Goal: Task Accomplishment & Management: Manage account settings

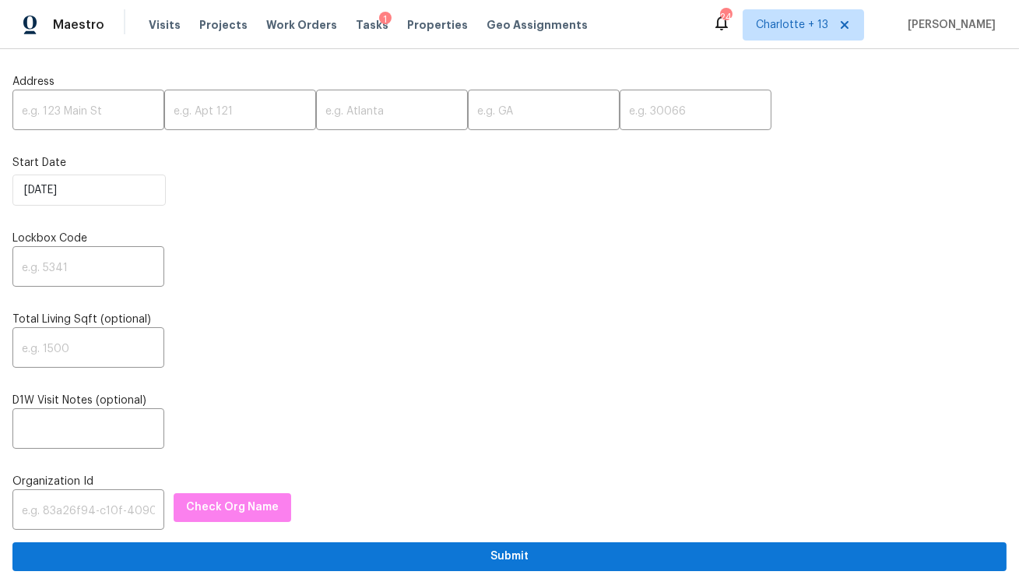
click at [85, 115] on input "text" at bounding box center [88, 111] width 152 height 37
paste input "20107 Louetta Crossing Dr, Spring, TX 77388"
click at [121, 111] on input "20107 Louetta Crossing Dr, Spring, TX 77388" at bounding box center [88, 111] width 152 height 37
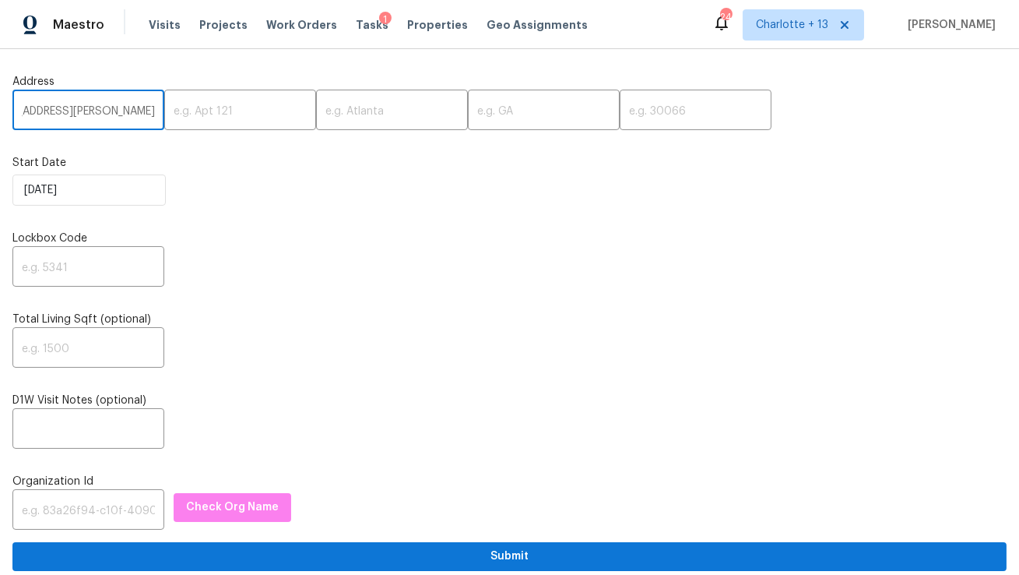
scroll to position [0, 74]
type input "20107 Louetta Crossing Dr, Spring, TX"
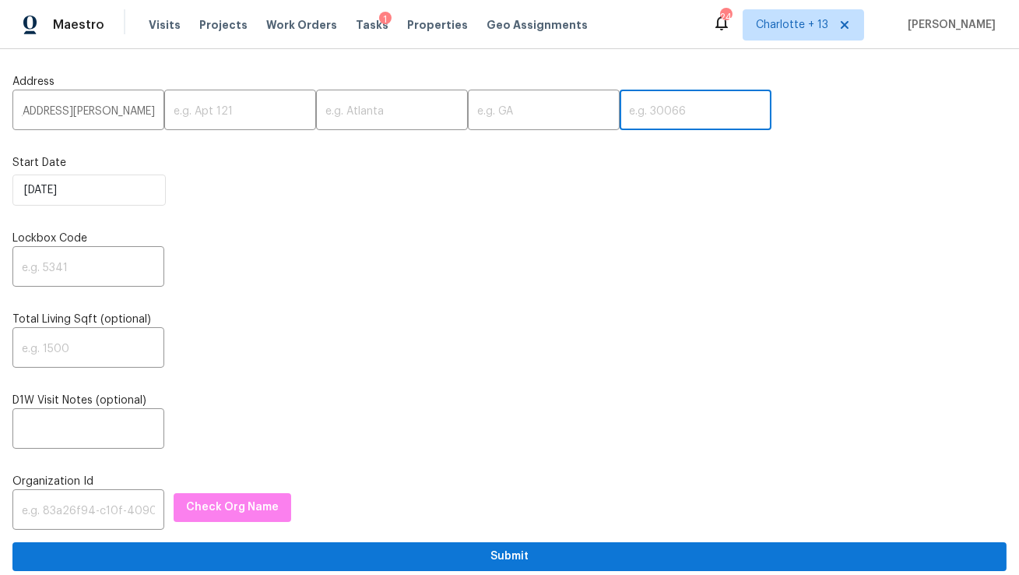
drag, startPoint x: 586, startPoint y: 117, endPoint x: 565, endPoint y: 118, distance: 20.3
click at [620, 117] on input "text" at bounding box center [696, 111] width 152 height 37
paste input "77388"
type input "77388"
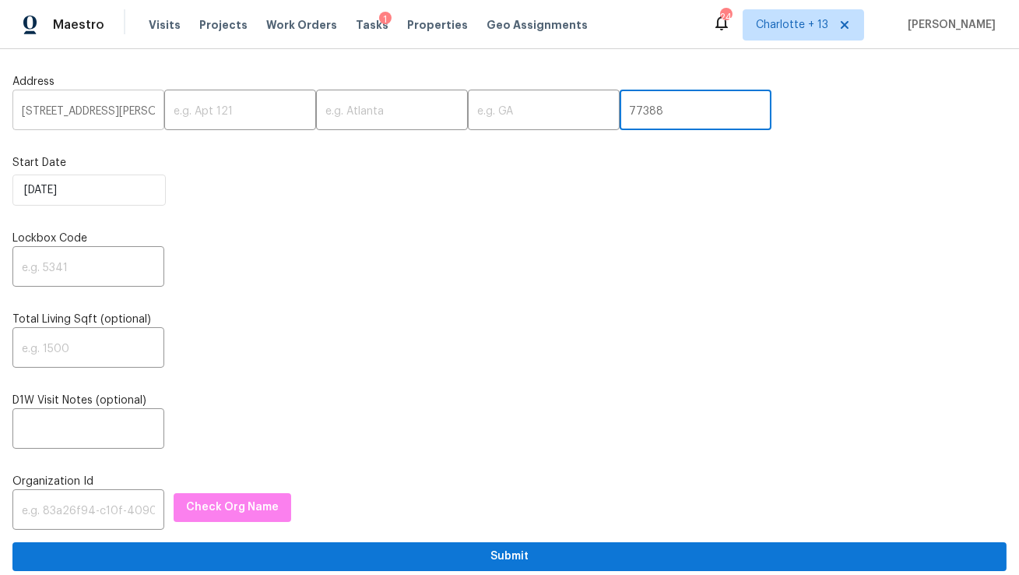
click at [74, 107] on input "20107 Louetta Crossing Dr, Spring, TX" at bounding box center [88, 111] width 152 height 37
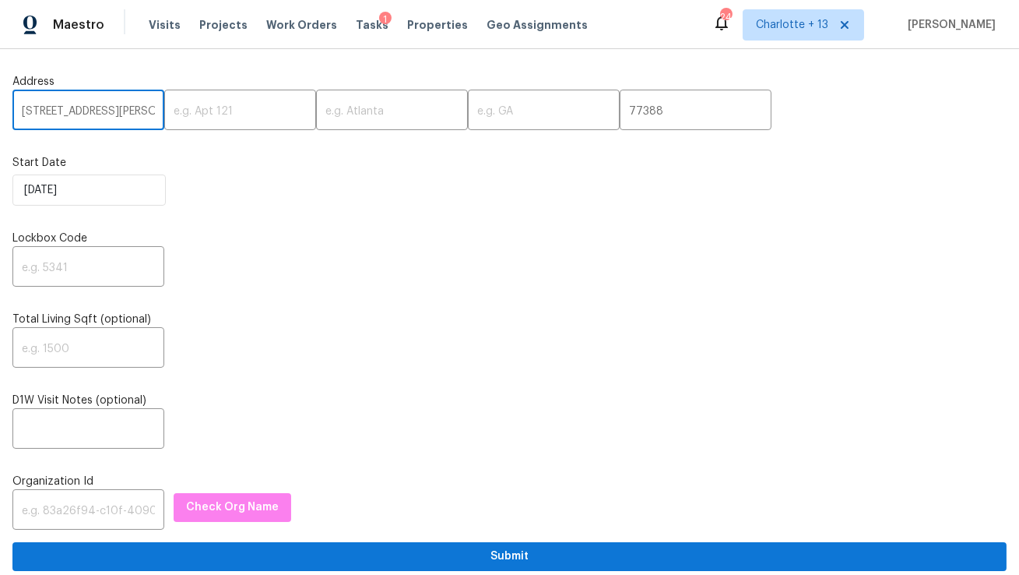
scroll to position [0, 74]
click at [100, 111] on input "20107 Louetta Crossing Dr, Spring, TX" at bounding box center [88, 111] width 152 height 37
type input "20107 Louetta Crossing Dr,, TX"
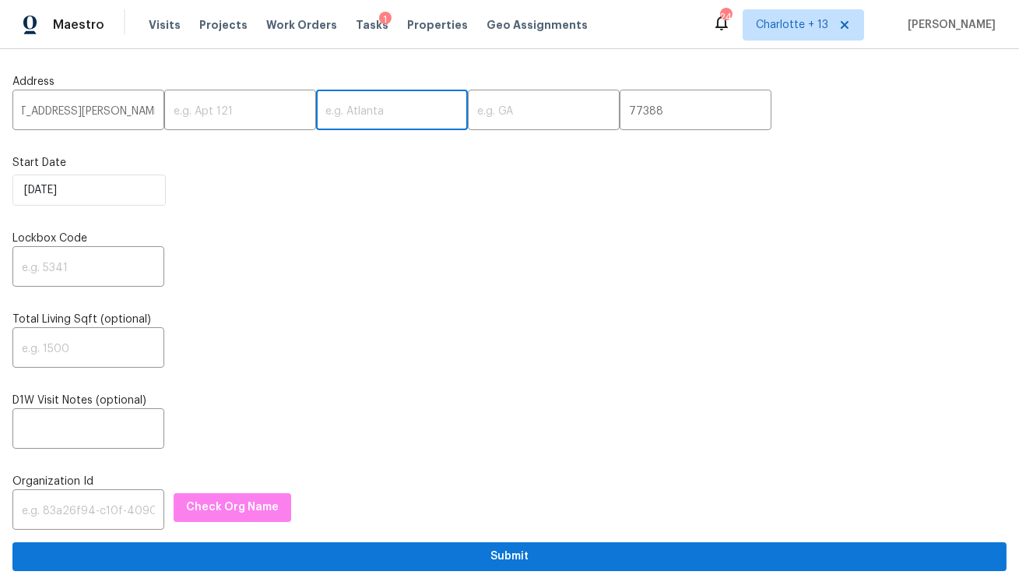
scroll to position [0, 0]
click at [344, 113] on input "text" at bounding box center [392, 111] width 152 height 37
paste input "Spring"
type input "Spring"
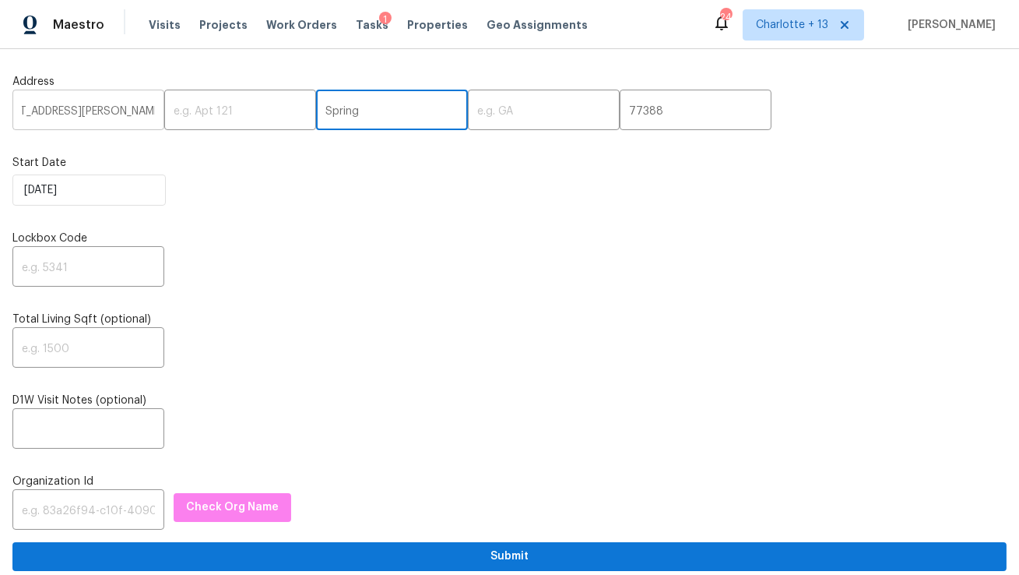
click at [138, 113] on input "20107 Louetta Crossing Dr,, TX" at bounding box center [88, 111] width 152 height 37
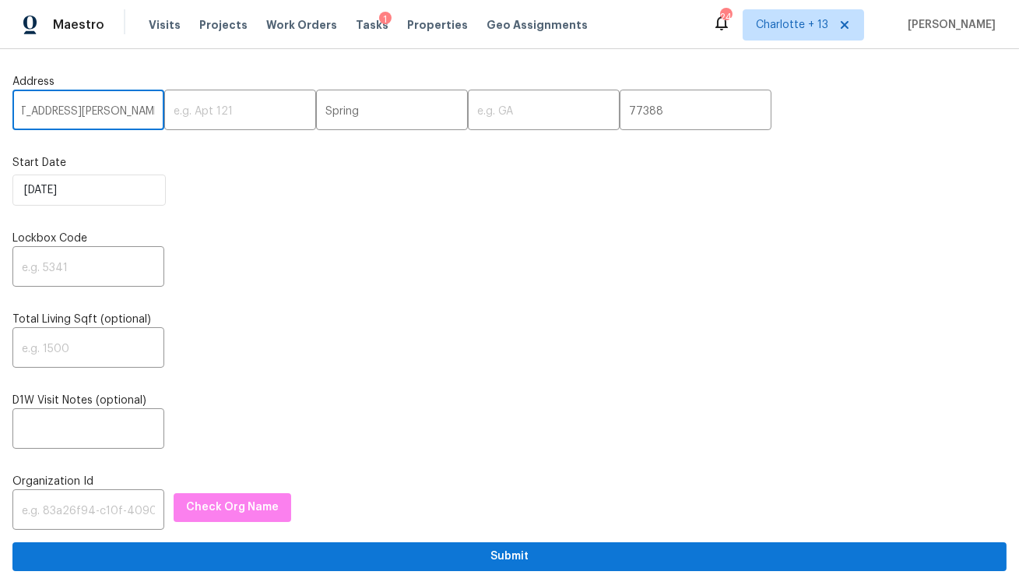
click at [138, 113] on input "20107 Louetta Crossing Dr,, TX" at bounding box center [88, 111] width 152 height 37
type input "20107 Louetta Crossing Dr,,"
click at [469, 111] on input "text" at bounding box center [544, 111] width 152 height 37
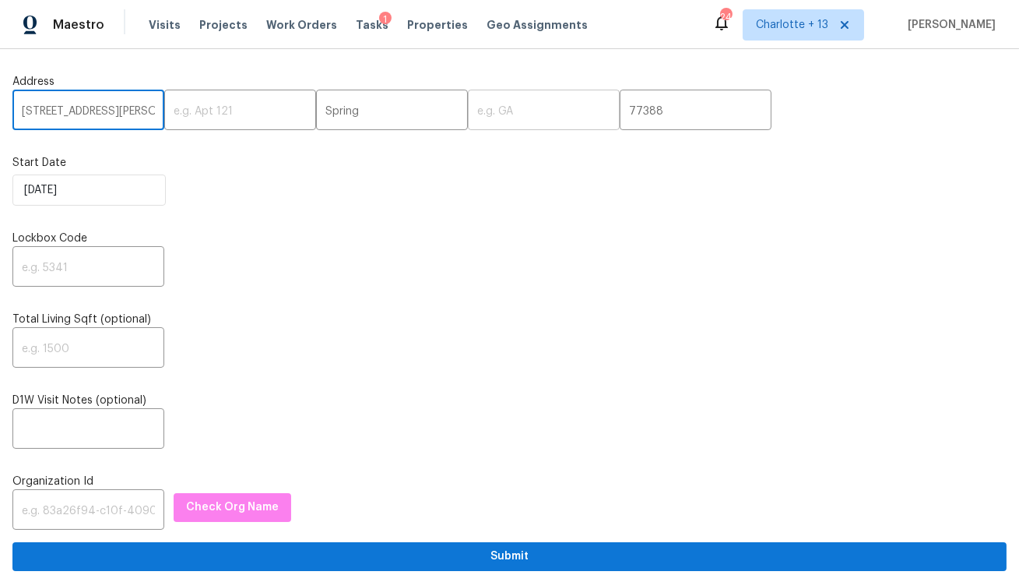
paste input "TX"
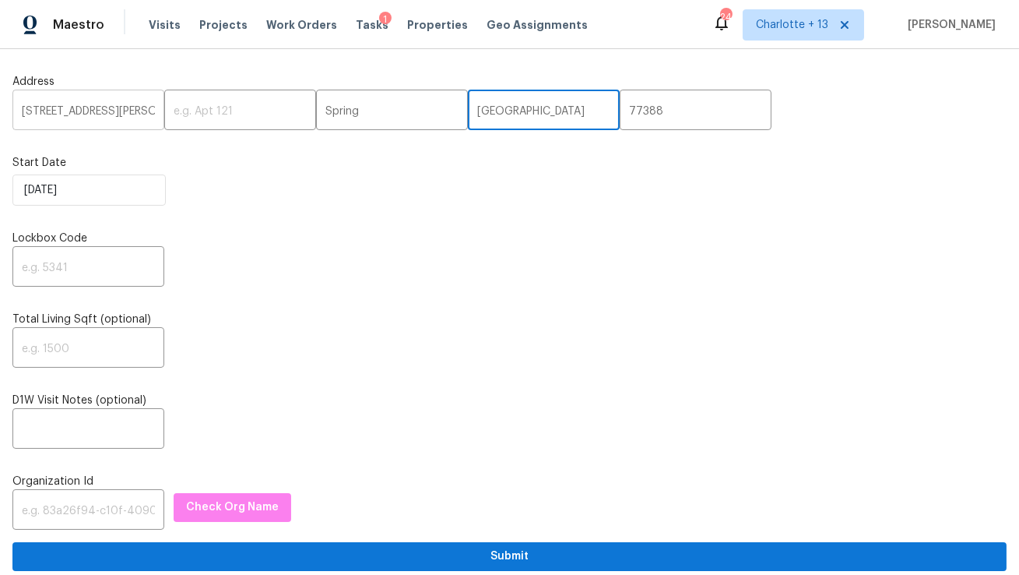
type input "TX"
click at [128, 110] on input "20107 Louetta Crossing Dr,," at bounding box center [88, 111] width 152 height 37
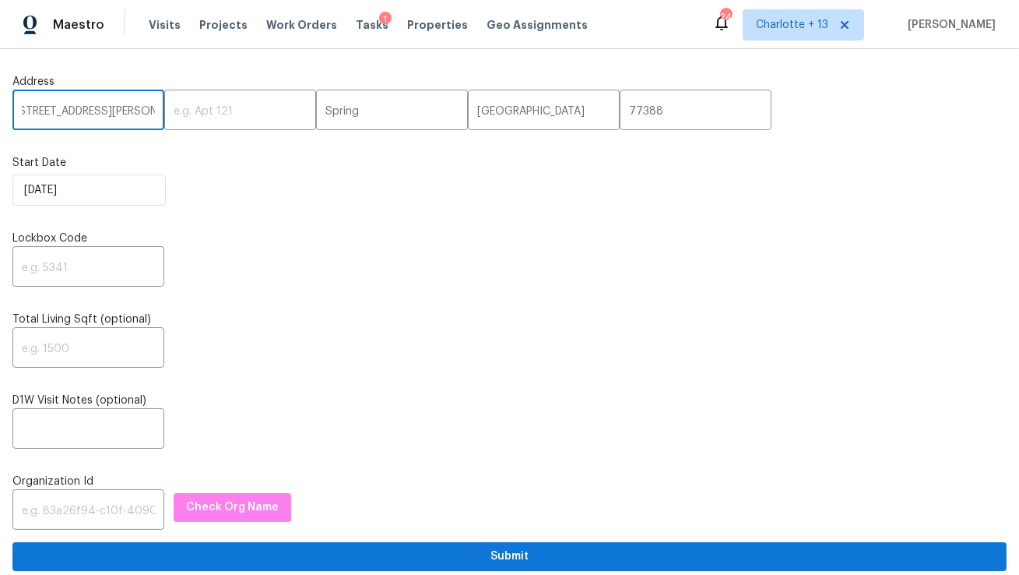
scroll to position [0, 21]
click at [145, 115] on input "20107 Louetta Crossing Dr,," at bounding box center [88, 111] width 152 height 37
type input "20107 Louetta Crossing Dr"
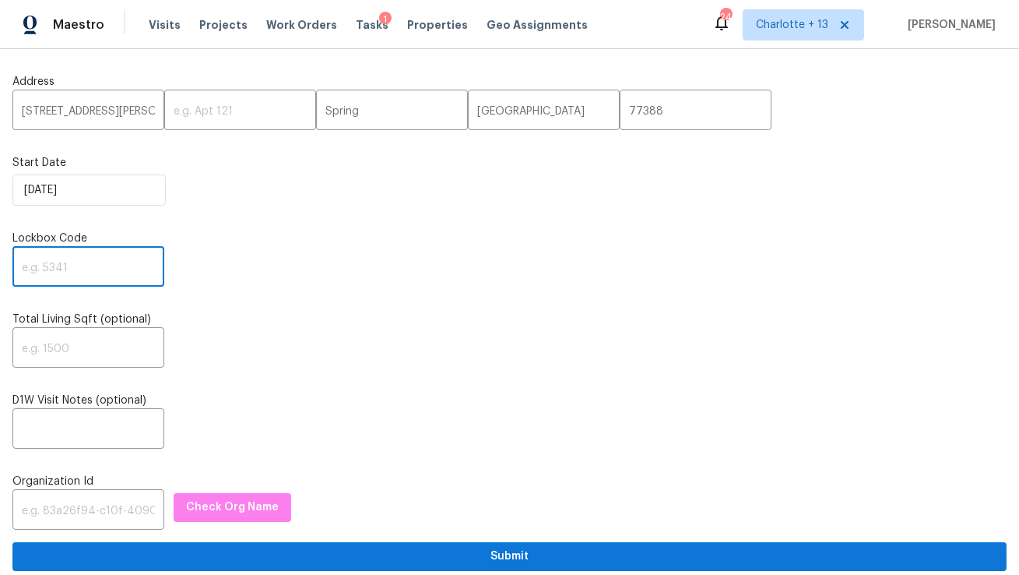
click at [117, 255] on input "text" at bounding box center [88, 268] width 152 height 37
type input "0000"
click at [53, 508] on input "text" at bounding box center [88, 511] width 152 height 37
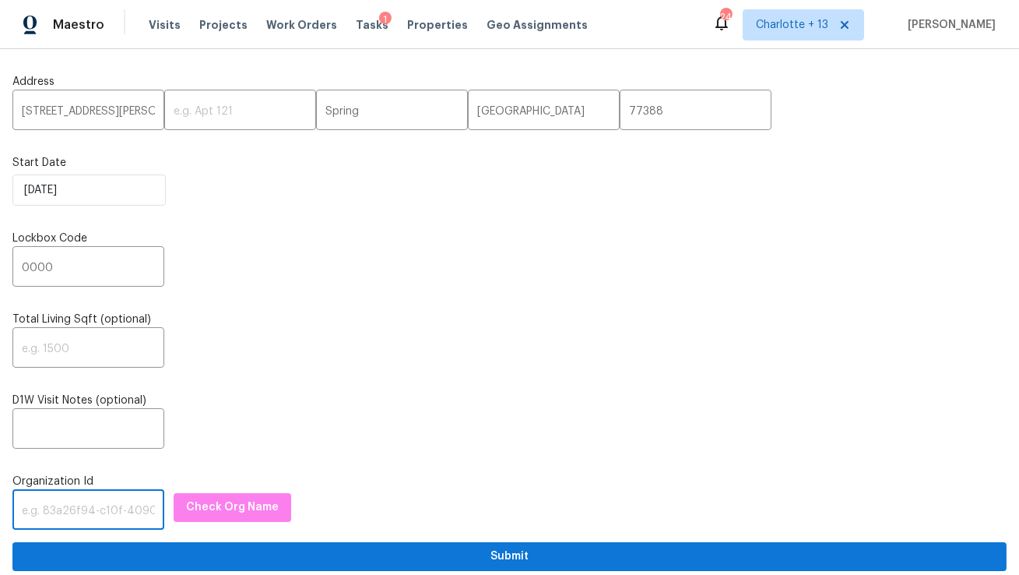
paste input "845f7ff3-78ac-4044-be1e-2a70ff45d03f"
type input "845f7ff3-78ac-4044-be1e-2a70ff45d03f"
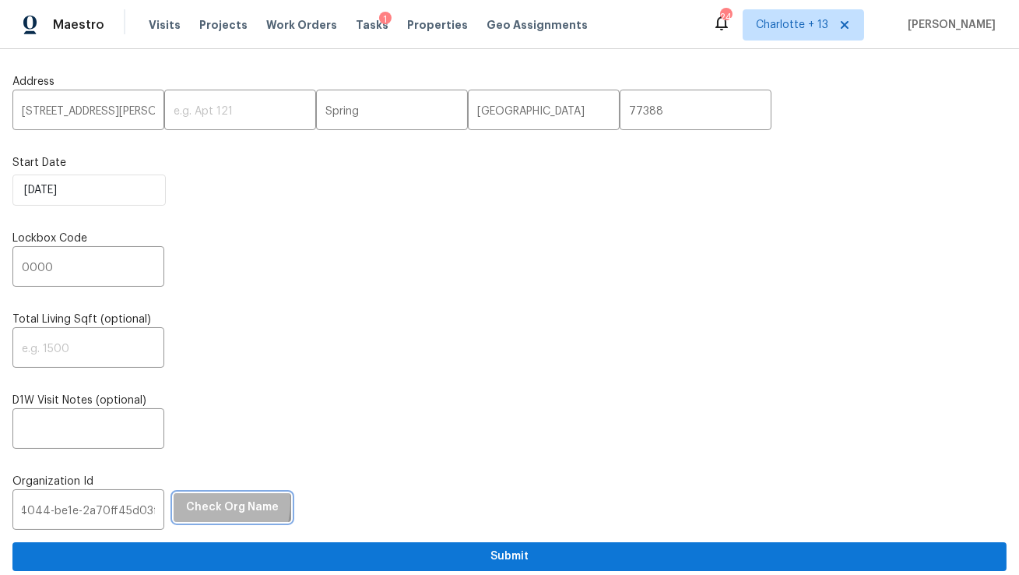
scroll to position [0, 0]
click at [186, 504] on span "Check Org Name" at bounding box center [232, 507] width 93 height 19
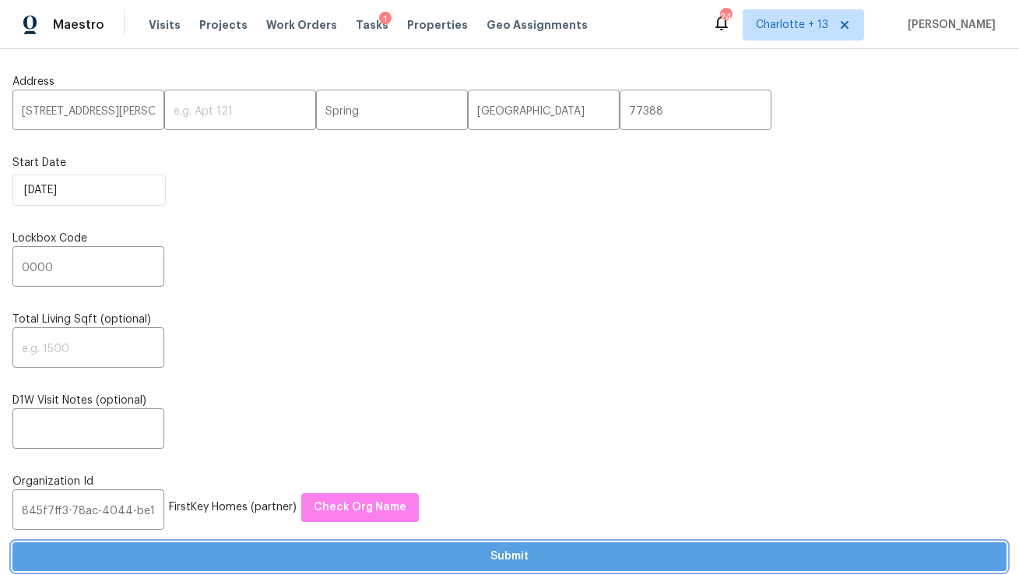
click at [298, 555] on span "Submit" at bounding box center [509, 556] width 969 height 19
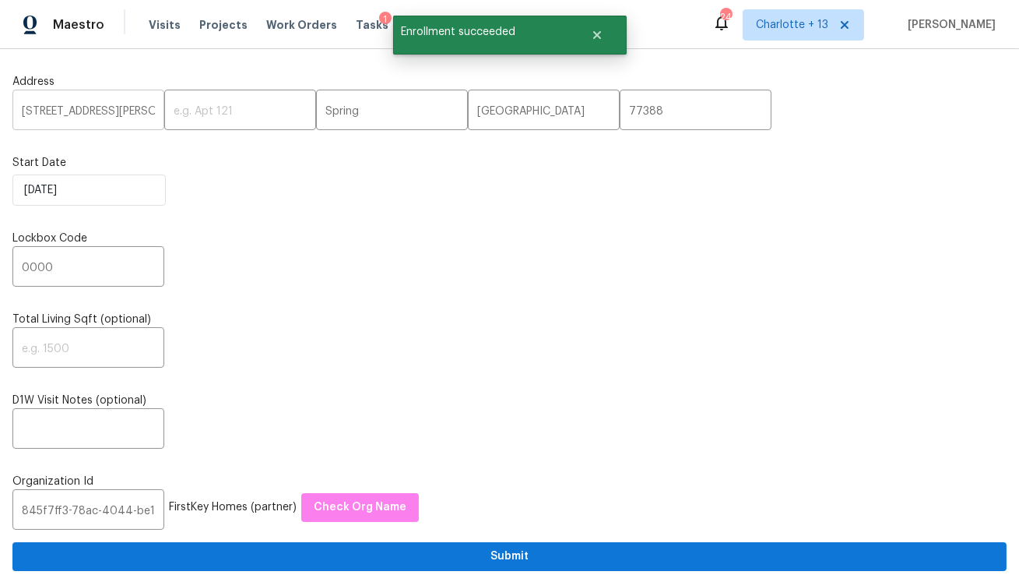
click at [100, 114] on input "20107 Louetta Crossing Dr" at bounding box center [88, 111] width 152 height 37
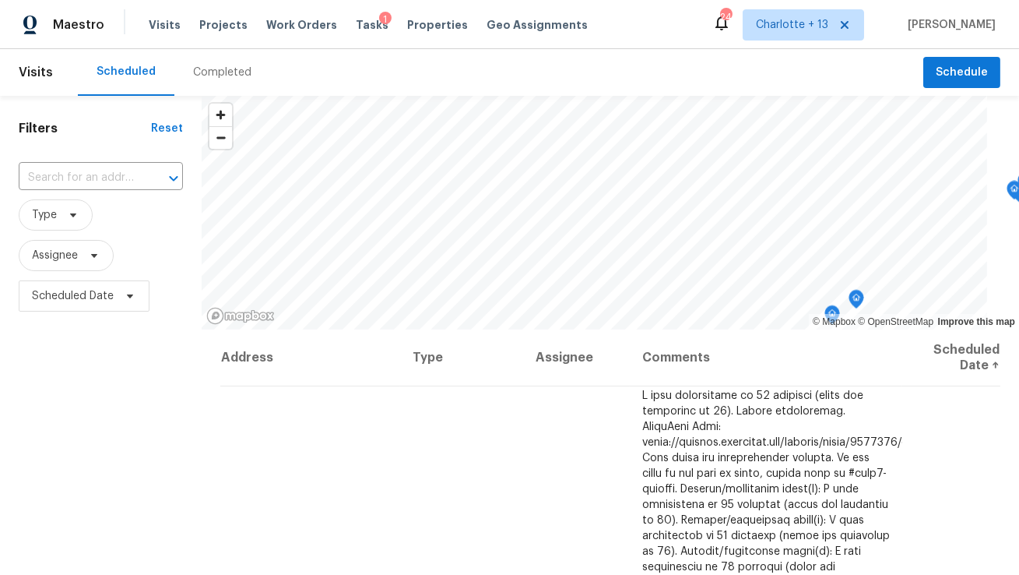
click at [90, 175] on input "text" at bounding box center [79, 178] width 121 height 24
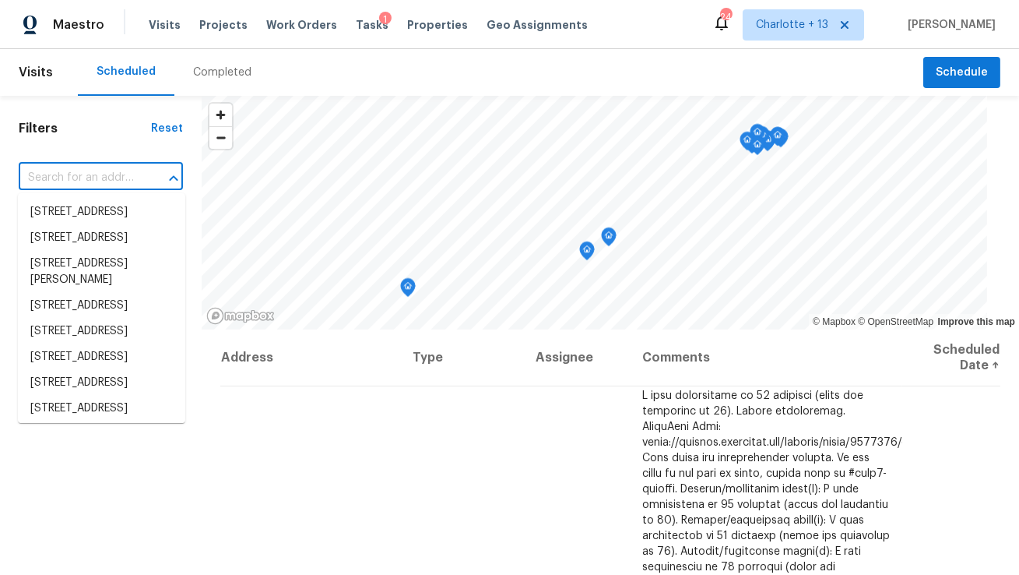
paste input "20107 Louetta Crossing Dr"
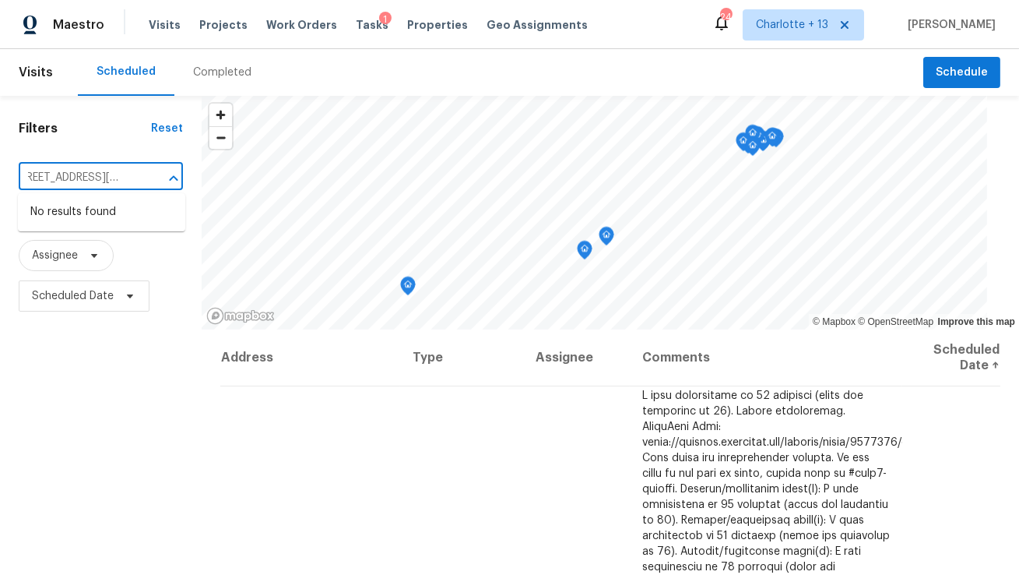
type input "20107 Louetta Crossing Dr"
click at [823, 26] on span "Charlotte + 13" at bounding box center [792, 25] width 72 height 16
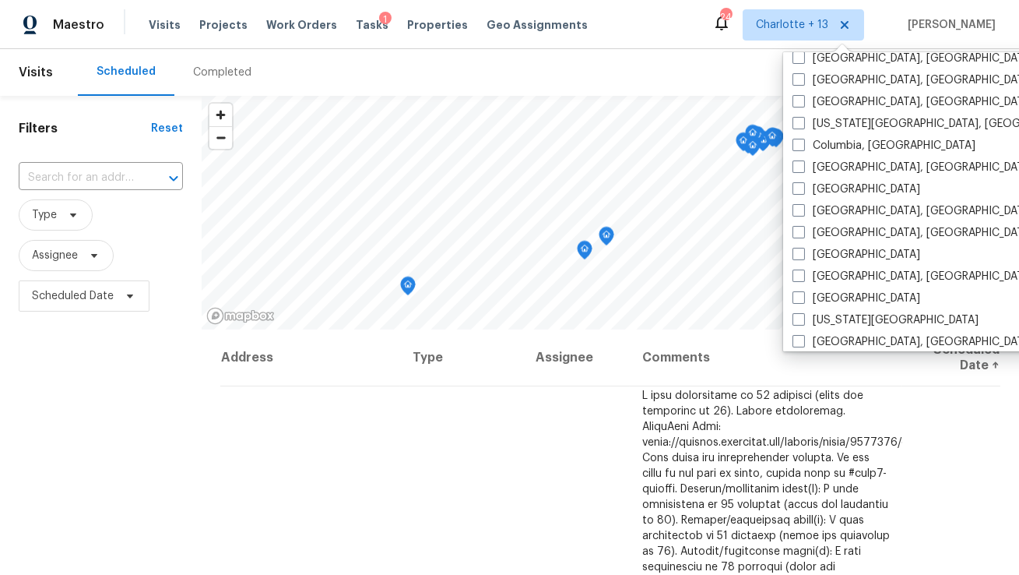
scroll to position [568, 0]
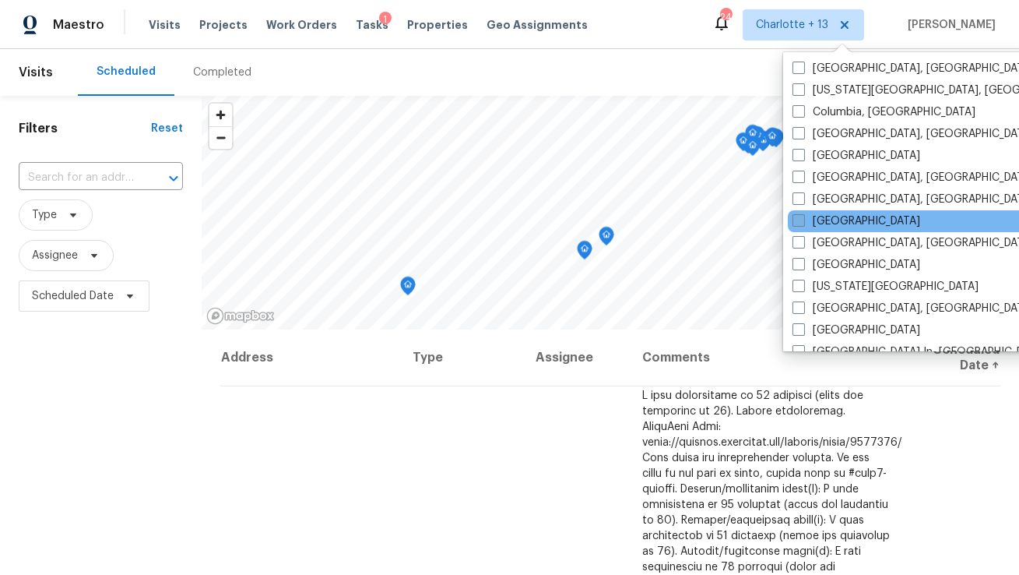
click at [799, 223] on span at bounding box center [799, 220] width 12 height 12
click at [799, 223] on input "Houston" at bounding box center [798, 218] width 10 height 10
checkbox input "true"
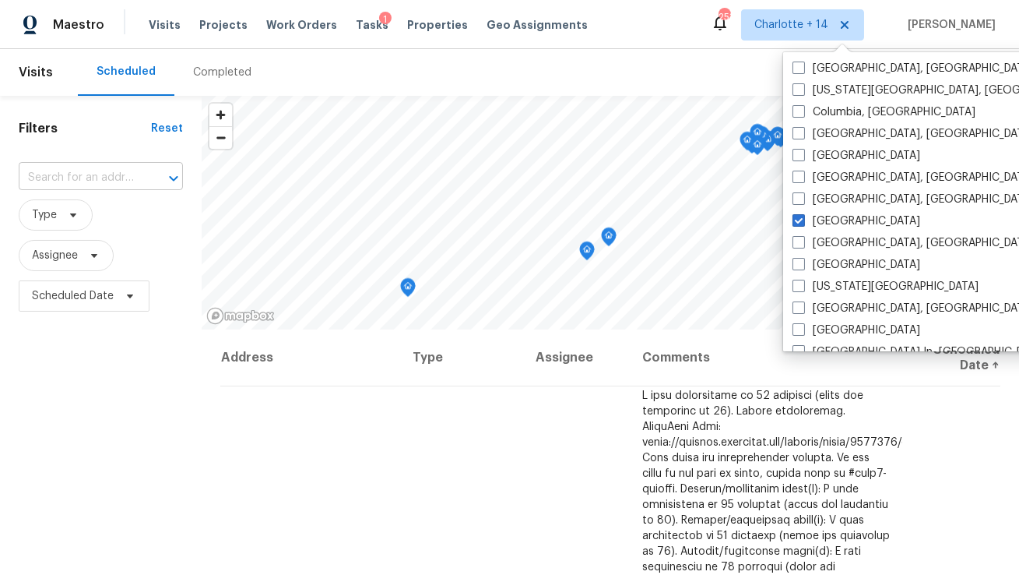
click at [81, 181] on input "text" at bounding box center [79, 178] width 121 height 24
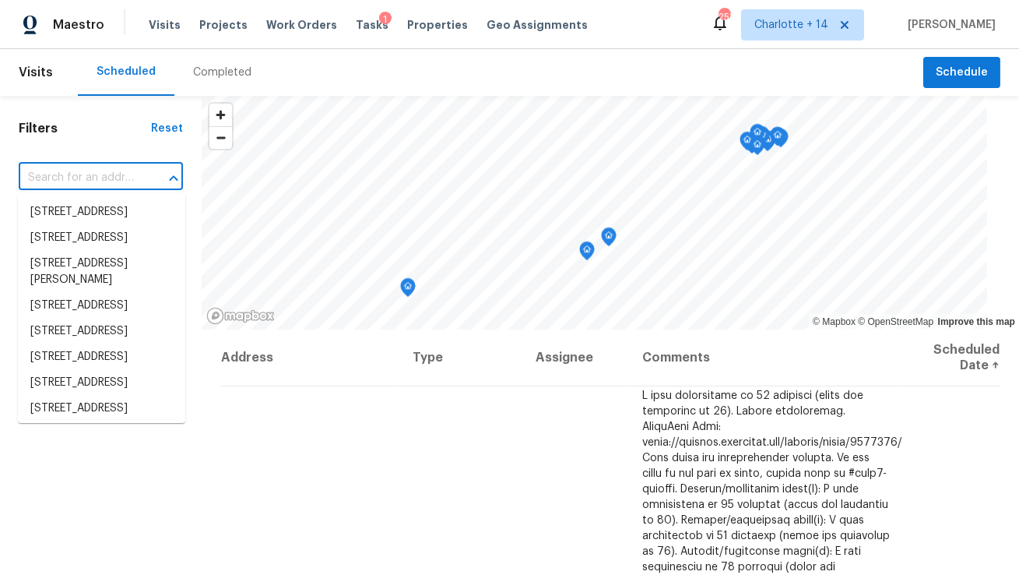
paste input "20107 Louetta Crossing Dr"
type input "20107 Louetta Crossing Dr"
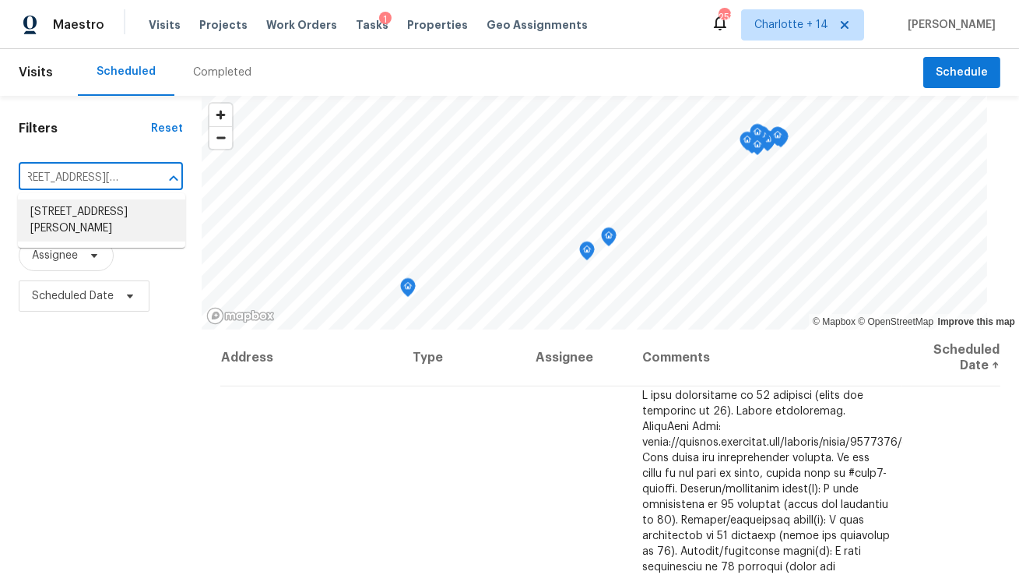
click at [86, 216] on li "20107 Louetta Crossing Dr, Spring, TX 77388" at bounding box center [101, 220] width 167 height 42
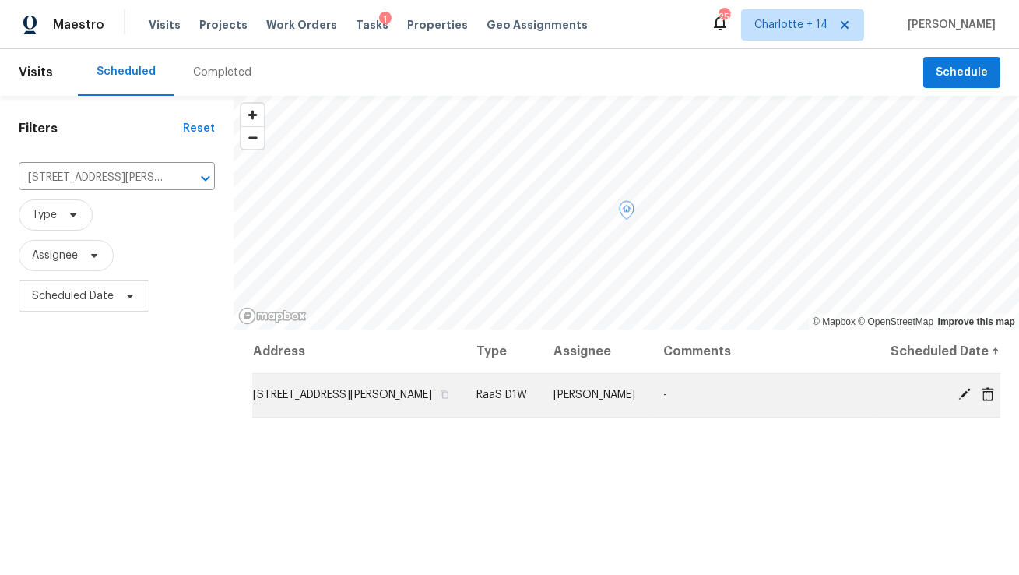
click at [986, 400] on icon at bounding box center [988, 393] width 12 height 14
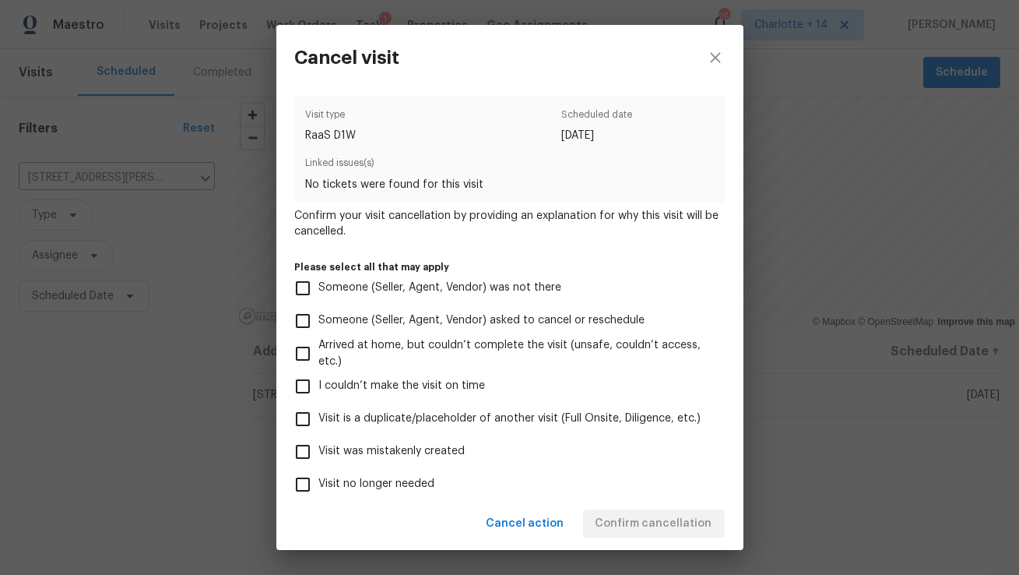
click at [383, 458] on span "Visit was mistakenly created" at bounding box center [392, 451] width 146 height 16
click at [319, 458] on input "Visit was mistakenly created" at bounding box center [303, 451] width 33 height 33
checkbox input "true"
click at [688, 532] on button "Confirm cancellation" at bounding box center [654, 523] width 142 height 29
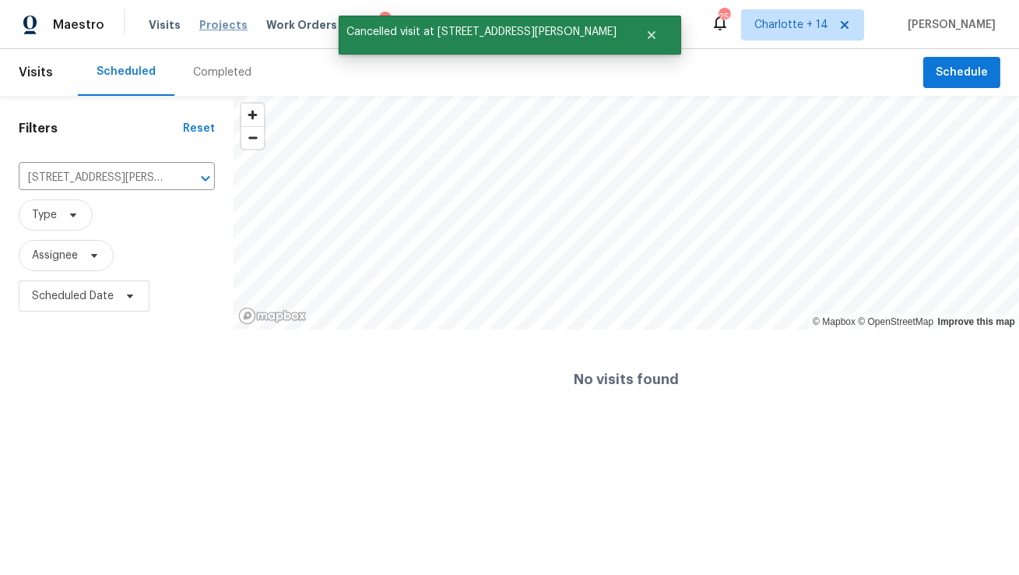
click at [210, 26] on span "Projects" at bounding box center [223, 25] width 48 height 16
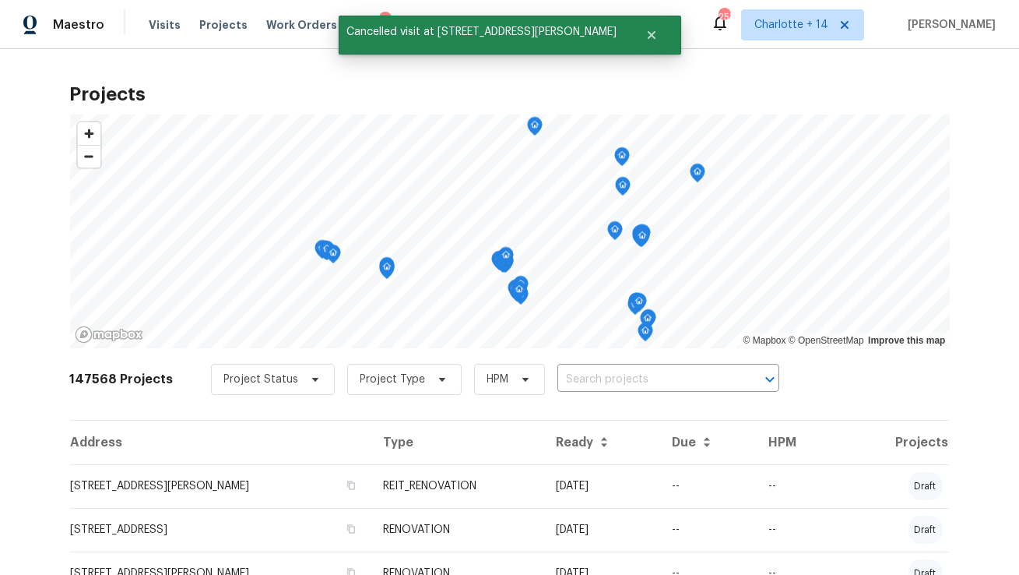
click at [589, 385] on input "text" at bounding box center [646, 380] width 178 height 24
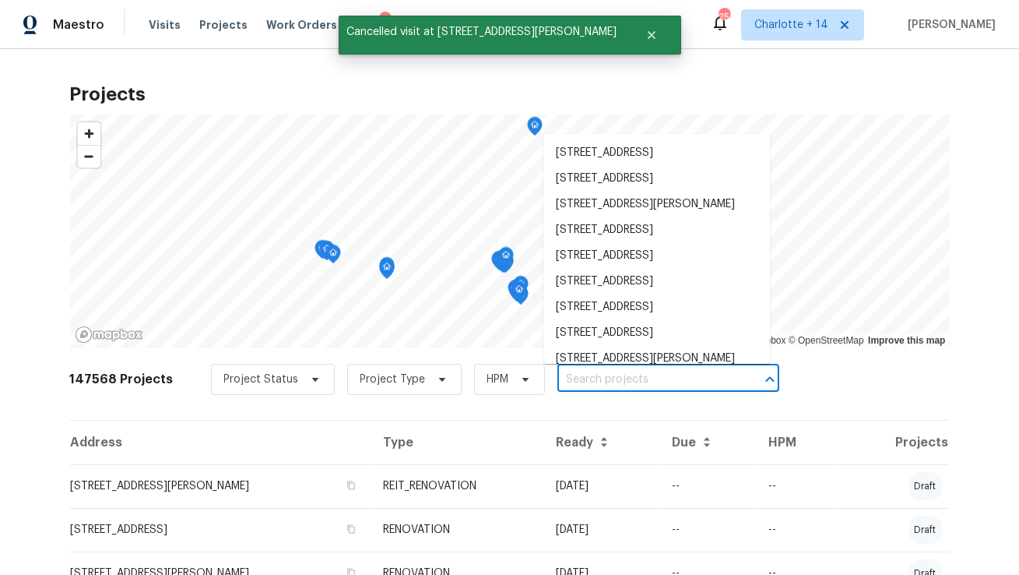
paste input "20107 Louetta Crossing Dr"
type input "20107 Louetta Crossing Dr"
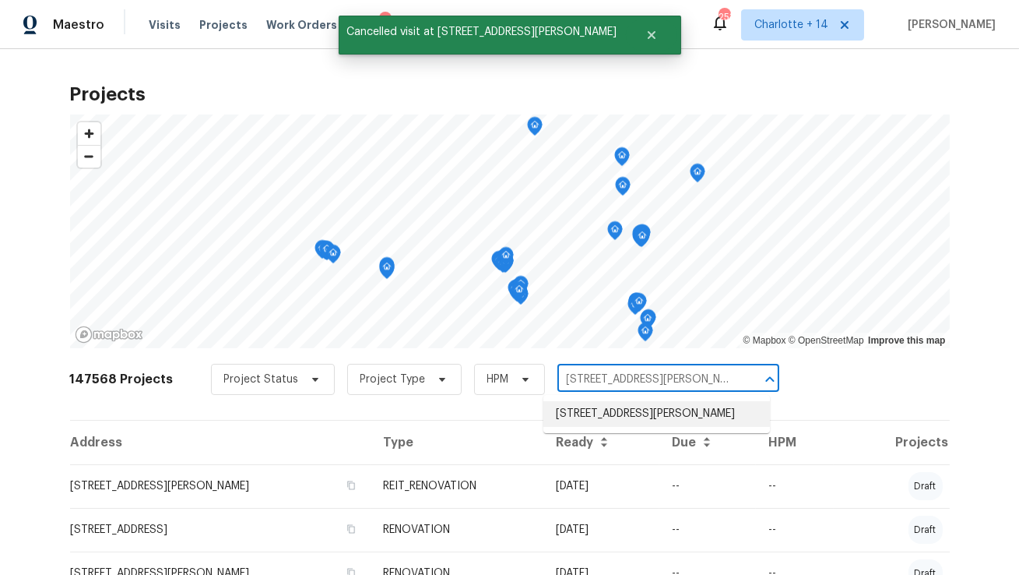
click at [596, 416] on li "20107 Louetta Crossing Dr, Spring, TX 77388" at bounding box center [656, 414] width 227 height 26
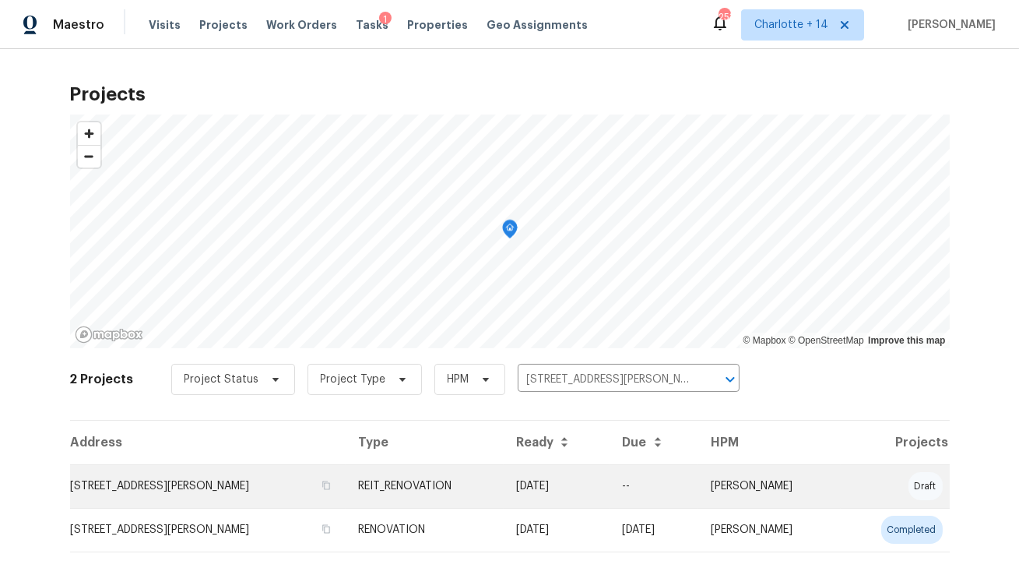
click at [223, 491] on td "20107 Louetta Crossing Dr, Spring, TX 77388" at bounding box center [208, 486] width 276 height 44
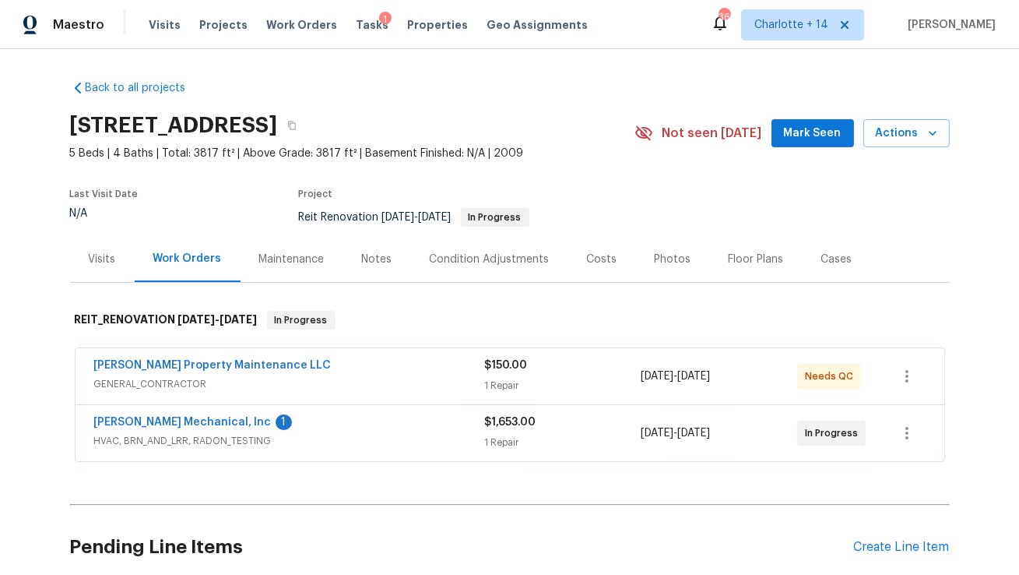
click at [282, 374] on div "[PERSON_NAME] Property Maintenance LLC" at bounding box center [289, 366] width 391 height 19
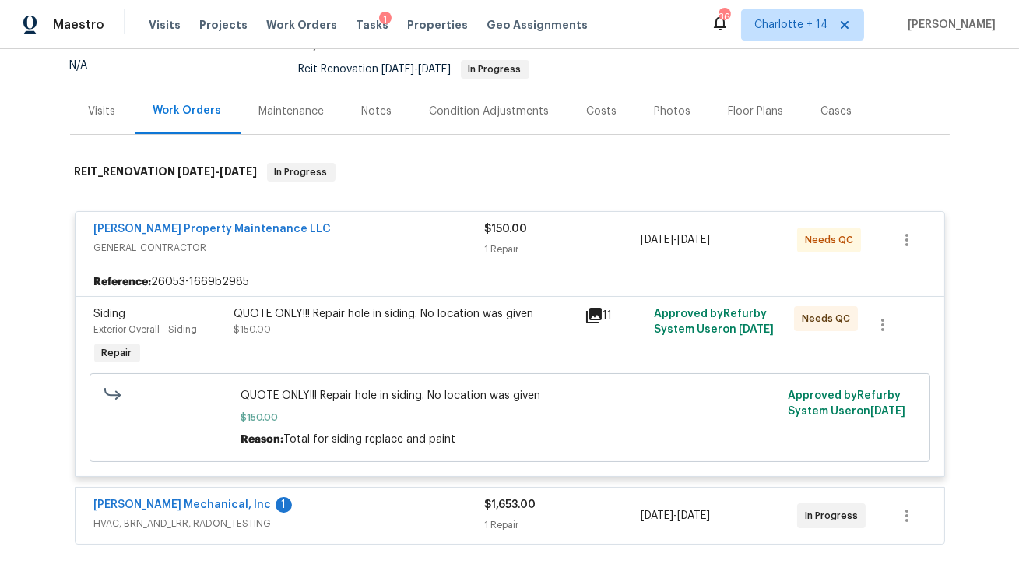
scroll to position [199, 0]
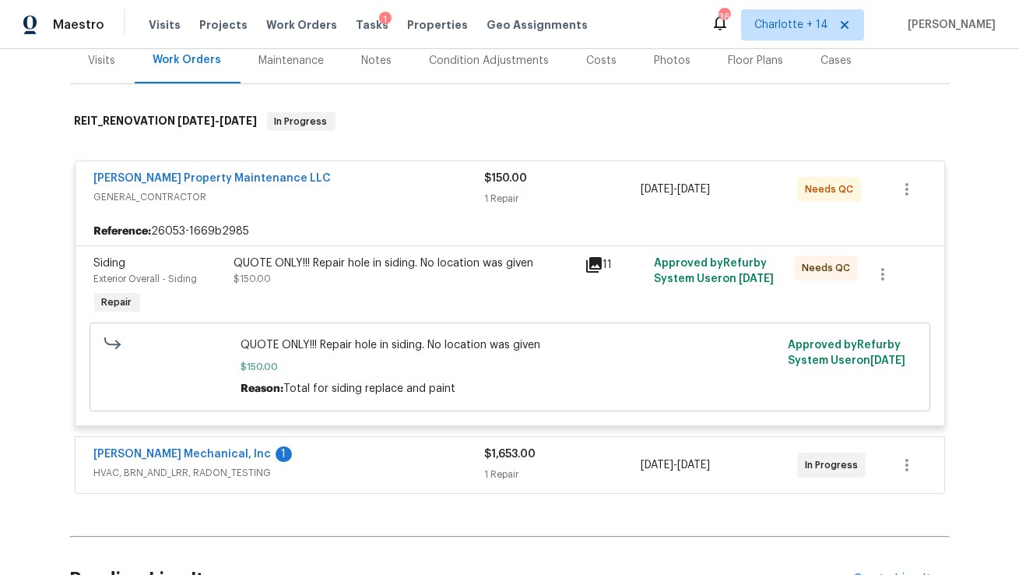
click at [318, 462] on div "[PERSON_NAME] Mechanical, Inc 1" at bounding box center [289, 455] width 391 height 19
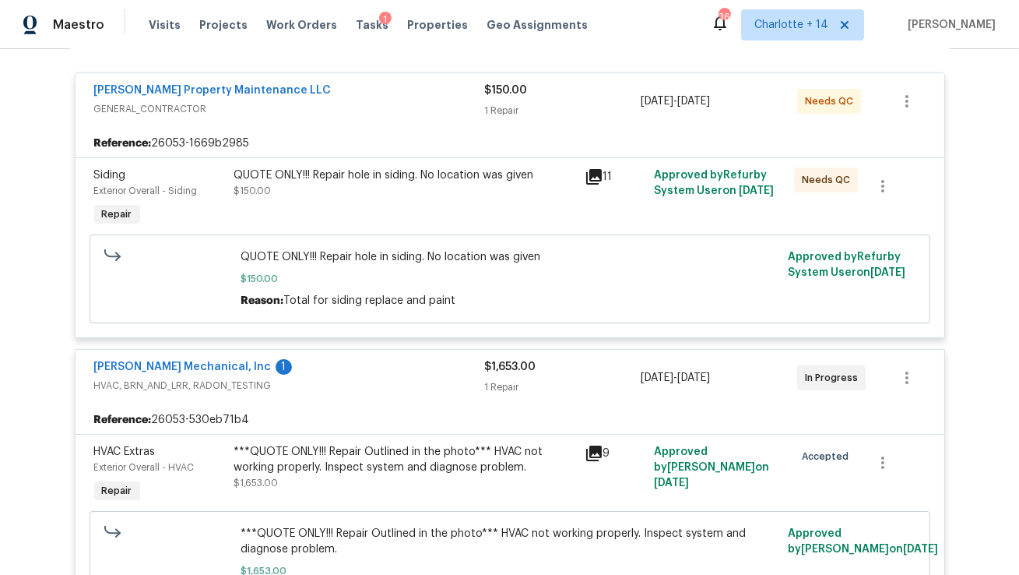
scroll to position [276, 0]
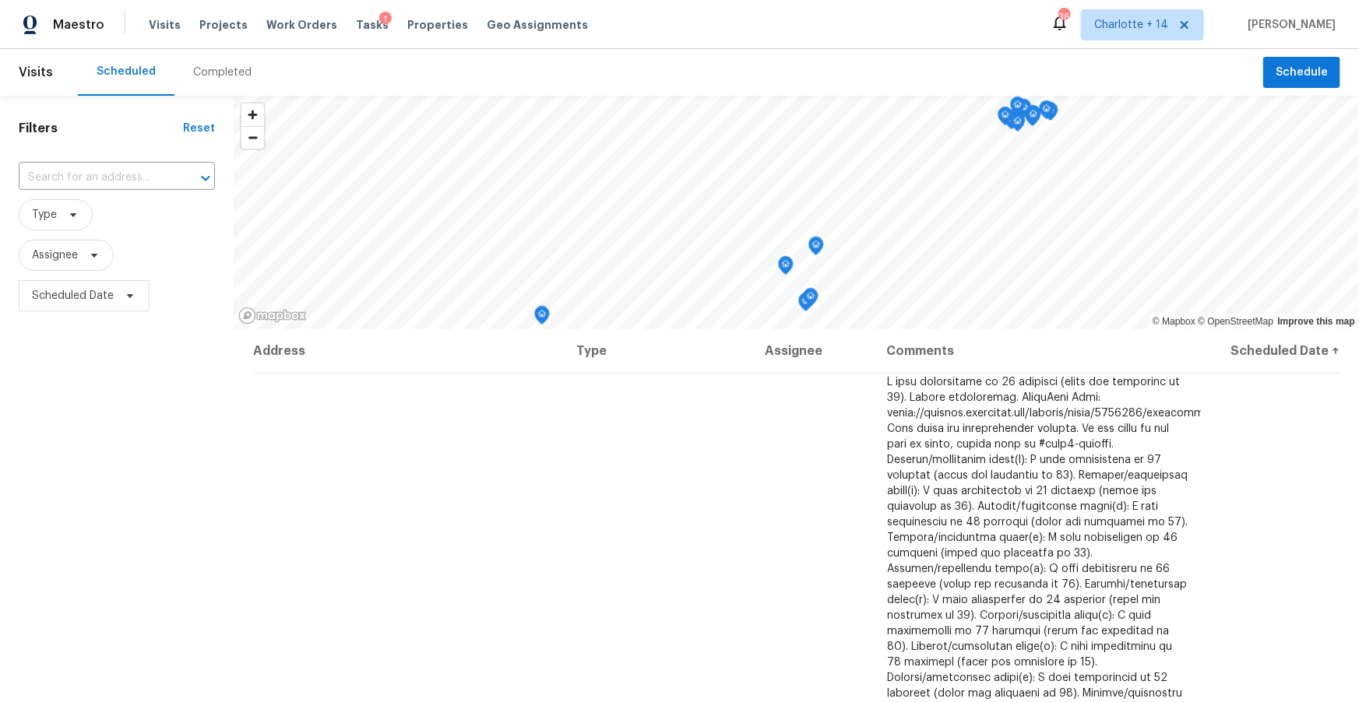
click at [361, 33] on div "Visits Projects Work Orders Tasks 1 Properties Geo Assignments" at bounding box center [378, 24] width 458 height 31
click at [361, 29] on span "Tasks" at bounding box center [372, 24] width 33 height 11
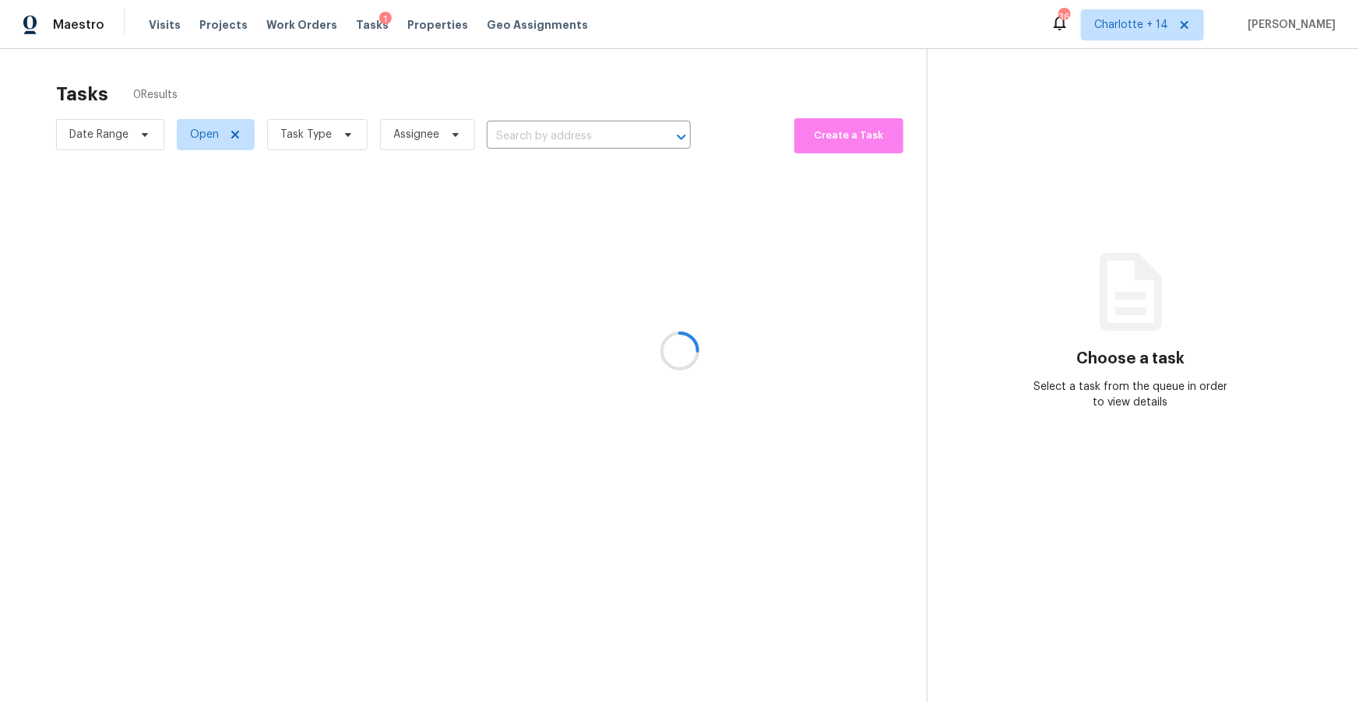
click at [416, 27] on div at bounding box center [679, 351] width 1359 height 702
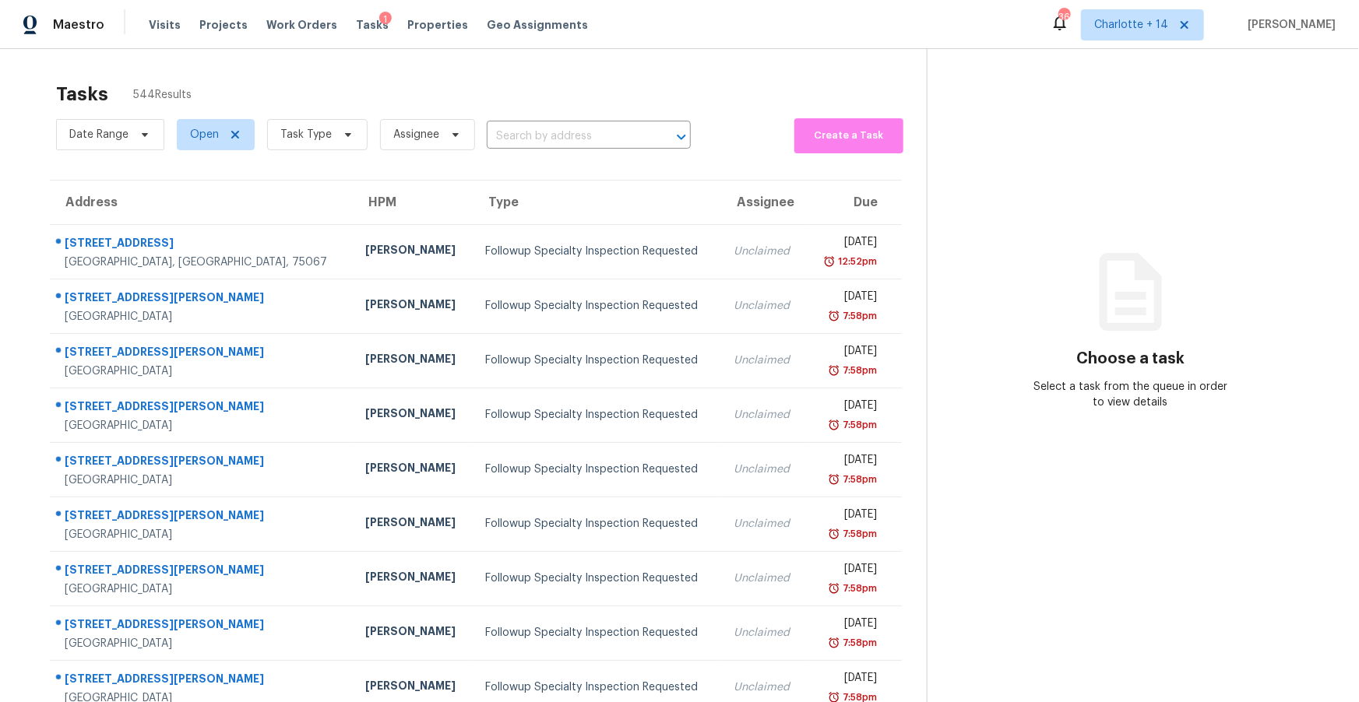
click at [424, 24] on span "Properties" at bounding box center [437, 25] width 61 height 16
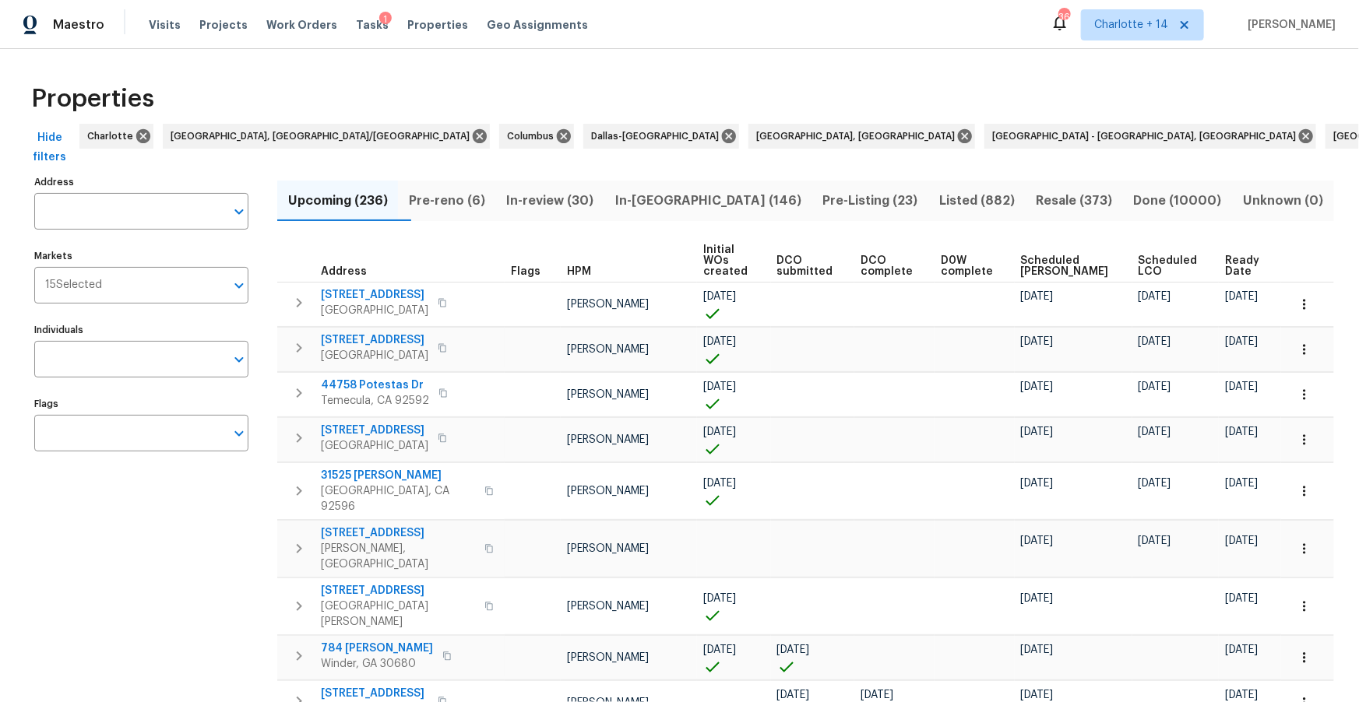
click at [484, 197] on span "Pre-reno (6)" at bounding box center [446, 201] width 79 height 22
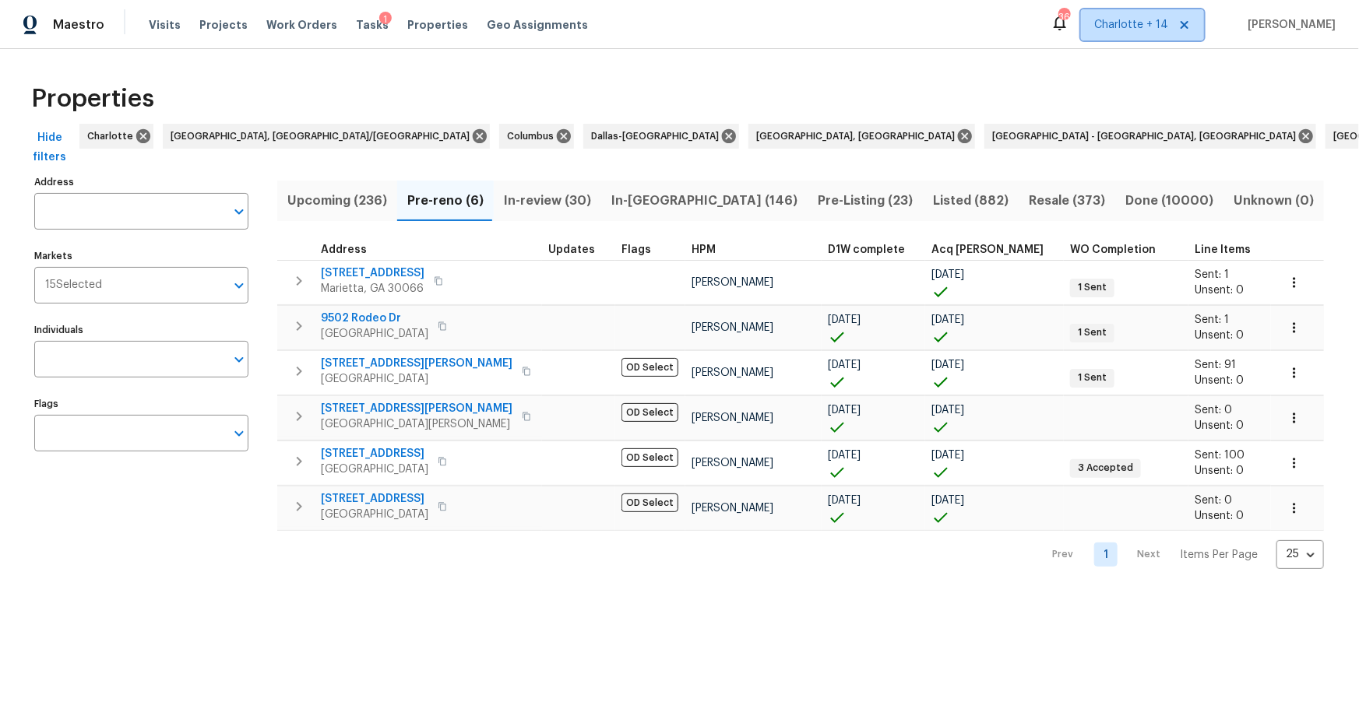
drag, startPoint x: 1221, startPoint y: 30, endPoint x: 1039, endPoint y: 15, distance: 182.0
click at [1190, 29] on icon at bounding box center [1184, 25] width 12 height 12
click at [418, 21] on span "Properties" at bounding box center [437, 25] width 61 height 16
click at [212, 26] on span "Projects" at bounding box center [223, 25] width 48 height 16
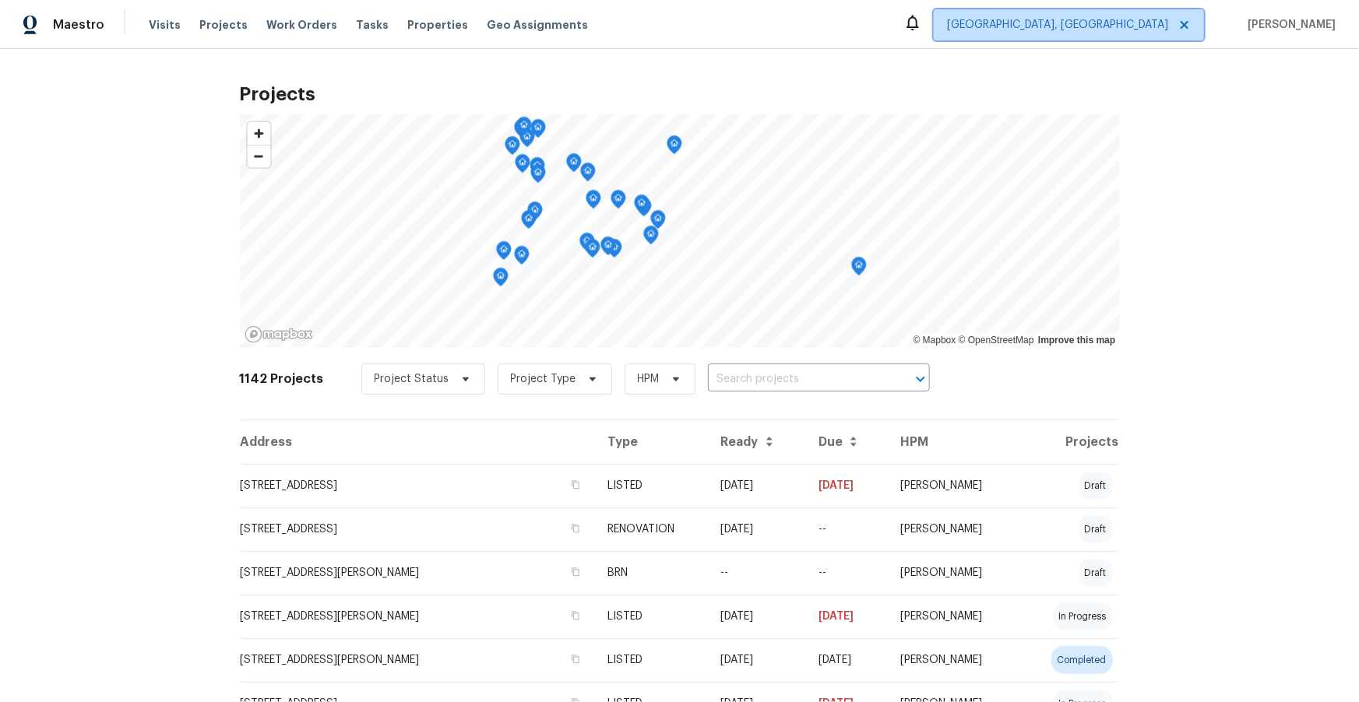
click at [1168, 24] on span "Albuquerque, NM" at bounding box center [1057, 25] width 221 height 16
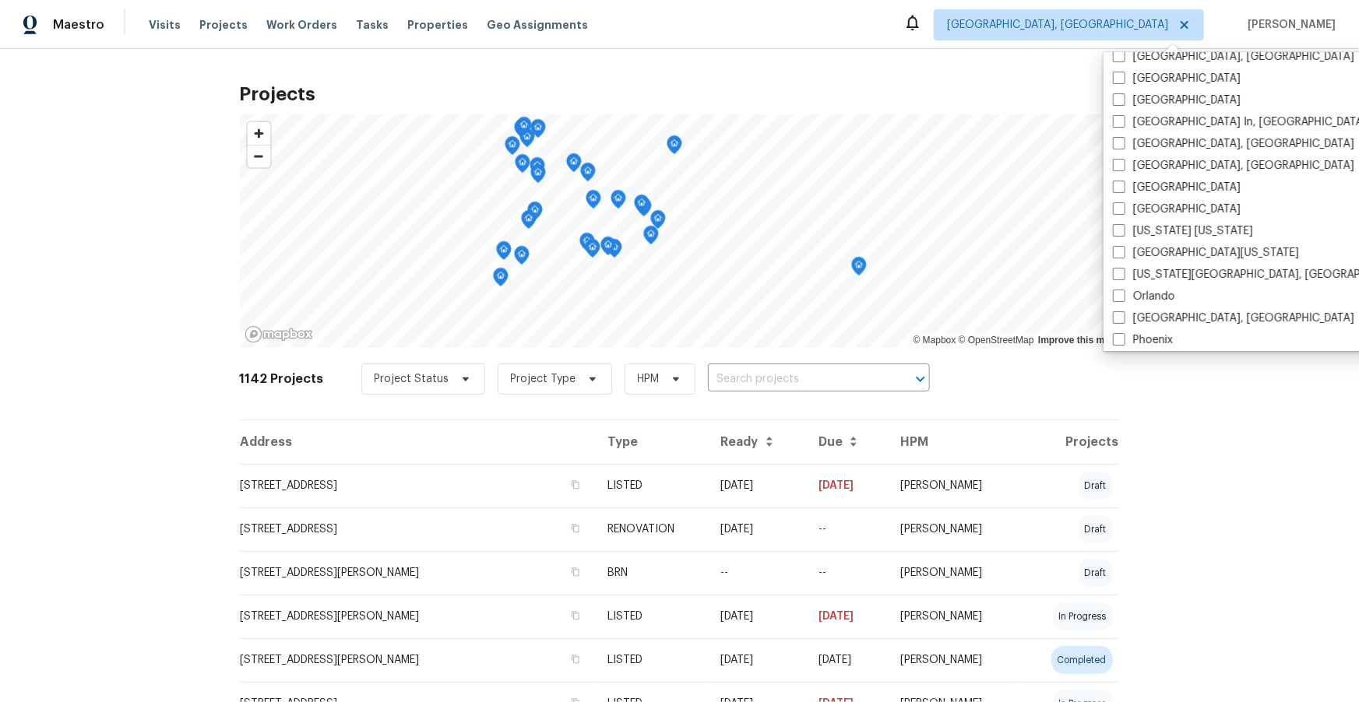
scroll to position [681, 0]
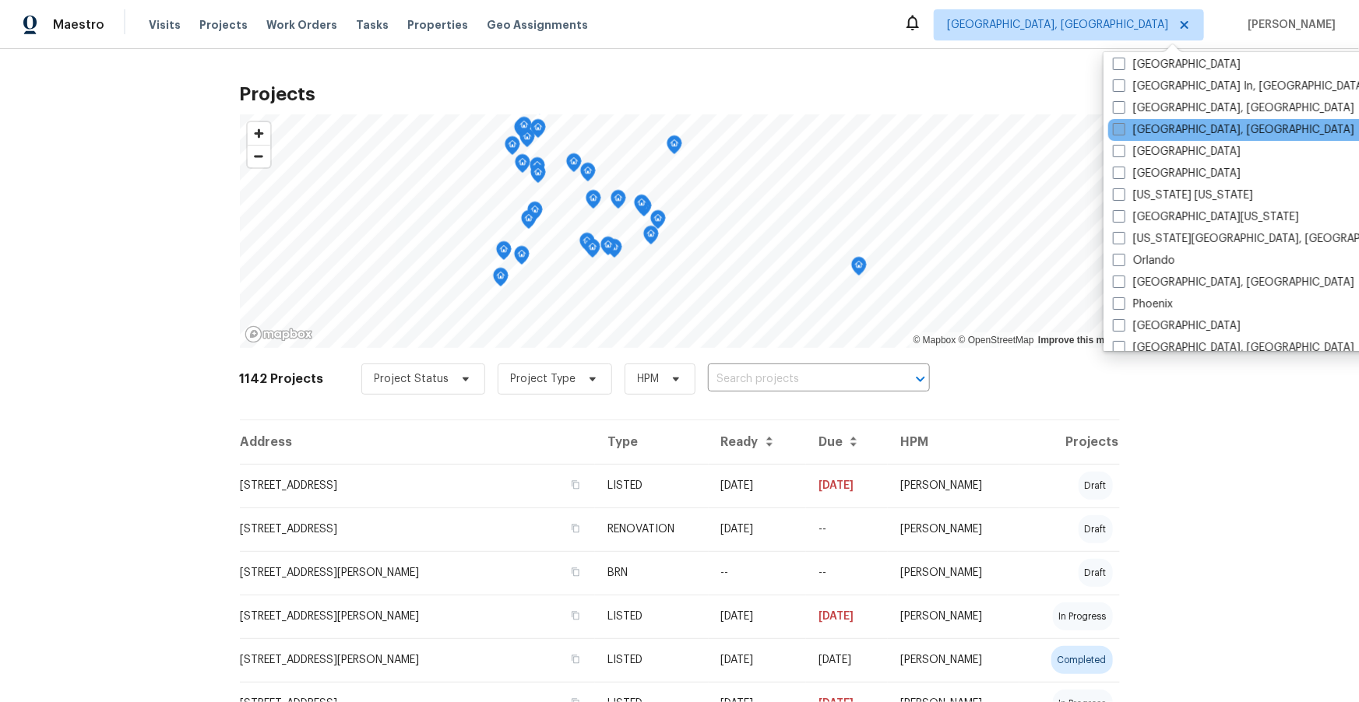
click at [1130, 132] on label "[GEOGRAPHIC_DATA], [GEOGRAPHIC_DATA]" at bounding box center [1233, 130] width 241 height 16
click at [1123, 132] on input "[GEOGRAPHIC_DATA], [GEOGRAPHIC_DATA]" at bounding box center [1118, 127] width 10 height 10
checkbox input "true"
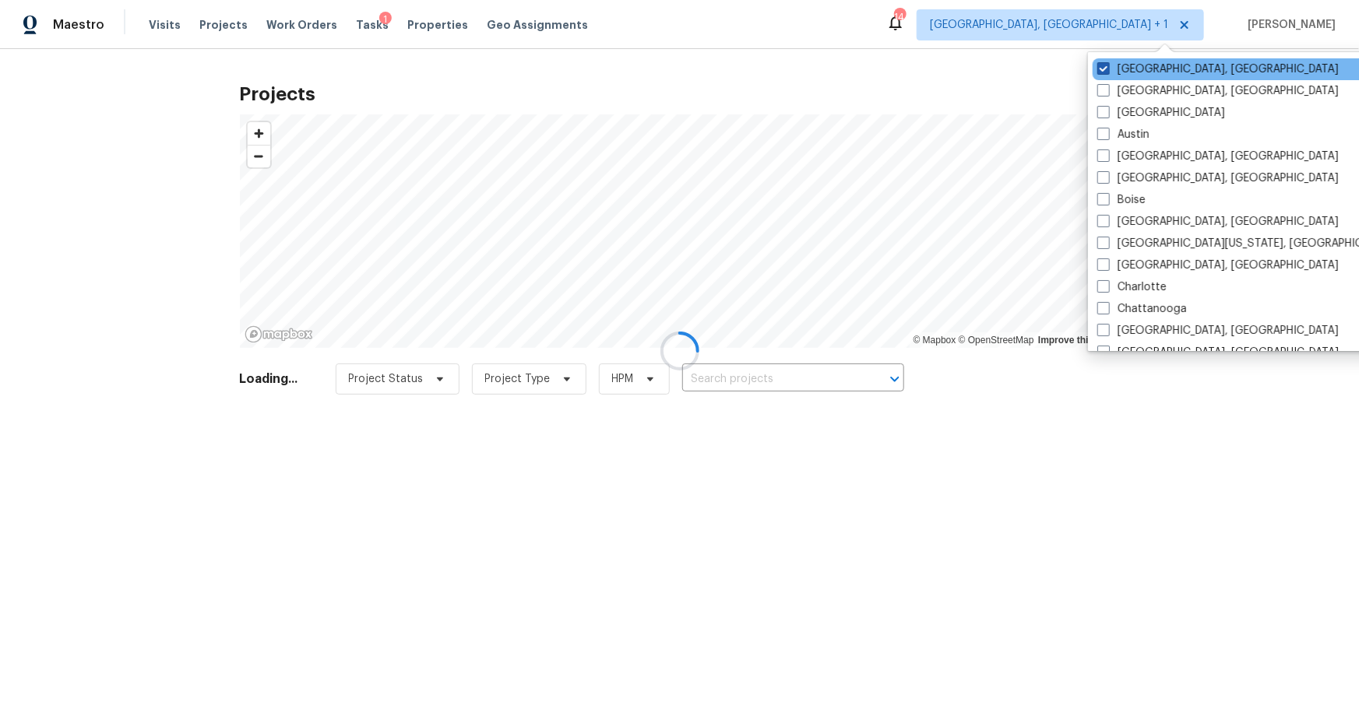
click at [1141, 62] on label "Albuquerque, NM" at bounding box center [1217, 70] width 241 height 16
click at [1107, 62] on input "Albuquerque, NM" at bounding box center [1102, 67] width 10 height 10
checkbox input "false"
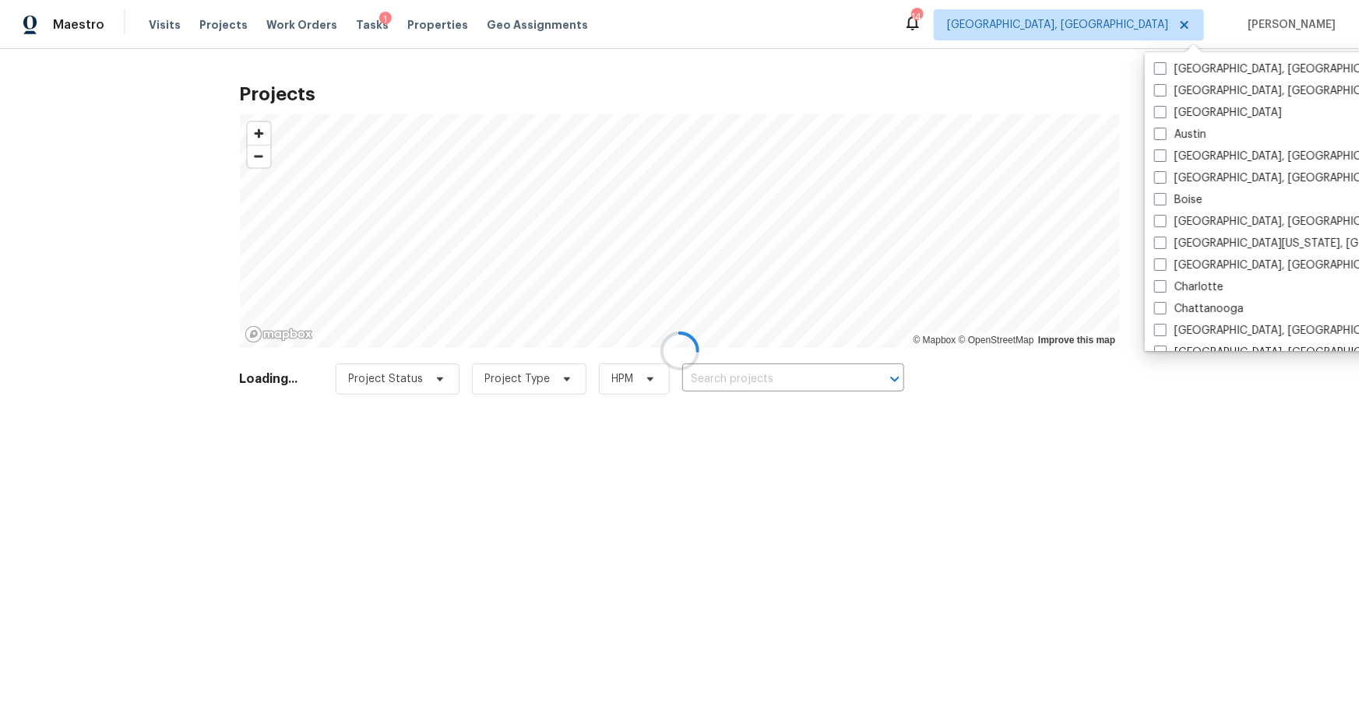
click at [520, 70] on div at bounding box center [679, 351] width 1359 height 702
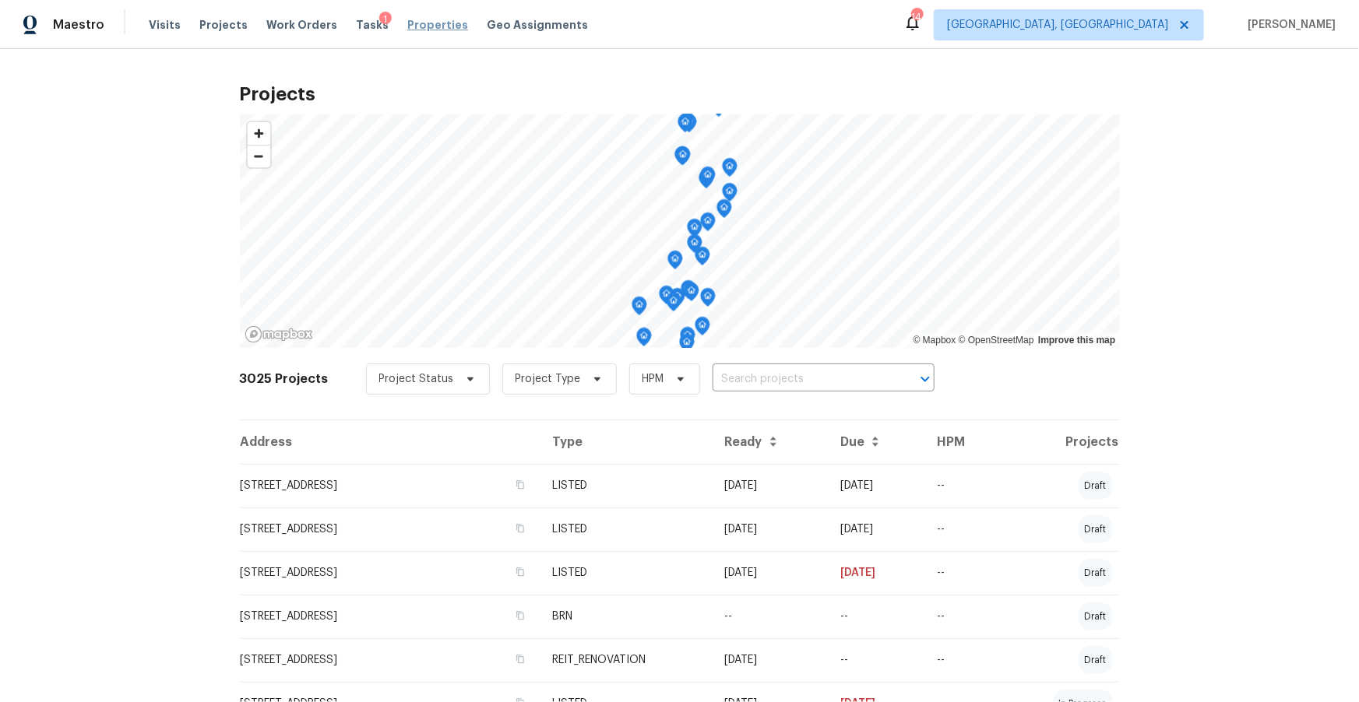
click at [420, 26] on span "Properties" at bounding box center [437, 25] width 61 height 16
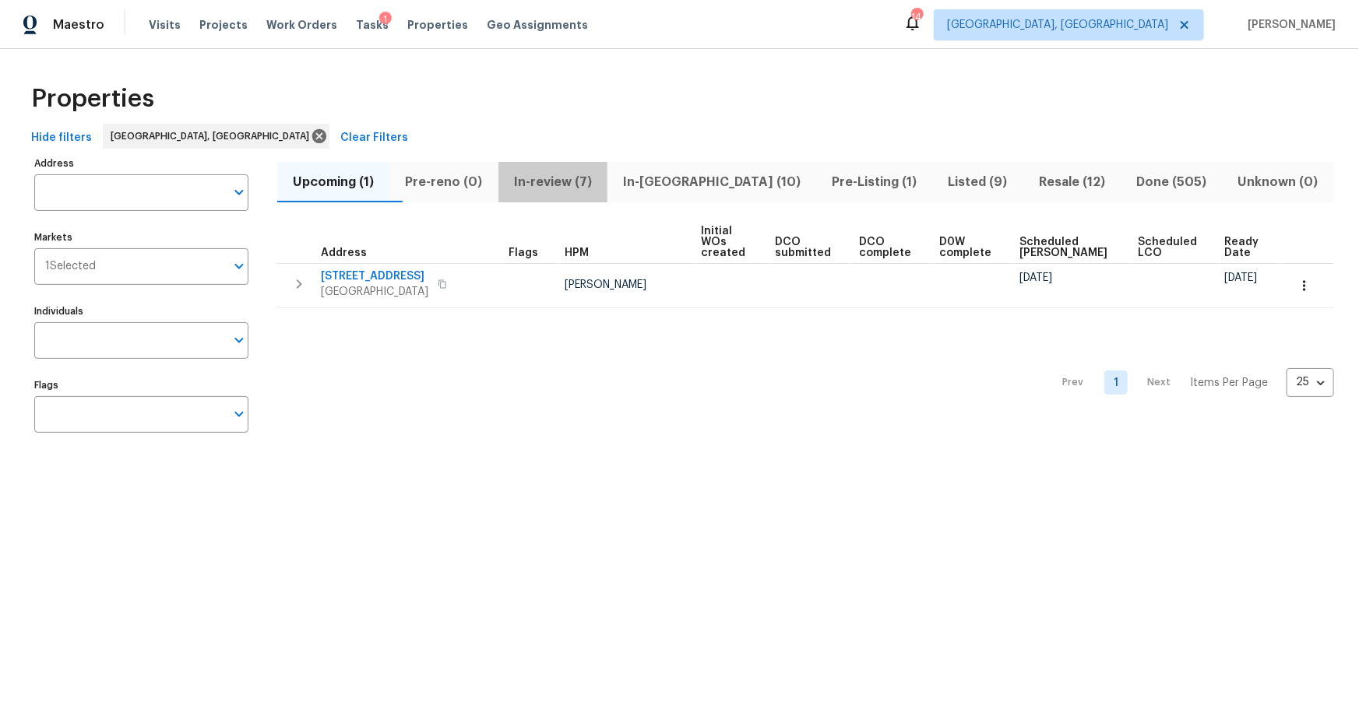
click at [589, 185] on span "In-review (7)" at bounding box center [553, 182] width 90 height 22
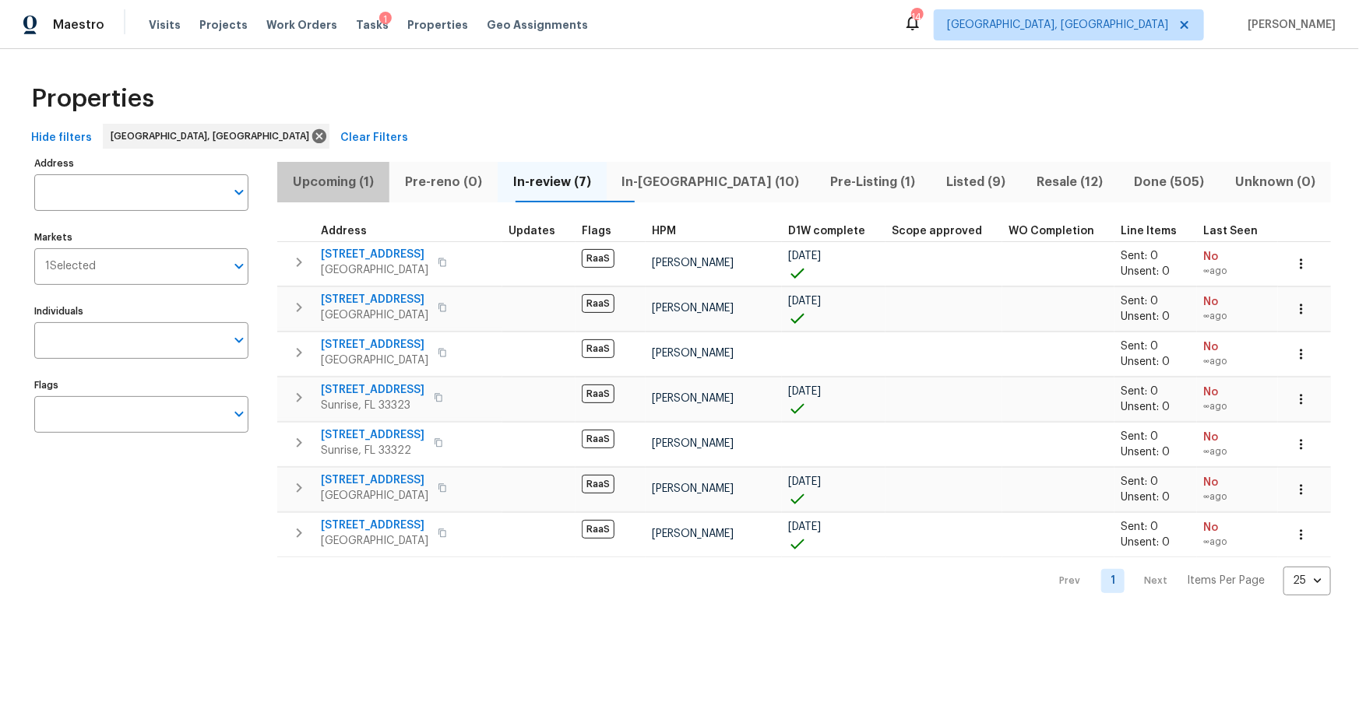
click at [343, 178] on span "Upcoming (1)" at bounding box center [333, 182] width 93 height 22
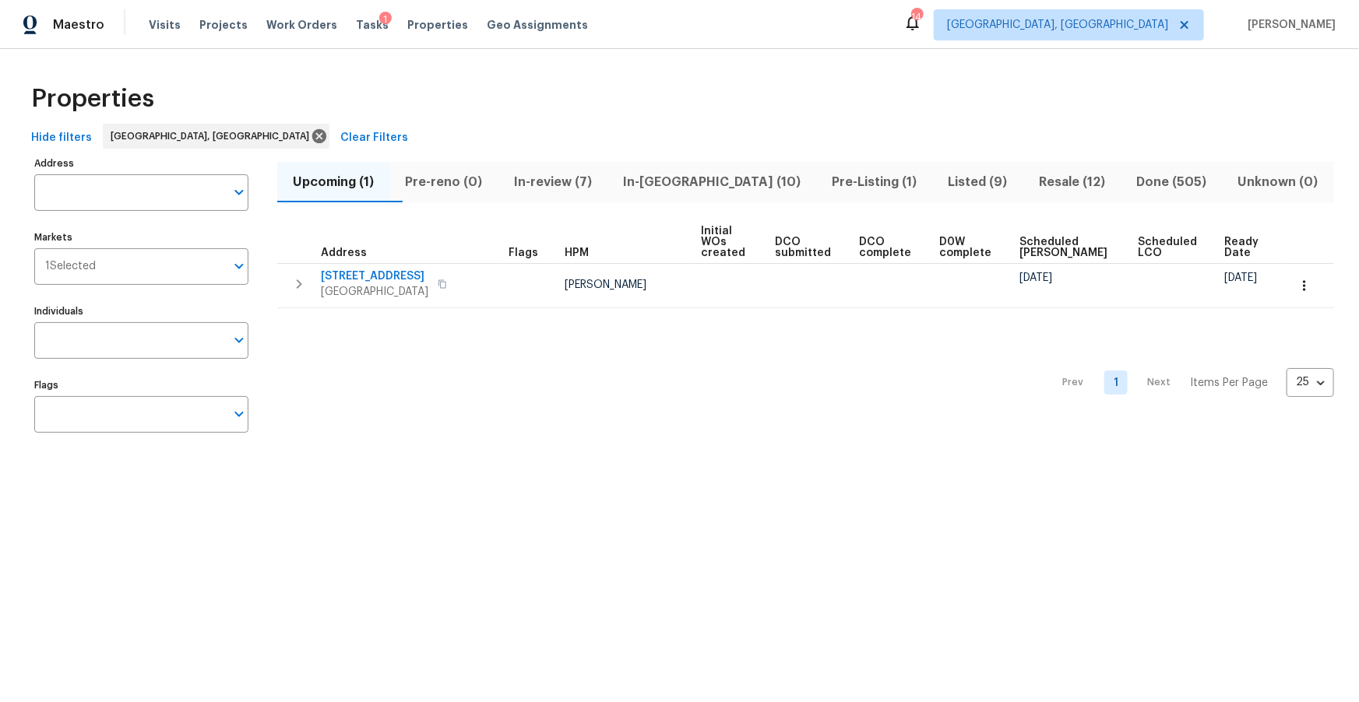
click at [598, 180] on span "In-review (7)" at bounding box center [553, 182] width 90 height 22
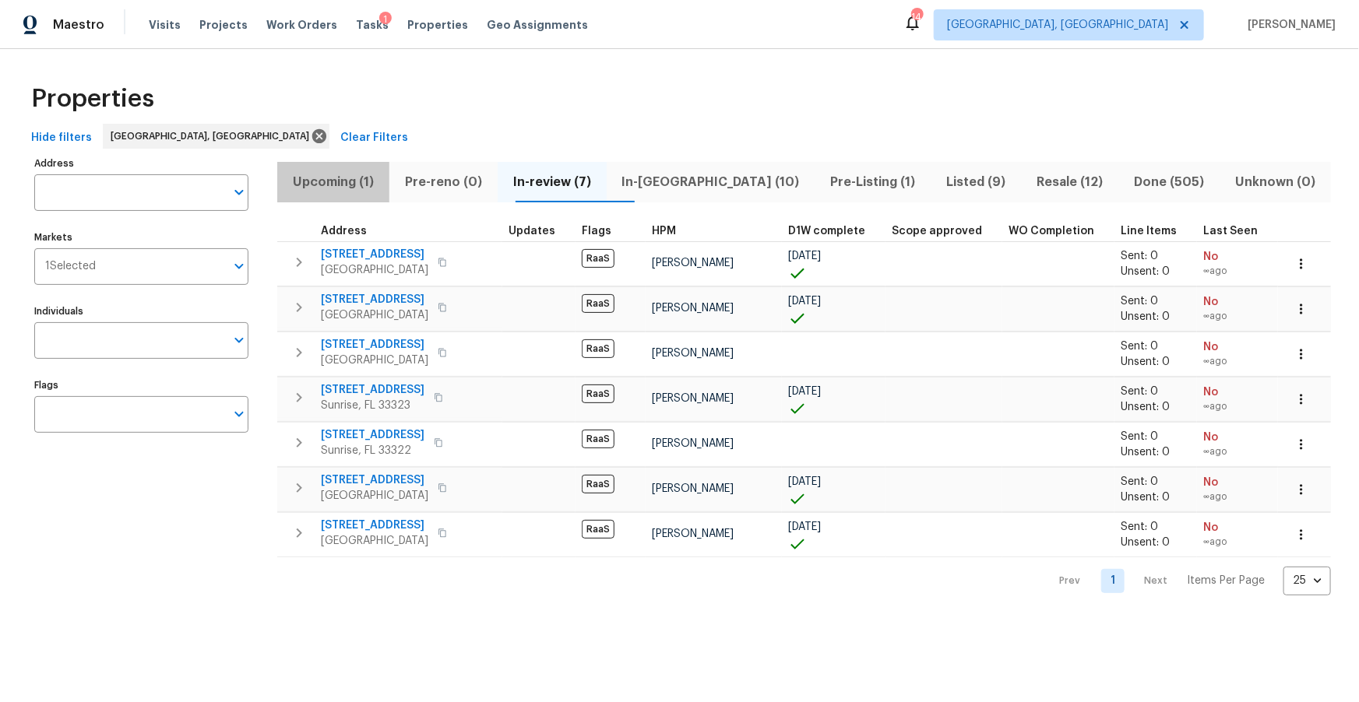
click at [370, 176] on span "Upcoming (1)" at bounding box center [333, 182] width 93 height 22
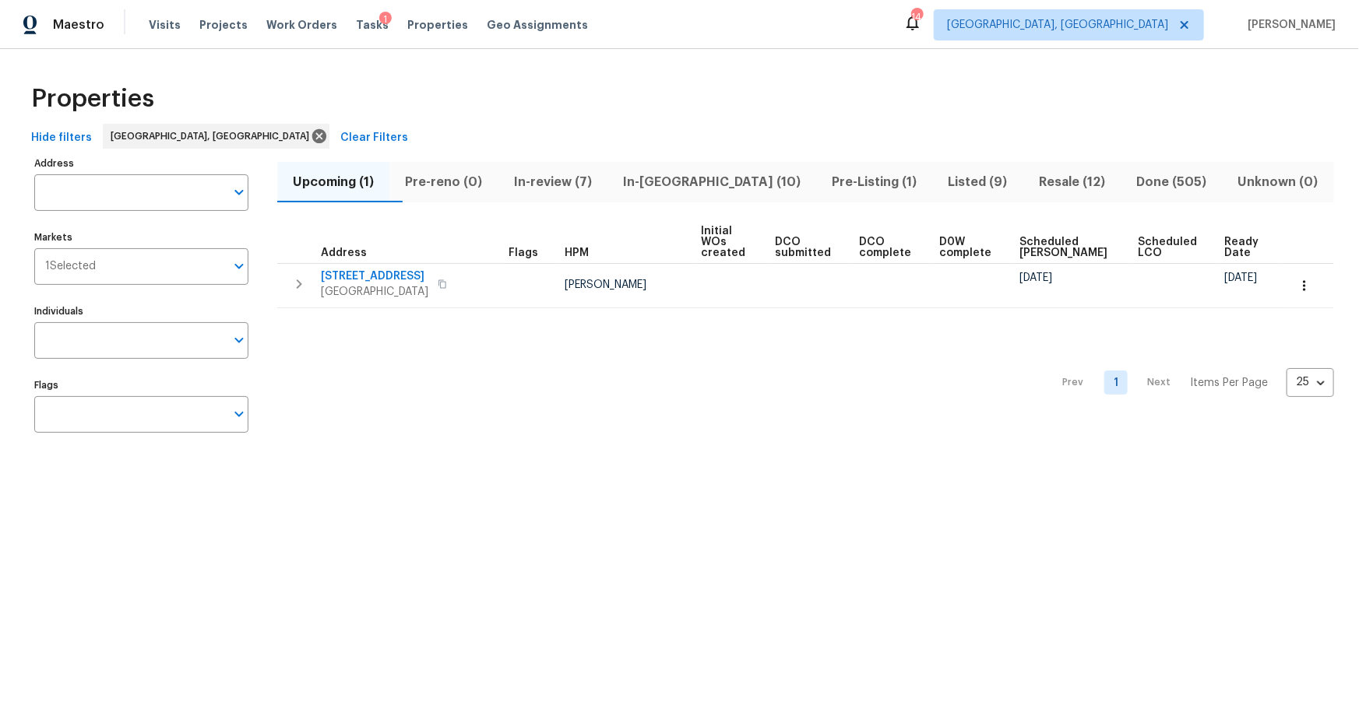
click at [706, 180] on span "In-reno (10)" at bounding box center [712, 182] width 190 height 22
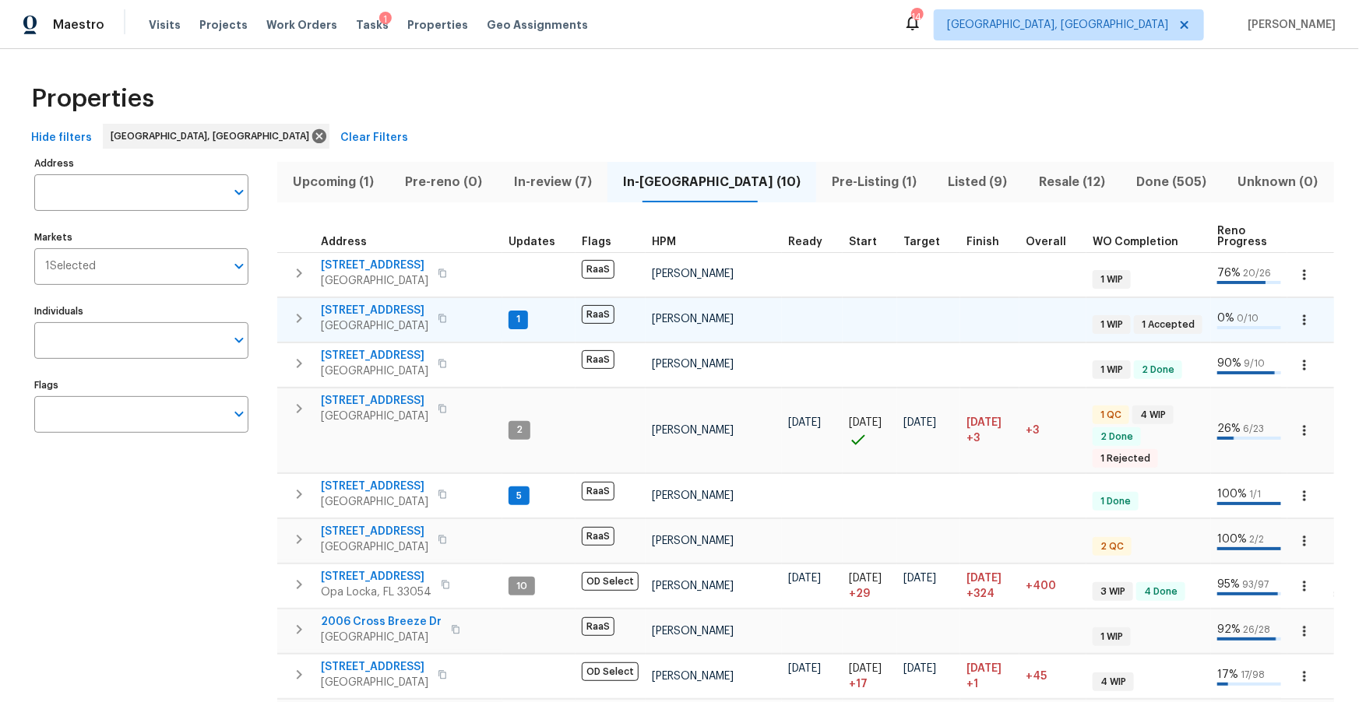
click at [375, 308] on span "17277 Hampton Blvd" at bounding box center [374, 311] width 107 height 16
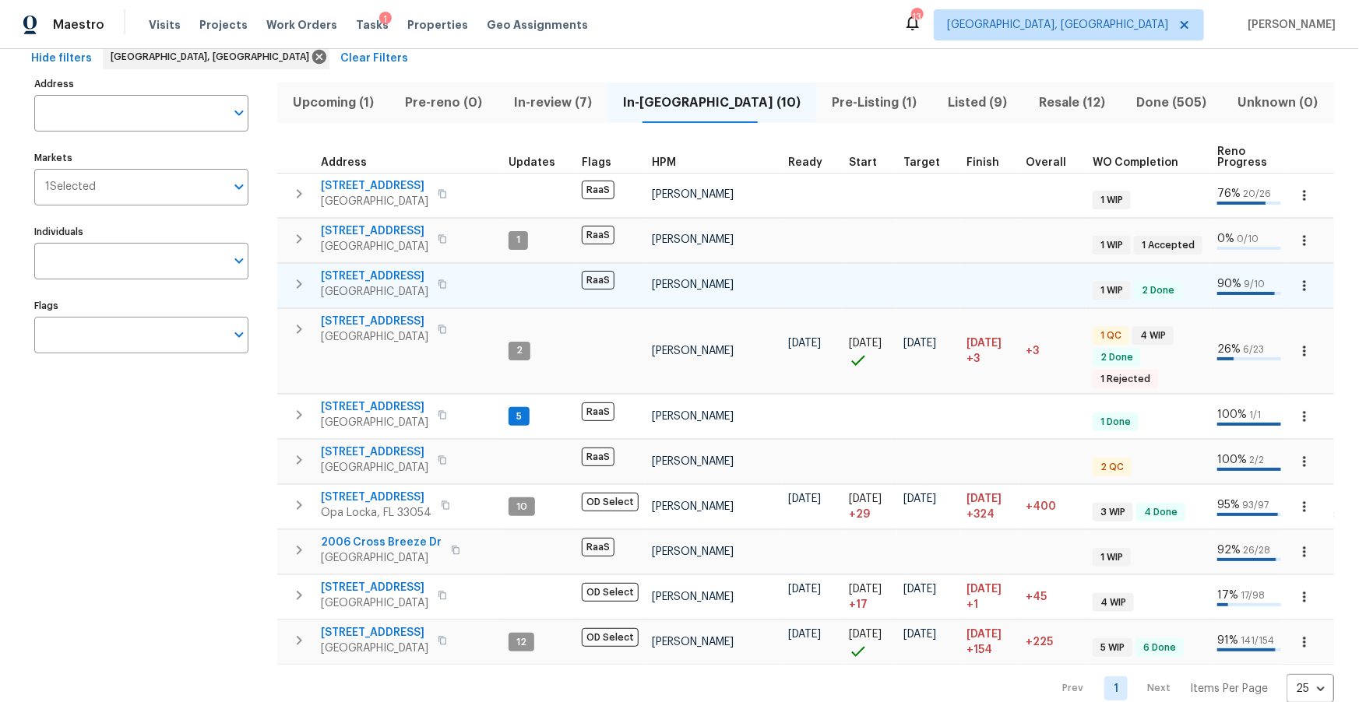
scroll to position [90, 0]
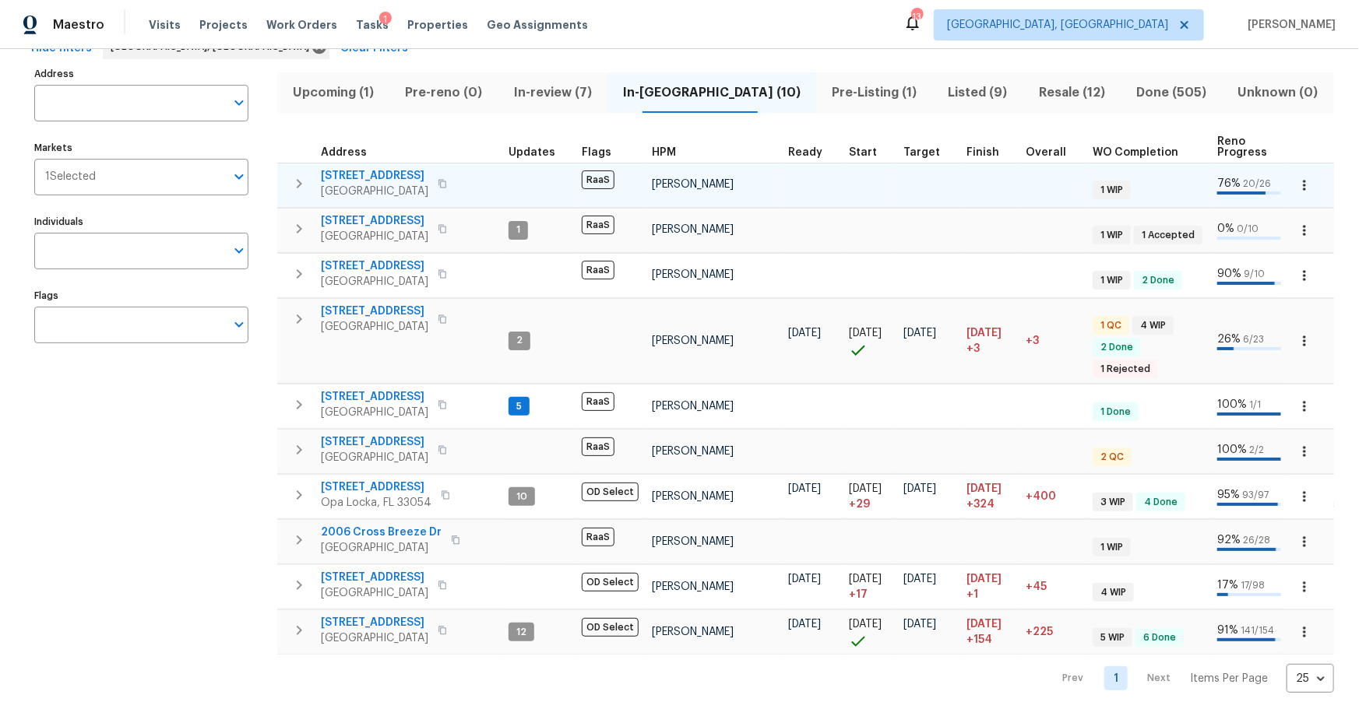
click at [386, 177] on span "12703 White Coral Dr" at bounding box center [374, 176] width 107 height 16
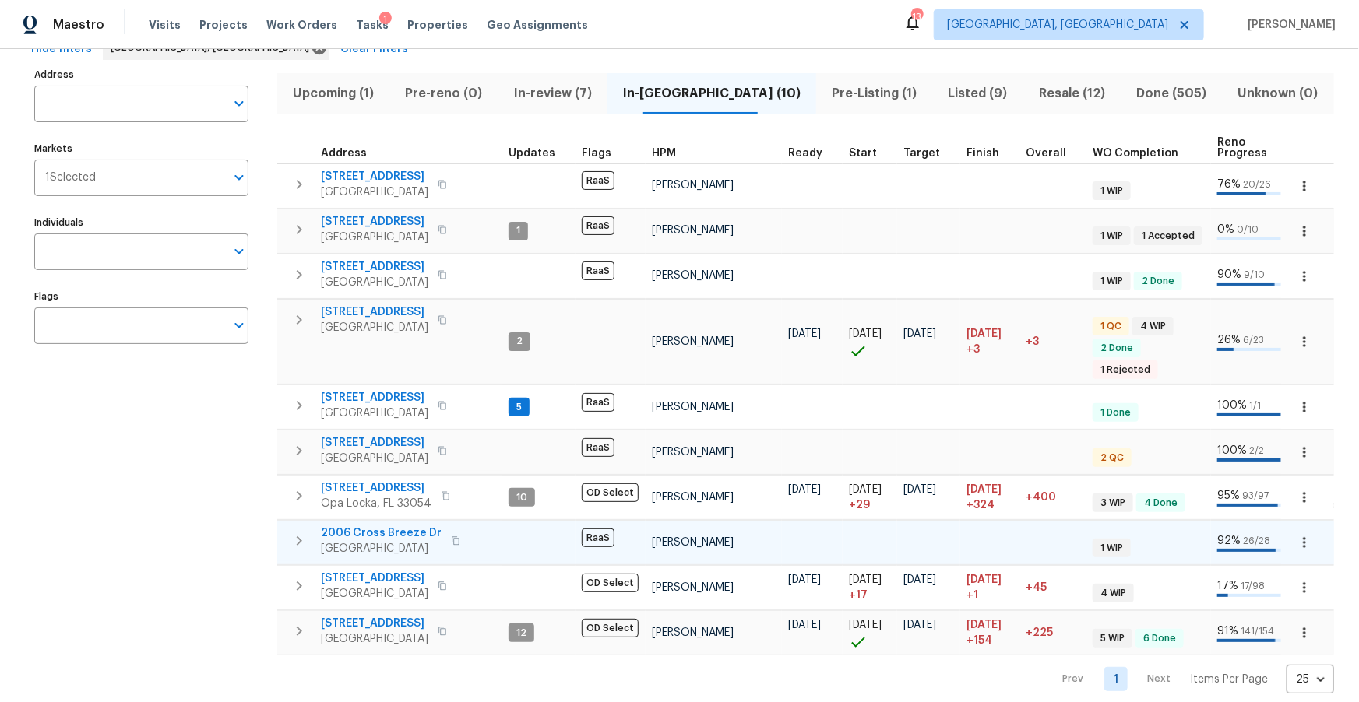
click at [402, 526] on span "2006 Cross Breeze Dr" at bounding box center [381, 534] width 121 height 16
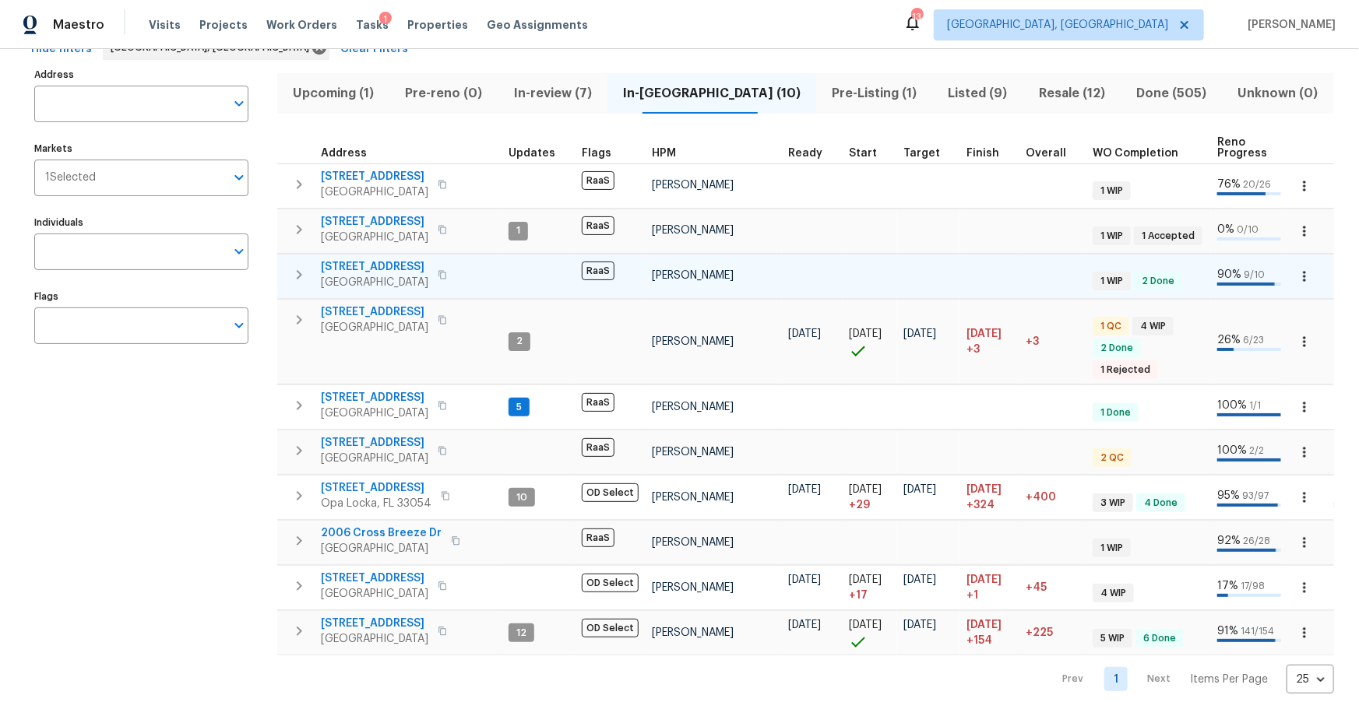
click at [392, 268] on span "5013 Neptune Ln # 2202" at bounding box center [374, 267] width 107 height 16
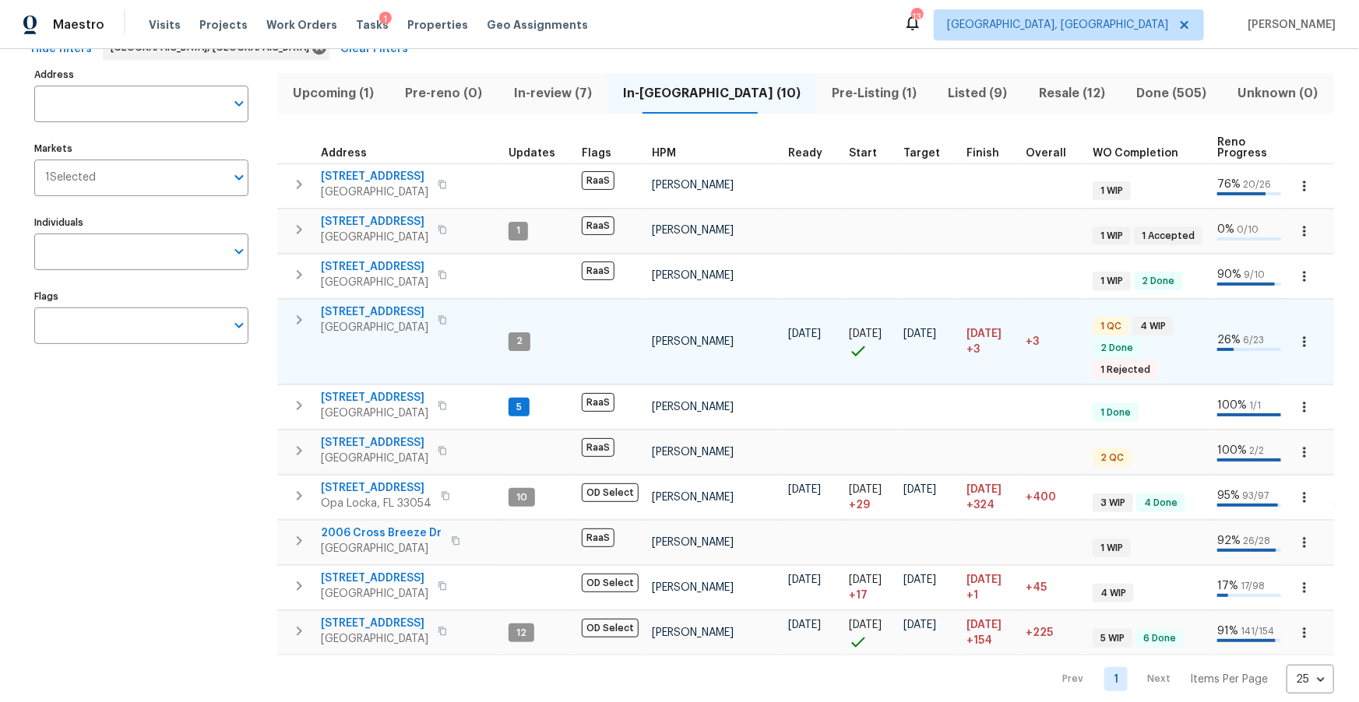
click at [371, 311] on span "22226 SW 65th Ter" at bounding box center [374, 312] width 107 height 16
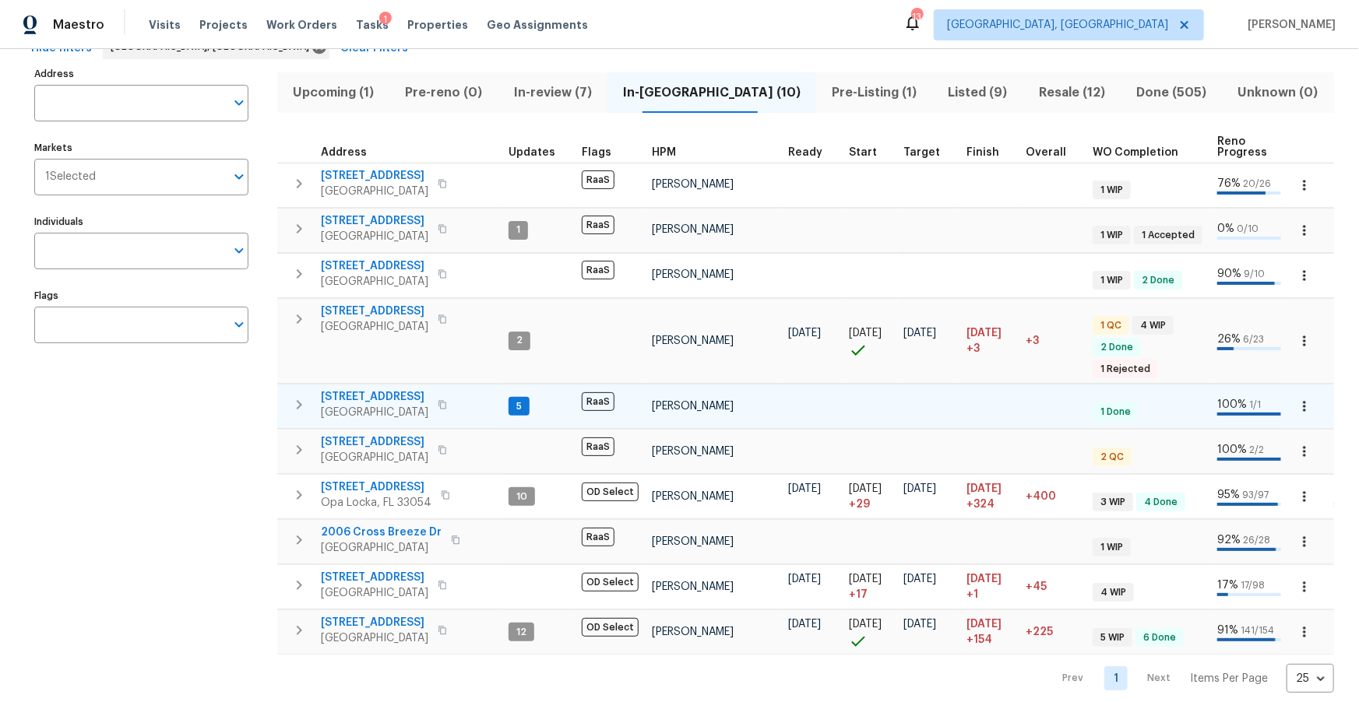
click at [385, 389] on span "1203 SW 48th Ter" at bounding box center [374, 397] width 107 height 16
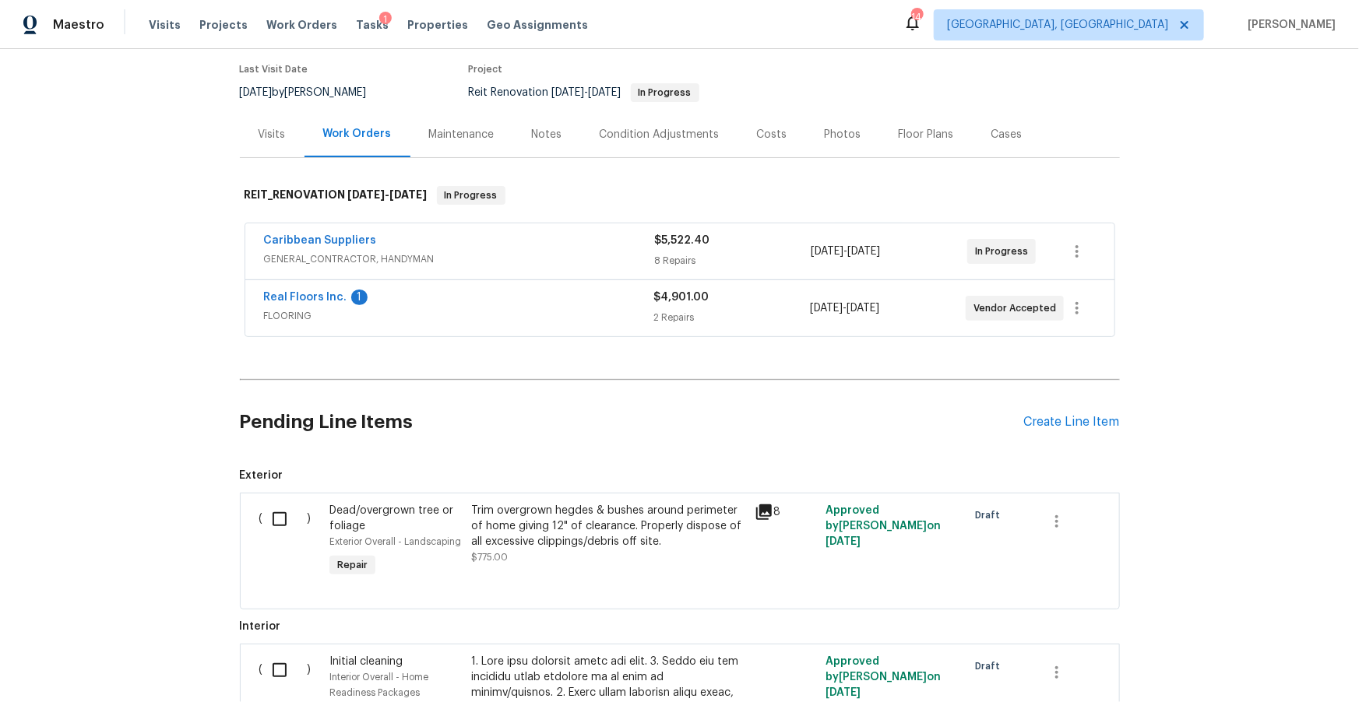
scroll to position [187, 0]
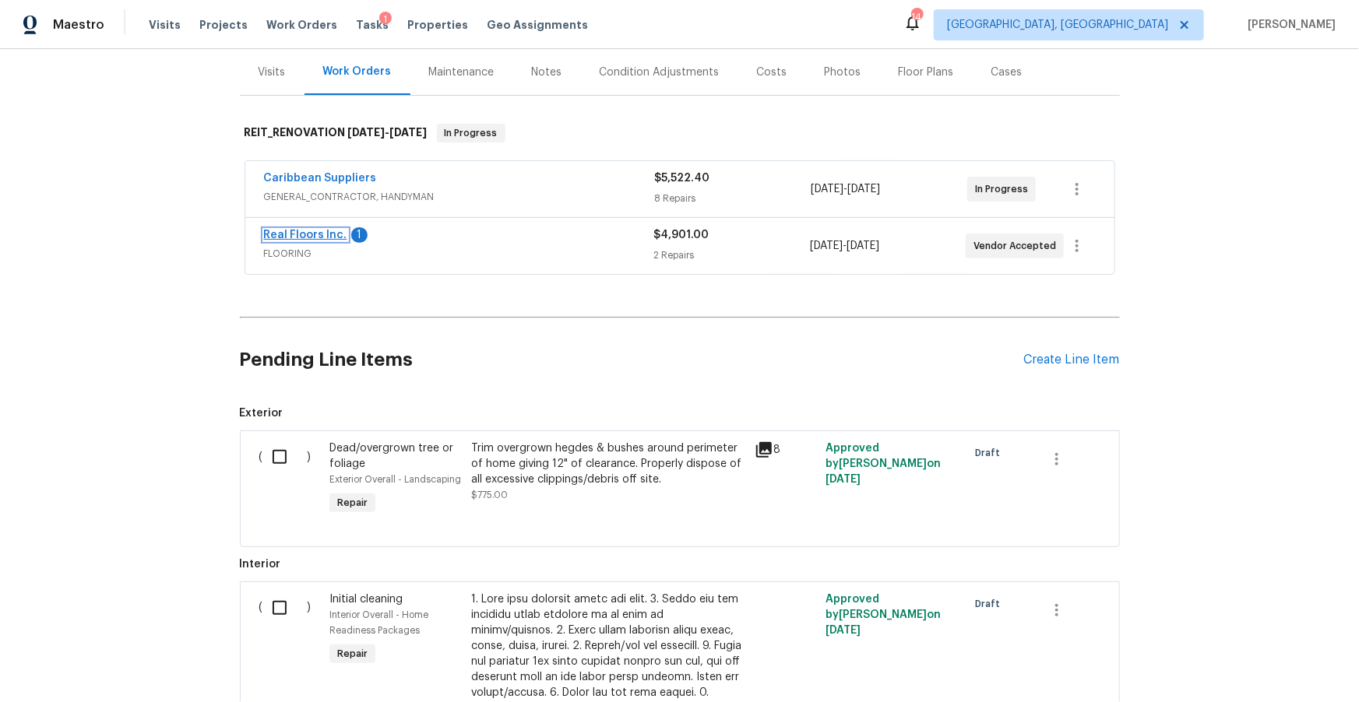
click at [291, 235] on link "Real Floors Inc." at bounding box center [305, 235] width 83 height 11
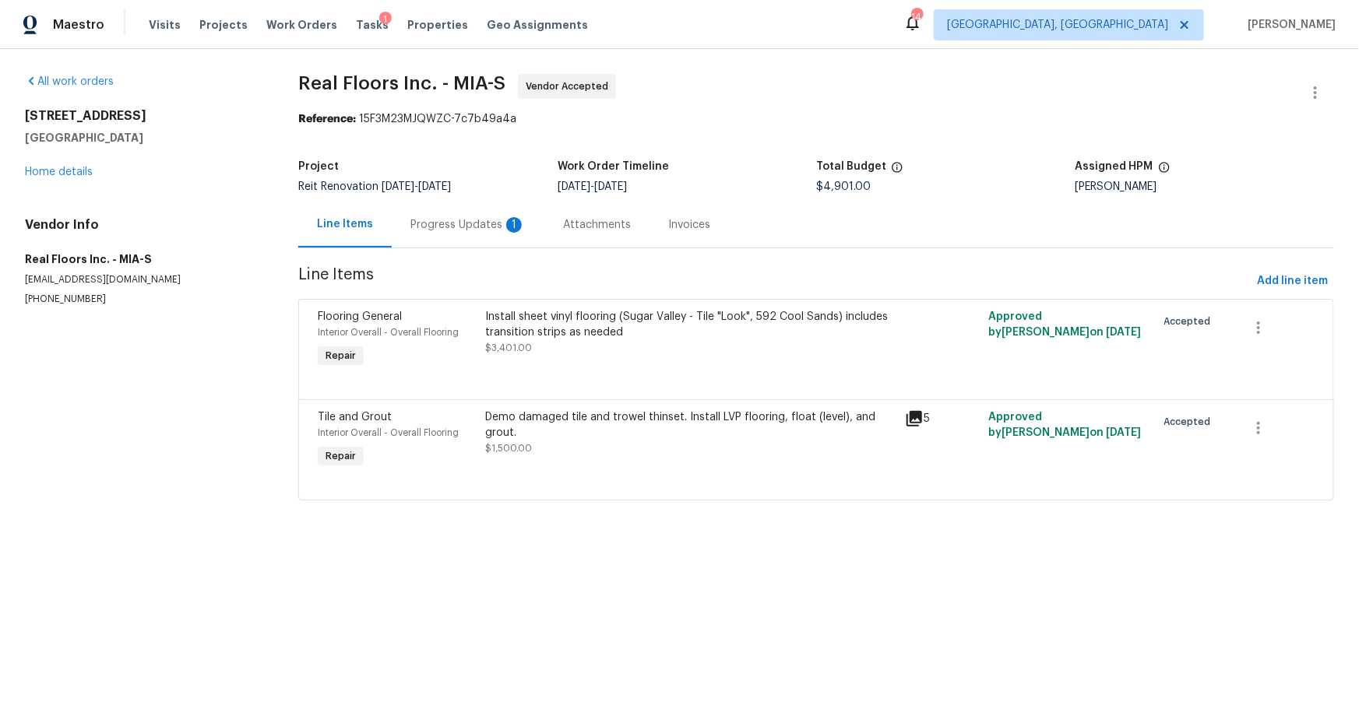
click at [457, 230] on div "Progress Updates 1" at bounding box center [467, 225] width 115 height 16
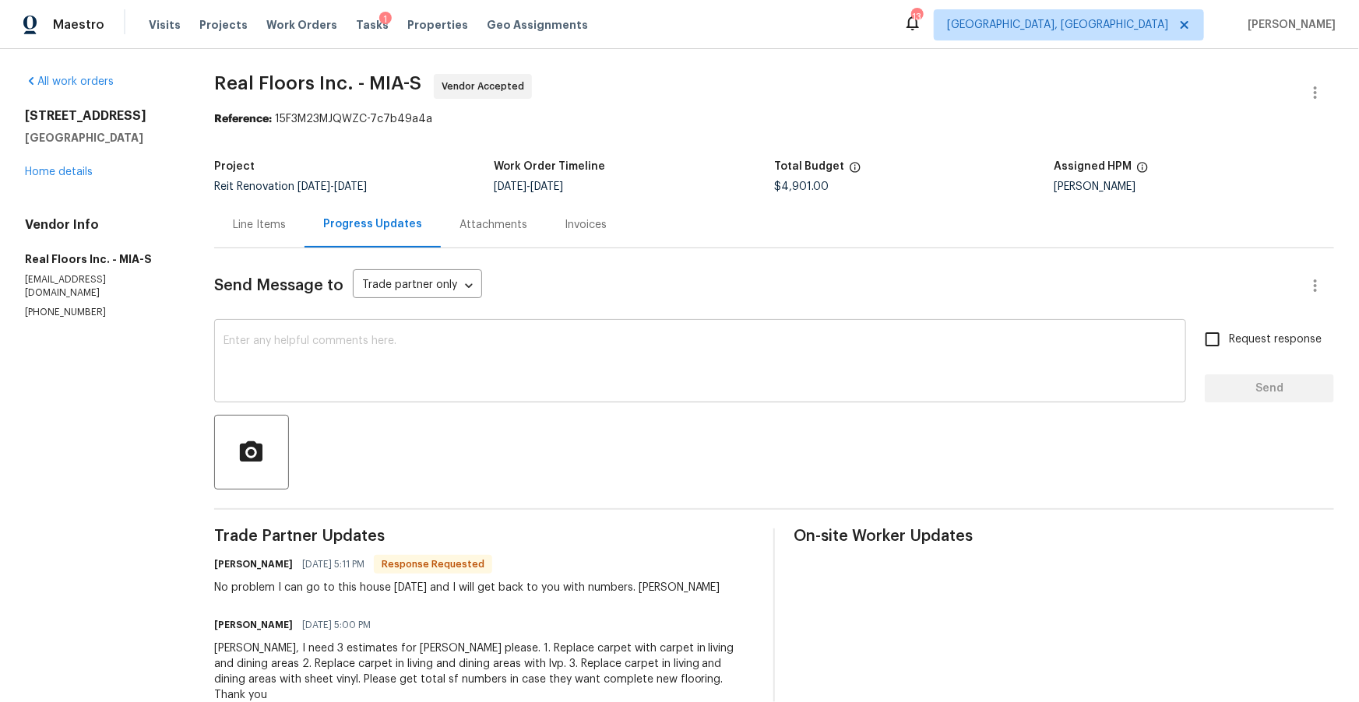
scroll to position [30, 0]
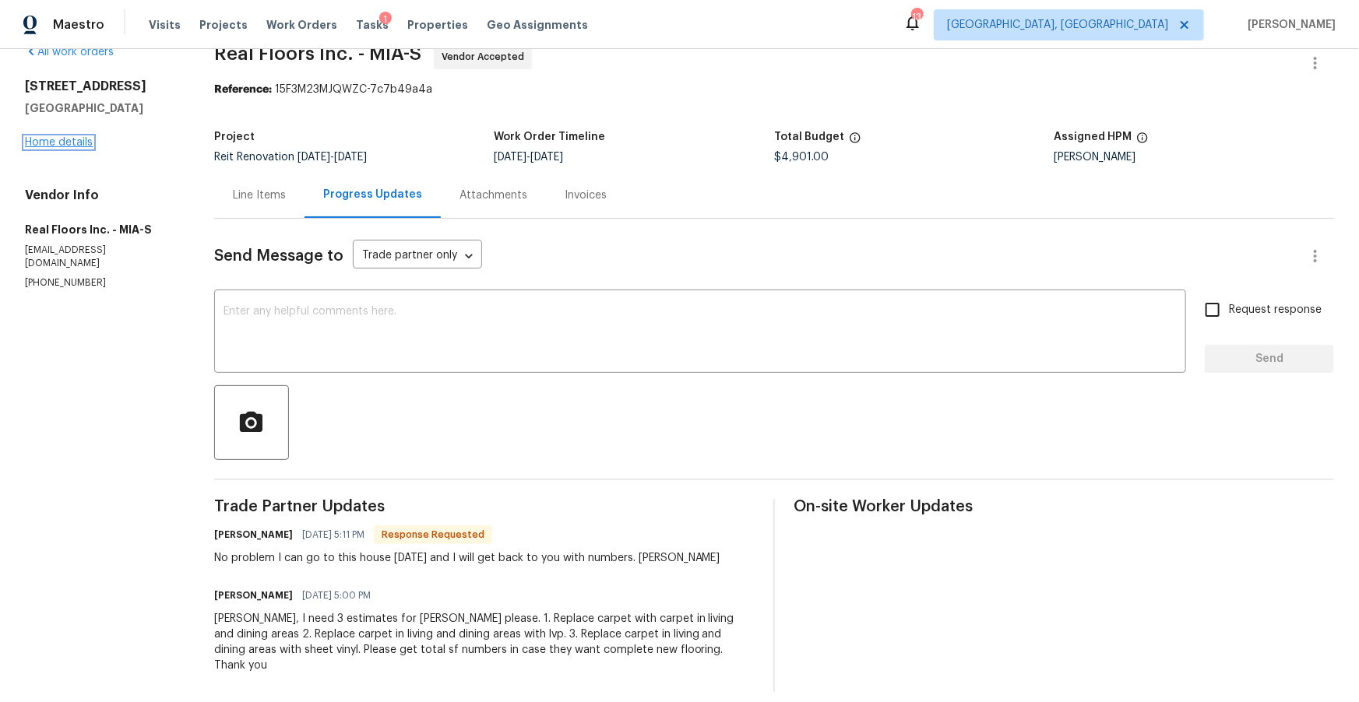
click at [60, 142] on link "Home details" at bounding box center [59, 142] width 68 height 11
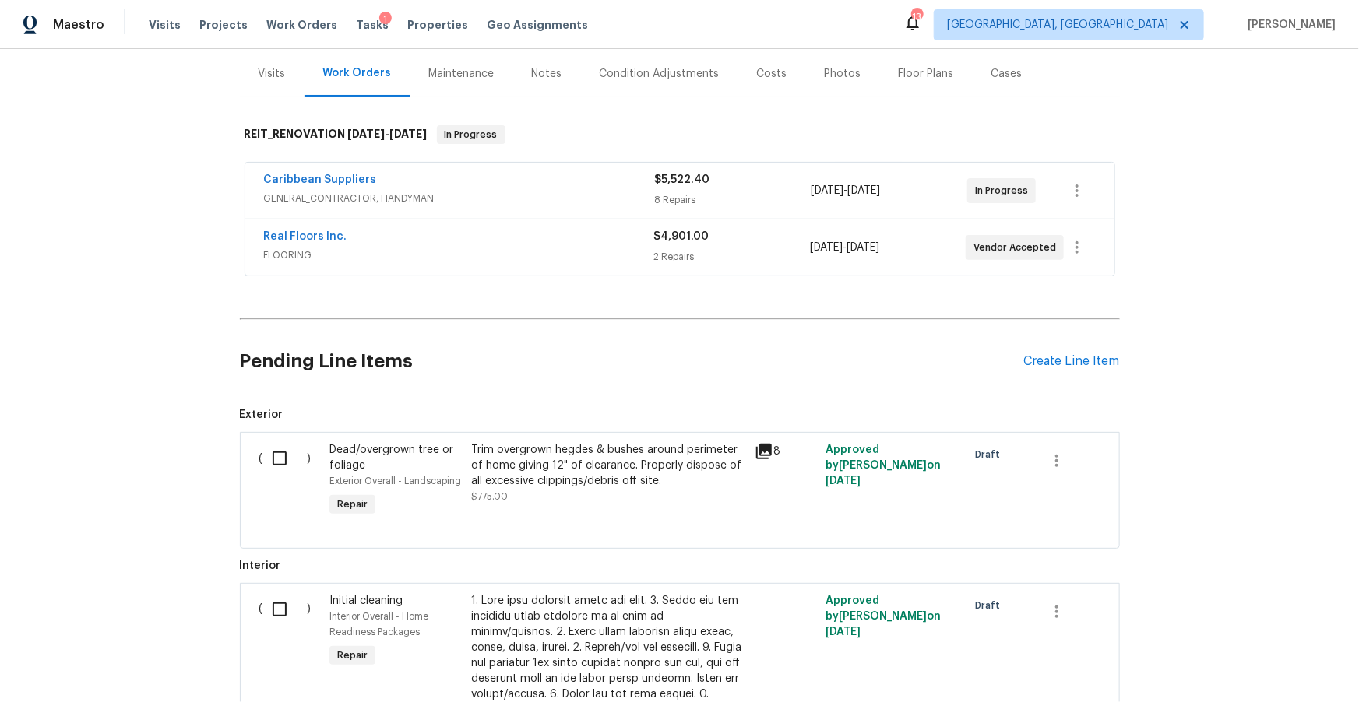
scroll to position [188, 0]
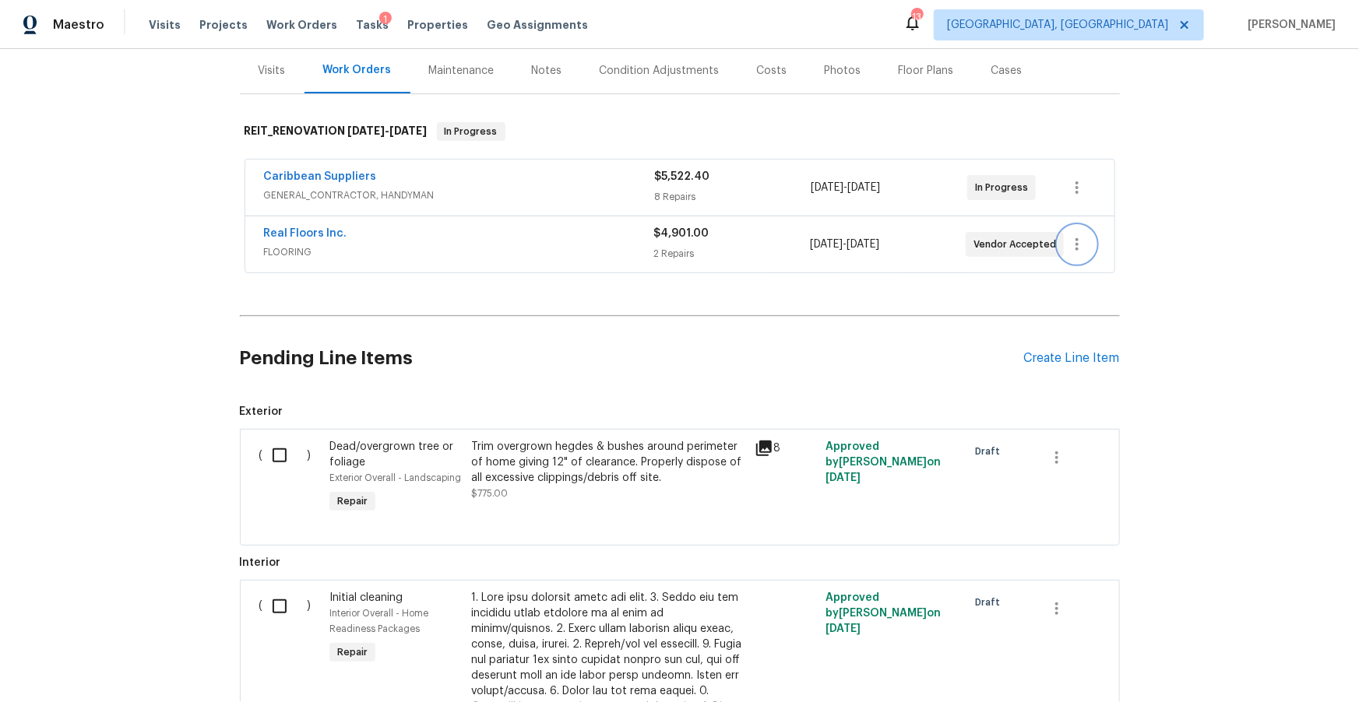
click at [1074, 249] on icon "button" at bounding box center [1076, 244] width 19 height 19
click at [1091, 318] on li "Delete" at bounding box center [1142, 321] width 168 height 26
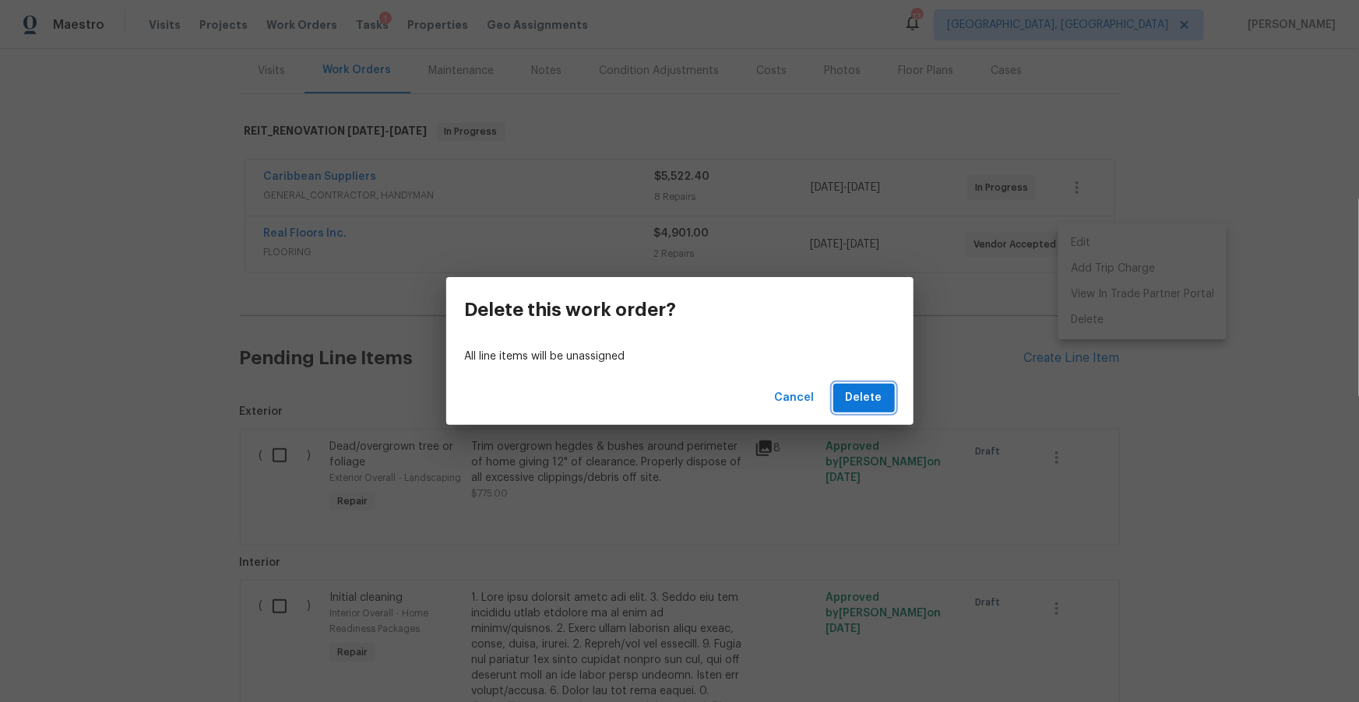
click at [865, 403] on span "Delete" at bounding box center [864, 398] width 37 height 19
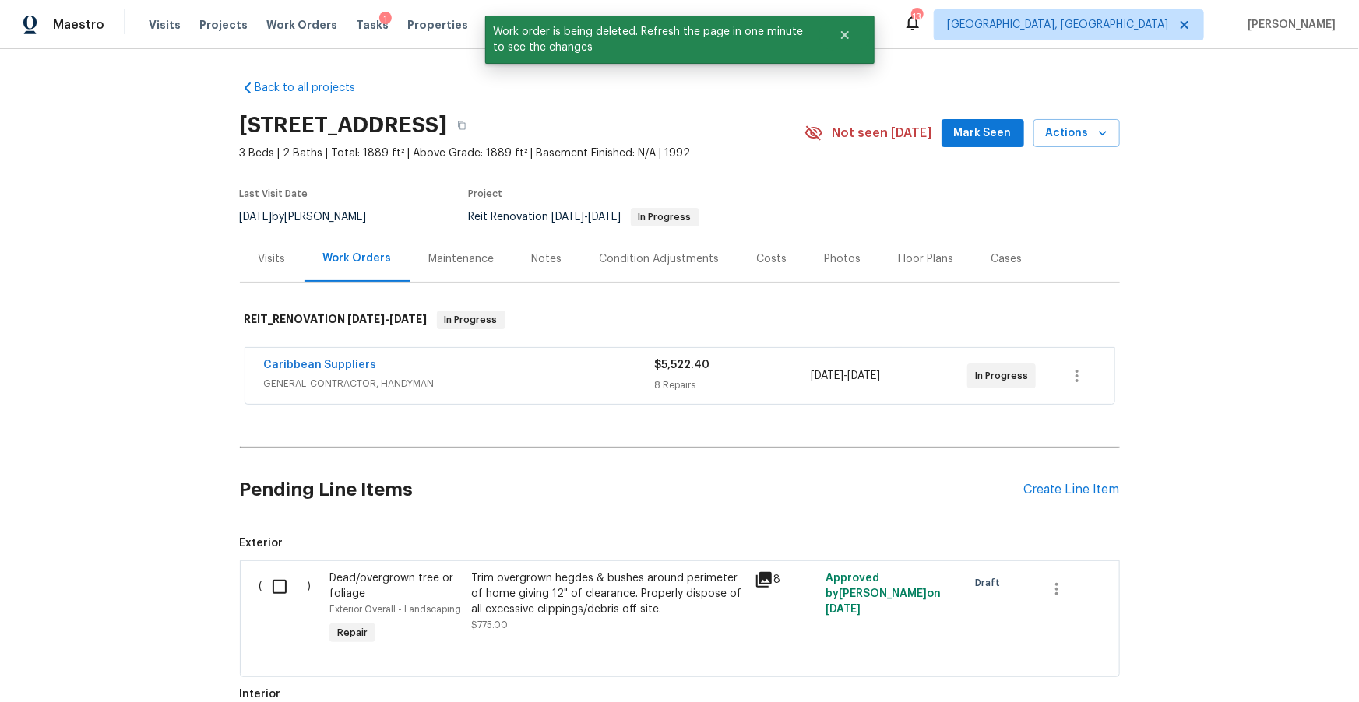
scroll to position [2, 0]
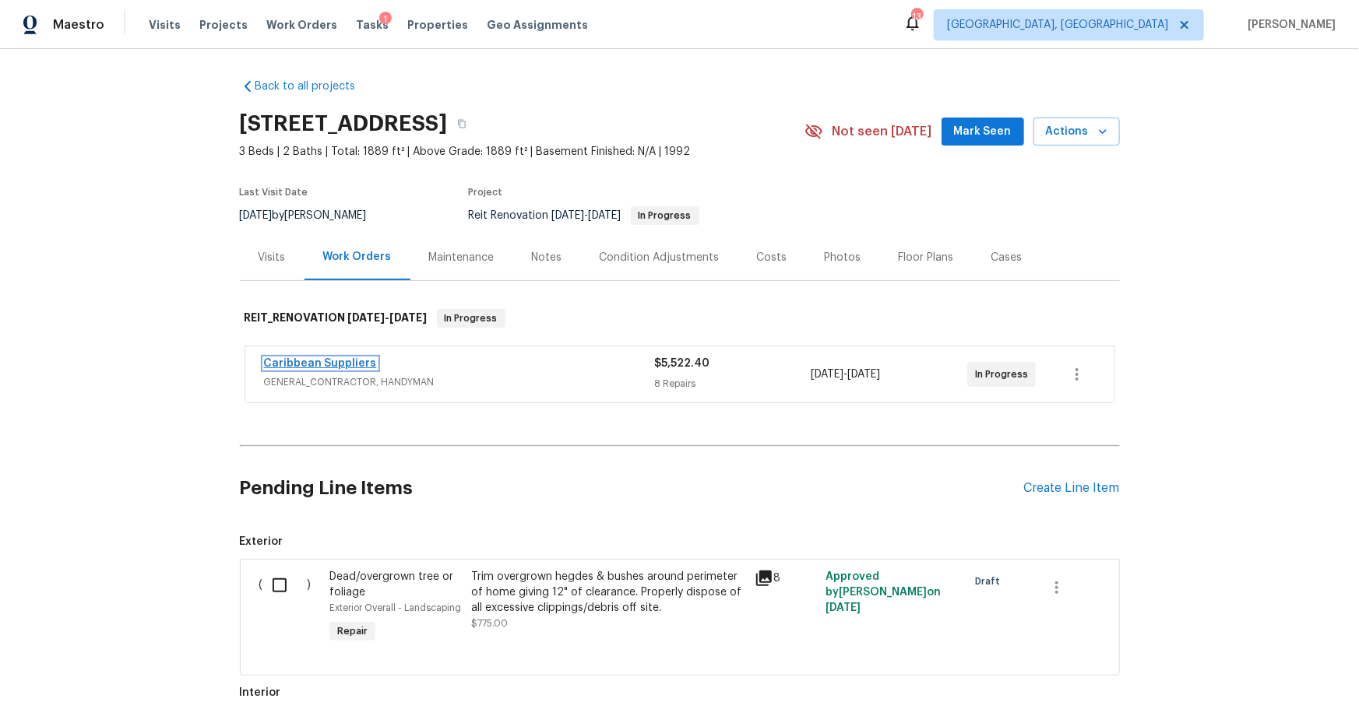
click at [360, 364] on link "Caribbean Suppliers" at bounding box center [320, 363] width 113 height 11
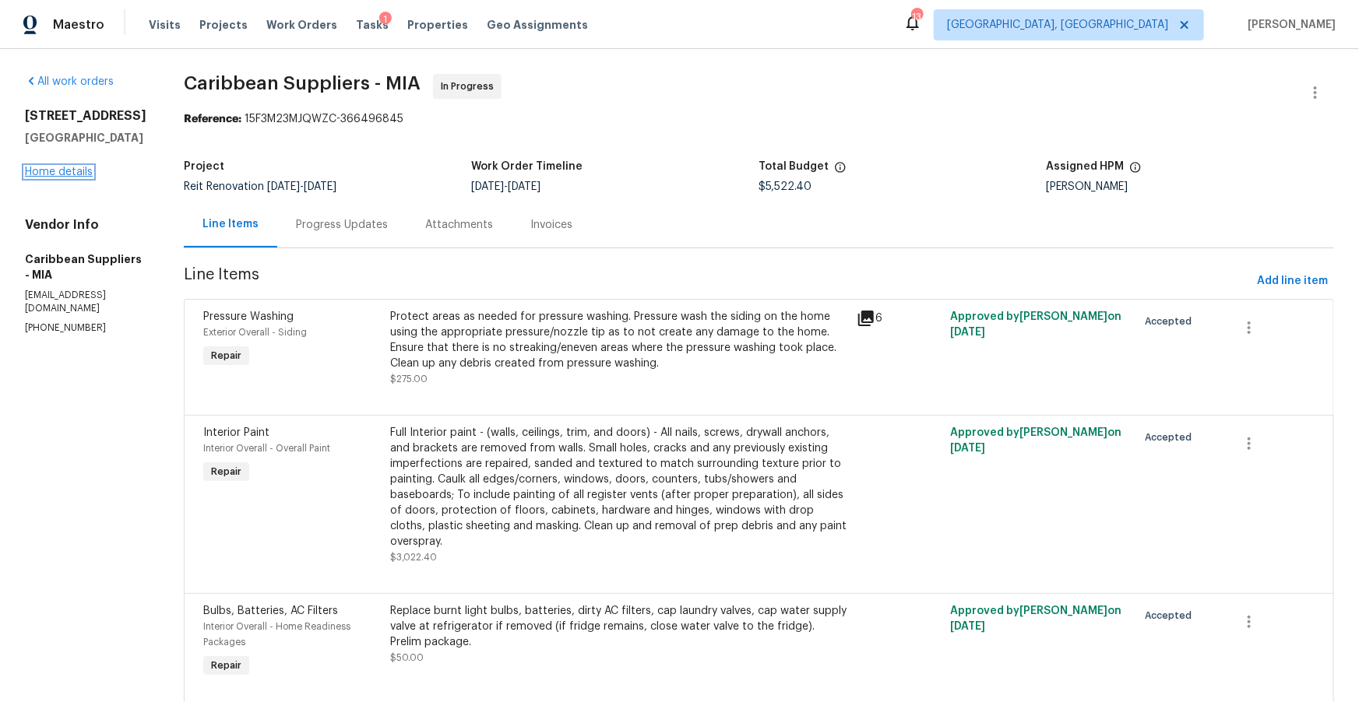
click at [60, 174] on link "Home details" at bounding box center [59, 172] width 68 height 11
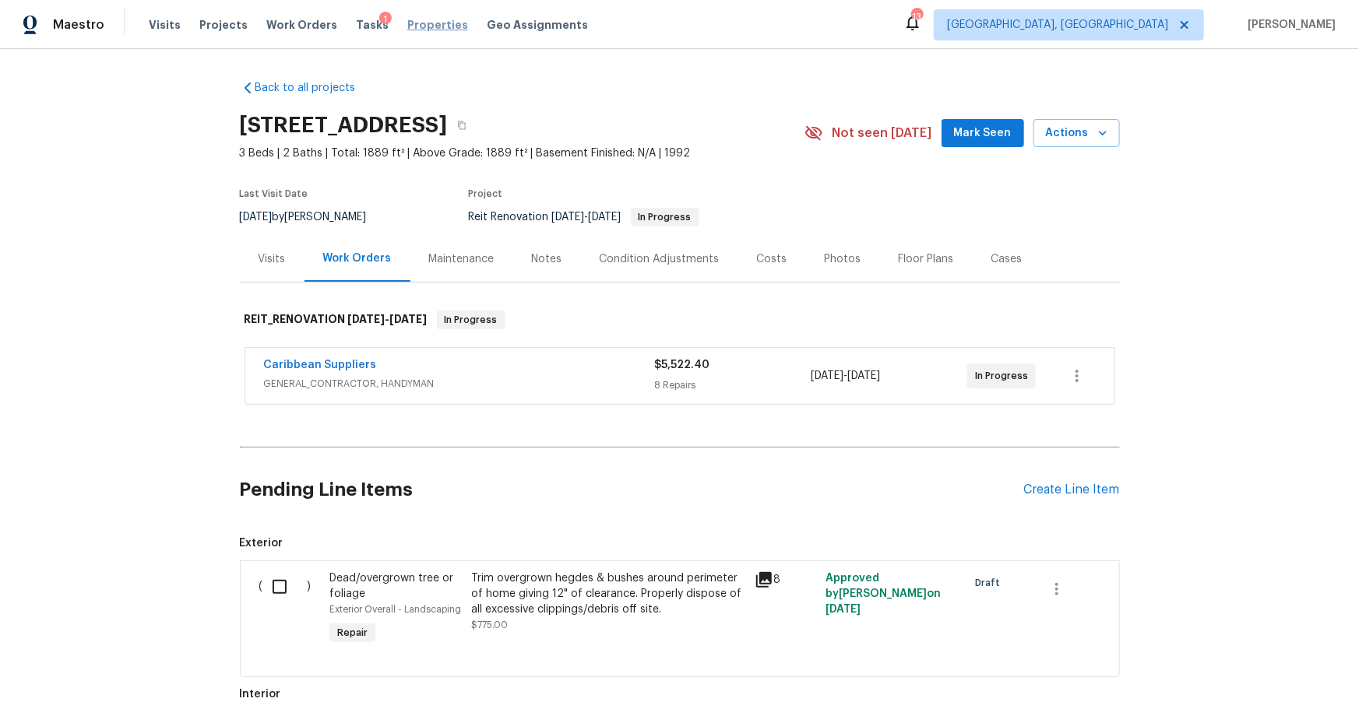
click at [407, 26] on span "Properties" at bounding box center [437, 25] width 61 height 16
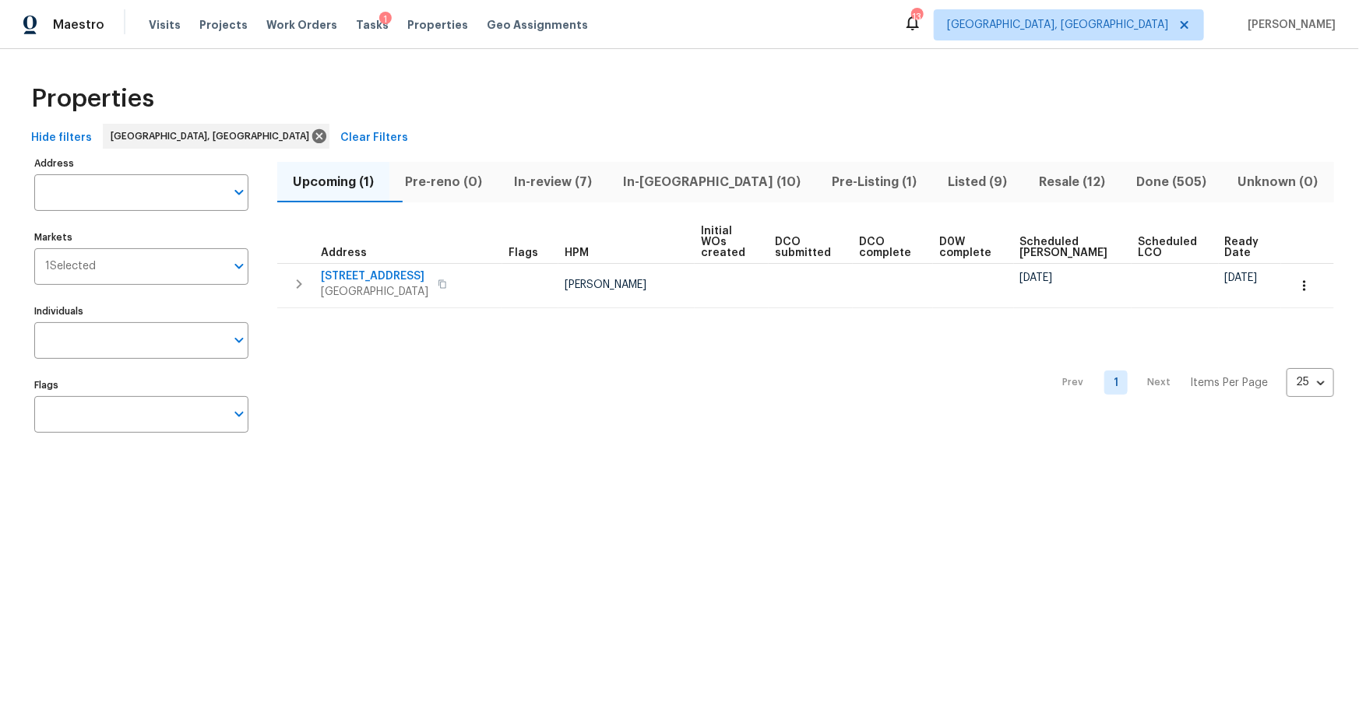
drag, startPoint x: 1032, startPoint y: 184, endPoint x: 999, endPoint y: 197, distance: 35.3
click at [1032, 184] on span "Resale (12)" at bounding box center [1071, 182] width 79 height 22
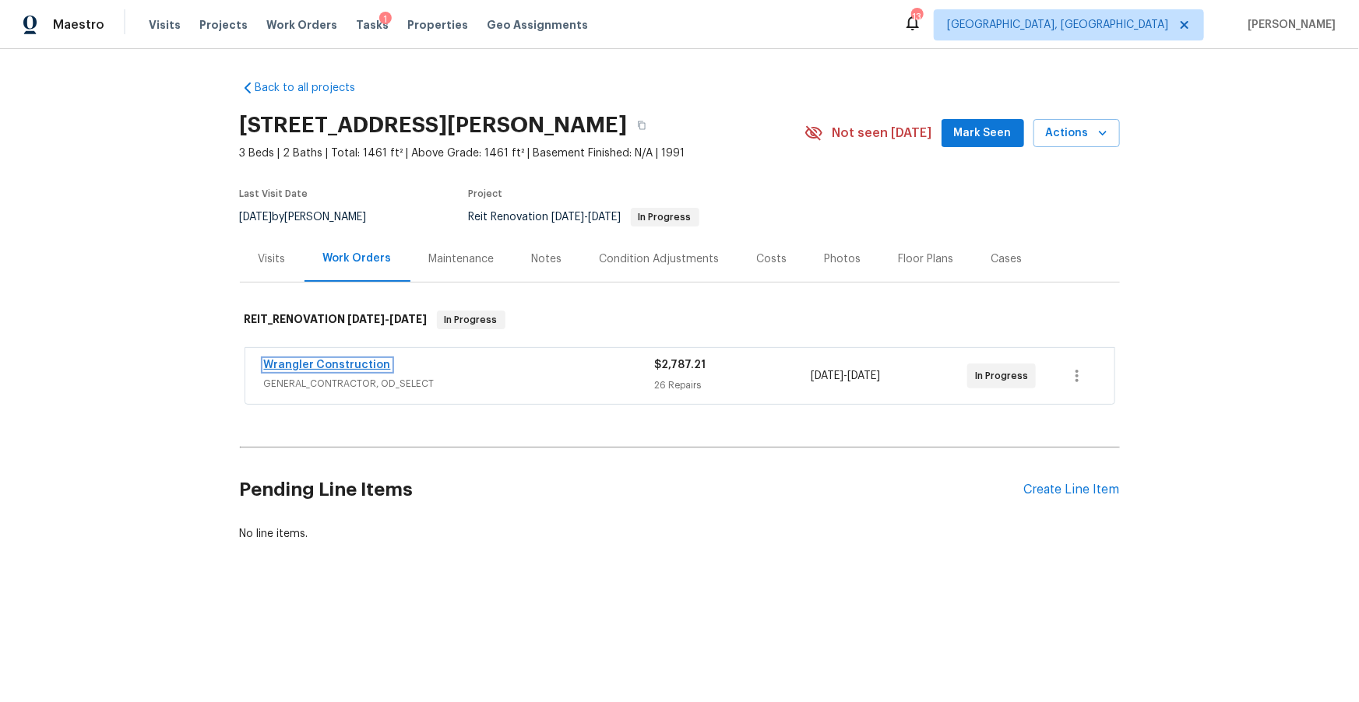
click at [346, 364] on link "Wrangler Construction" at bounding box center [327, 365] width 127 height 11
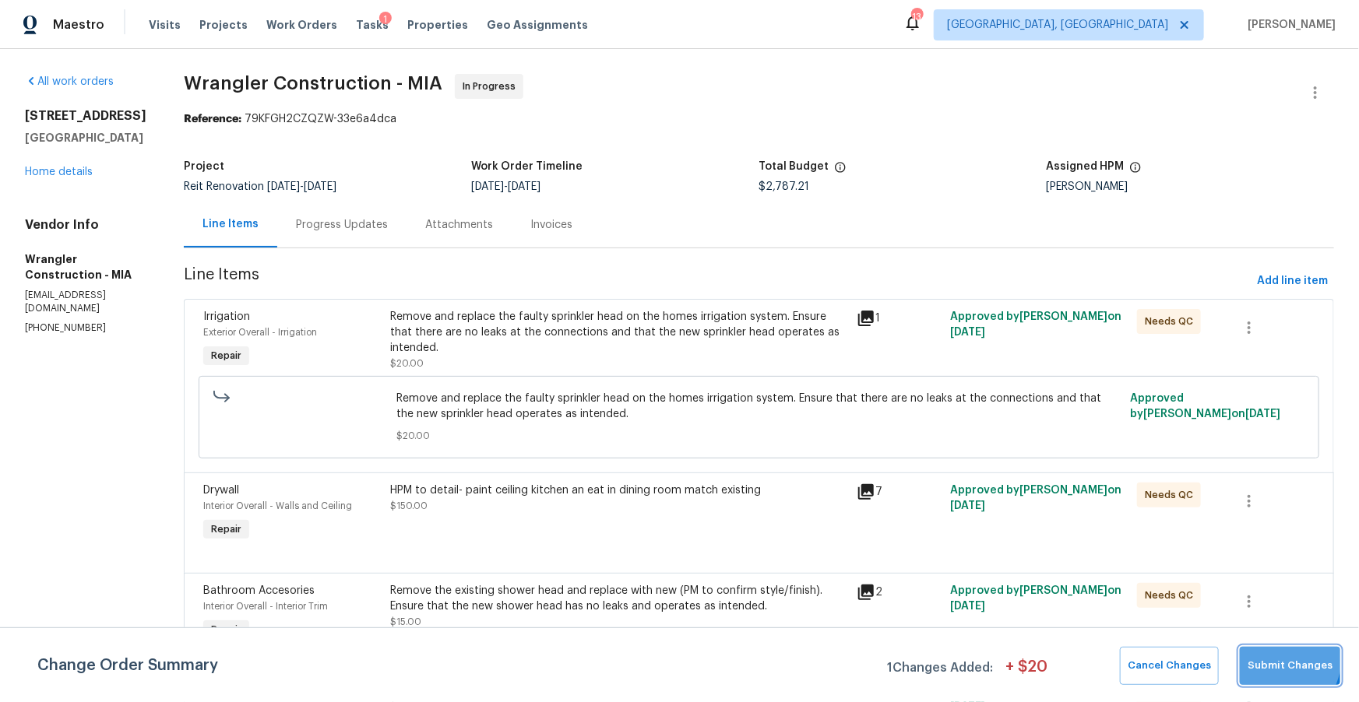
click at [1268, 657] on span "Submit Changes" at bounding box center [1289, 666] width 85 height 18
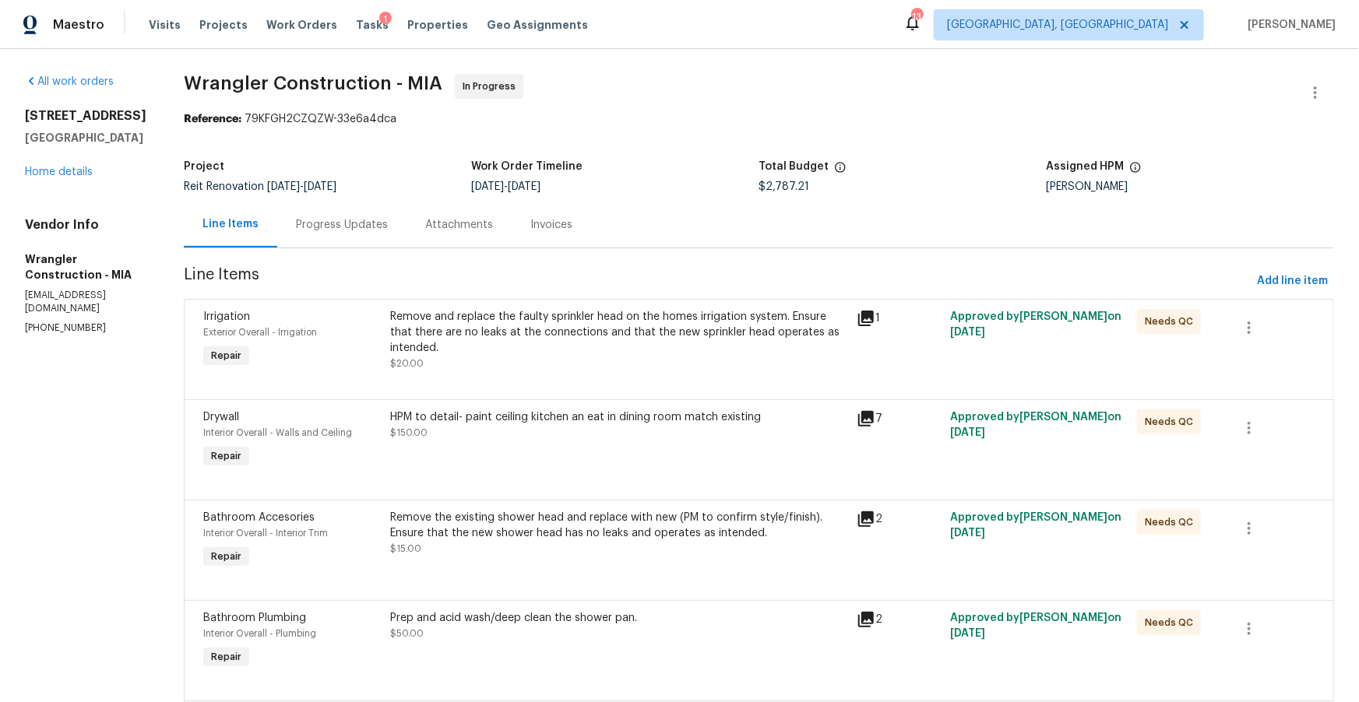
click at [68, 225] on div "All work orders [STREET_ADDRESS][PERSON_NAME] Home details Vendor Info Wrangler…" at bounding box center [85, 204] width 121 height 261
click at [69, 178] on link "Home details" at bounding box center [59, 172] width 68 height 11
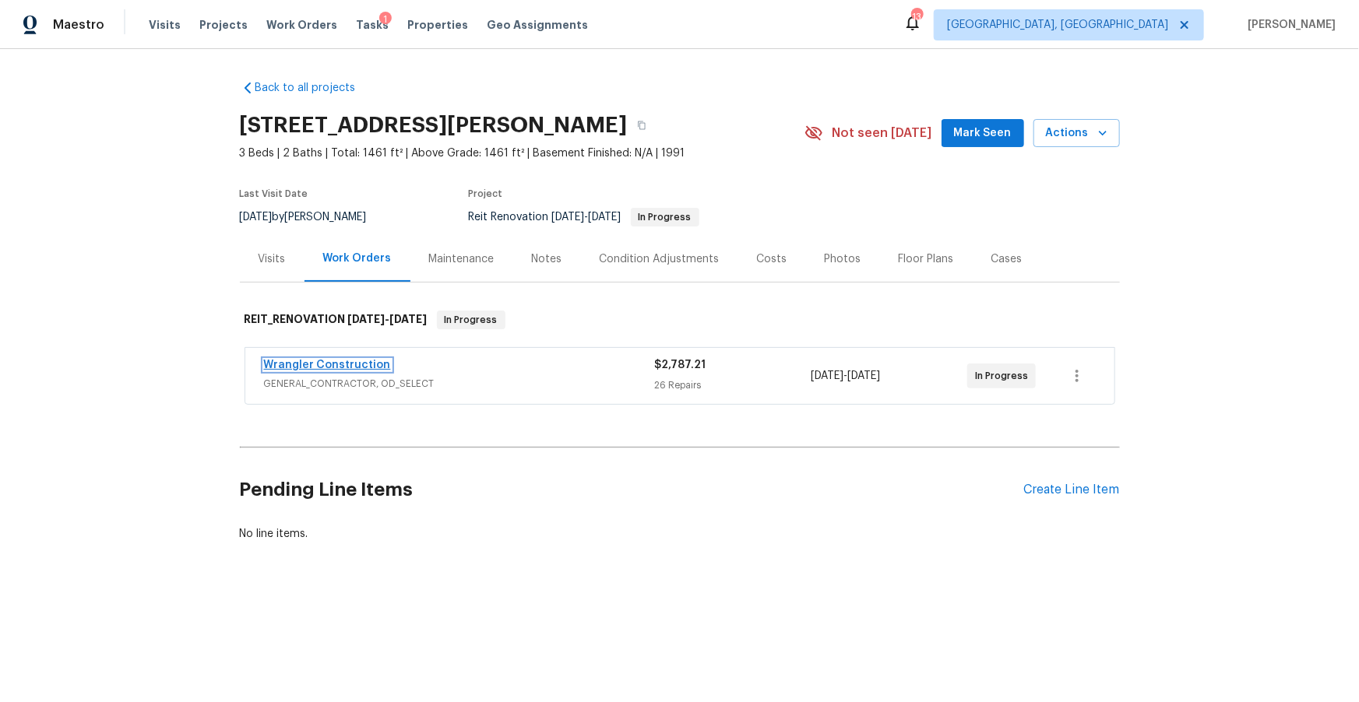
click at [349, 369] on link "Wrangler Construction" at bounding box center [327, 365] width 127 height 11
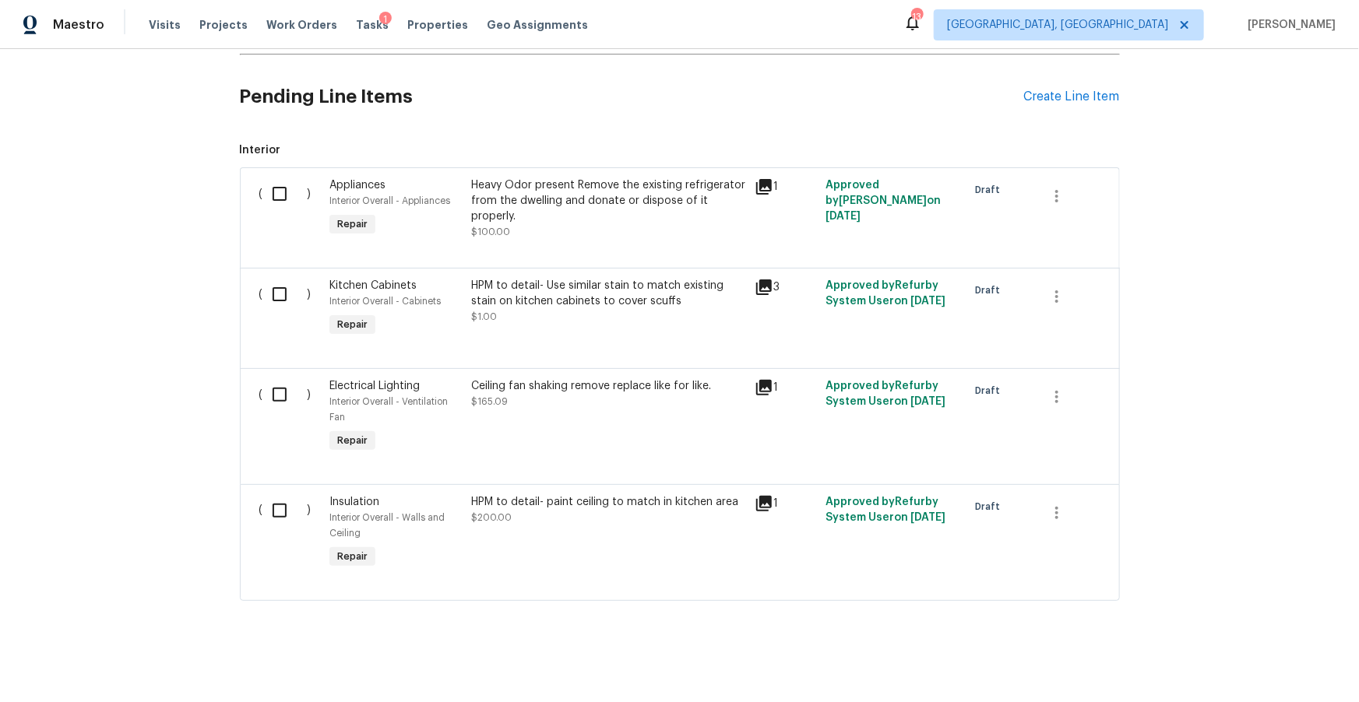
scroll to position [400, 0]
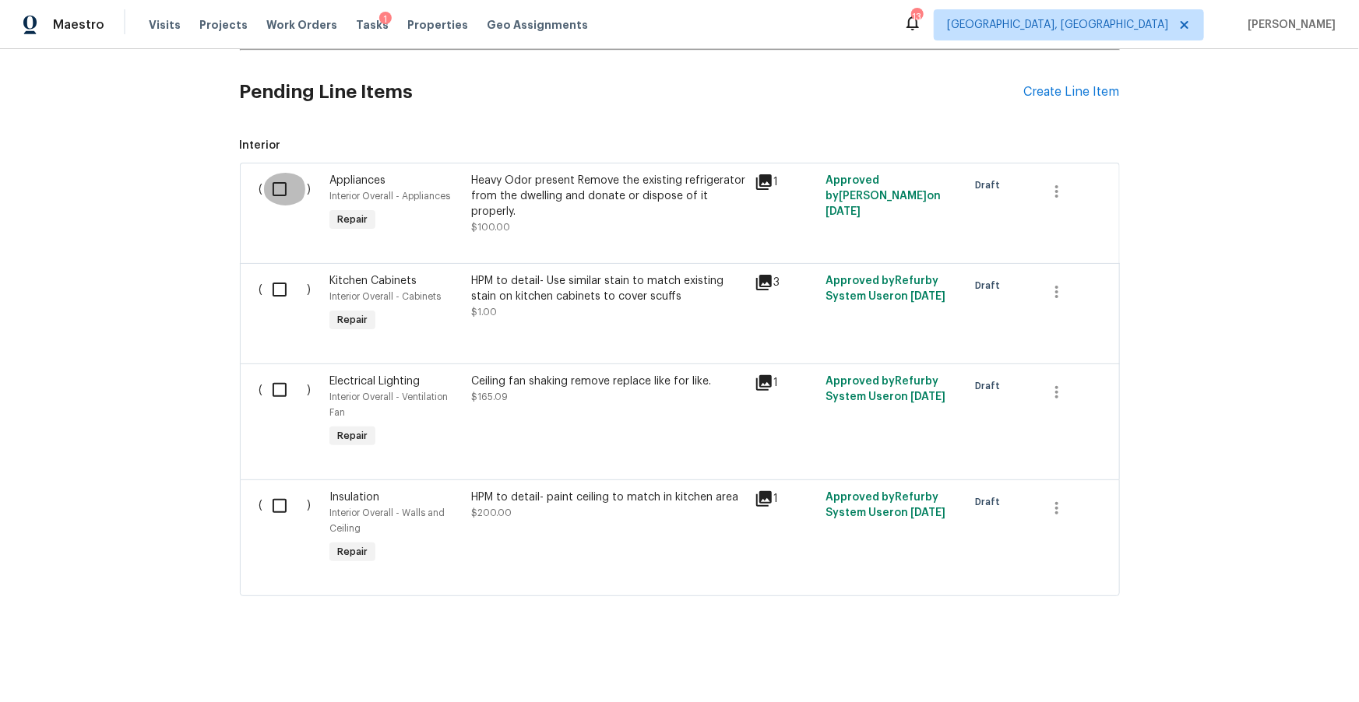
drag, startPoint x: 280, startPoint y: 184, endPoint x: 272, endPoint y: 244, distance: 61.2
click at [280, 184] on input "checkbox" at bounding box center [285, 189] width 44 height 33
checkbox input "true"
drag, startPoint x: 278, startPoint y: 287, endPoint x: 282, endPoint y: 334, distance: 47.7
click at [278, 287] on input "checkbox" at bounding box center [285, 289] width 44 height 33
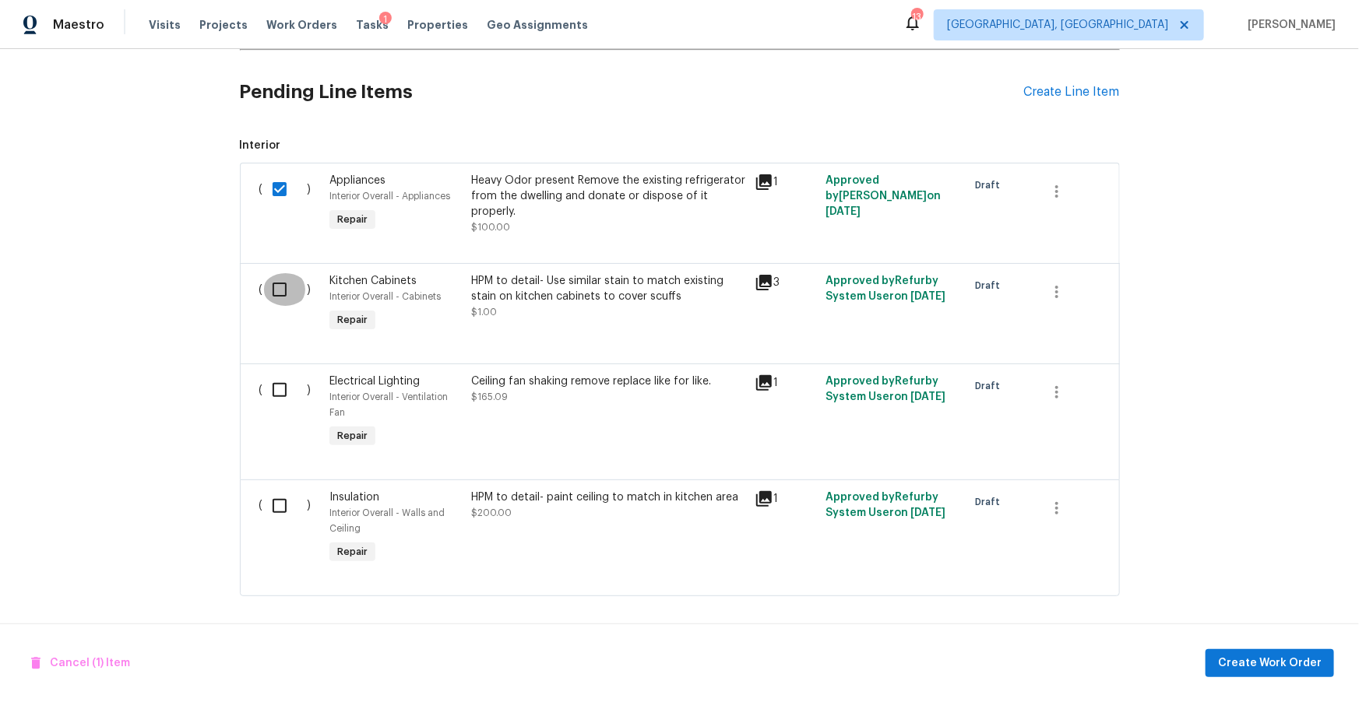
checkbox input "true"
click at [278, 392] on input "checkbox" at bounding box center [285, 390] width 44 height 33
checkbox input "true"
click at [276, 509] on input "checkbox" at bounding box center [285, 506] width 44 height 33
checkbox input "true"
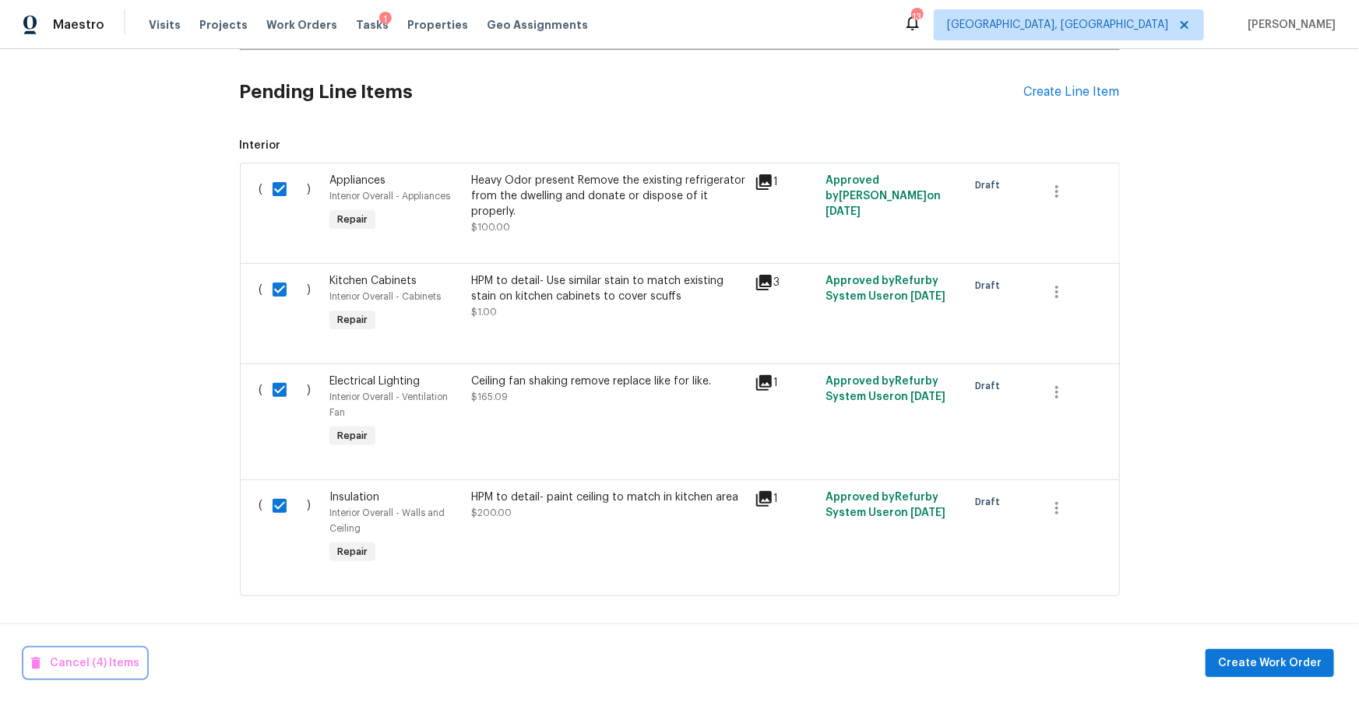
click at [83, 661] on span "Cancel (4) Items" at bounding box center [85, 663] width 108 height 19
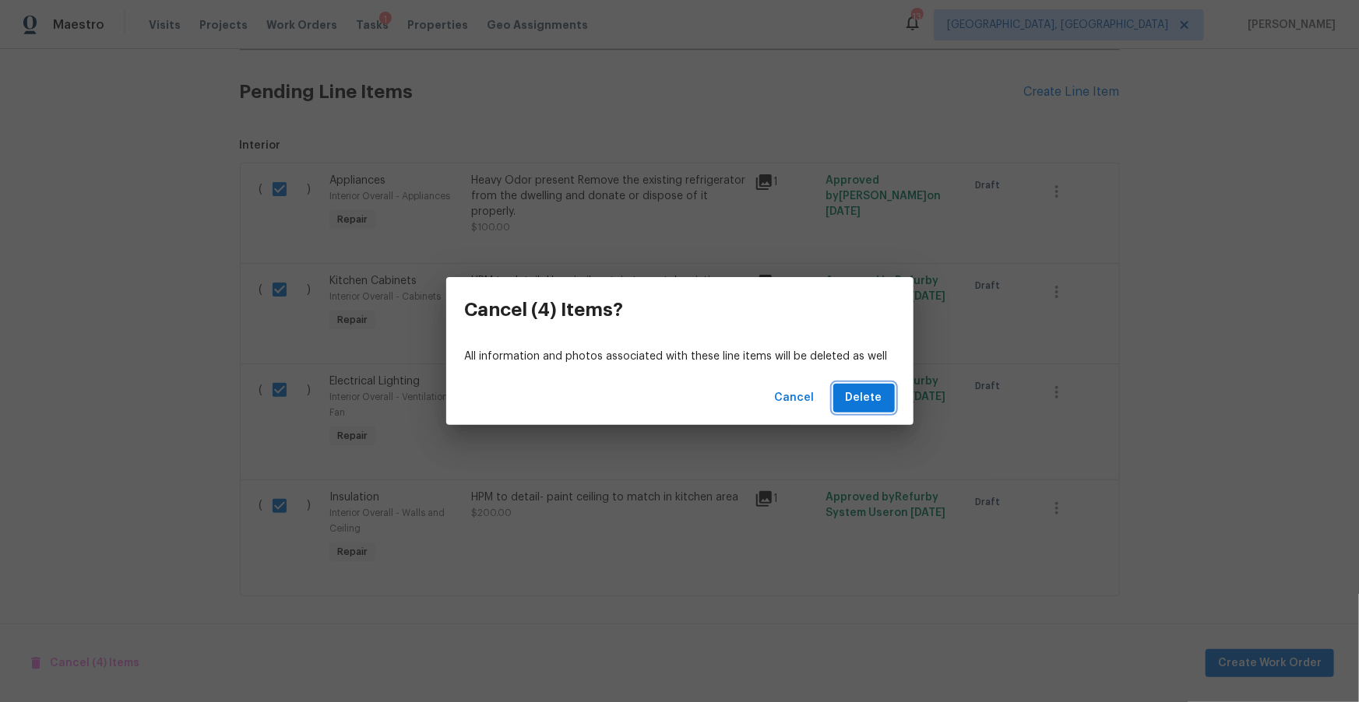
click at [861, 395] on span "Delete" at bounding box center [864, 398] width 37 height 19
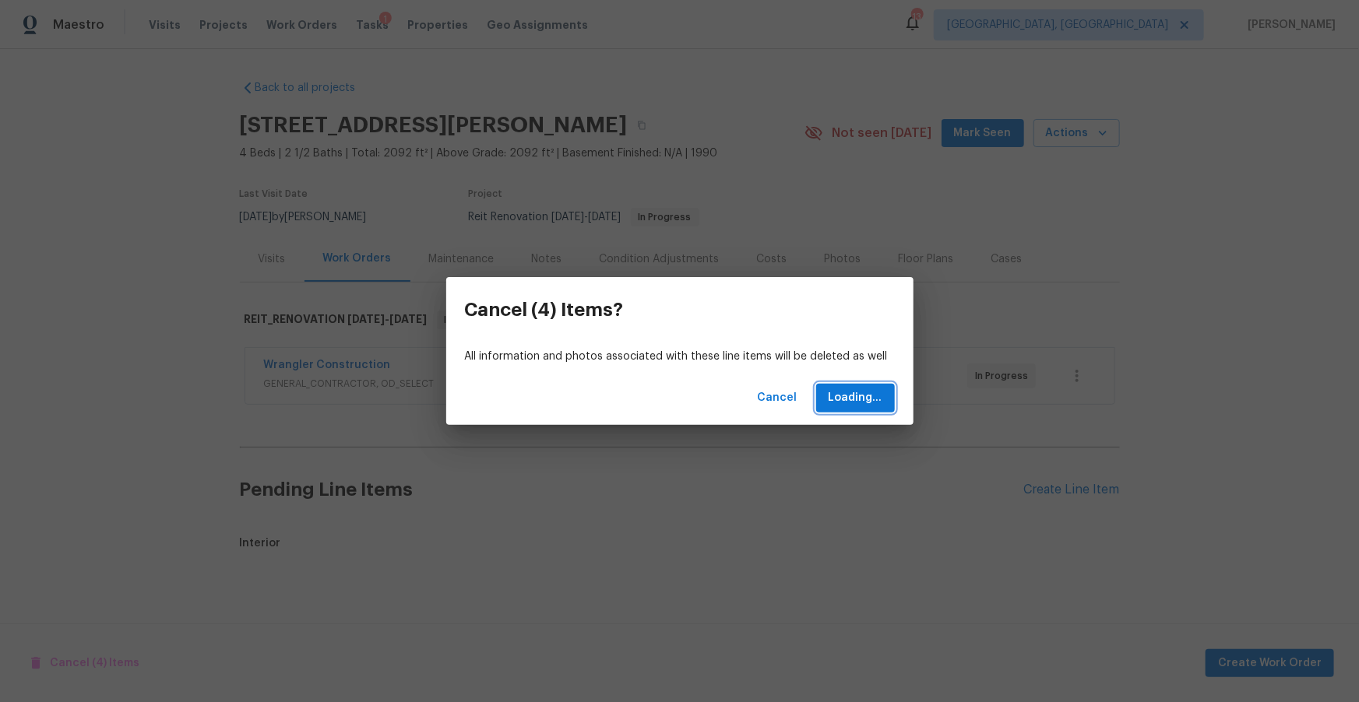
scroll to position [0, 0]
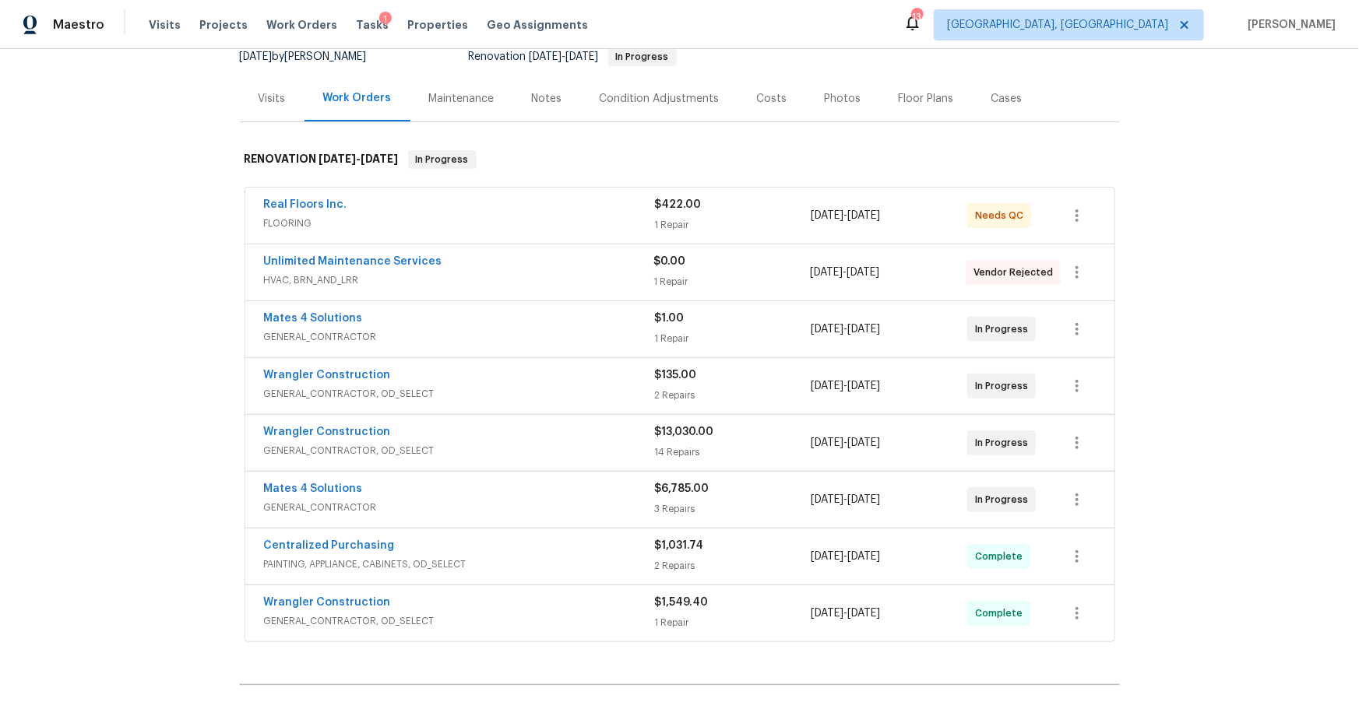
scroll to position [190, 0]
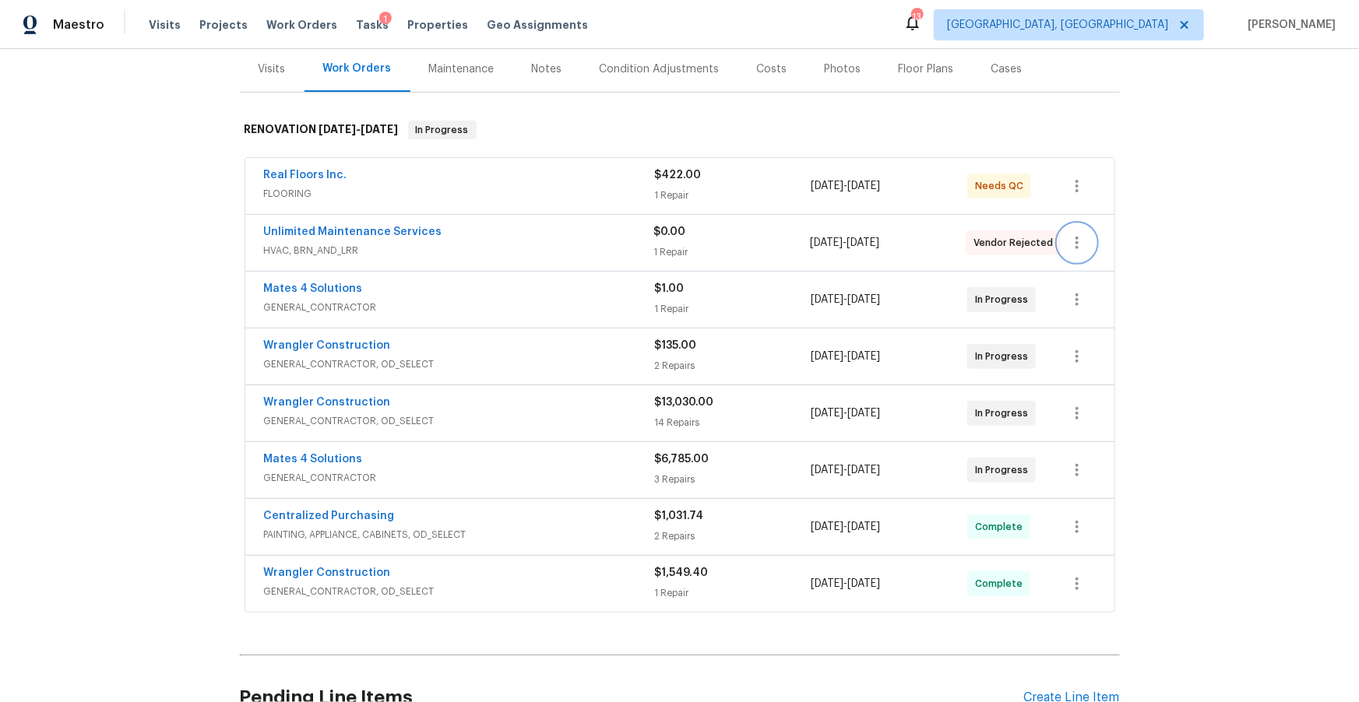
click at [1072, 238] on icon "button" at bounding box center [1076, 243] width 19 height 19
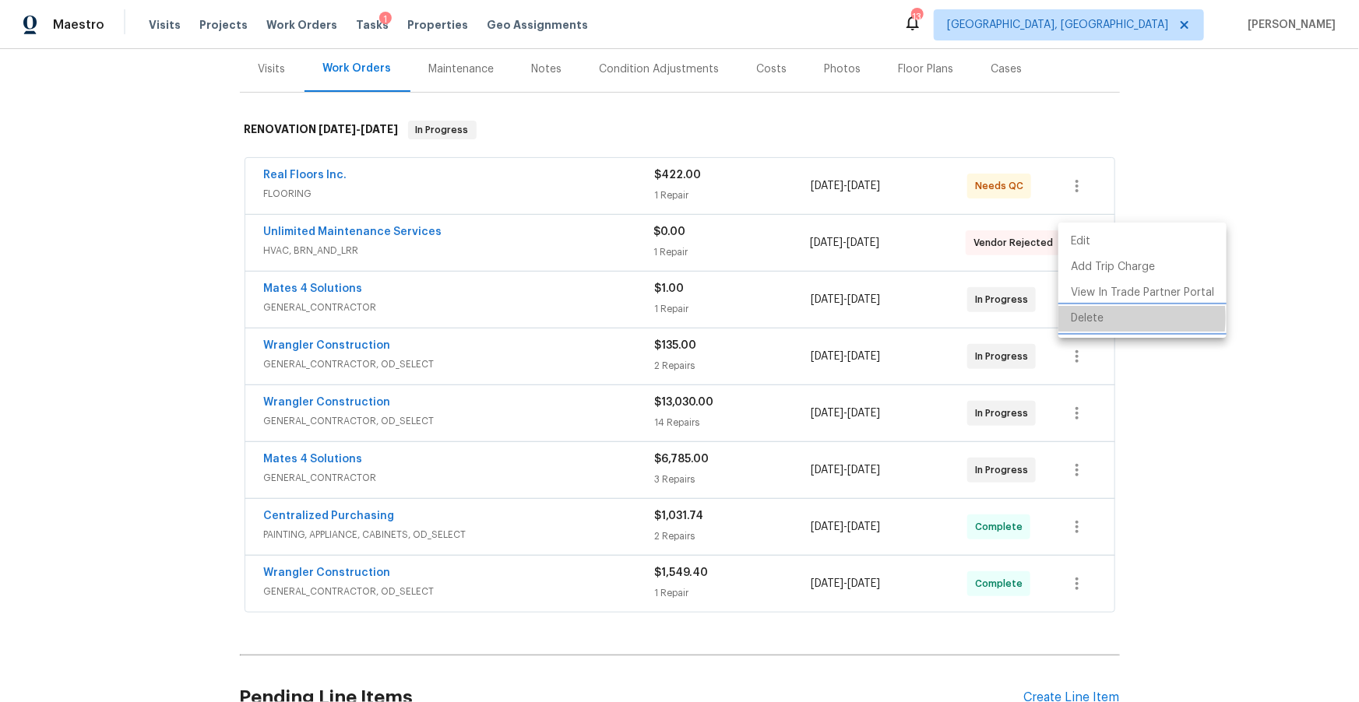
click at [1095, 318] on li "Delete" at bounding box center [1142, 319] width 168 height 26
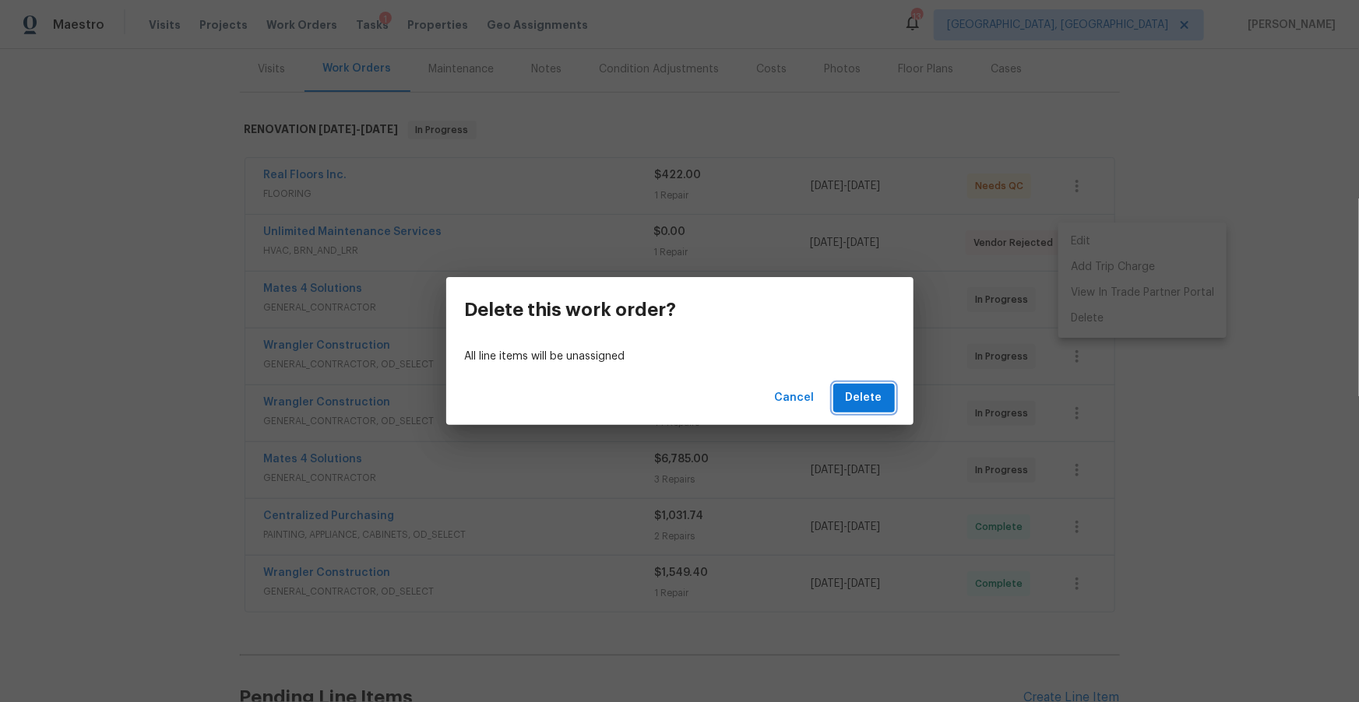
click at [851, 395] on span "Delete" at bounding box center [864, 398] width 37 height 19
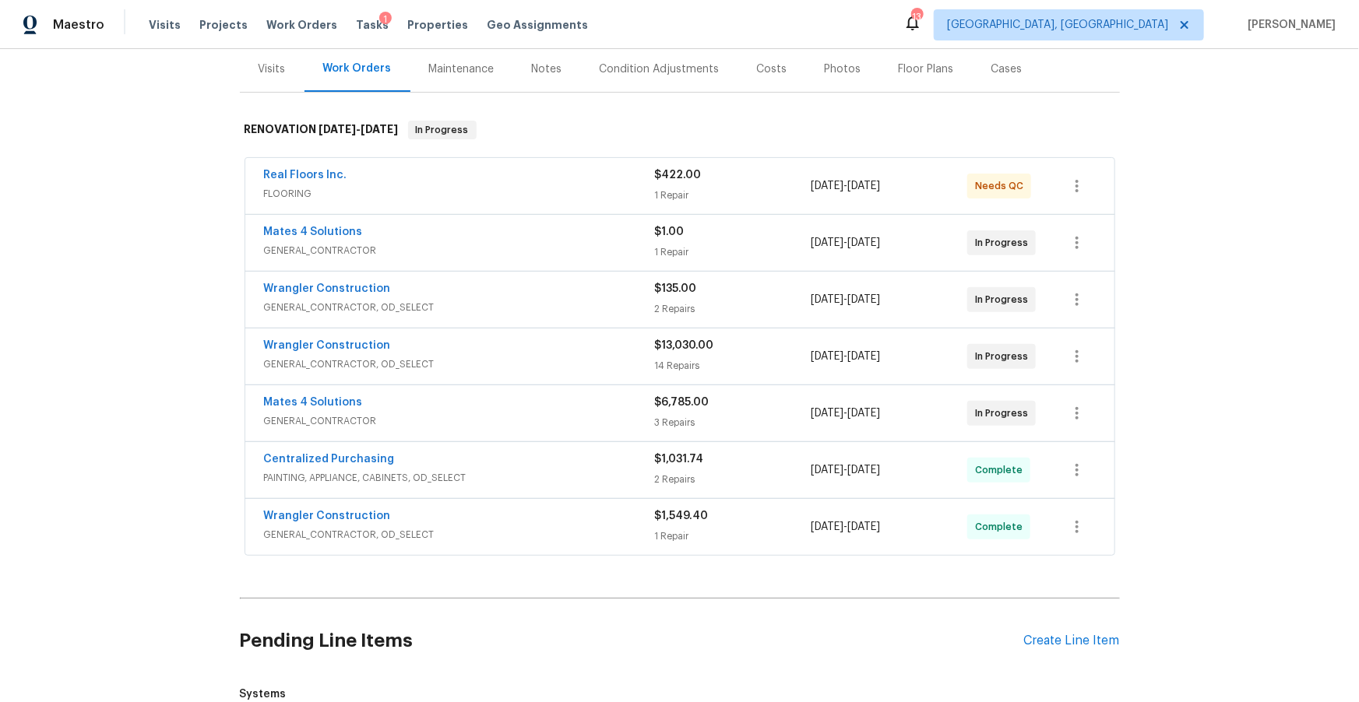
click at [763, 70] on div "Costs" at bounding box center [772, 70] width 30 height 16
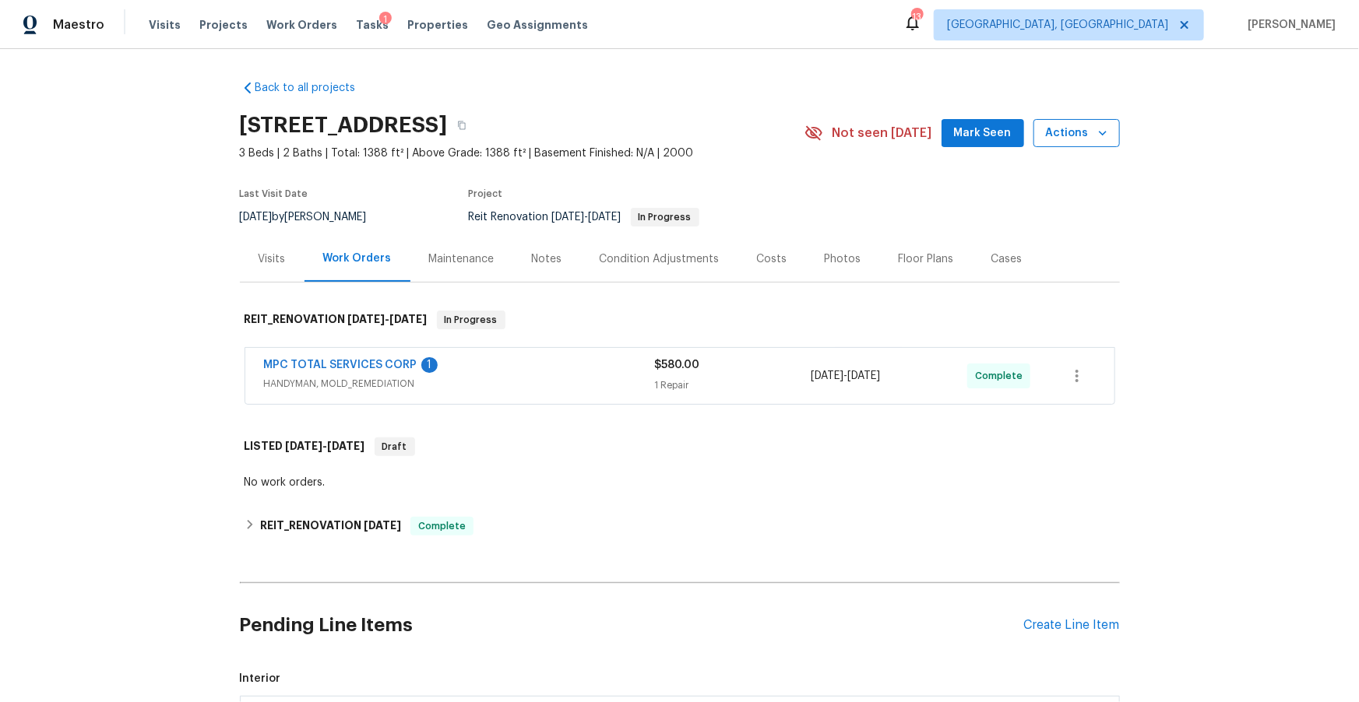
click at [1082, 132] on span "Actions" at bounding box center [1077, 133] width 62 height 19
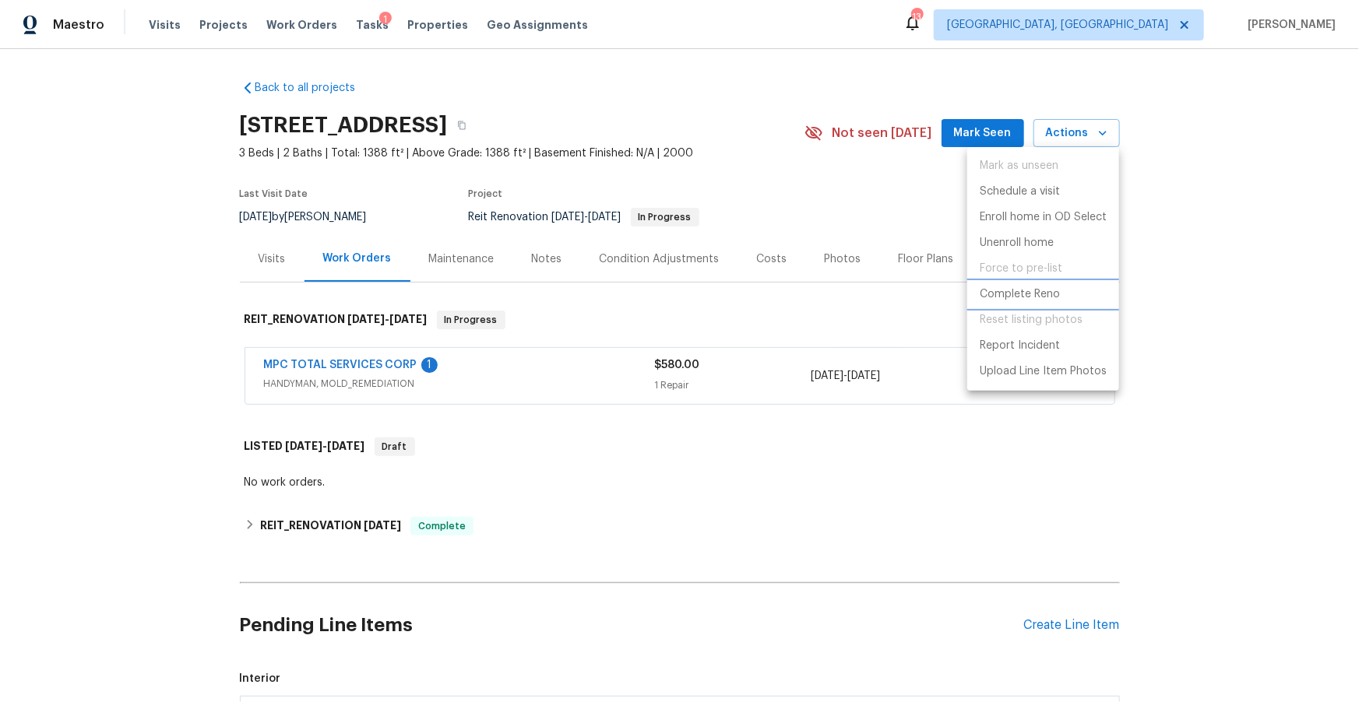
click at [1032, 296] on p "Complete Reno" at bounding box center [1019, 295] width 80 height 16
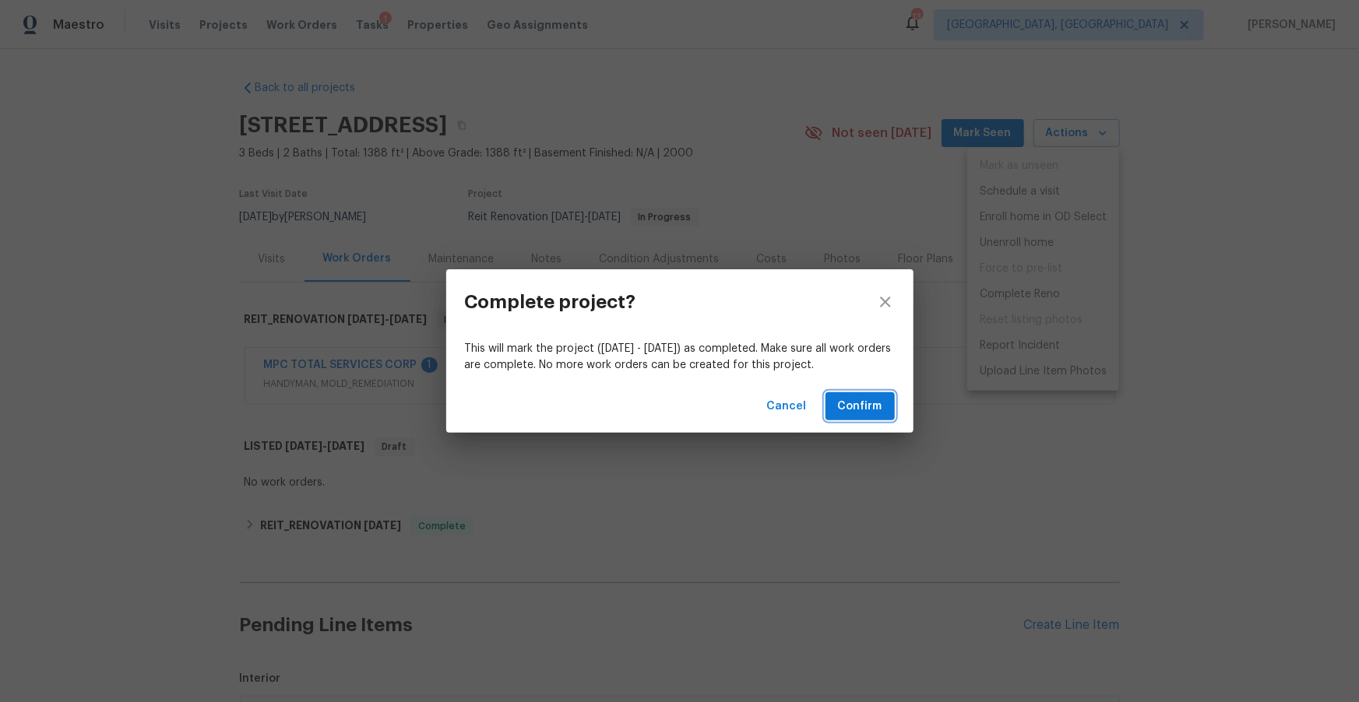
click at [871, 410] on span "Confirm" at bounding box center [860, 406] width 44 height 19
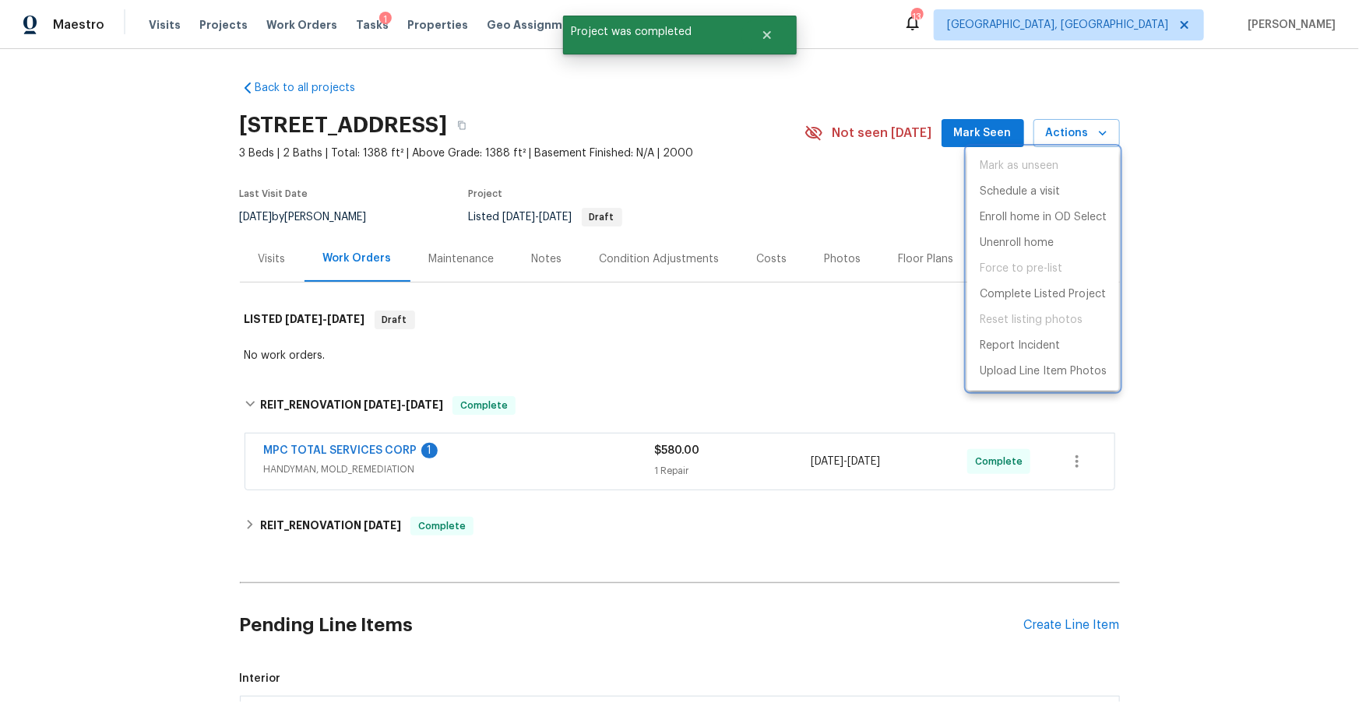
click at [708, 377] on div at bounding box center [679, 351] width 1359 height 702
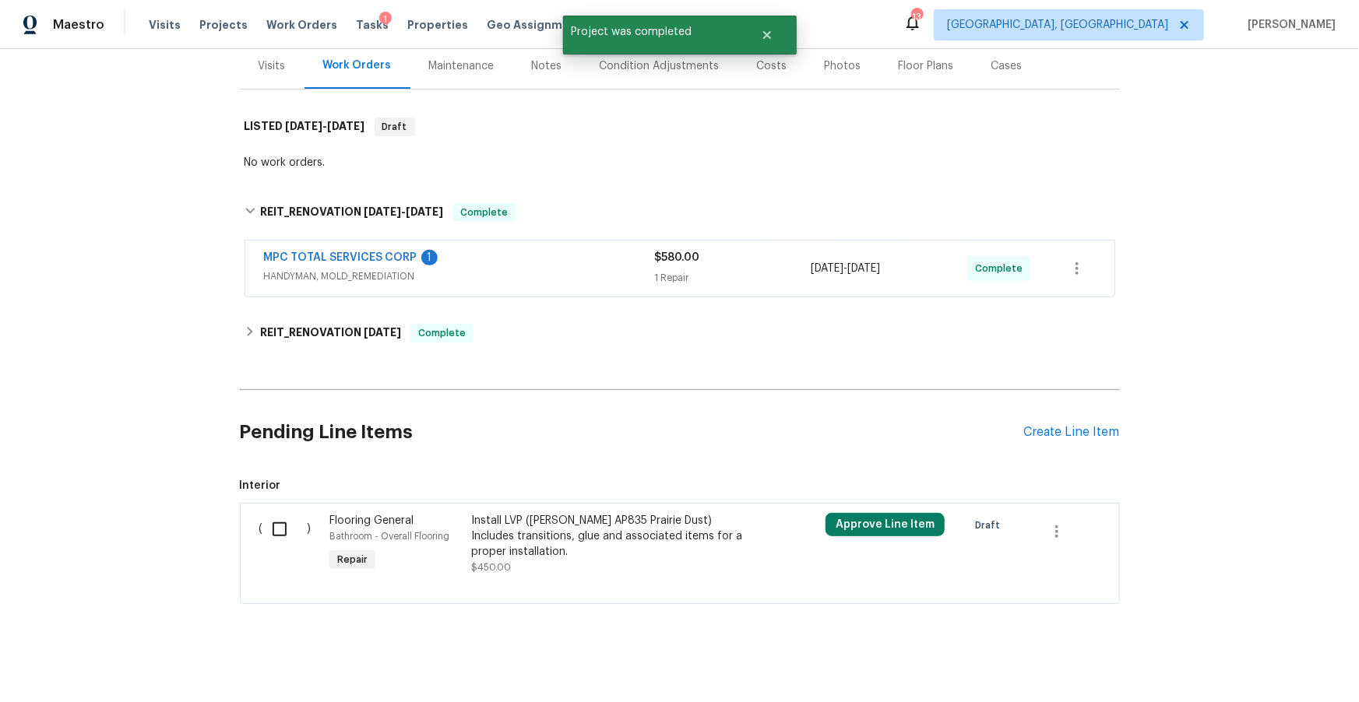
scroll to position [201, 0]
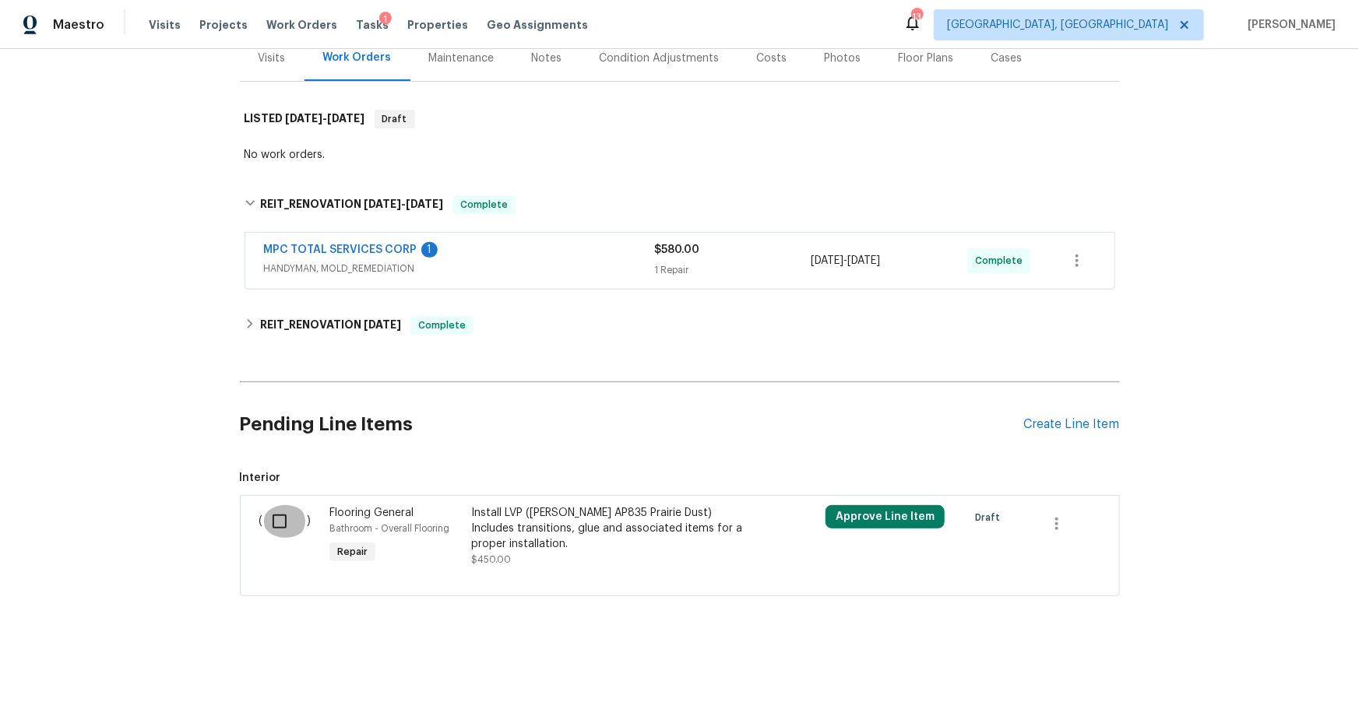
click at [276, 522] on input "checkbox" at bounding box center [285, 521] width 44 height 33
checkbox input "true"
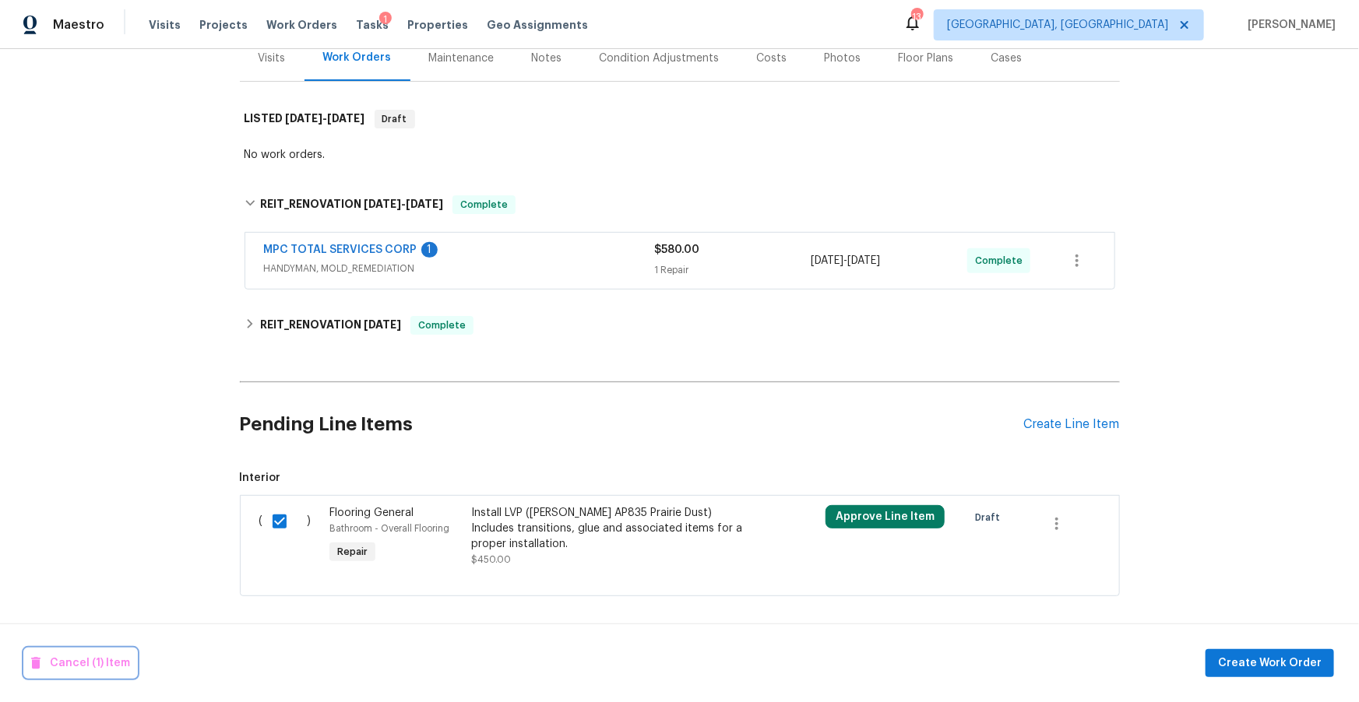
click at [59, 664] on span "Cancel (1) Item" at bounding box center [80, 663] width 99 height 19
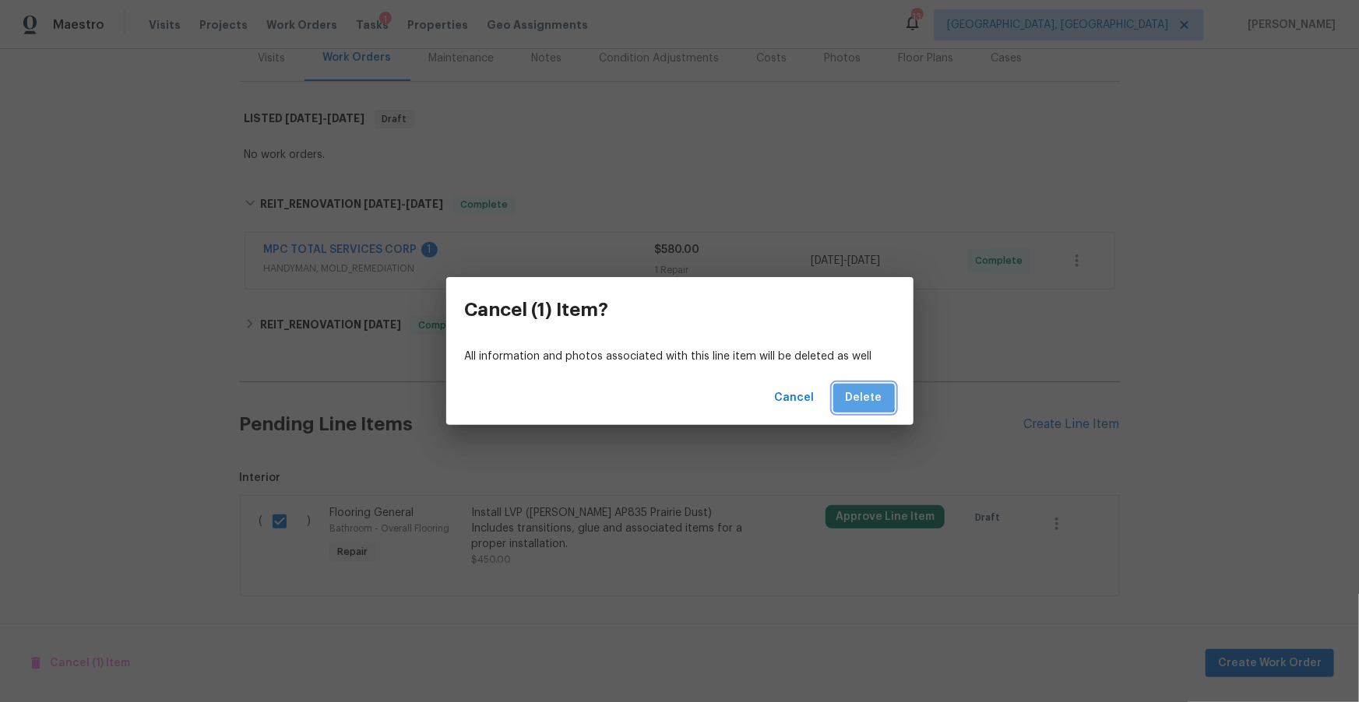
click at [864, 395] on span "Delete" at bounding box center [864, 398] width 37 height 19
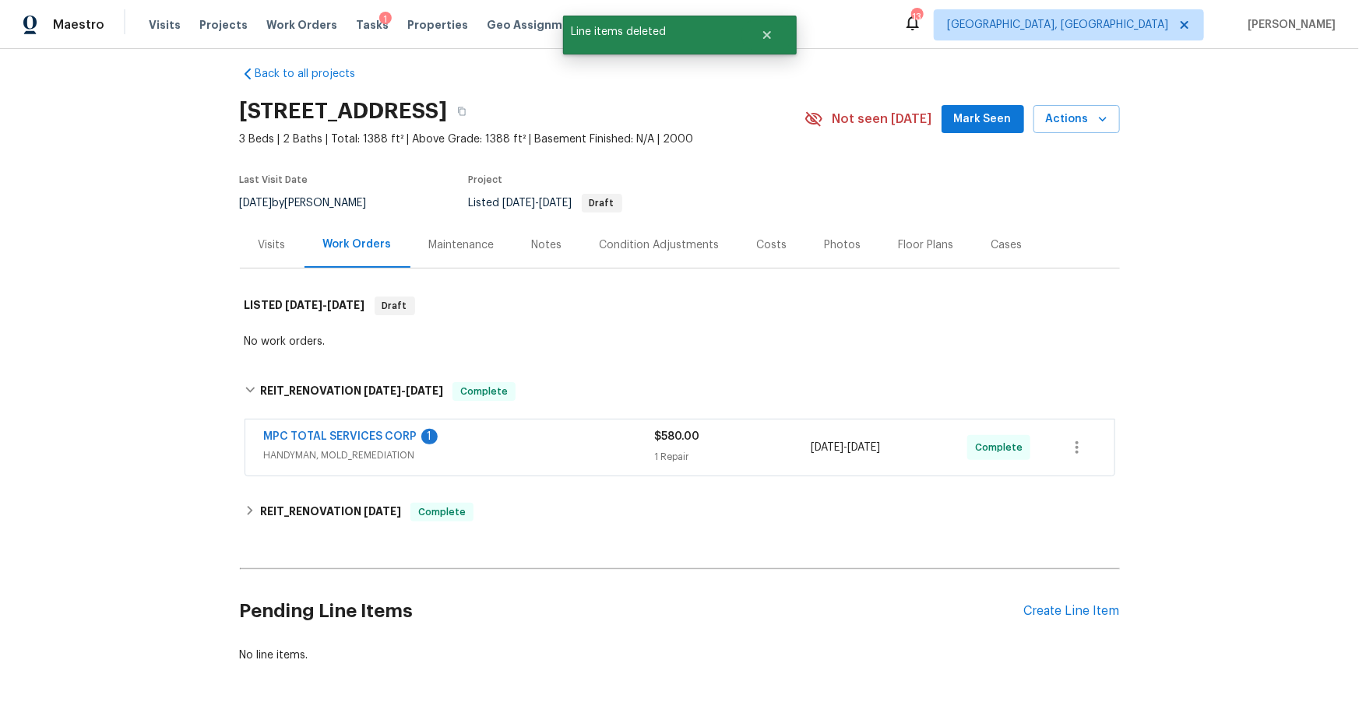
scroll to position [9, 0]
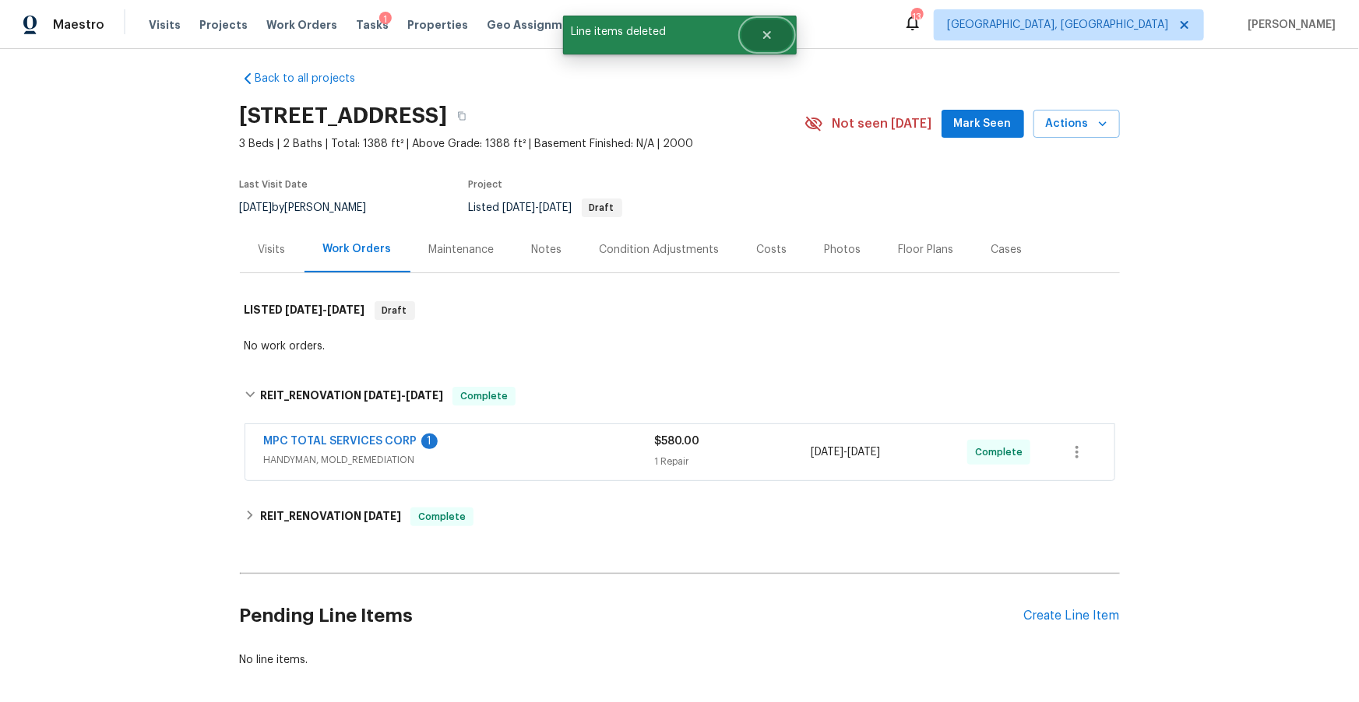
click at [781, 29] on button "Close" at bounding box center [766, 34] width 51 height 31
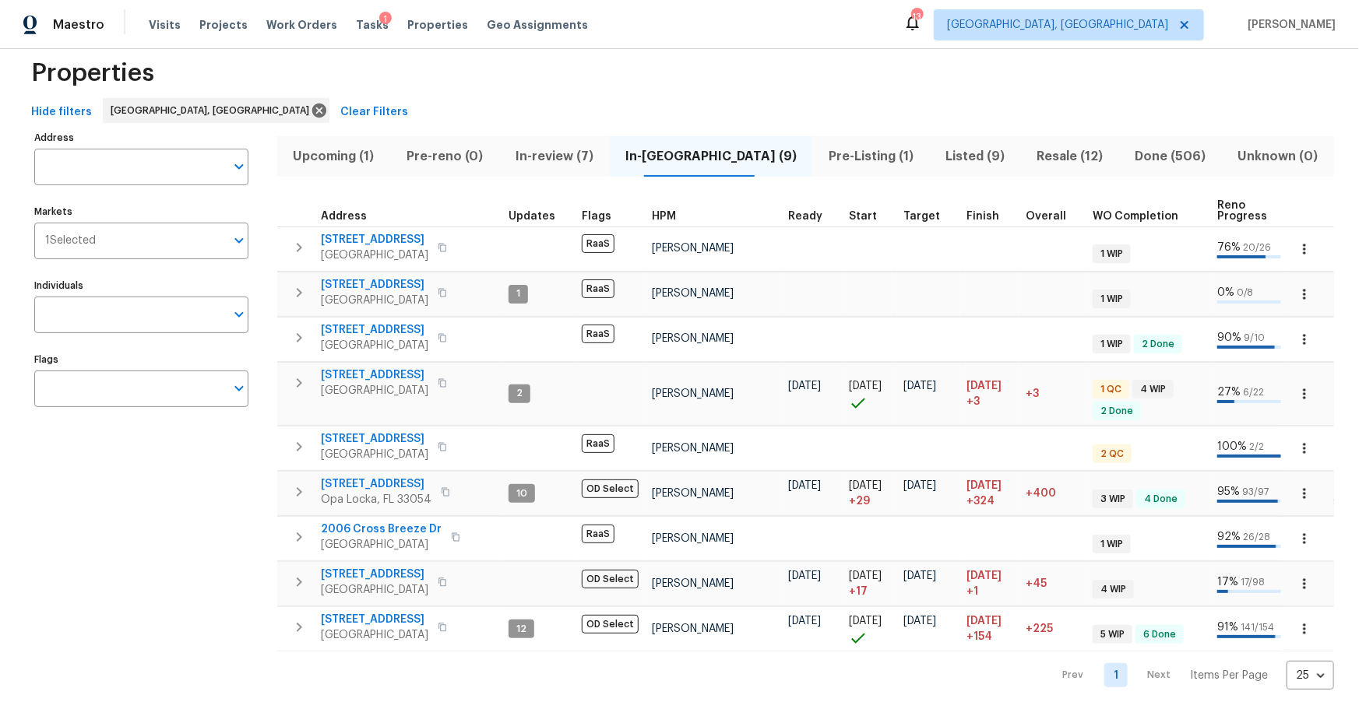
scroll to position [44, 0]
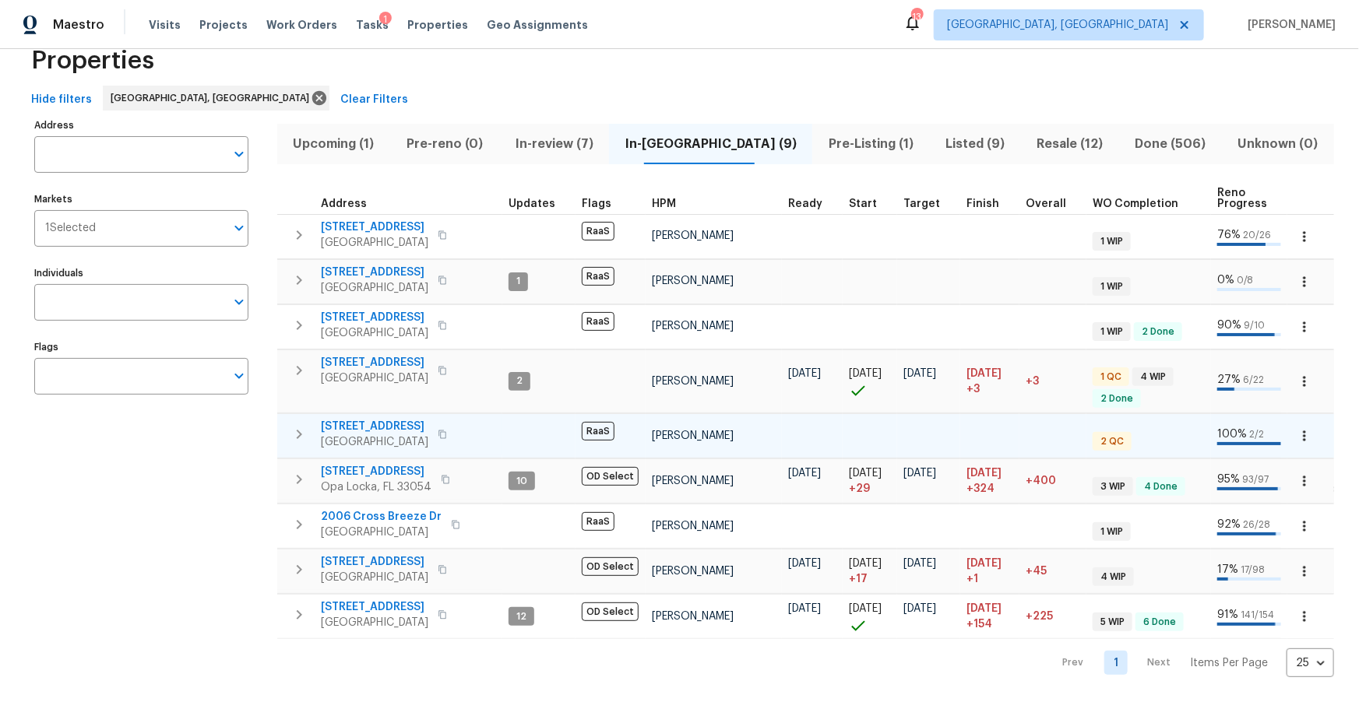
click at [398, 419] on span "[STREET_ADDRESS]" at bounding box center [374, 427] width 107 height 16
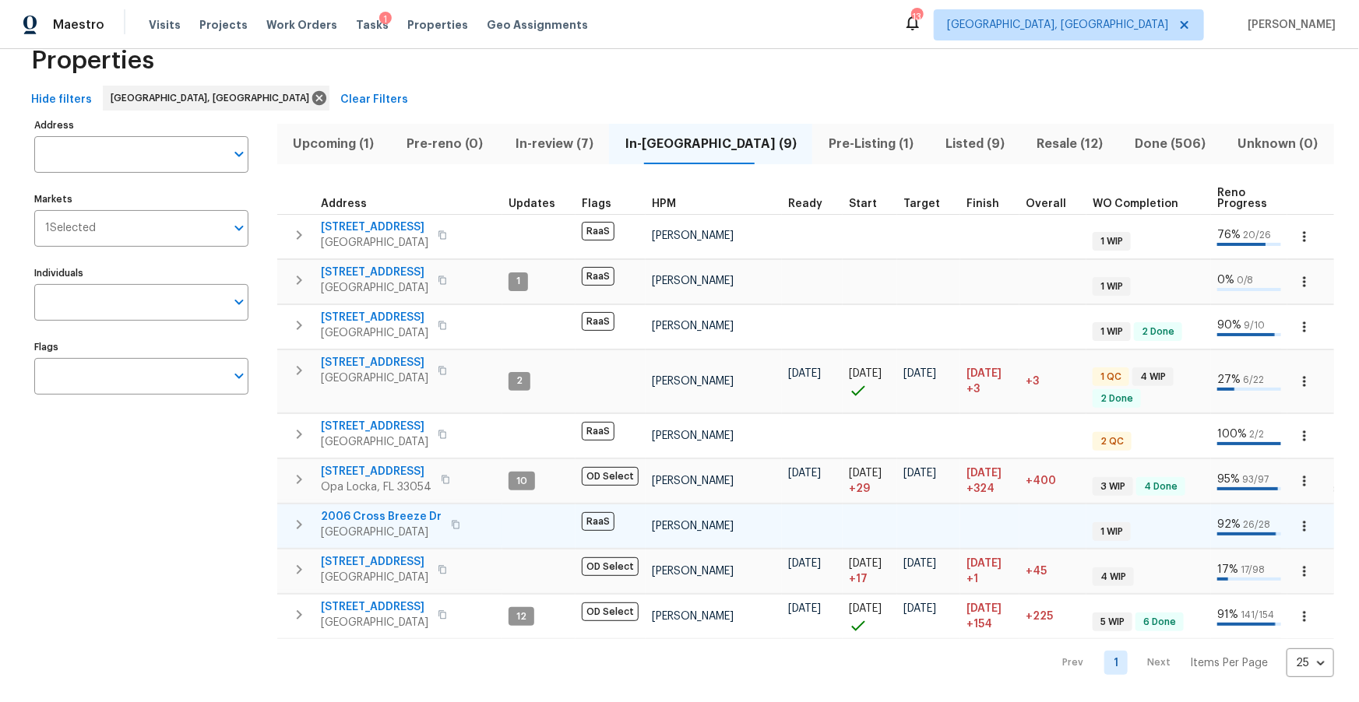
scroll to position [44, 0]
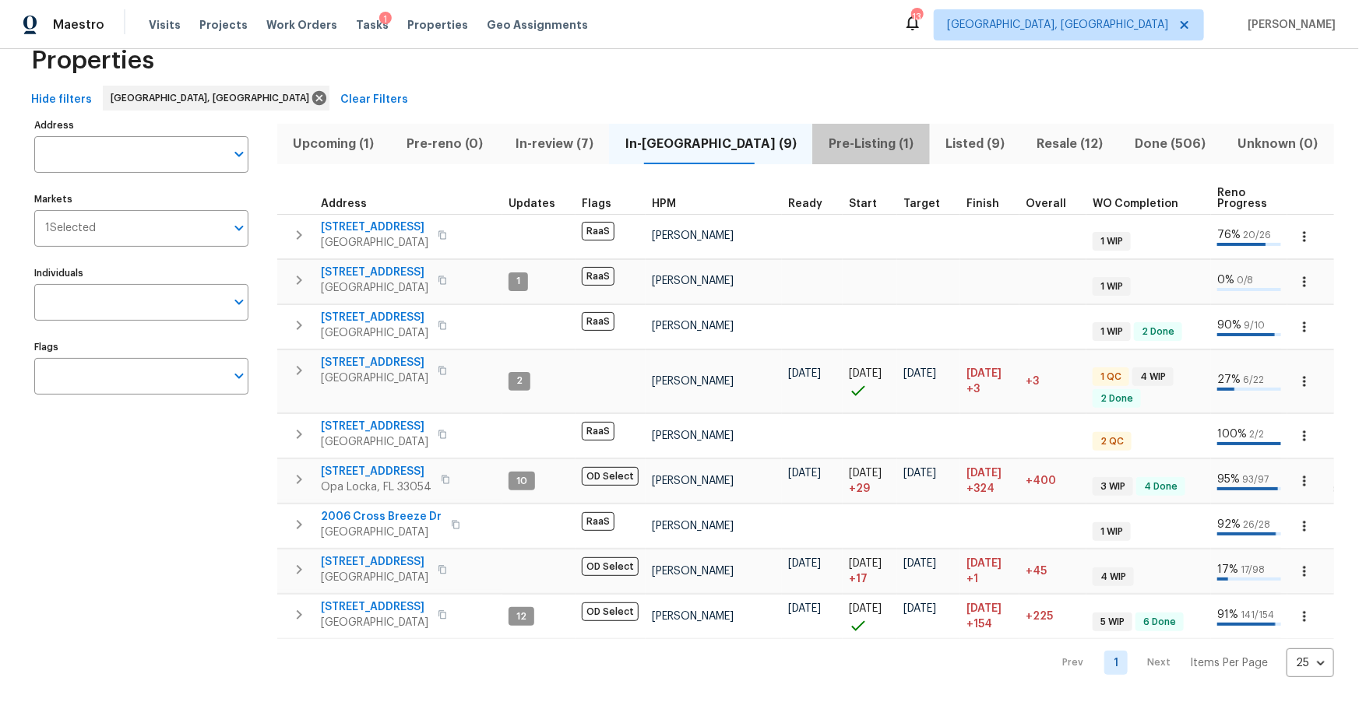
click at [821, 140] on span "Pre-Listing (1)" at bounding box center [870, 144] width 98 height 22
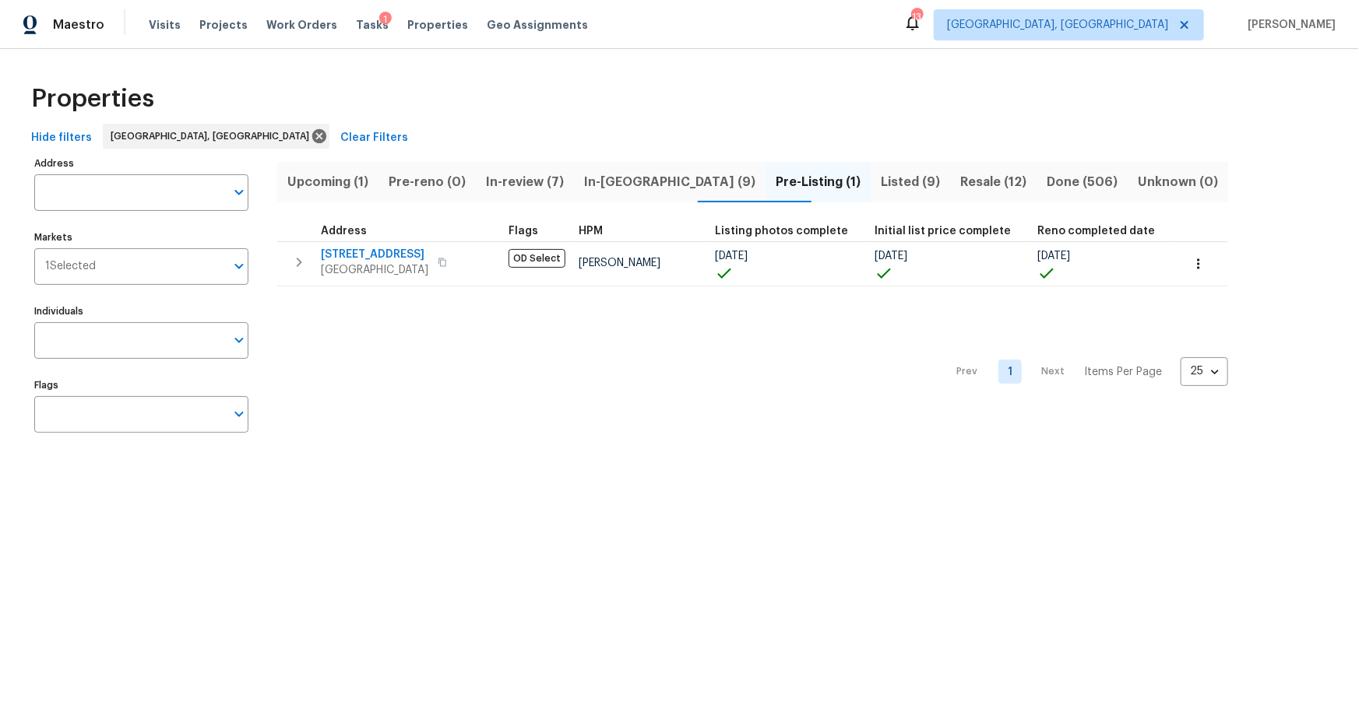
click at [880, 181] on span "Listed (9)" at bounding box center [910, 182] width 61 height 22
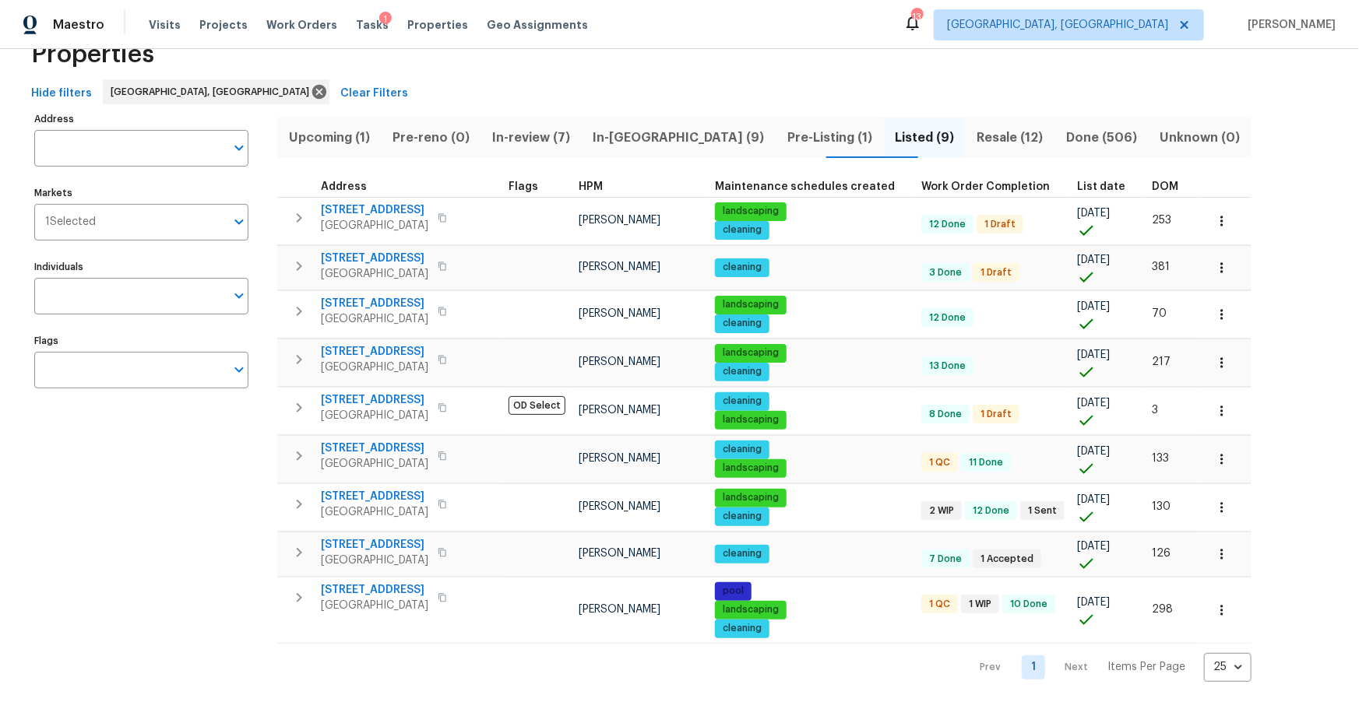
scroll to position [47, 0]
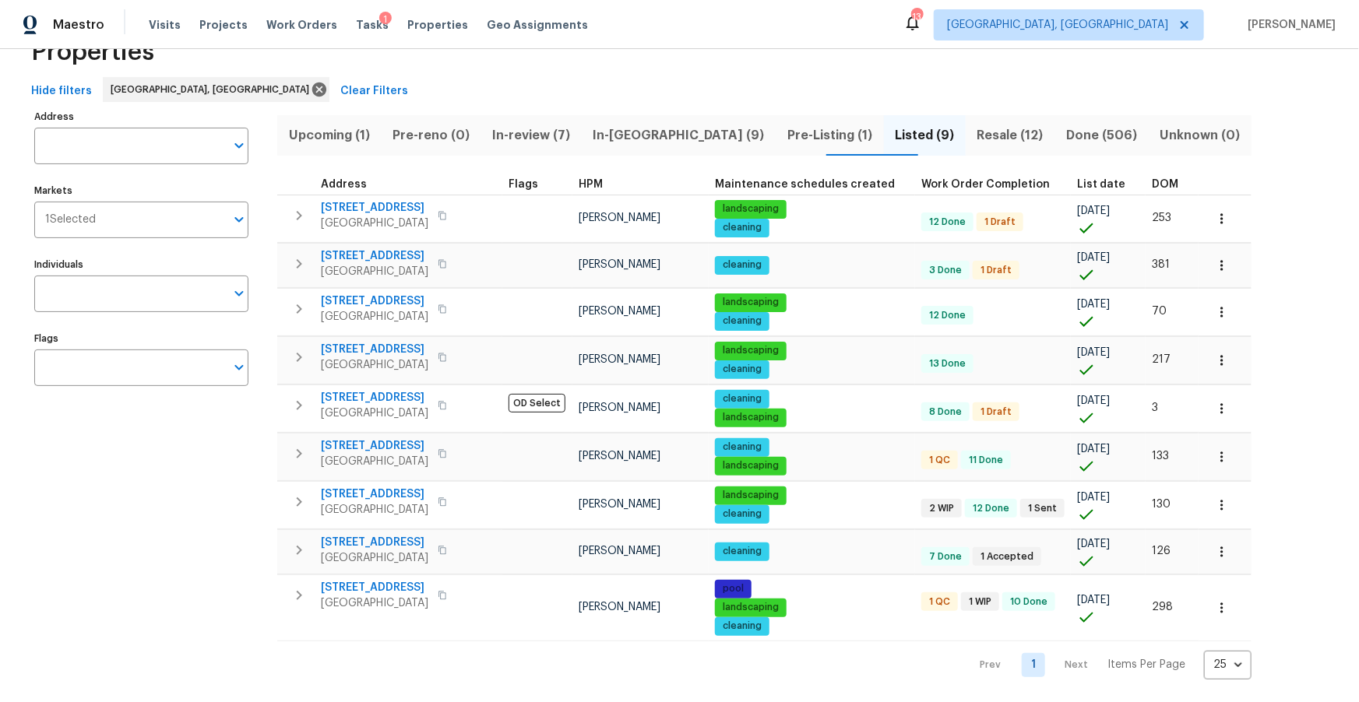
click at [1085, 179] on span "List date" at bounding box center [1101, 184] width 48 height 11
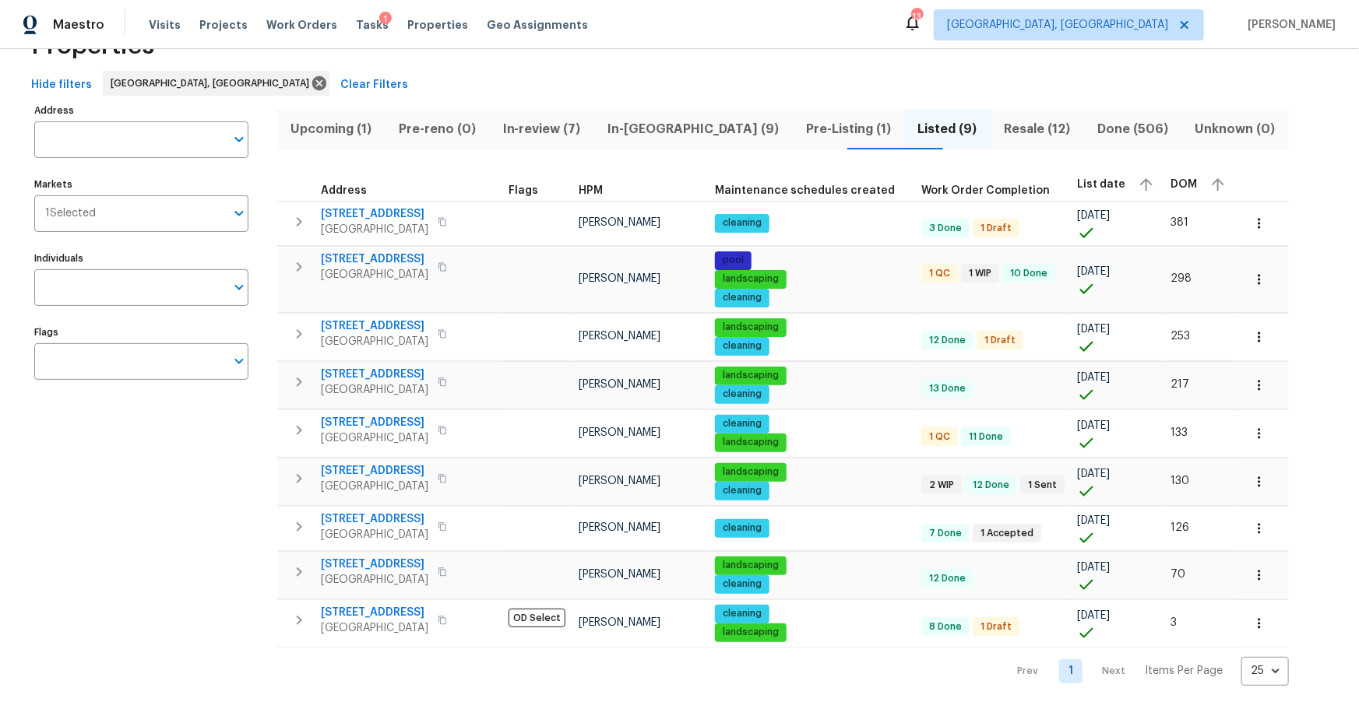
scroll to position [59, 0]
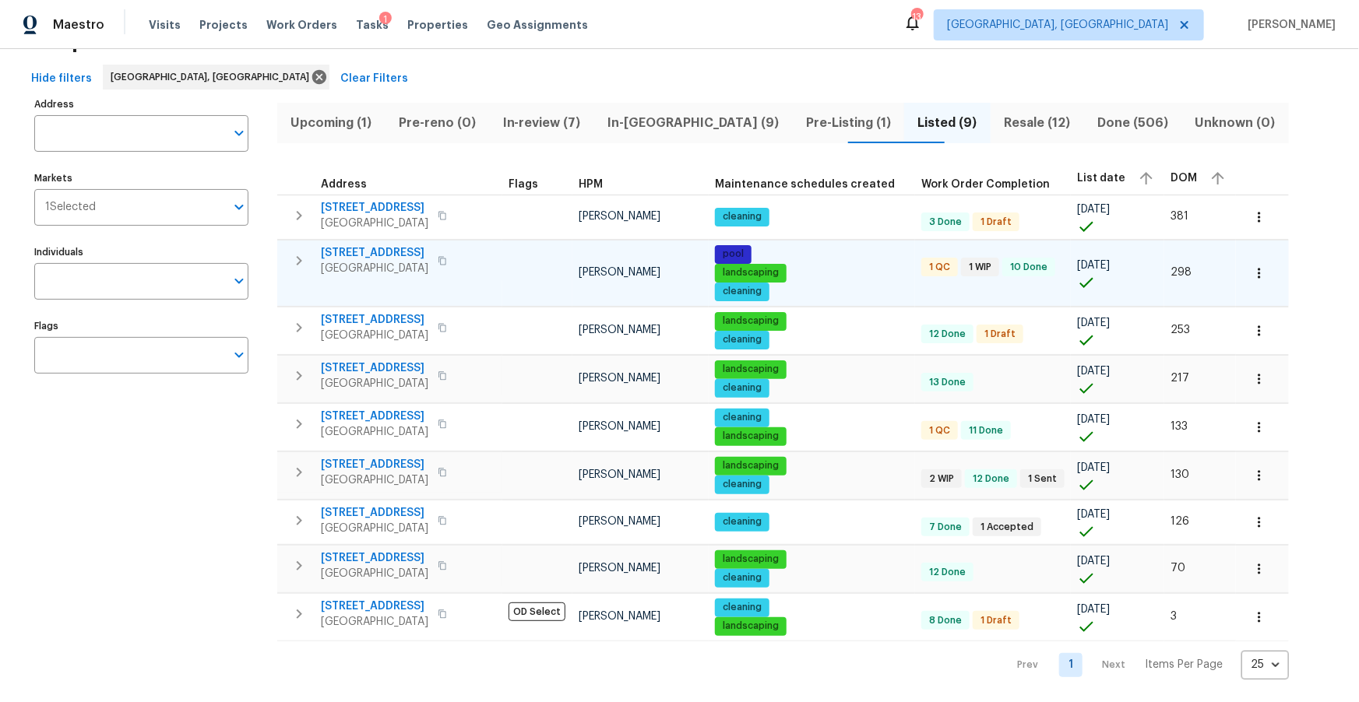
click at [1251, 273] on icon "button" at bounding box center [1259, 274] width 16 height 16
click at [1217, 462] on p "Admin: Maintenance" at bounding box center [1219, 463] width 104 height 16
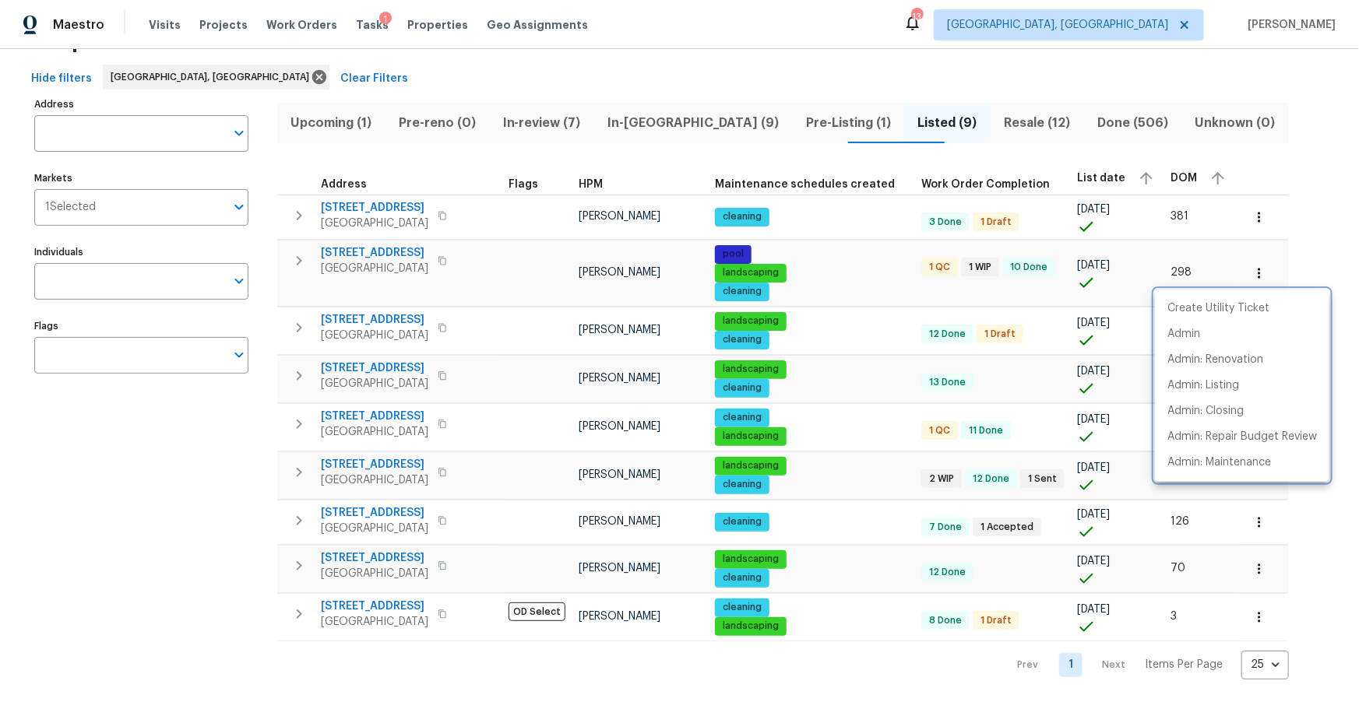
click at [921, 76] on div at bounding box center [679, 351] width 1359 height 702
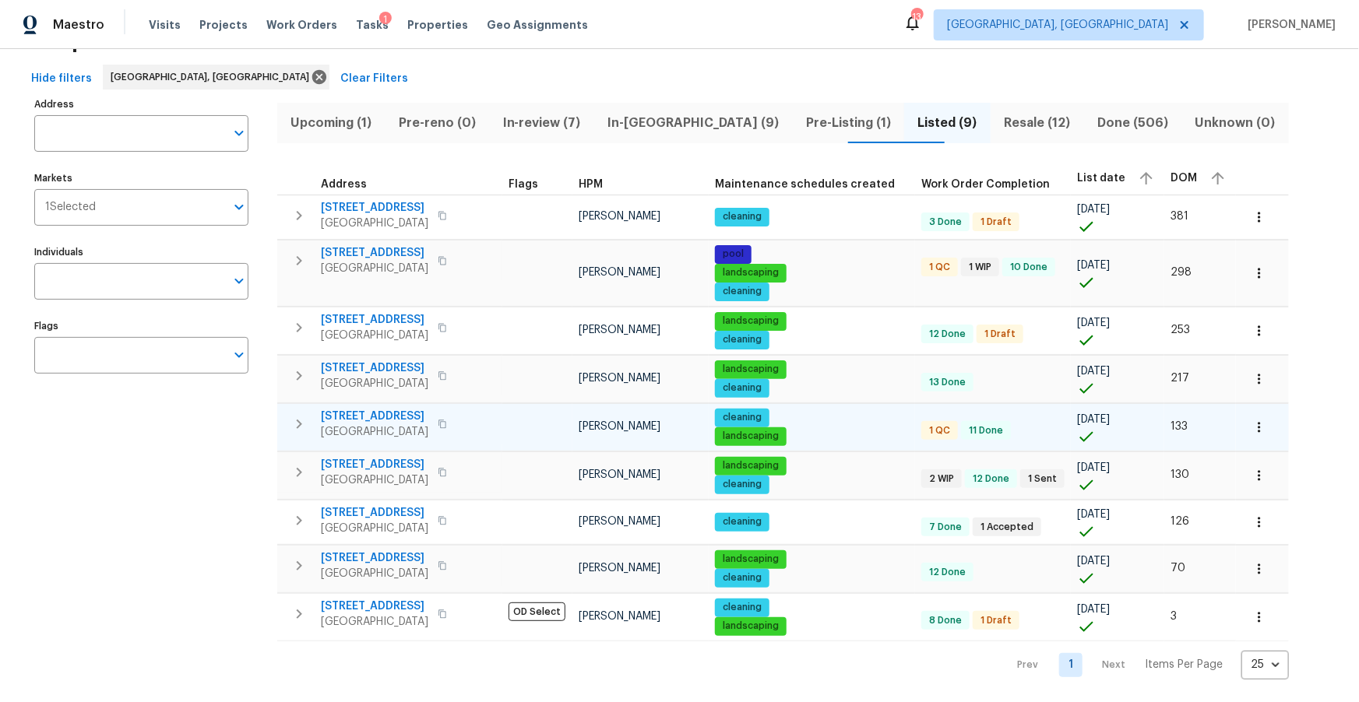
click at [391, 417] on span "10610 SW Westlawn Blvd" at bounding box center [374, 417] width 107 height 16
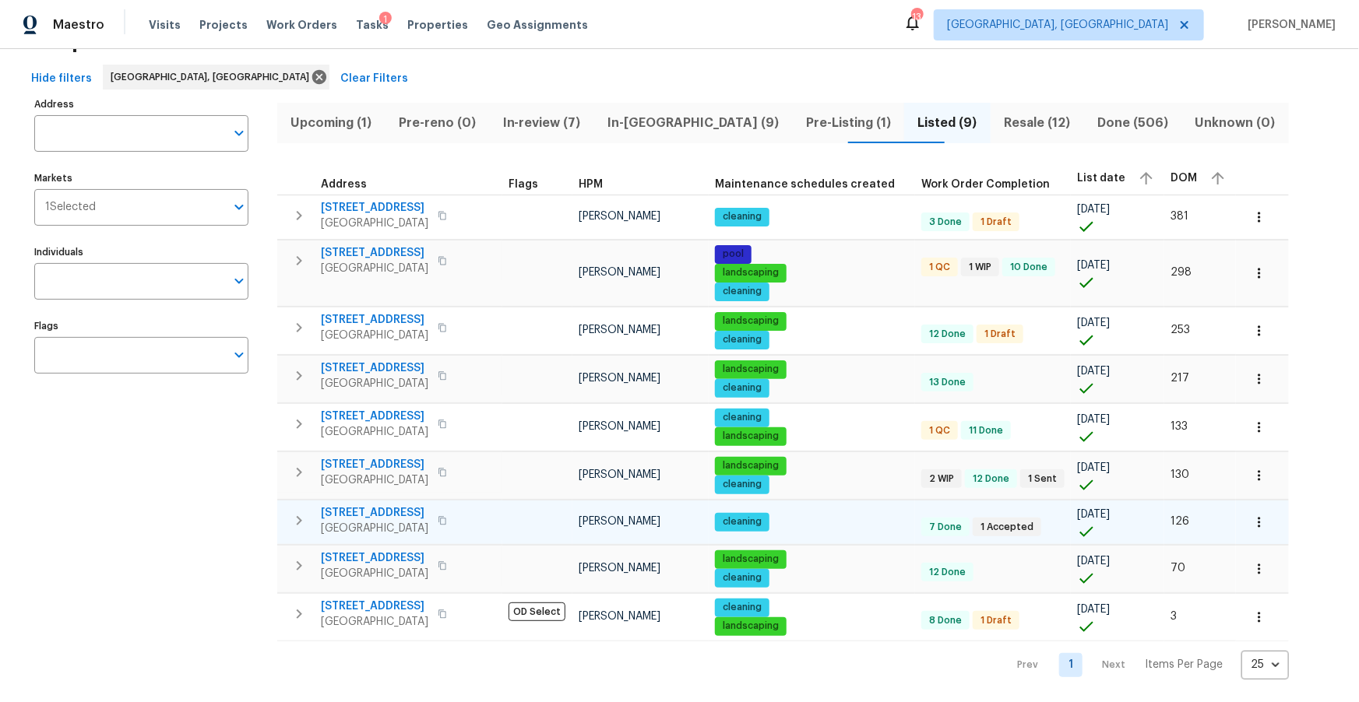
click at [421, 514] on span "14054 SW 260th St Apt 104" at bounding box center [374, 513] width 107 height 16
click at [1251, 521] on icon "button" at bounding box center [1259, 523] width 16 height 16
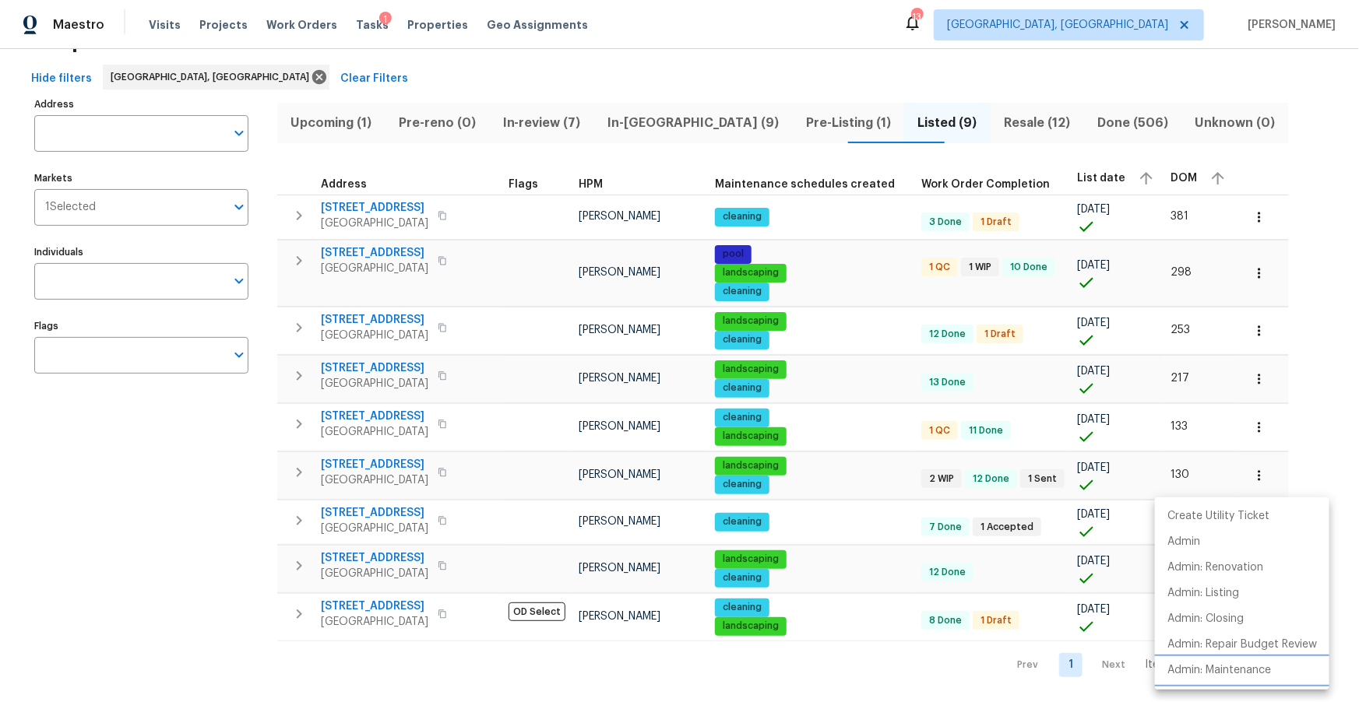
click at [1229, 666] on p "Admin: Maintenance" at bounding box center [1219, 671] width 104 height 16
click at [159, 533] on div at bounding box center [679, 351] width 1359 height 702
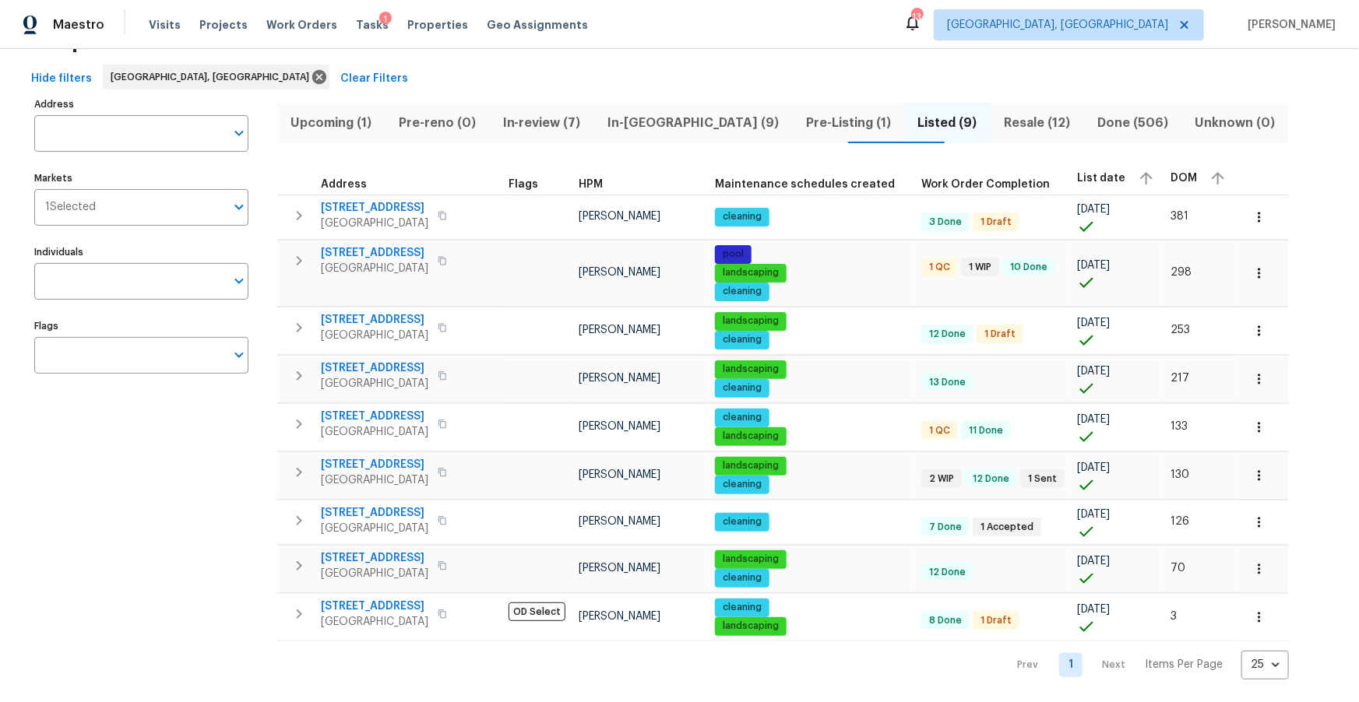
click at [572, 122] on span "In-review (7)" at bounding box center [541, 123] width 86 height 22
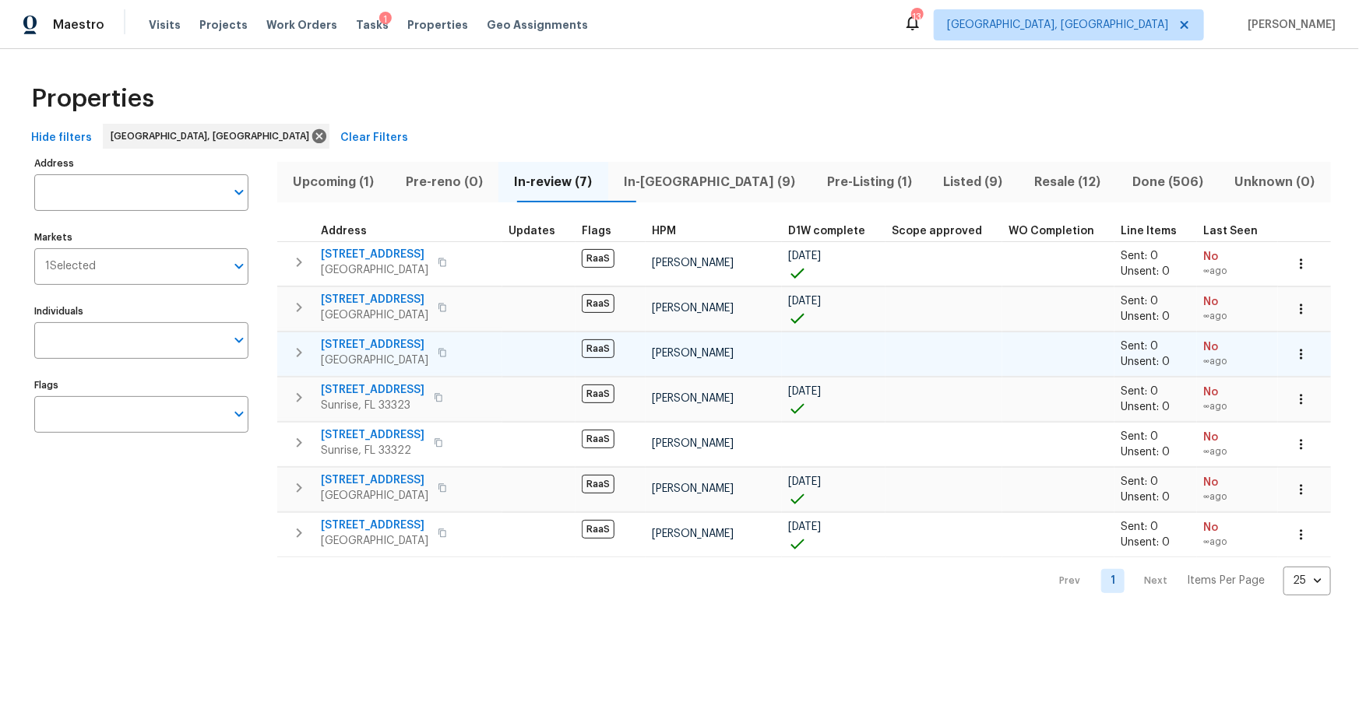
click at [373, 340] on span "7070 SW 12th St" at bounding box center [374, 345] width 107 height 16
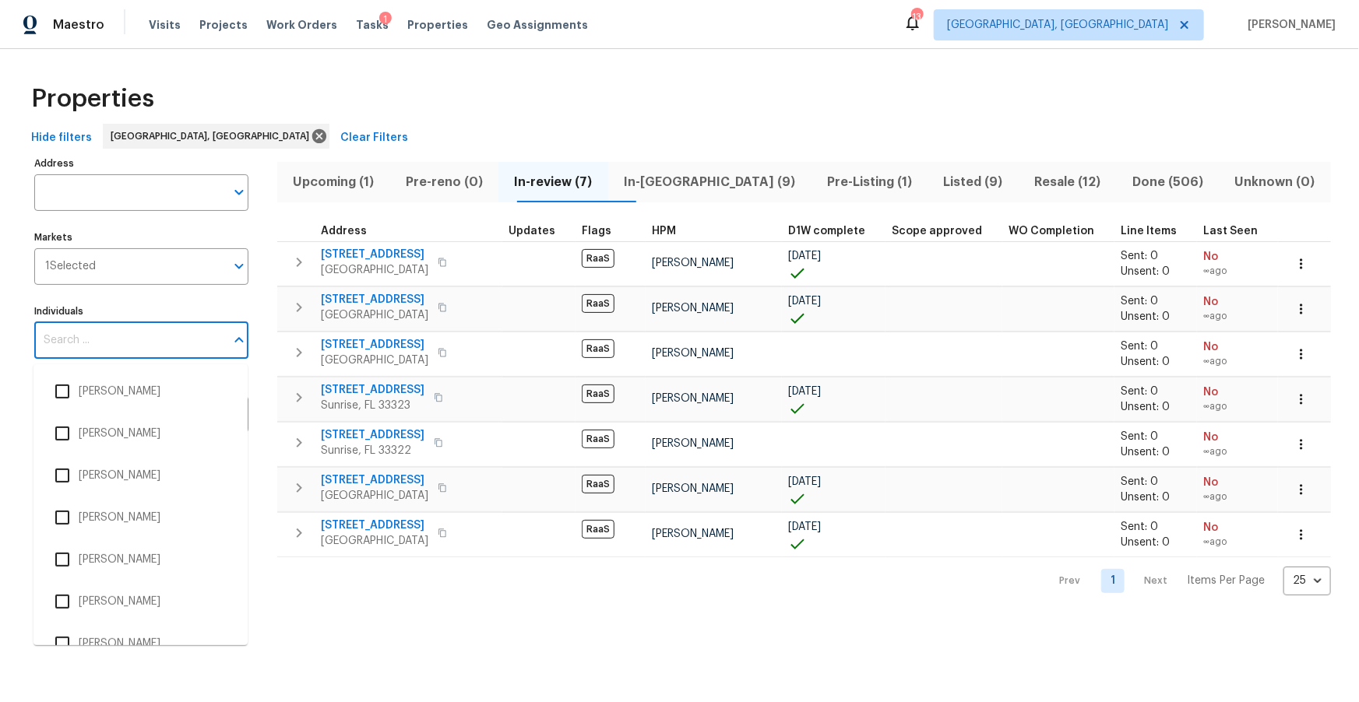
click at [128, 341] on input "Individuals" at bounding box center [129, 340] width 191 height 37
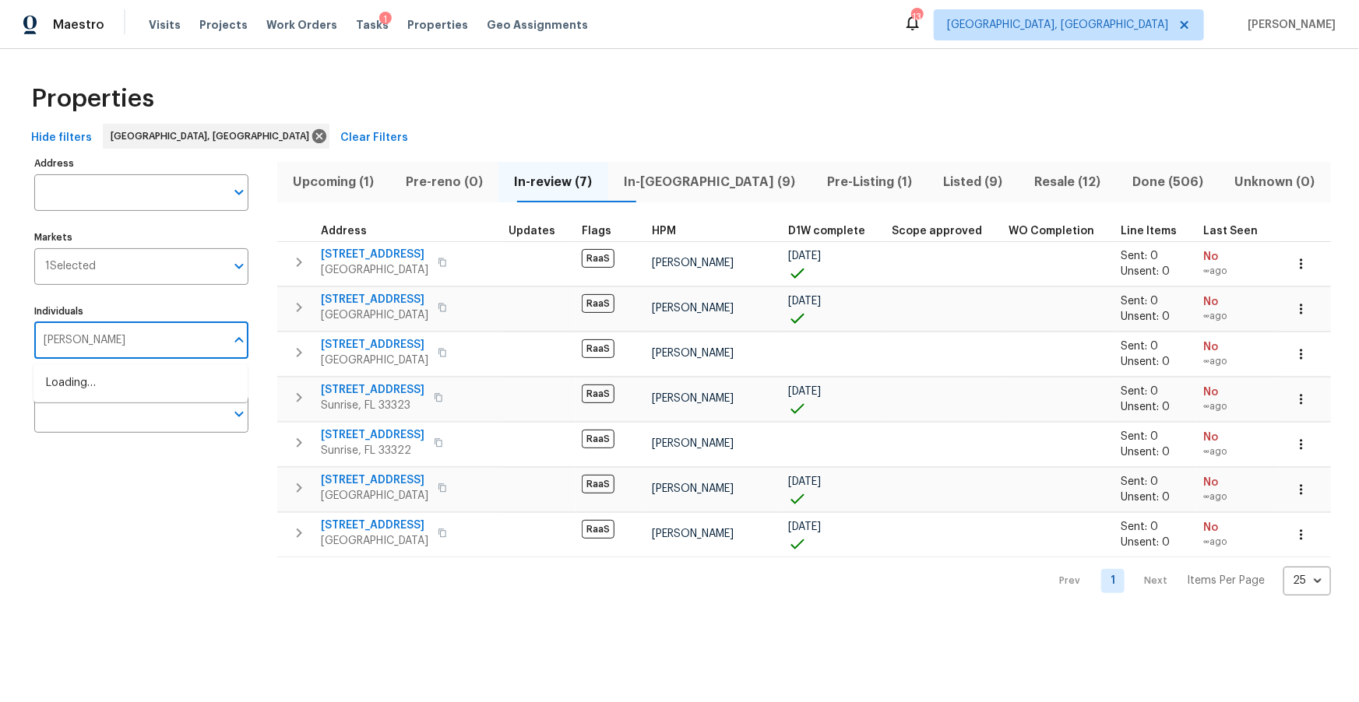
type input "fernando"
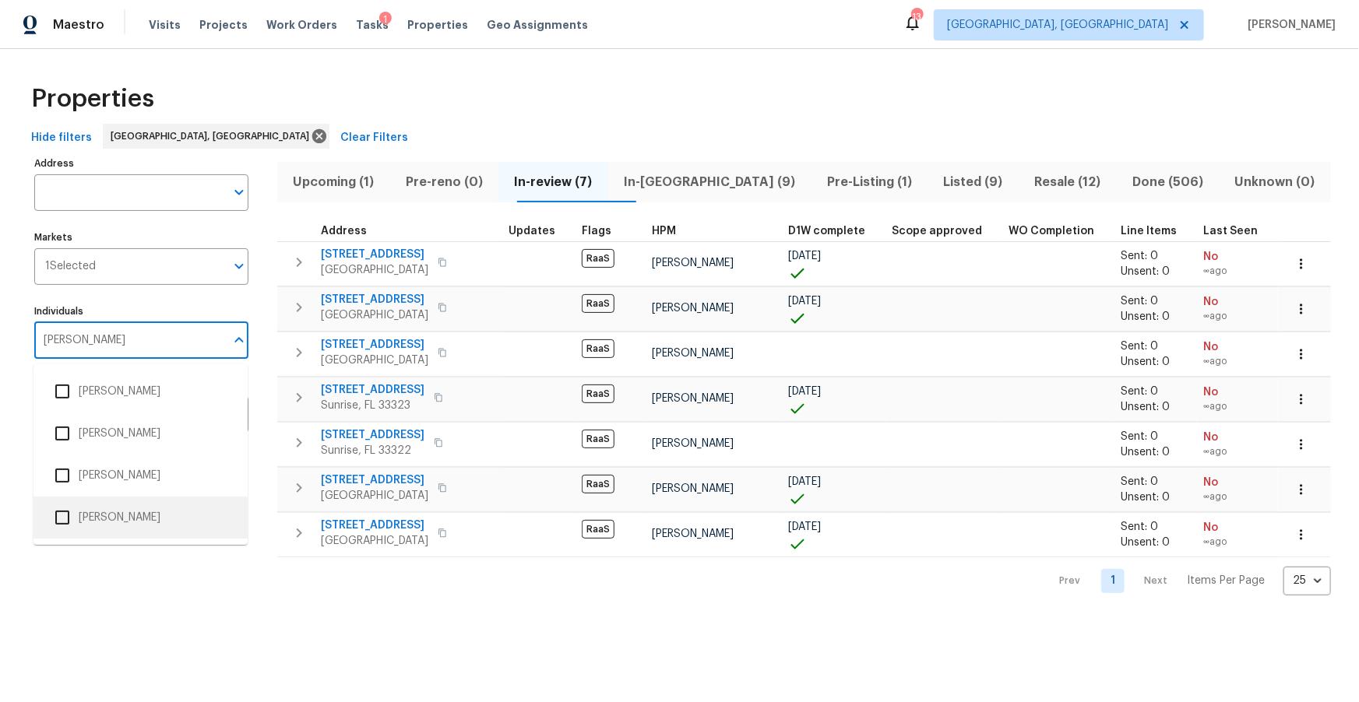
click at [62, 517] on input "checkbox" at bounding box center [62, 517] width 33 height 33
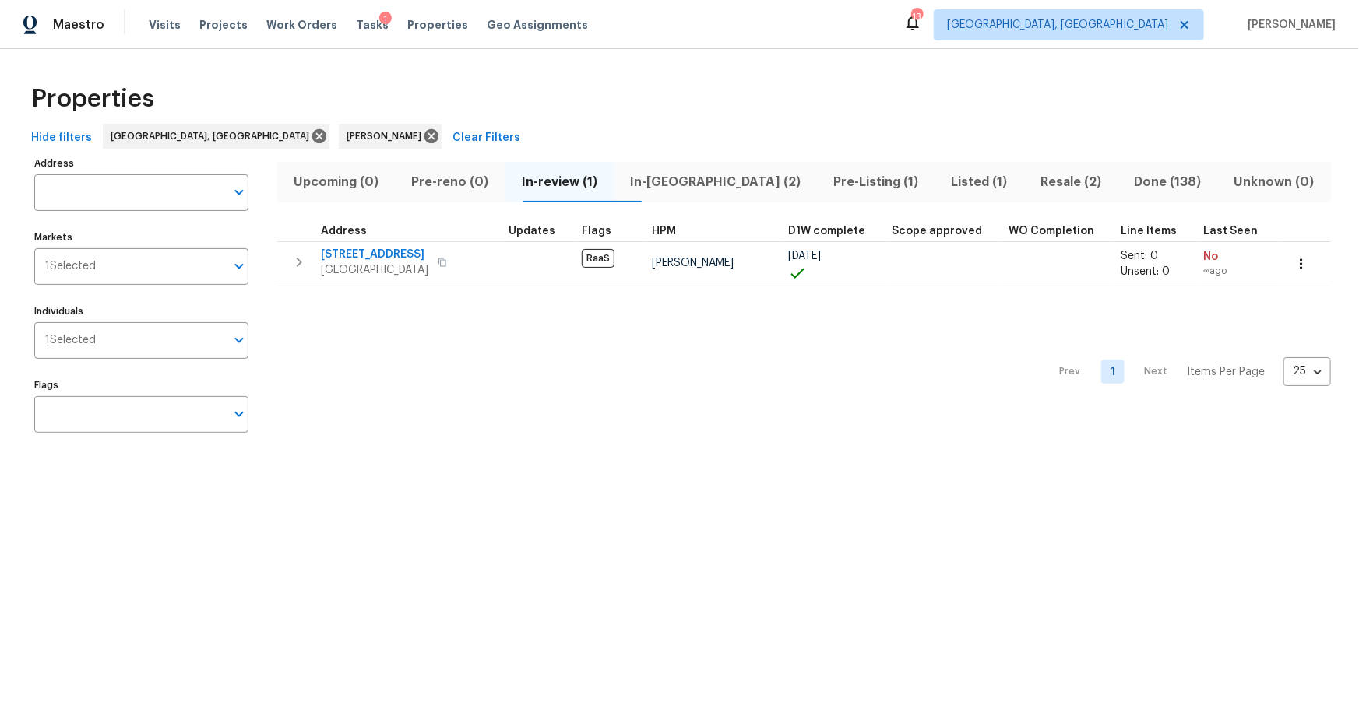
click at [944, 176] on span "Listed (1)" at bounding box center [979, 182] width 70 height 22
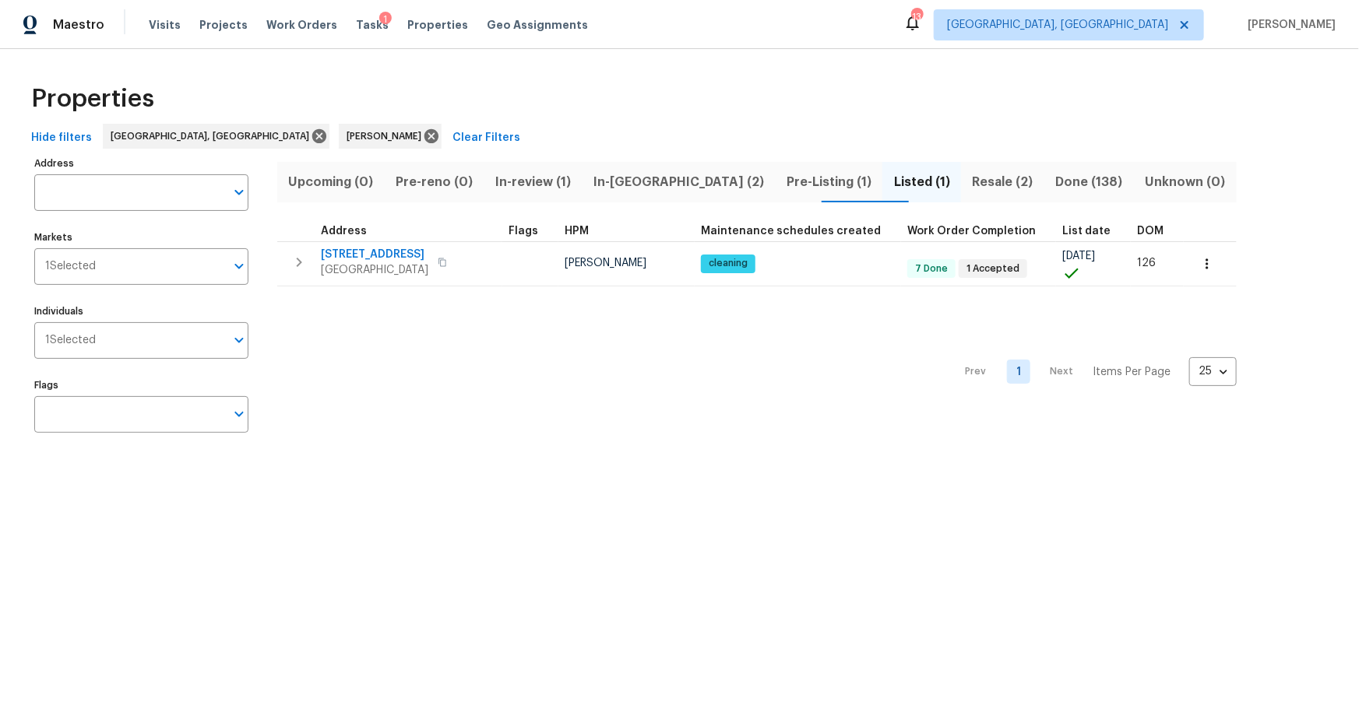
click at [637, 179] on span "In-reno (2)" at bounding box center [679, 182] width 174 height 22
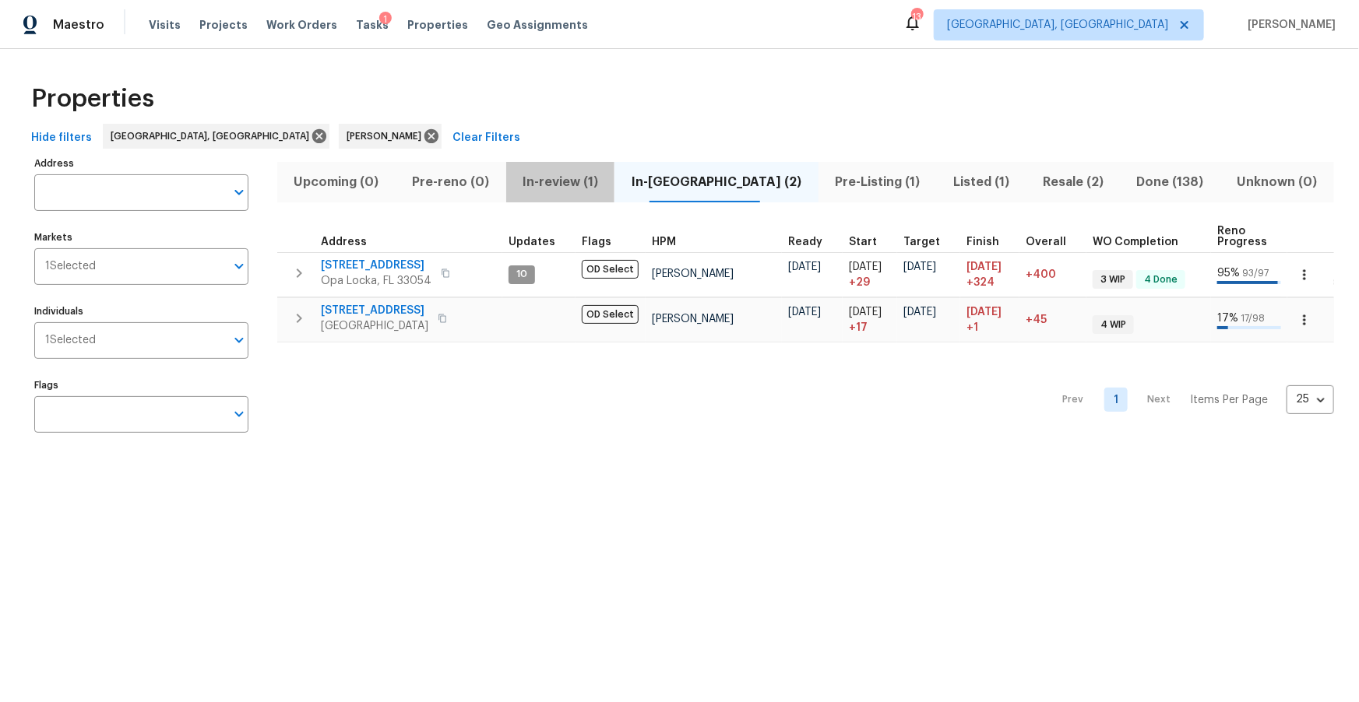
click at [595, 177] on span "In-review (1)" at bounding box center [560, 182] width 90 height 22
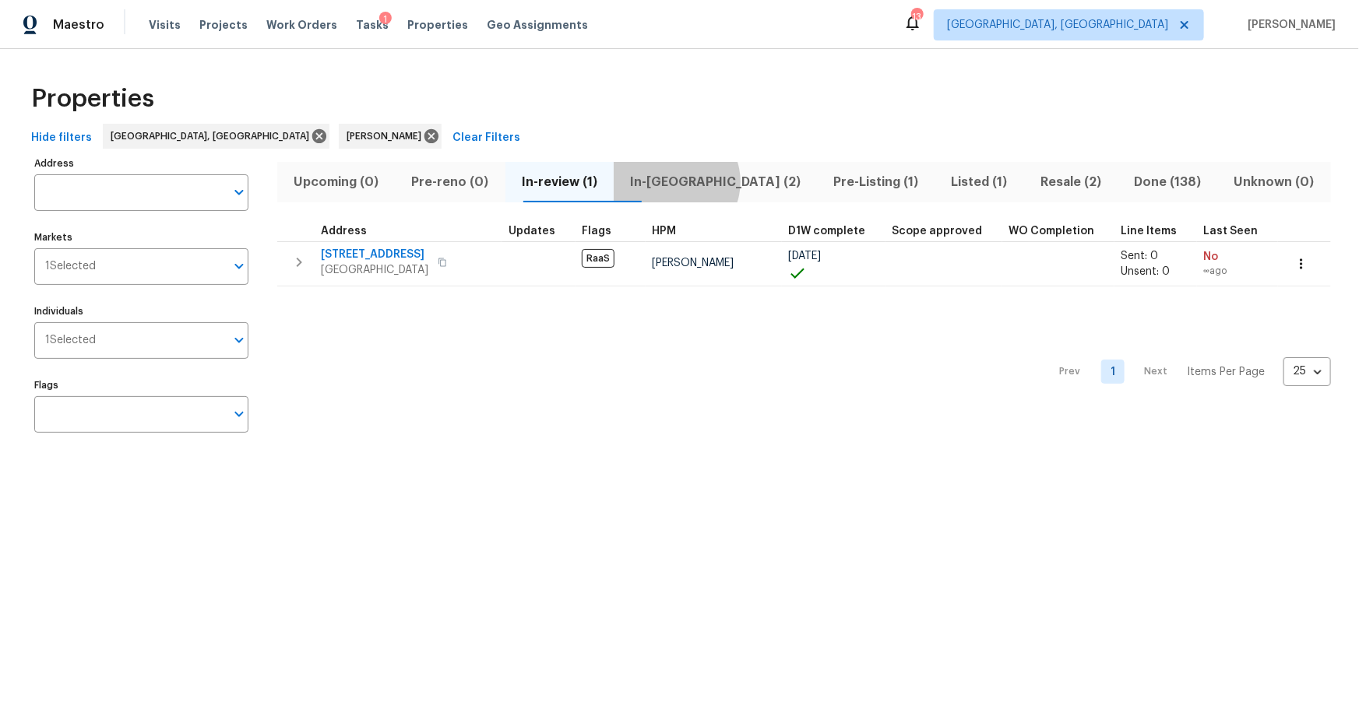
click at [703, 181] on span "In-reno (2)" at bounding box center [715, 182] width 185 height 22
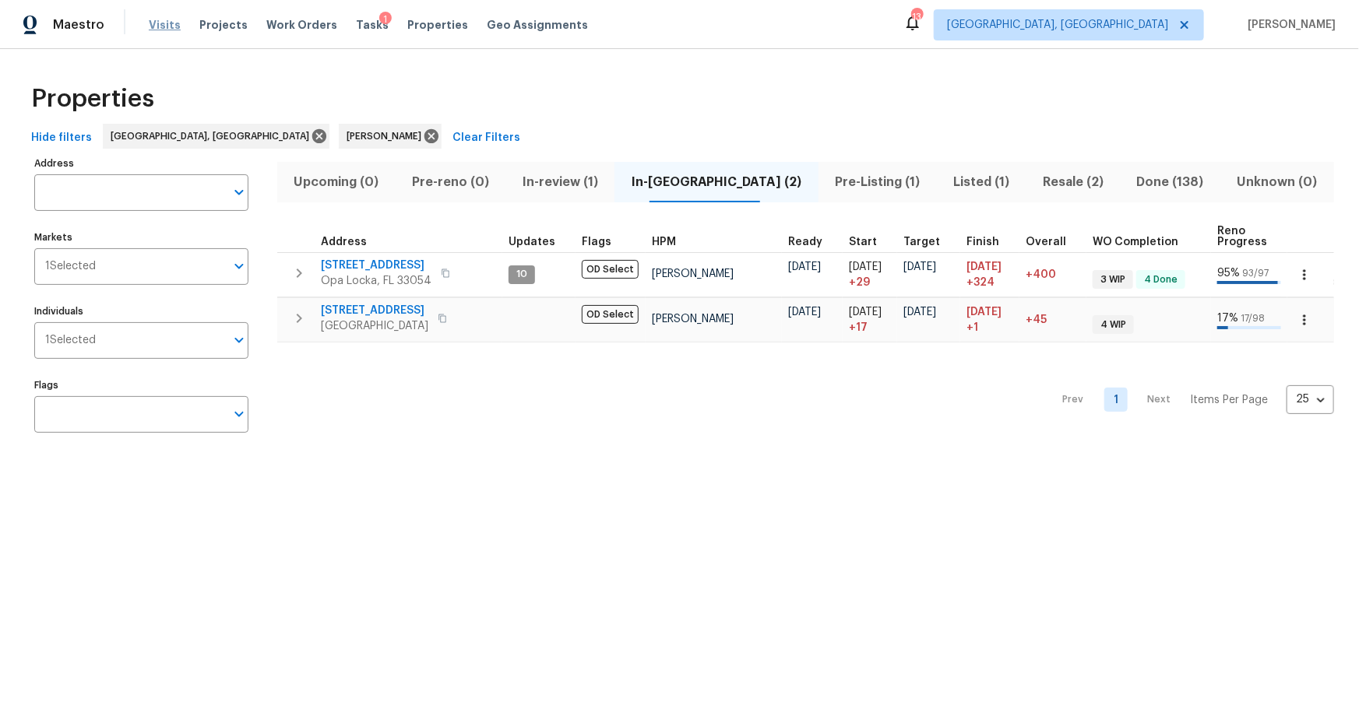
click at [153, 21] on span "Visits" at bounding box center [165, 25] width 32 height 16
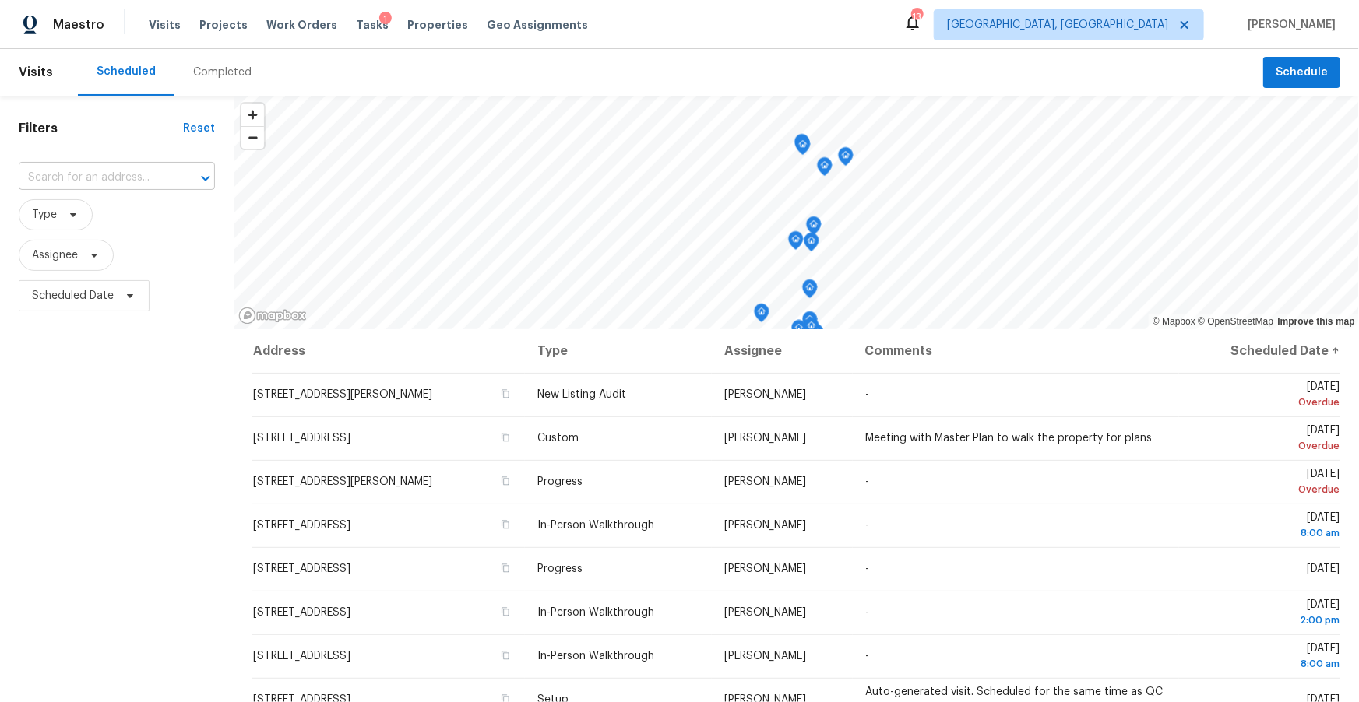
click at [92, 178] on input "text" at bounding box center [95, 178] width 153 height 24
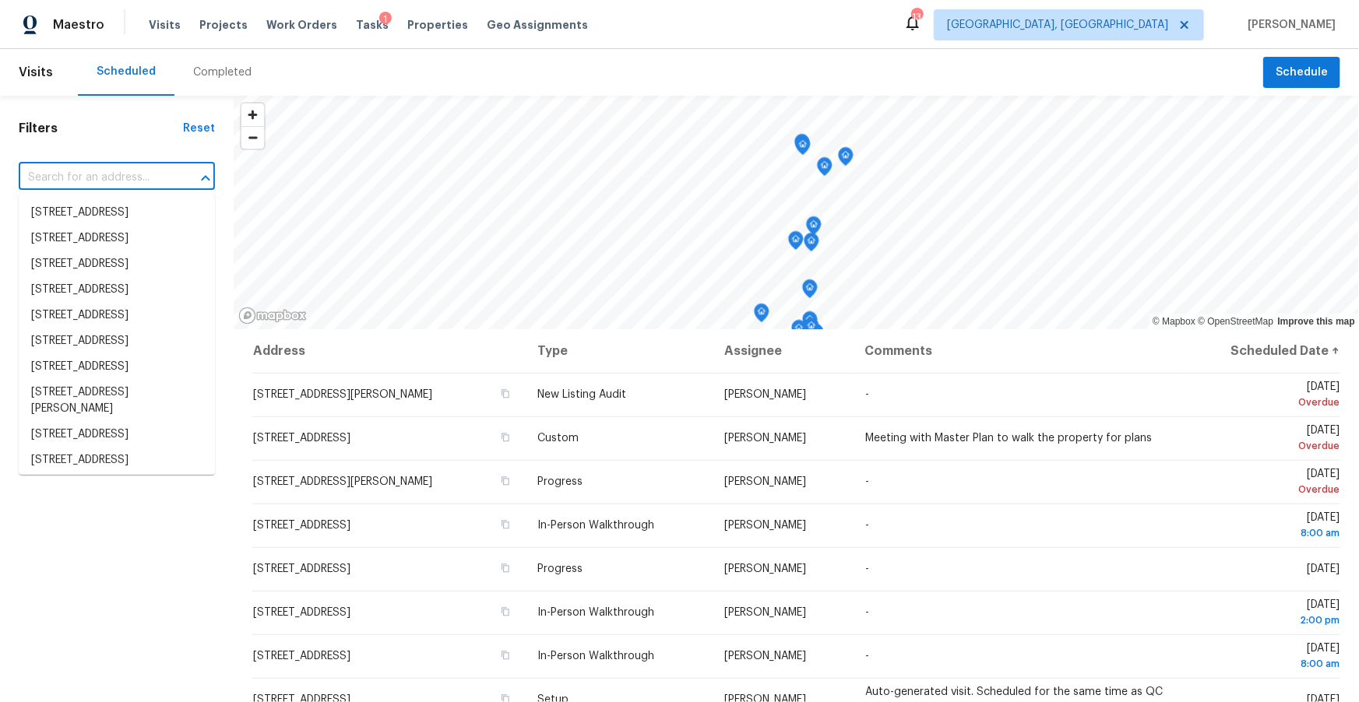
click at [136, 137] on div "Filters Reset ​ Type Assignee Scheduled Date" at bounding box center [117, 494] width 234 height 796
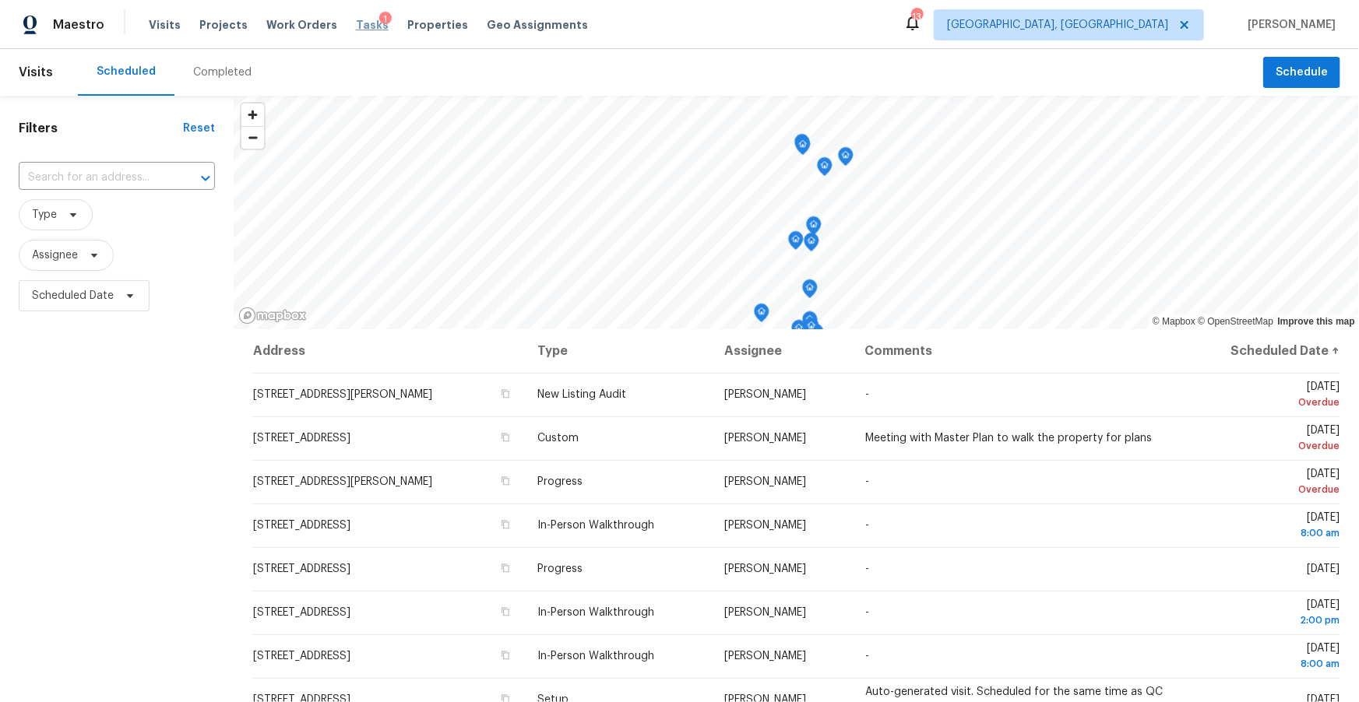
click at [356, 23] on span "Tasks" at bounding box center [372, 24] width 33 height 11
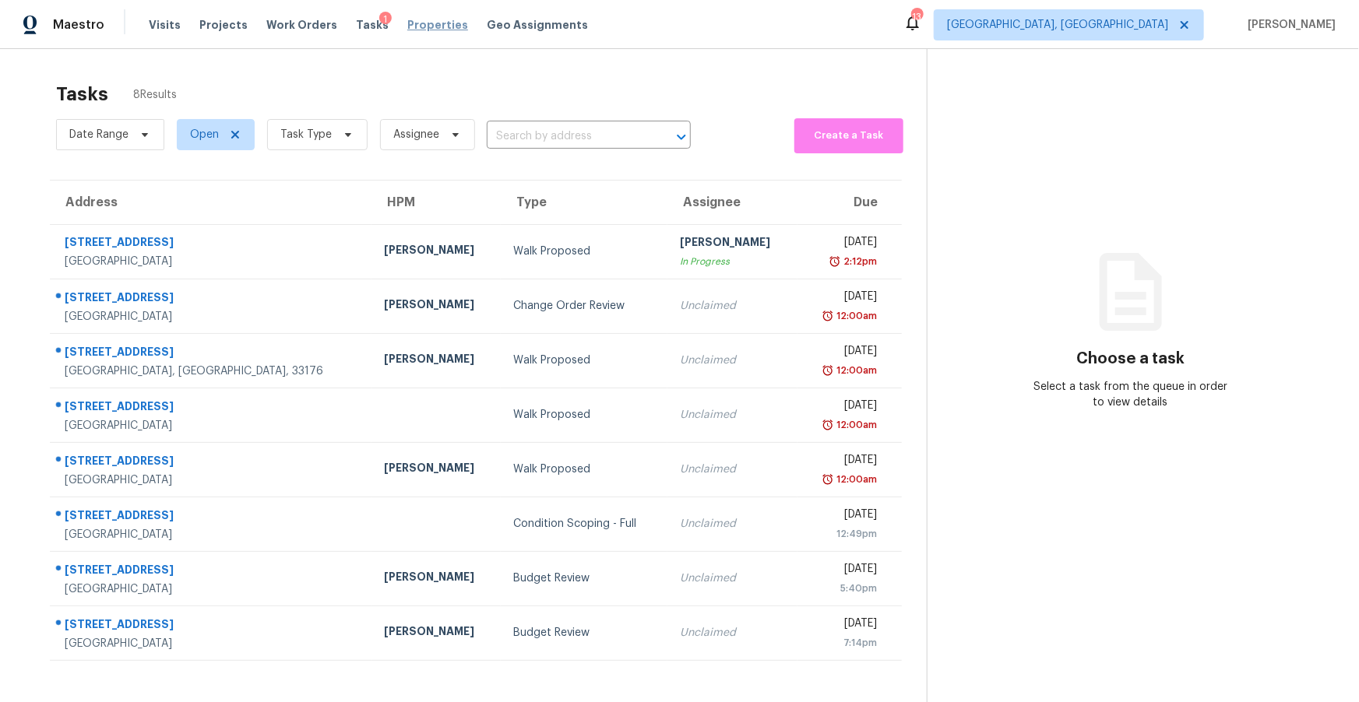
click at [423, 19] on span "Properties" at bounding box center [437, 25] width 61 height 16
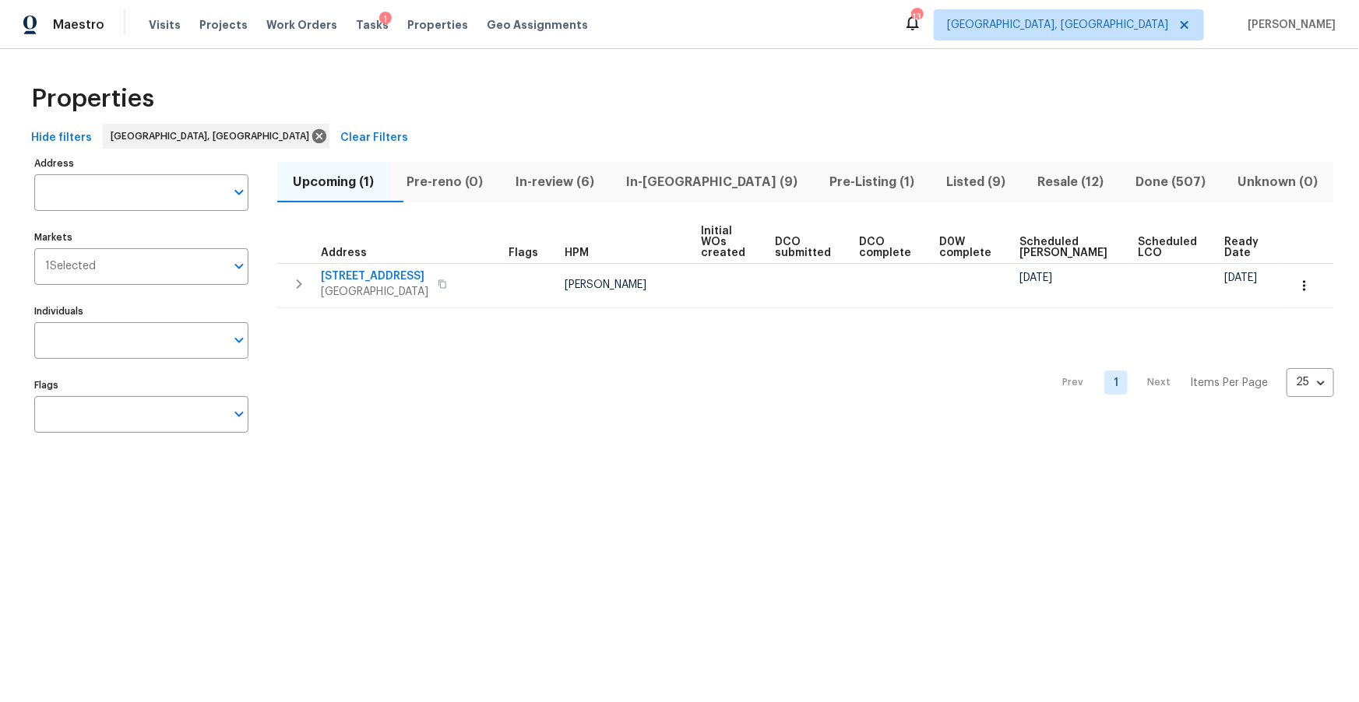
click at [726, 184] on span "In-reno (9)" at bounding box center [711, 182] width 185 height 22
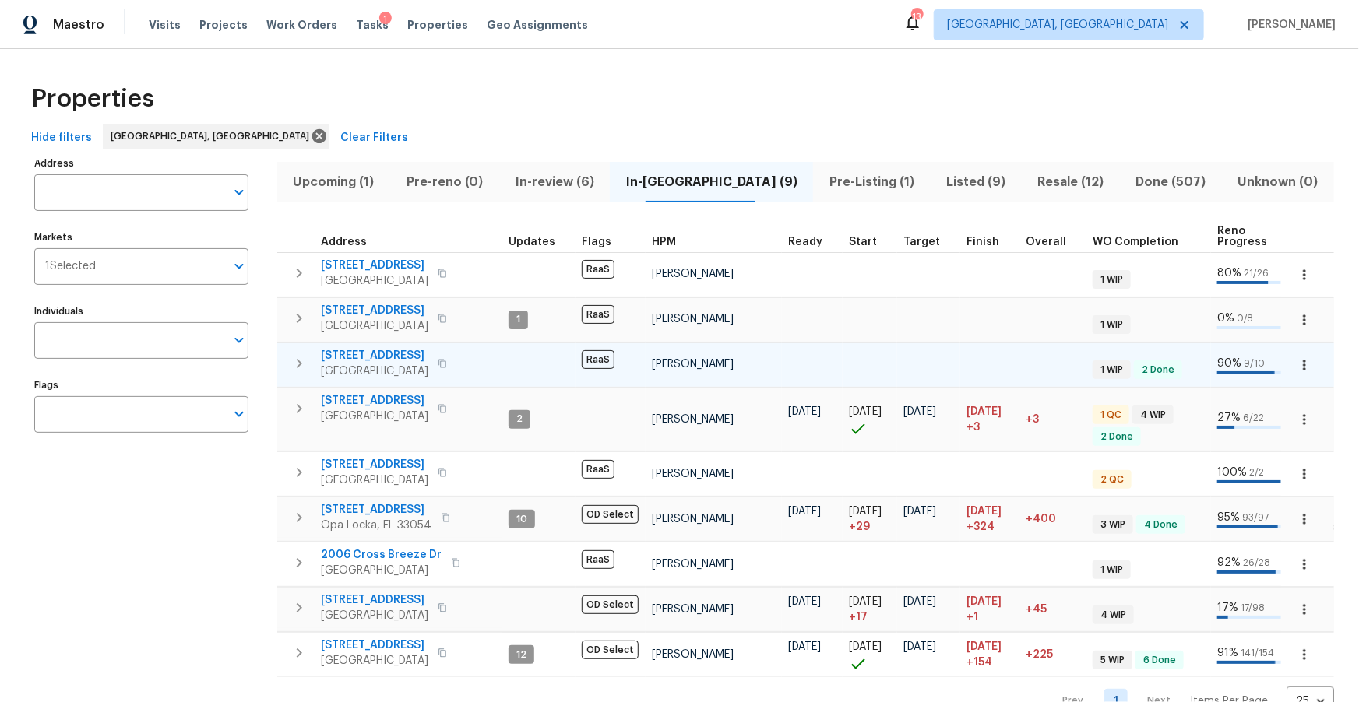
click at [410, 354] on span "5013 Neptune Ln # 2202" at bounding box center [374, 356] width 107 height 16
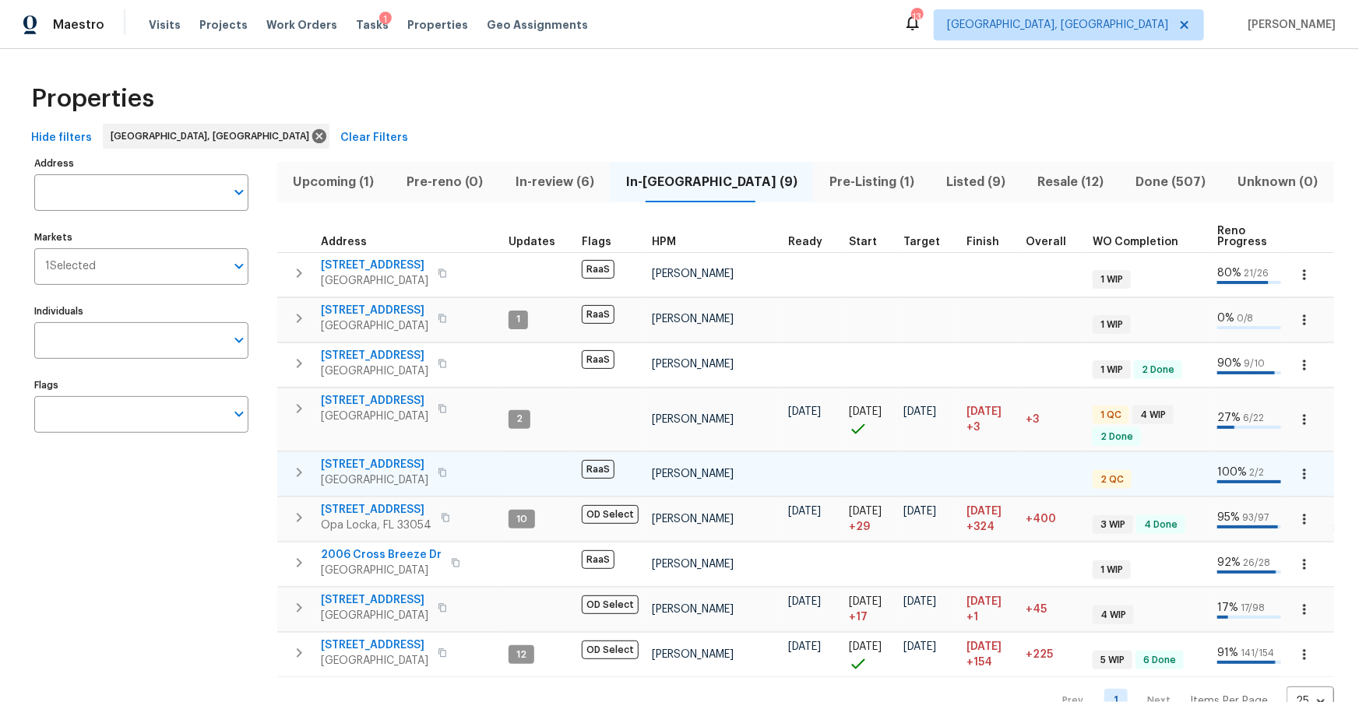
click at [359, 460] on span "6893 Sugarloaf Key St" at bounding box center [374, 465] width 107 height 16
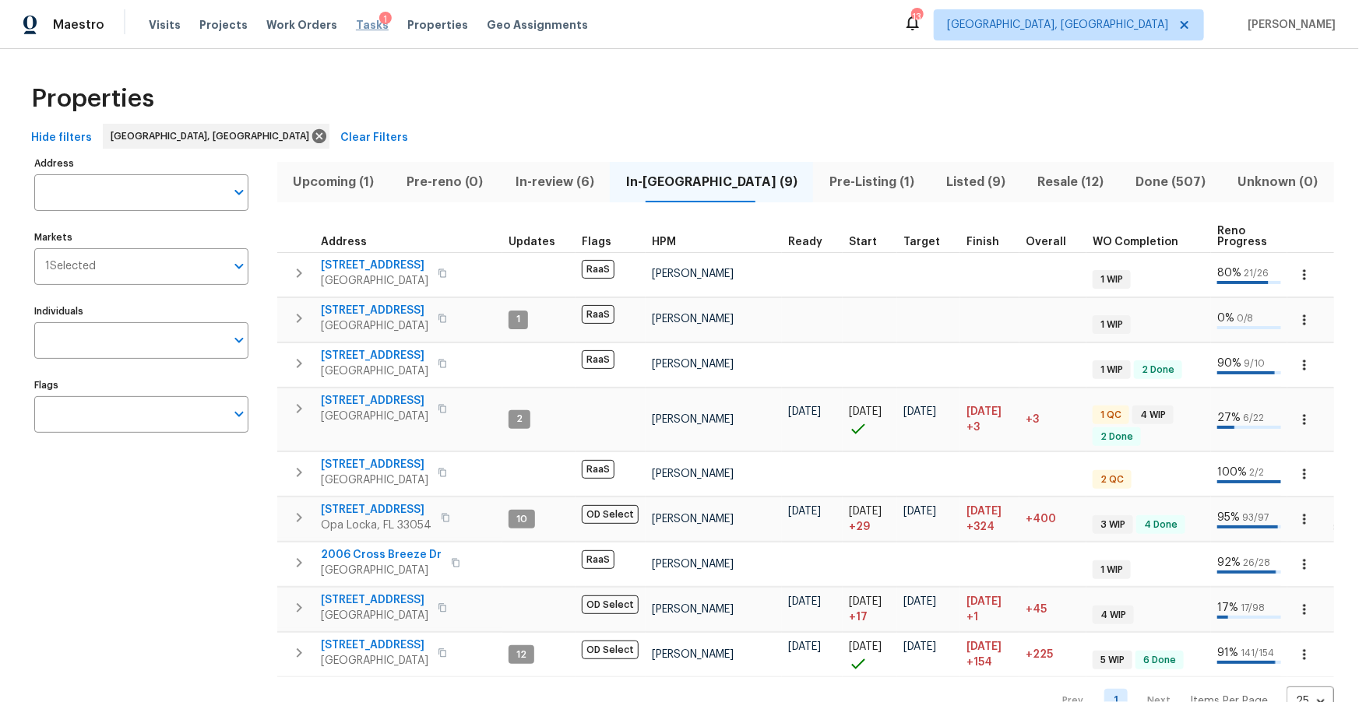
click at [356, 23] on span "Tasks" at bounding box center [372, 24] width 33 height 11
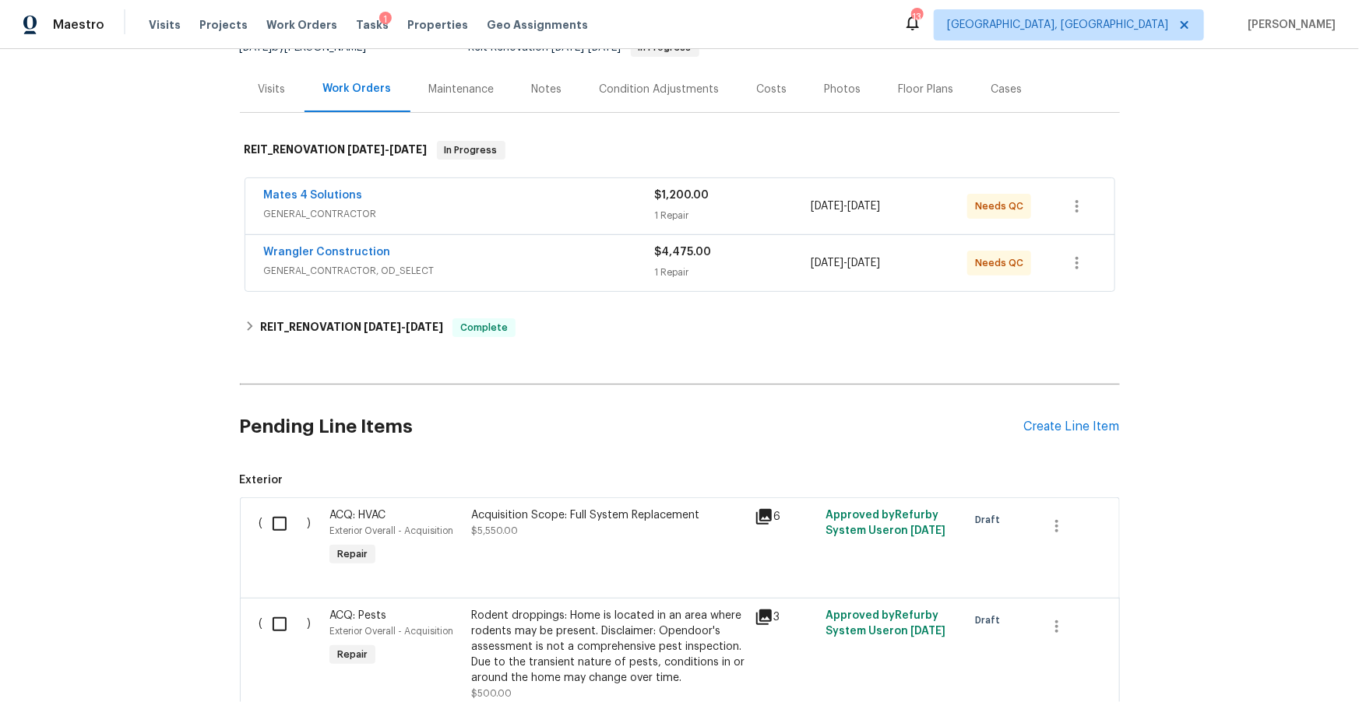
scroll to position [156, 0]
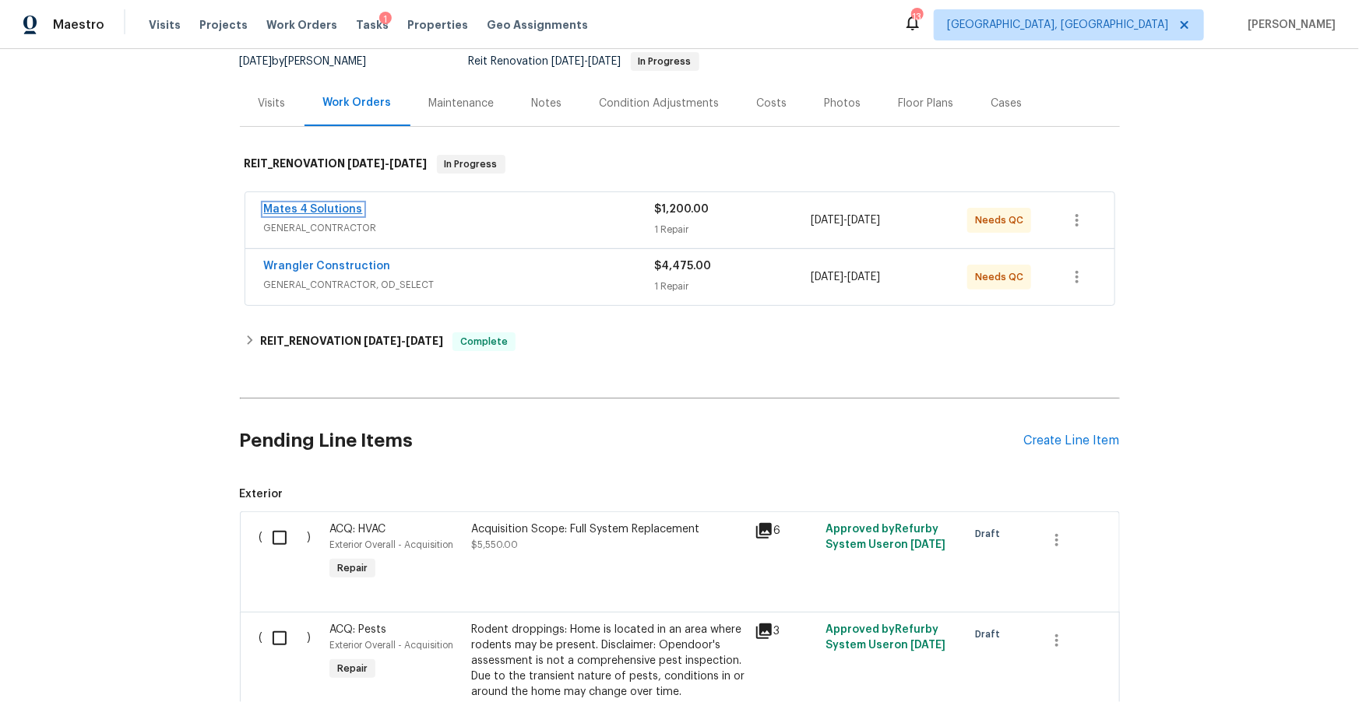
click at [333, 209] on link "Mates 4 Solutions" at bounding box center [313, 209] width 99 height 11
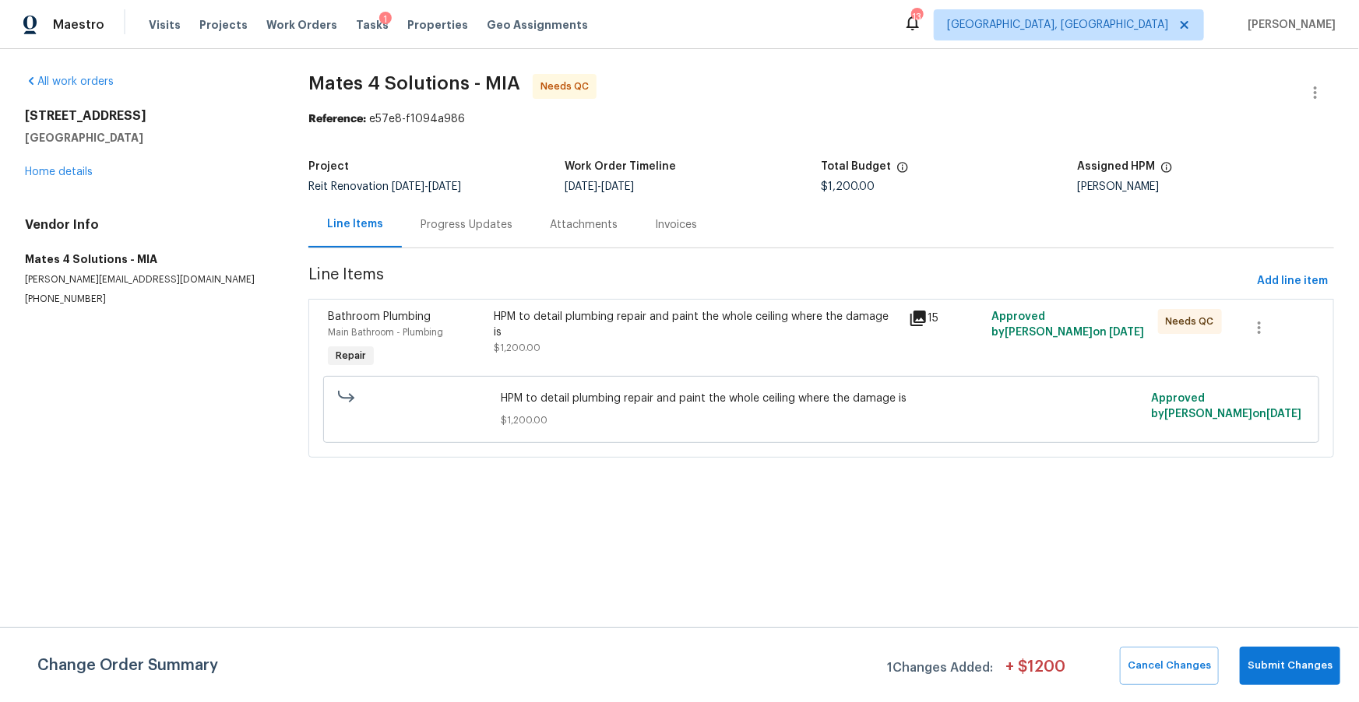
click at [923, 322] on icon at bounding box center [918, 318] width 19 height 19
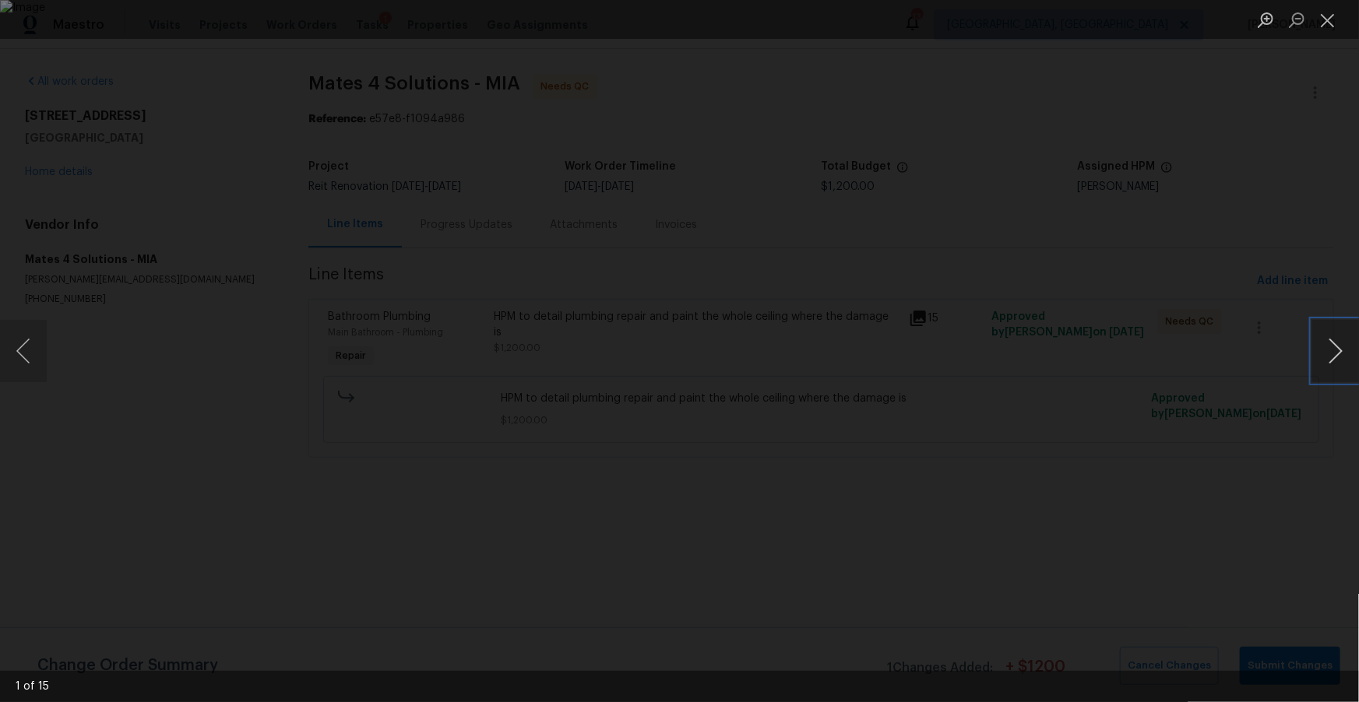
click at [1334, 349] on button "Next image" at bounding box center [1335, 351] width 47 height 62
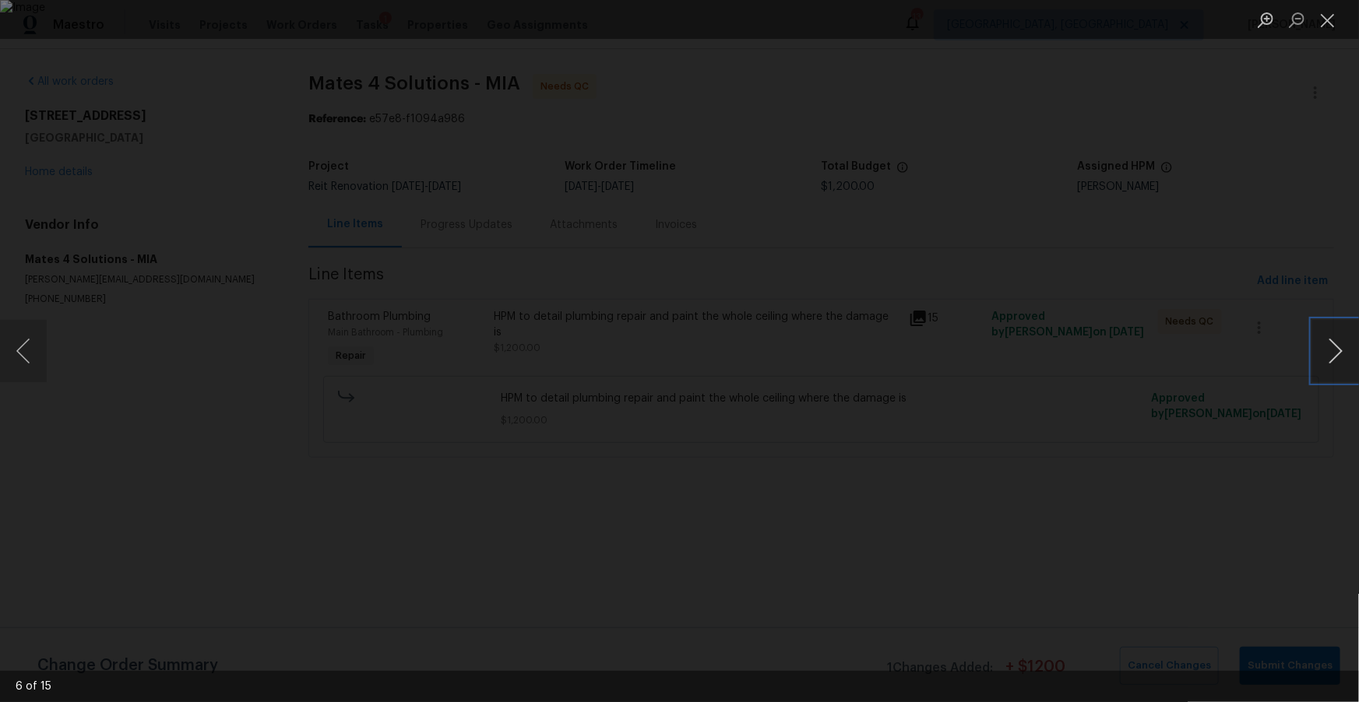
click at [1334, 349] on button "Next image" at bounding box center [1335, 351] width 47 height 62
click at [1335, 361] on button "Next image" at bounding box center [1335, 351] width 47 height 62
click at [1239, 196] on div "Lightbox" at bounding box center [679, 351] width 1359 height 702
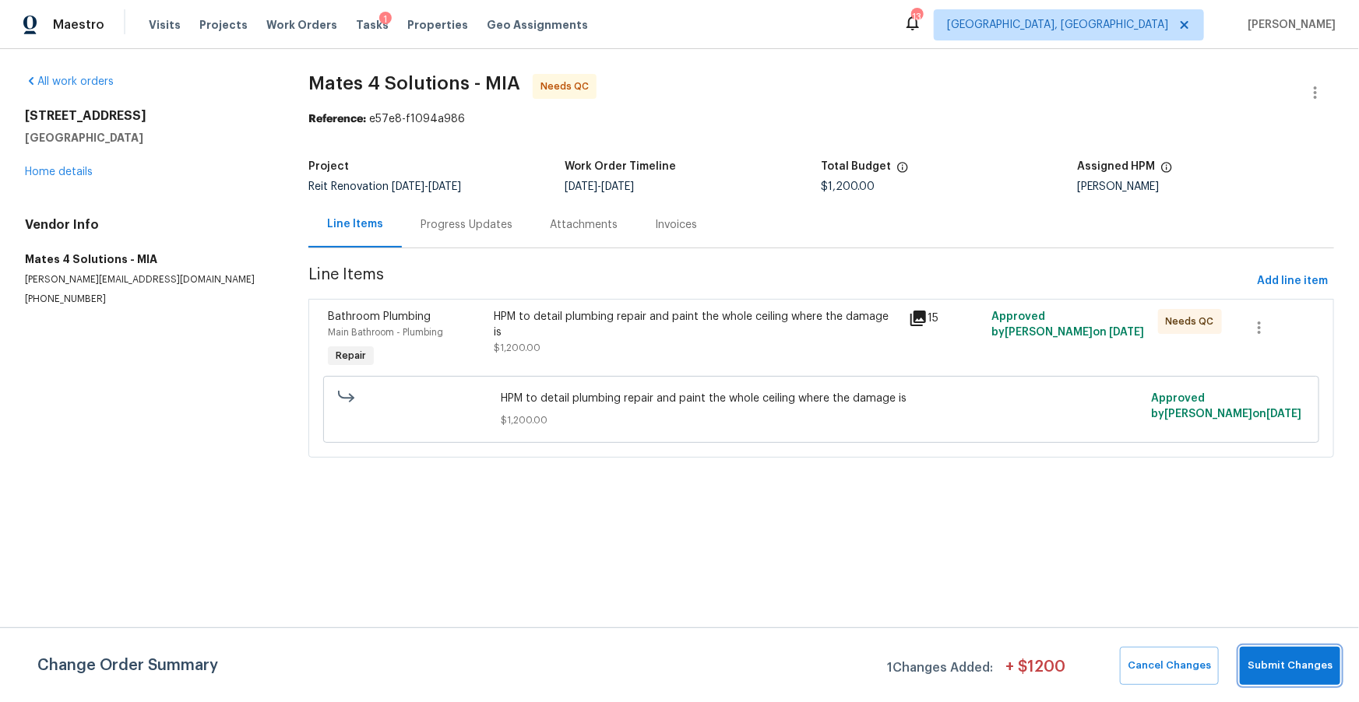
click at [1282, 670] on span "Submit Changes" at bounding box center [1289, 666] width 85 height 18
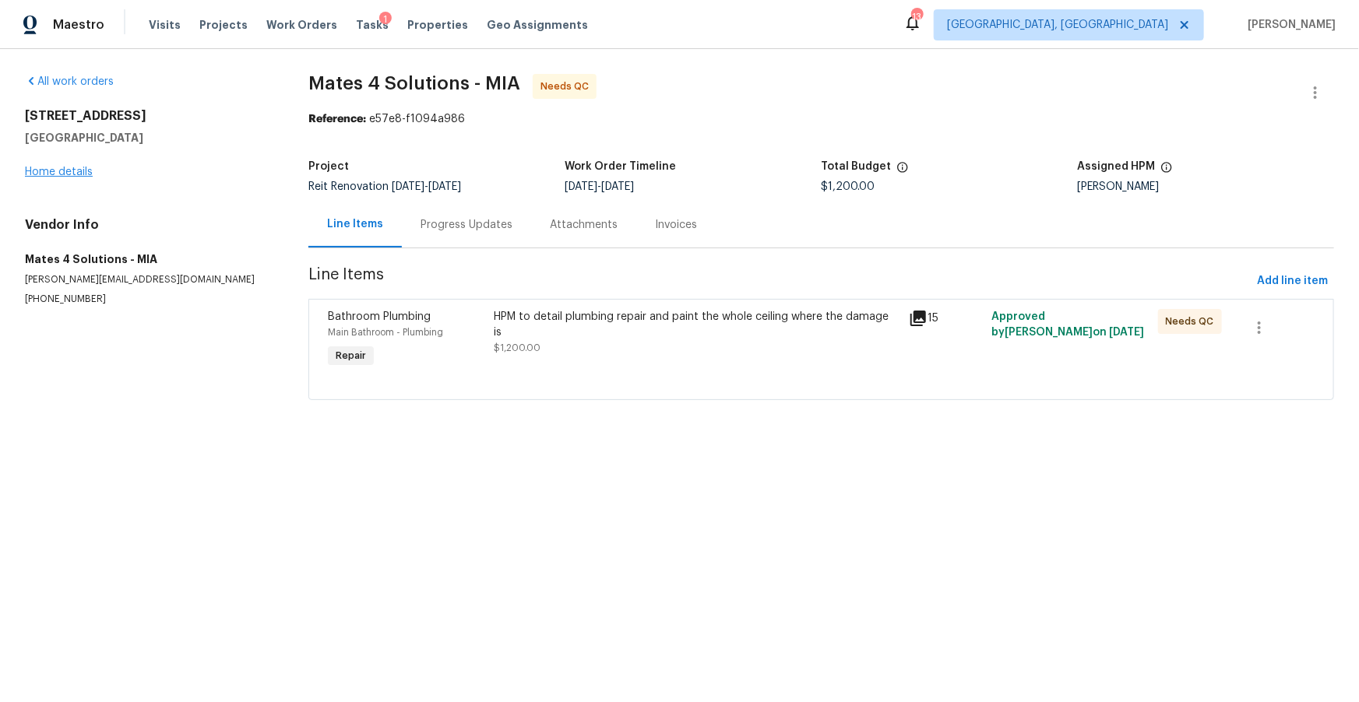
click at [72, 181] on div "All work orders 6893 Sugarloaf Key St Lake Worth, FL 33467 Home details Vendor …" at bounding box center [148, 190] width 246 height 232
click at [72, 168] on link "Home details" at bounding box center [59, 172] width 68 height 11
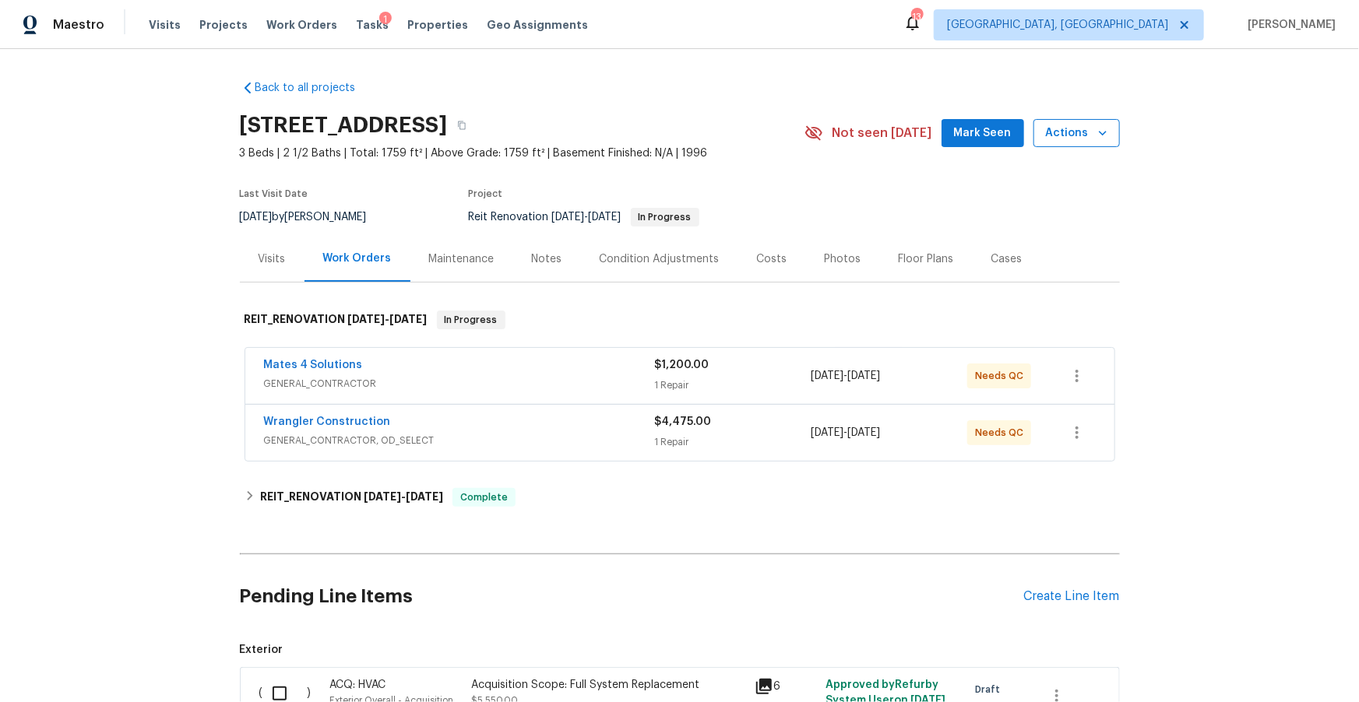
click at [1110, 132] on button "Actions" at bounding box center [1076, 133] width 86 height 29
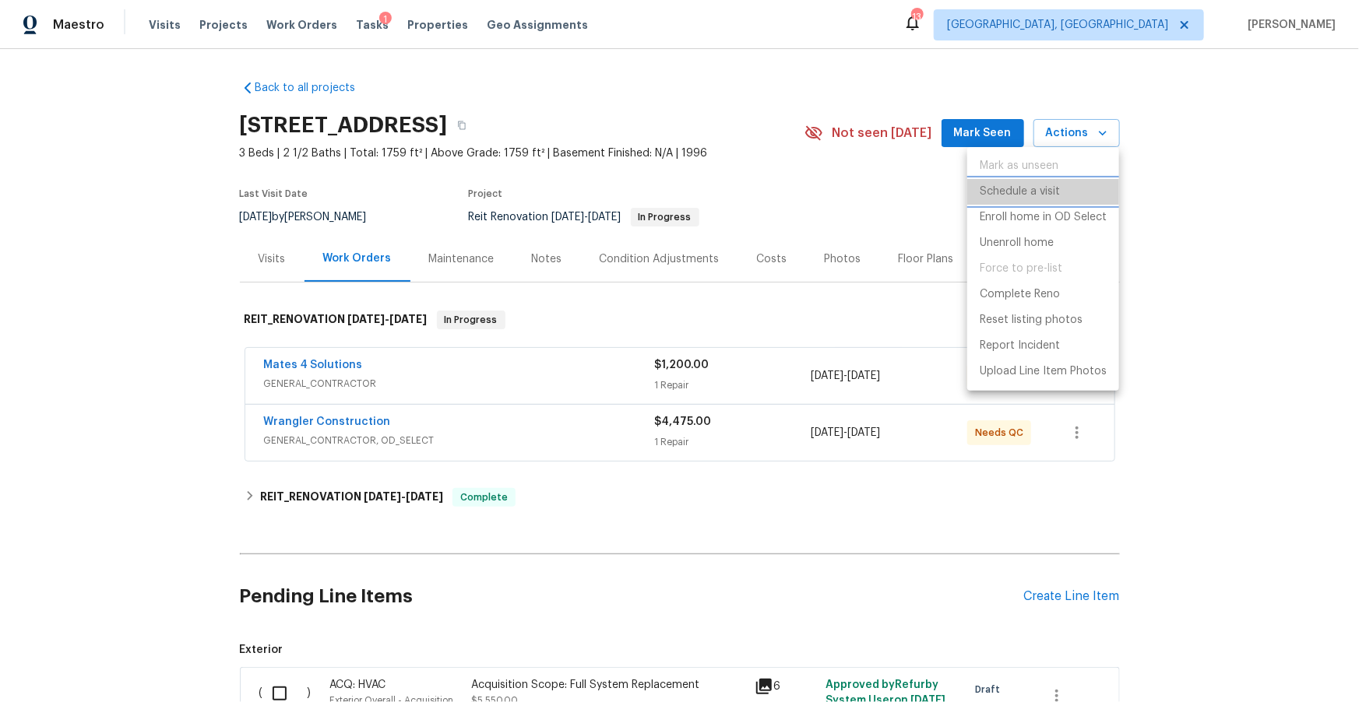
click at [1029, 192] on p "Schedule a visit" at bounding box center [1019, 192] width 80 height 16
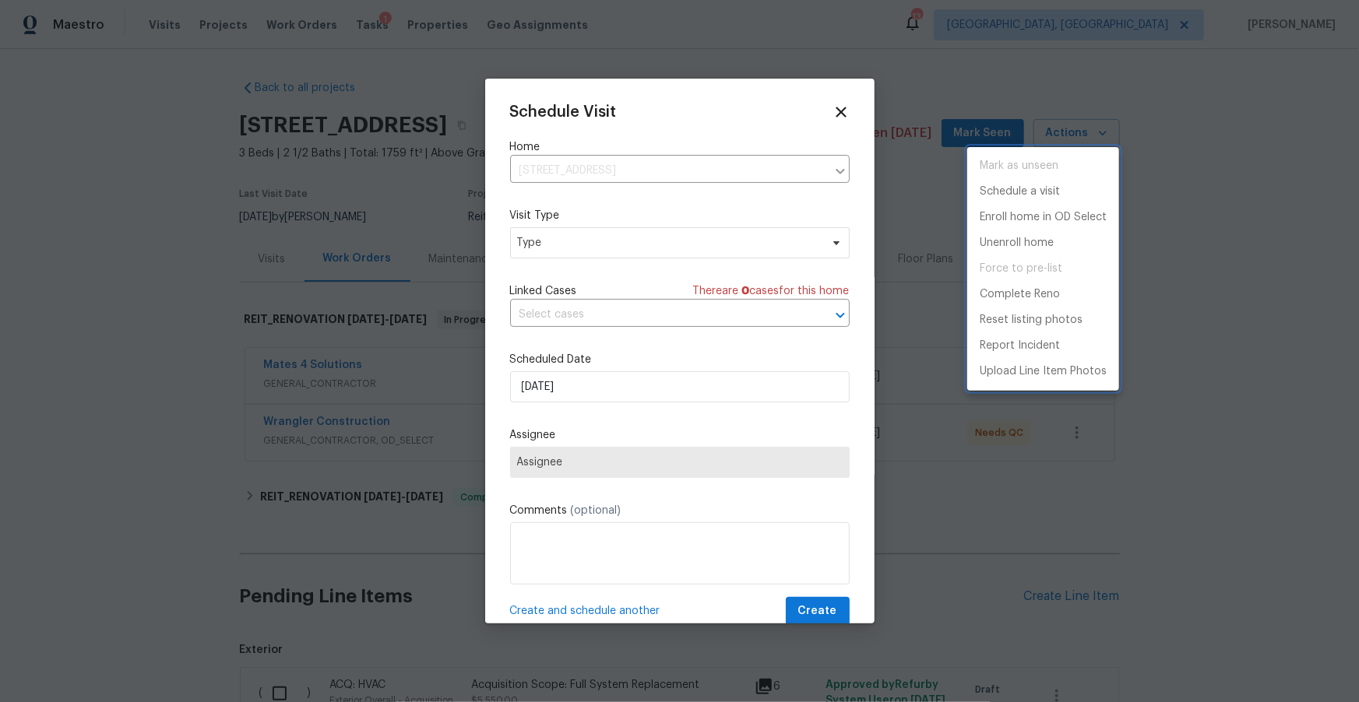
click at [596, 248] on div at bounding box center [679, 351] width 1359 height 702
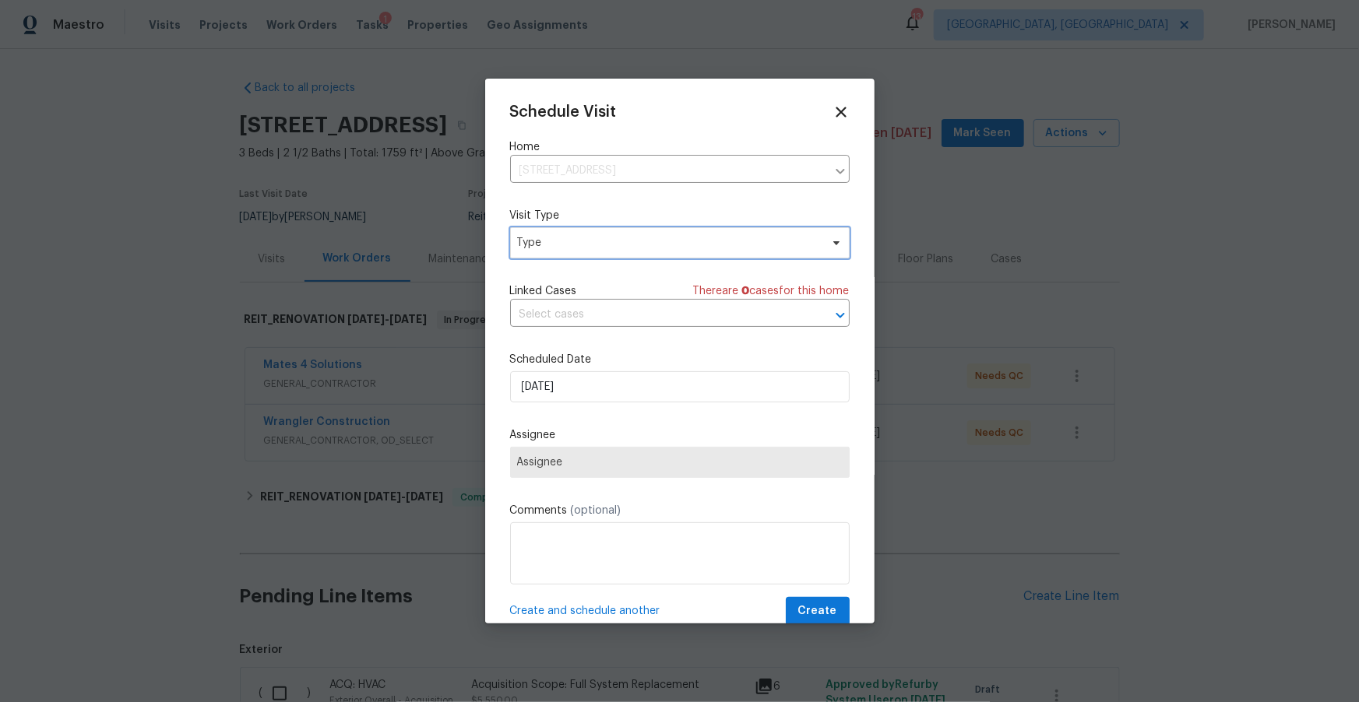
click at [605, 244] on span "Type" at bounding box center [668, 243] width 303 height 16
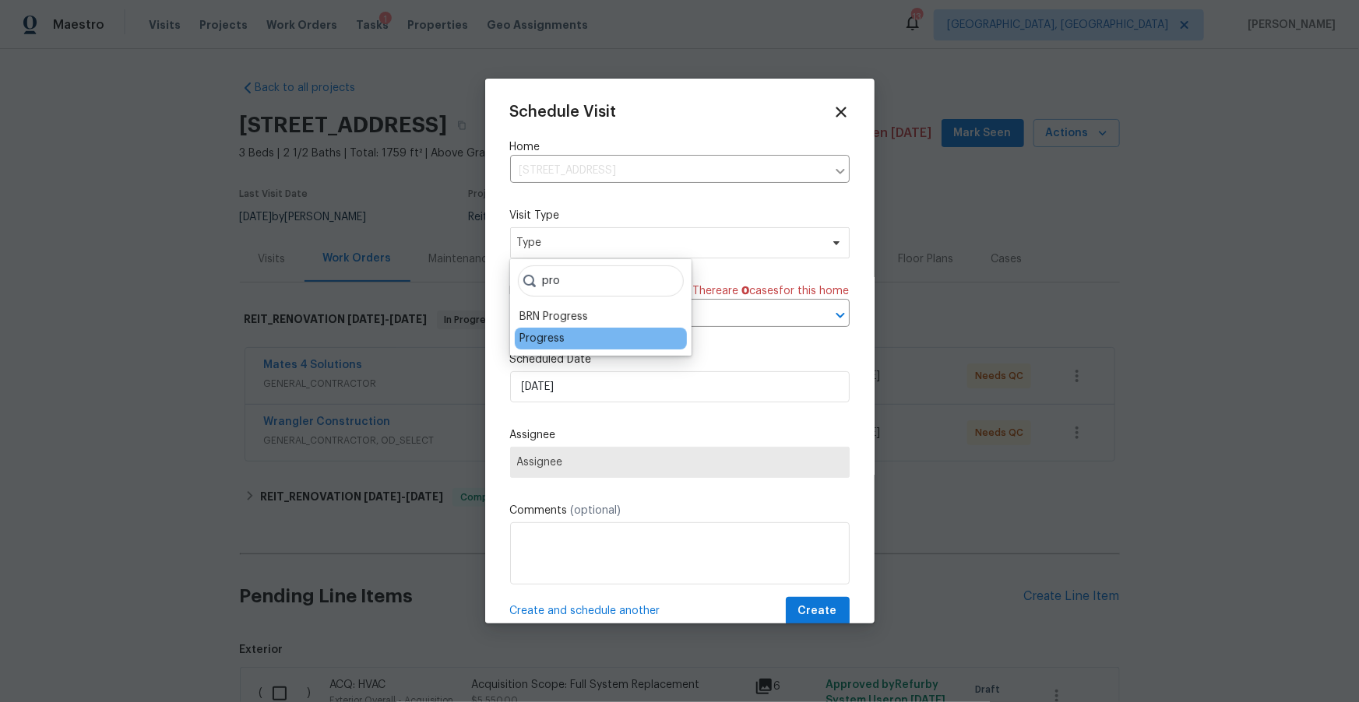
type input "pro"
click at [552, 339] on div "Progress" at bounding box center [541, 339] width 45 height 16
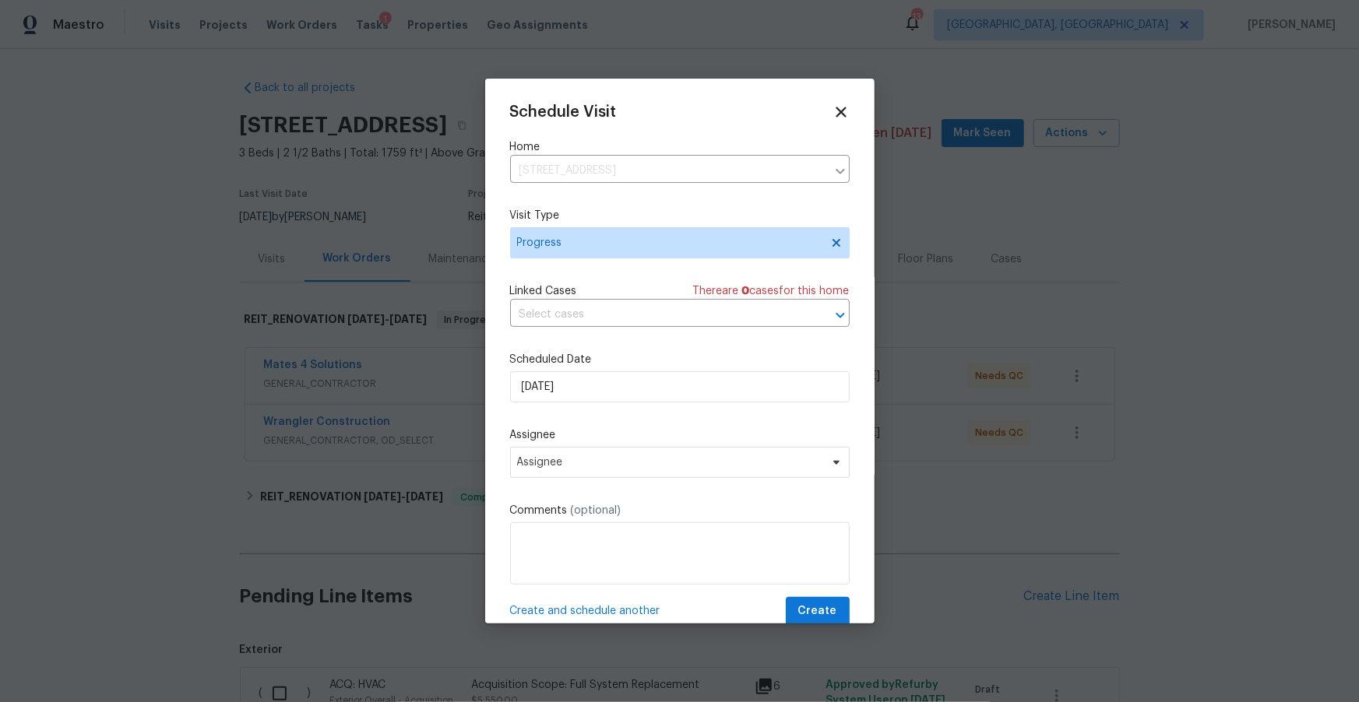
click at [588, 478] on span "Assignee" at bounding box center [679, 462] width 339 height 31
click at [594, 475] on span "Assignee" at bounding box center [679, 462] width 339 height 31
type input "alex"
click at [557, 543] on div "[PERSON_NAME]" at bounding box center [560, 551] width 82 height 16
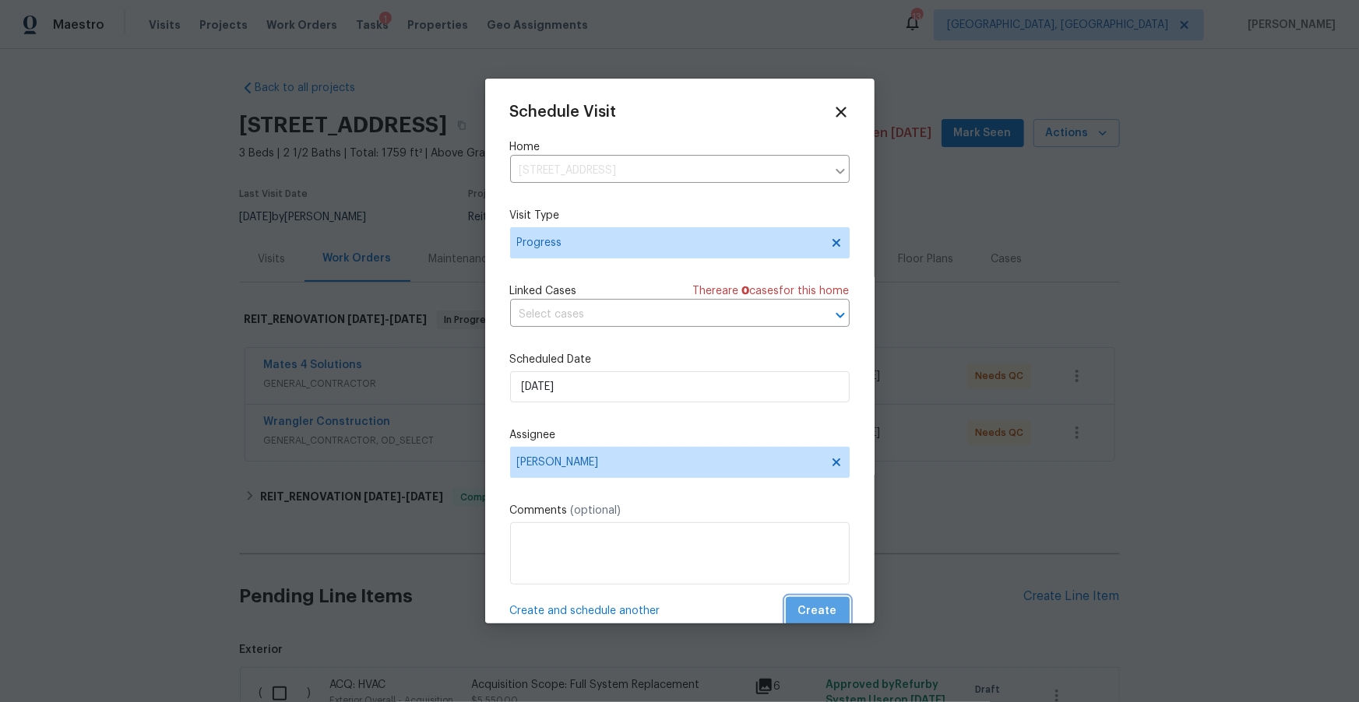
click at [823, 606] on span "Create" at bounding box center [817, 611] width 39 height 19
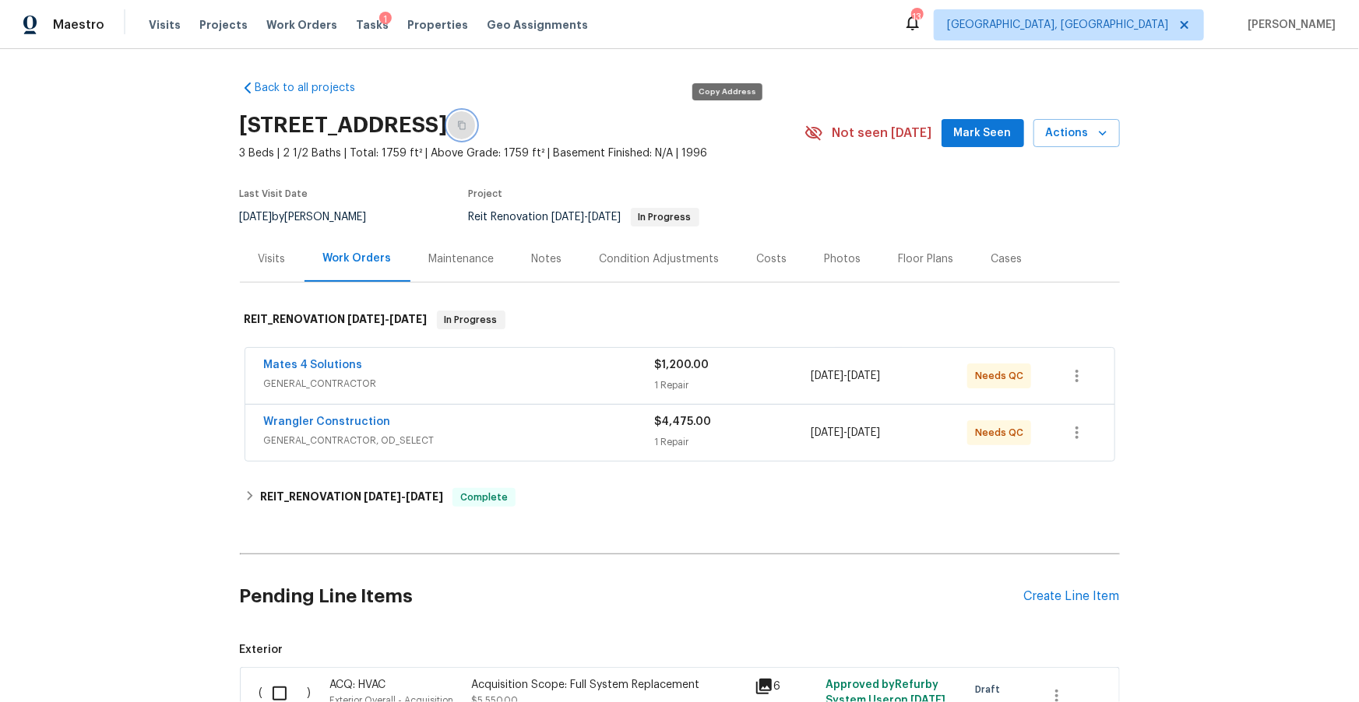
click at [476, 129] on button "button" at bounding box center [462, 125] width 28 height 28
click at [355, 420] on link "Wrangler Construction" at bounding box center [327, 422] width 127 height 11
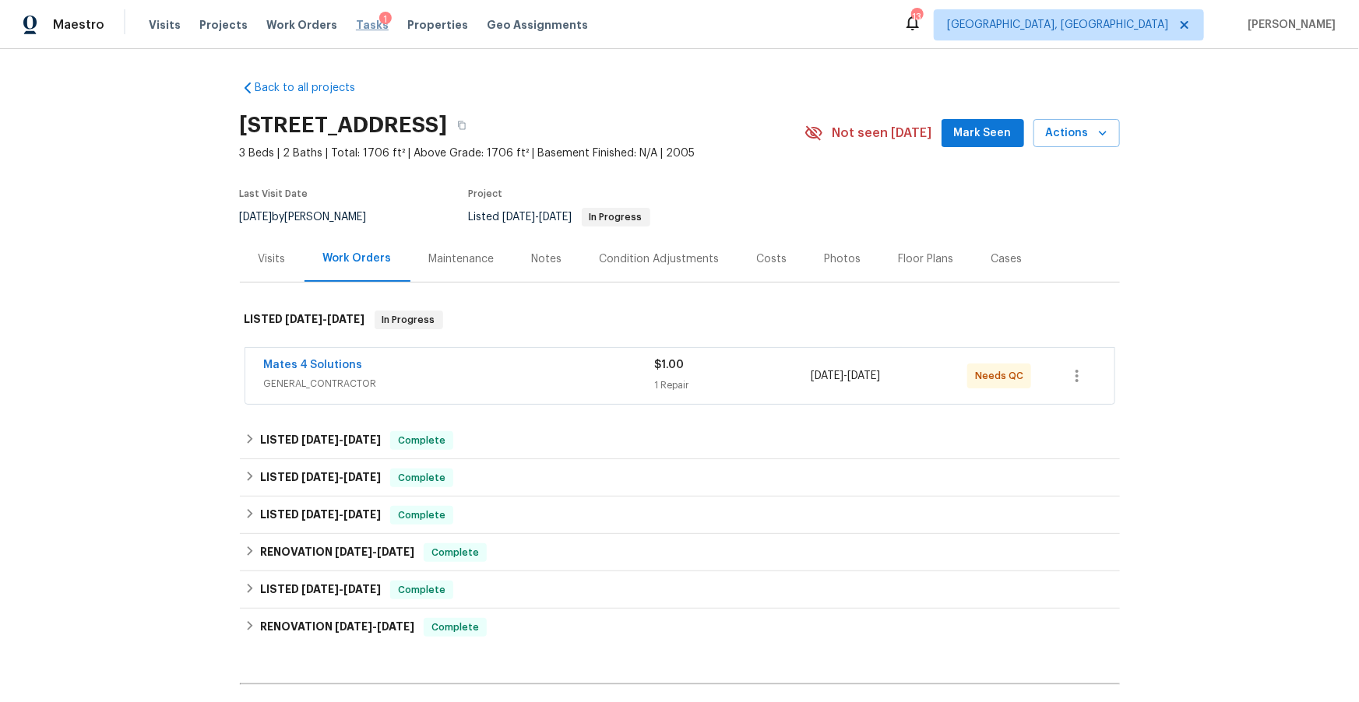
click at [356, 30] on span "Tasks" at bounding box center [372, 24] width 33 height 11
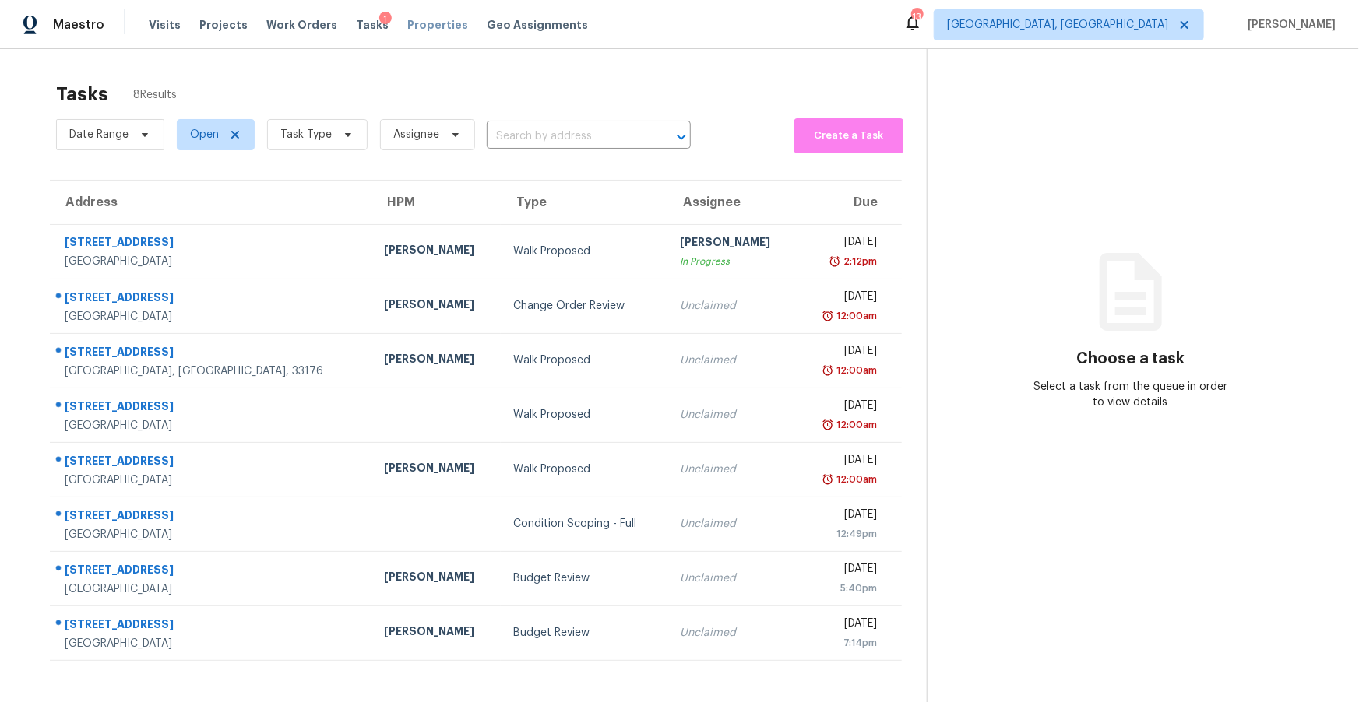
click at [431, 22] on span "Properties" at bounding box center [437, 25] width 61 height 16
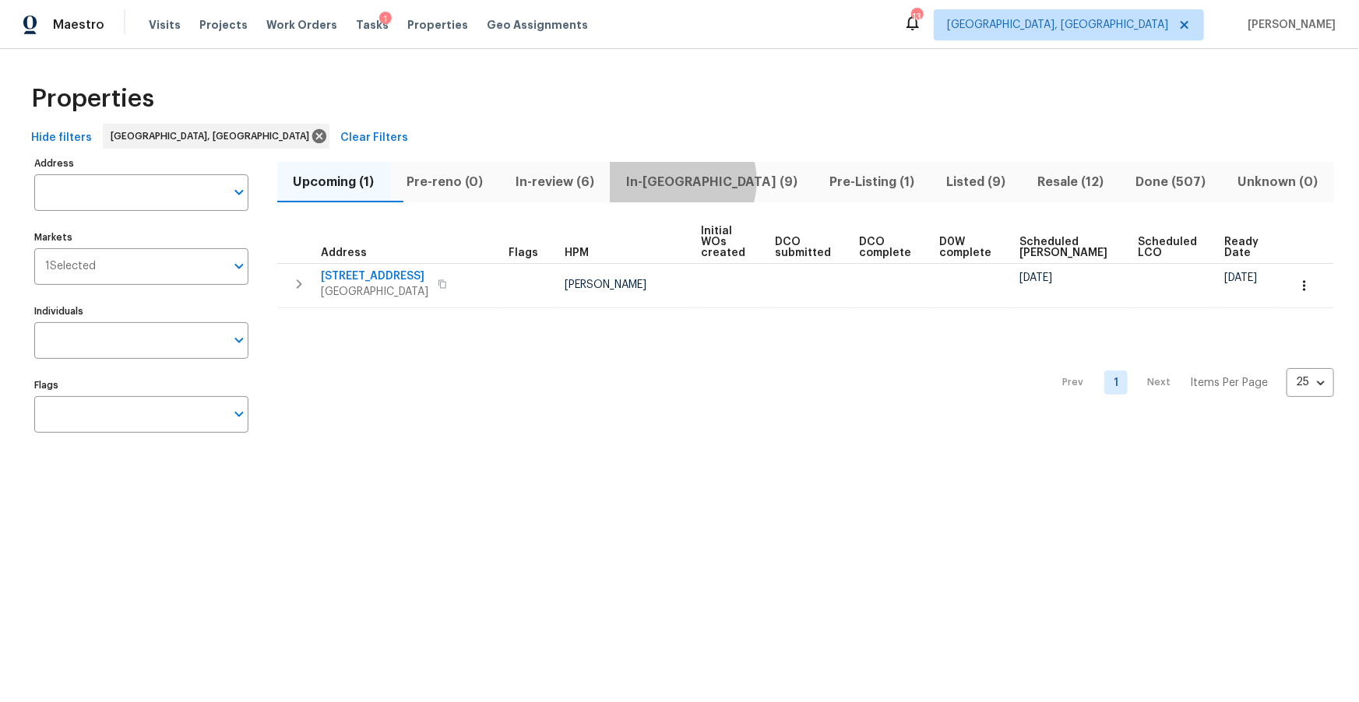
click at [717, 181] on span "In-reno (9)" at bounding box center [711, 182] width 185 height 22
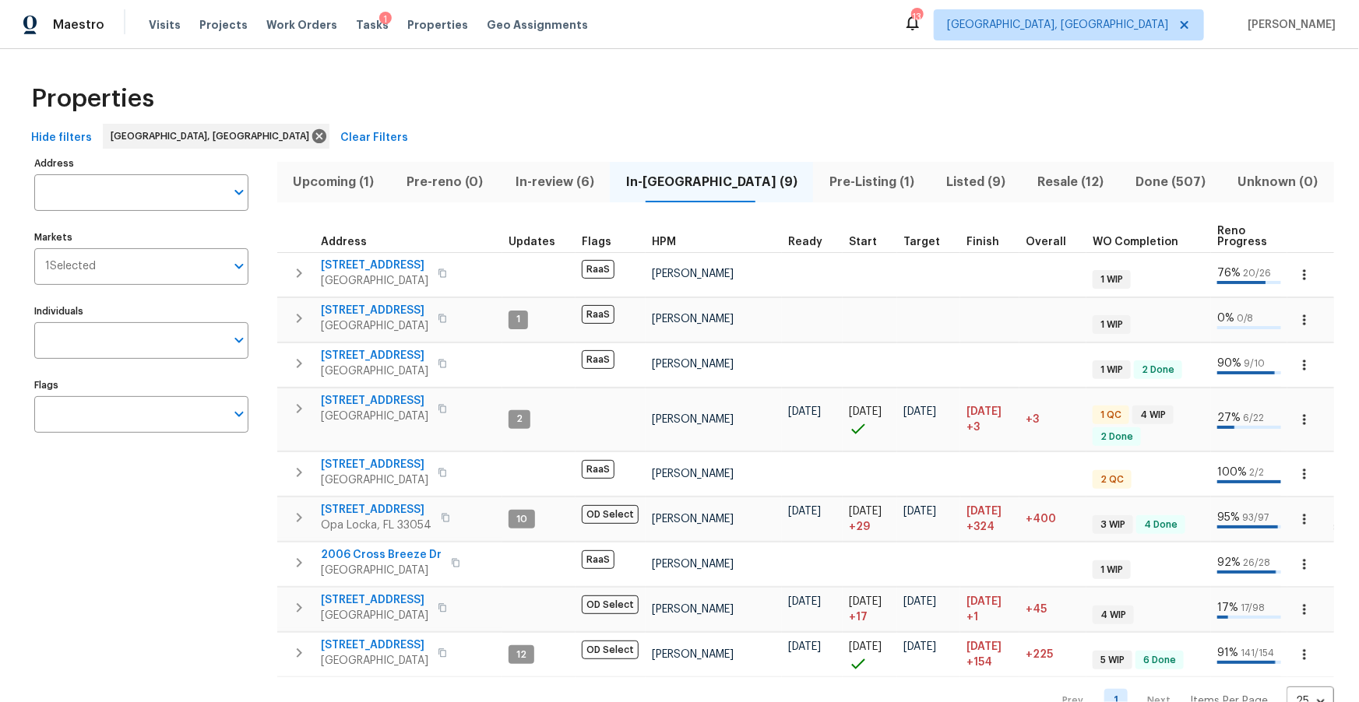
scroll to position [44, 0]
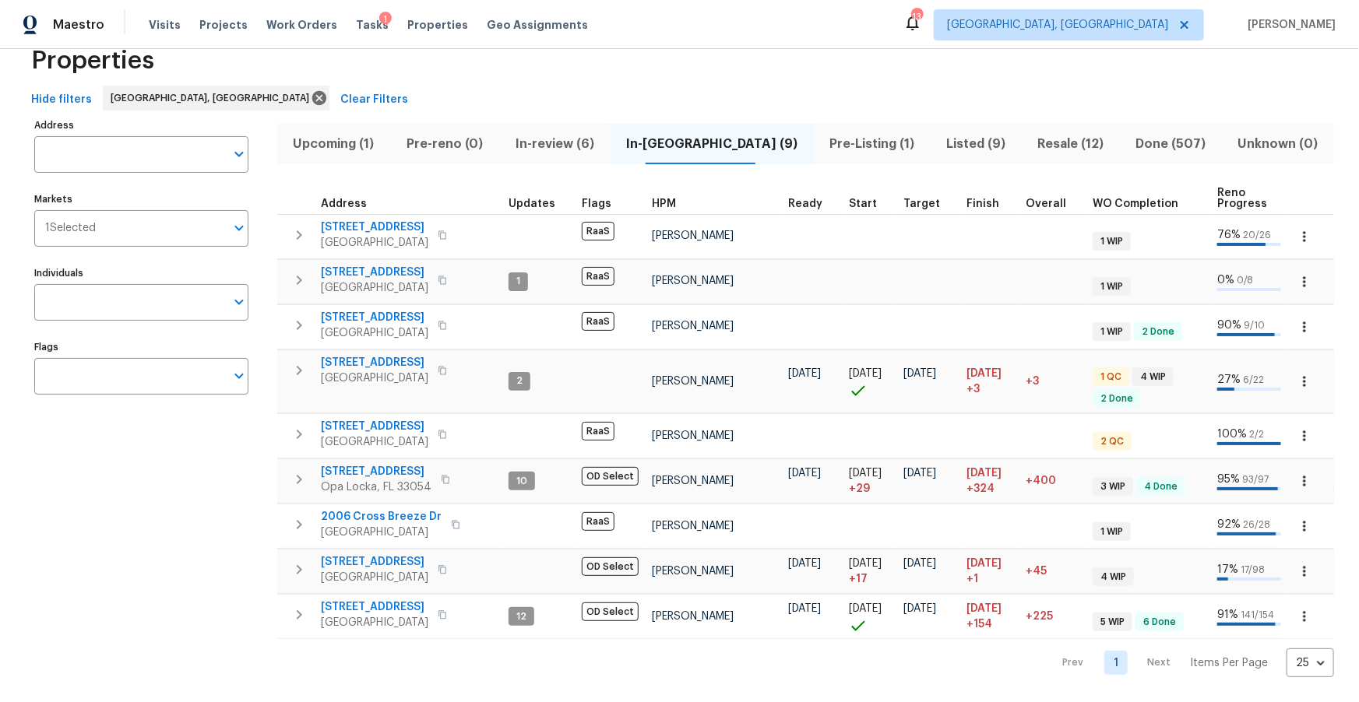
click at [571, 135] on span "In-review (6)" at bounding box center [554, 144] width 92 height 22
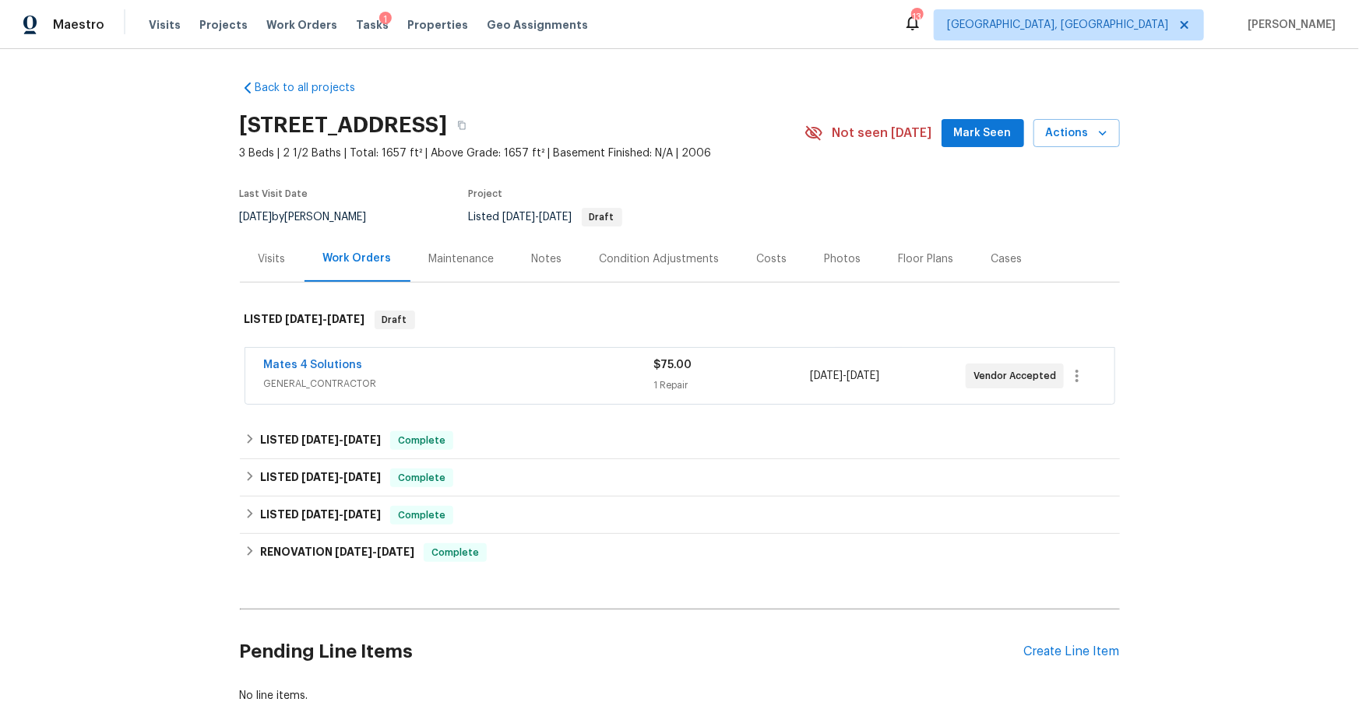
click at [421, 370] on div "Mates 4 Solutions" at bounding box center [459, 366] width 390 height 19
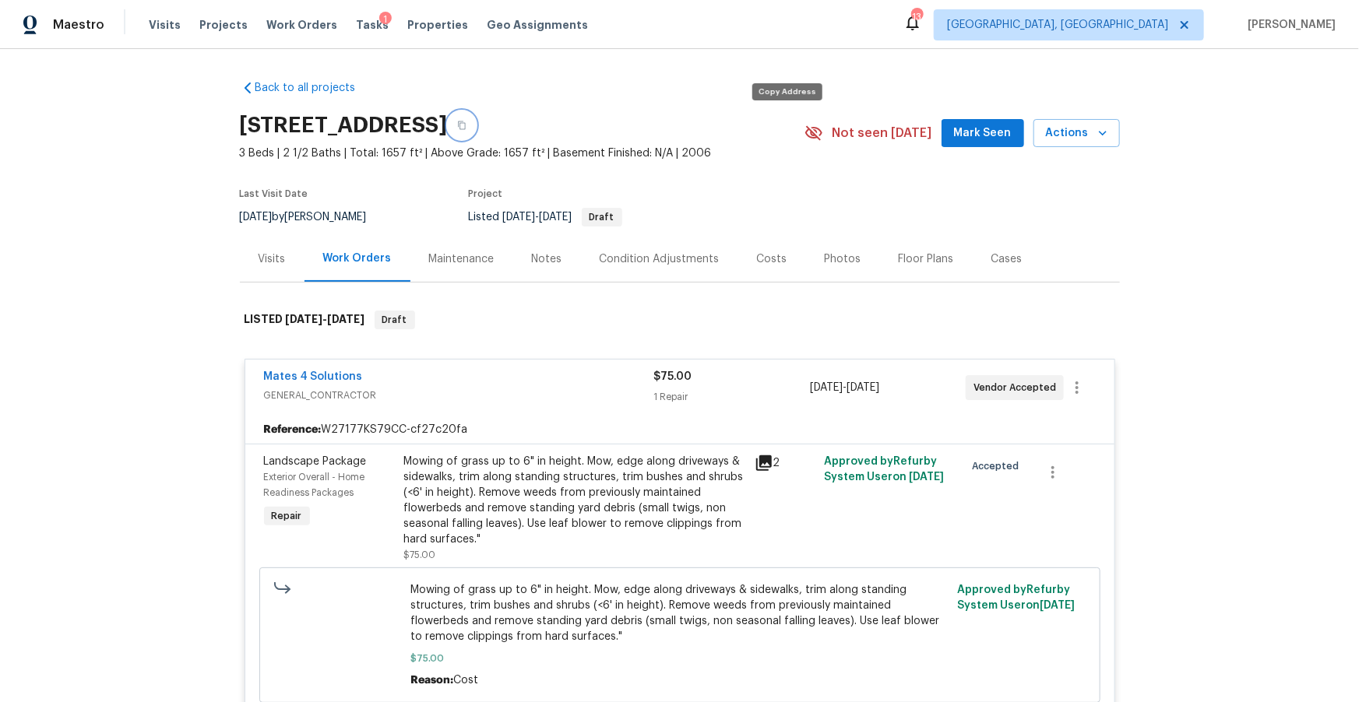
click at [466, 125] on icon "button" at bounding box center [461, 125] width 9 height 9
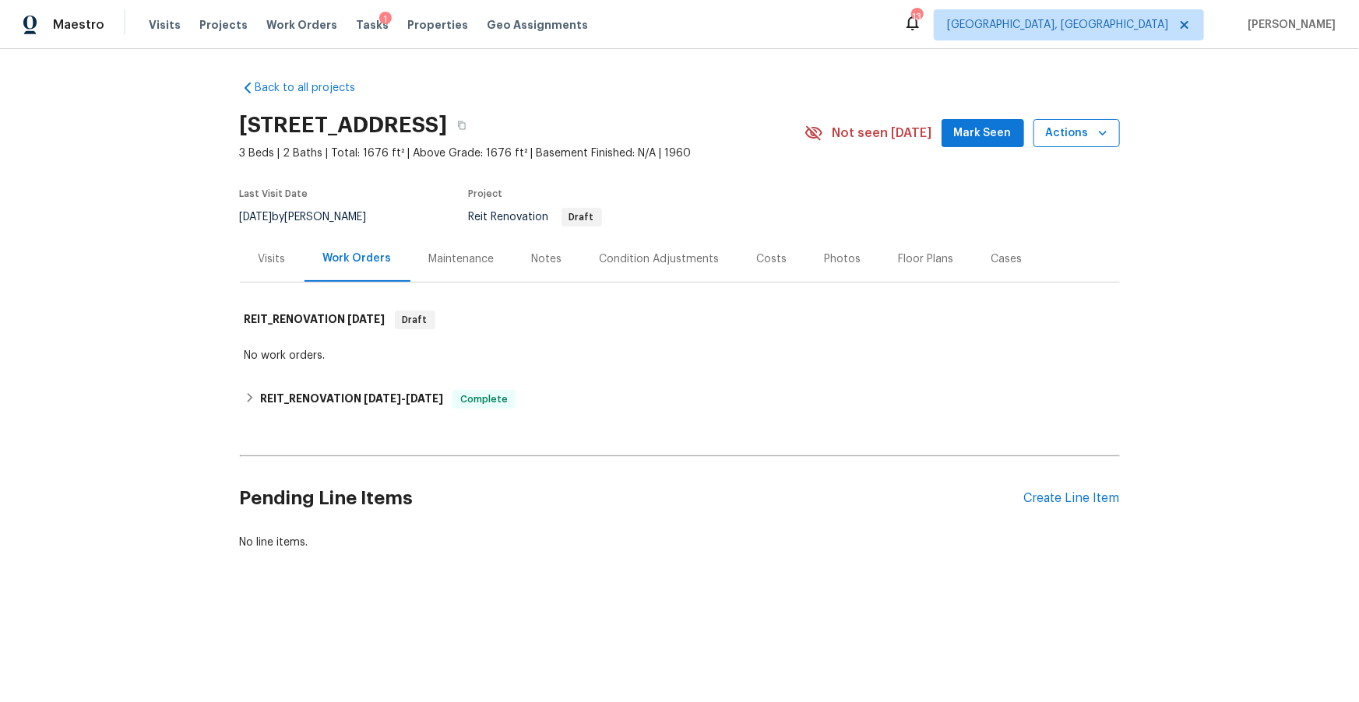
click at [1098, 134] on icon "button" at bounding box center [1103, 133] width 16 height 16
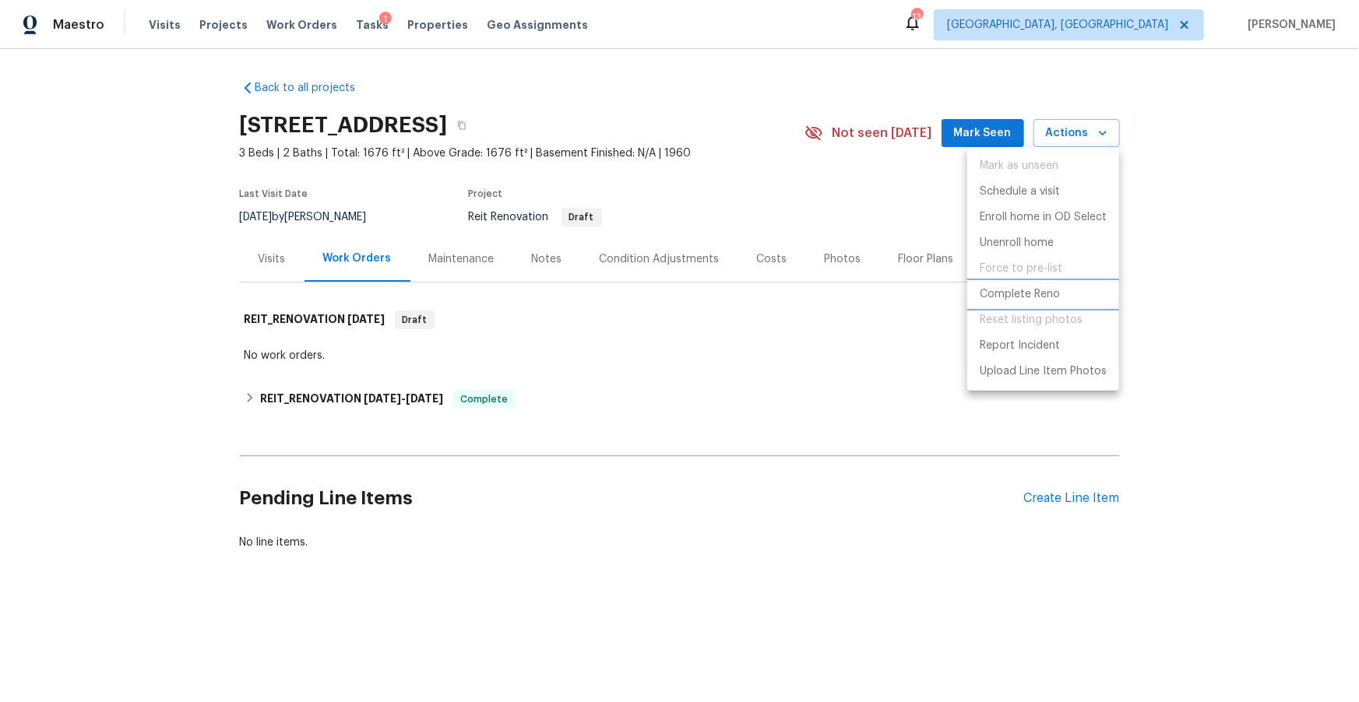
click at [1022, 294] on p "Complete Reno" at bounding box center [1019, 295] width 80 height 16
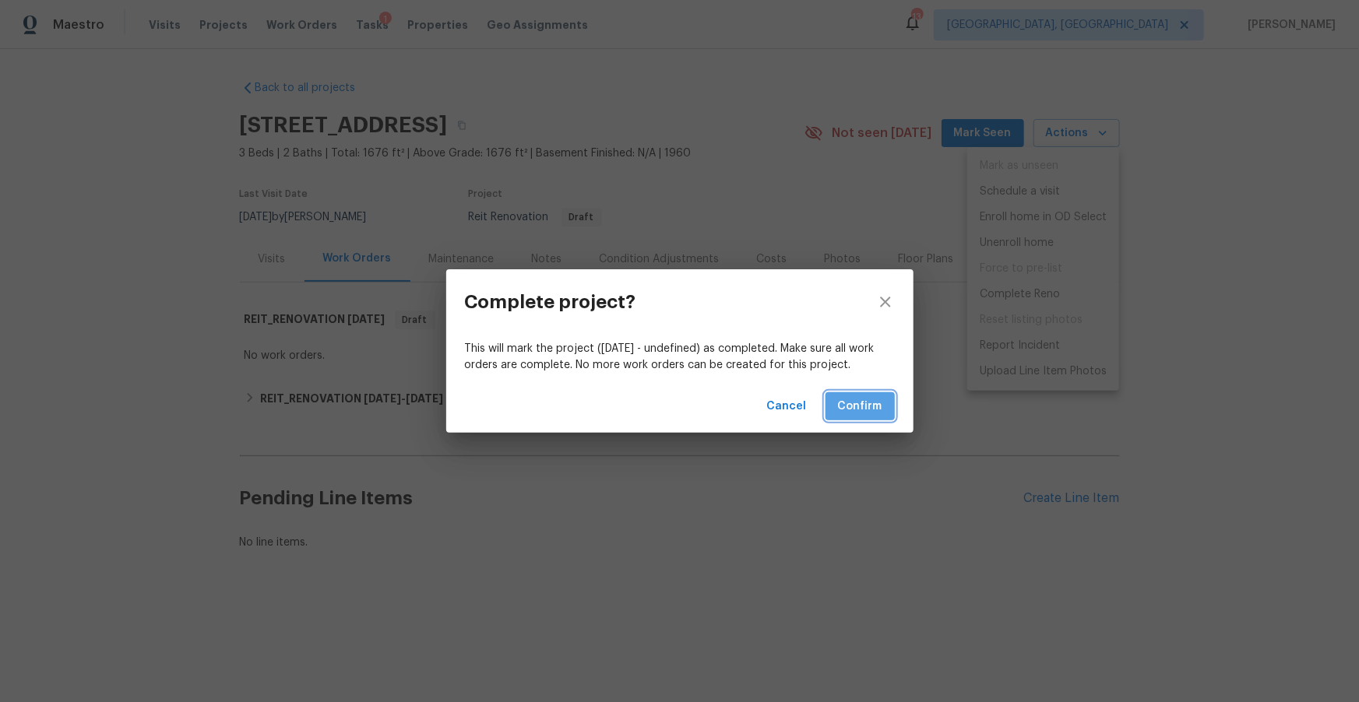
click at [853, 403] on span "Confirm" at bounding box center [860, 406] width 44 height 19
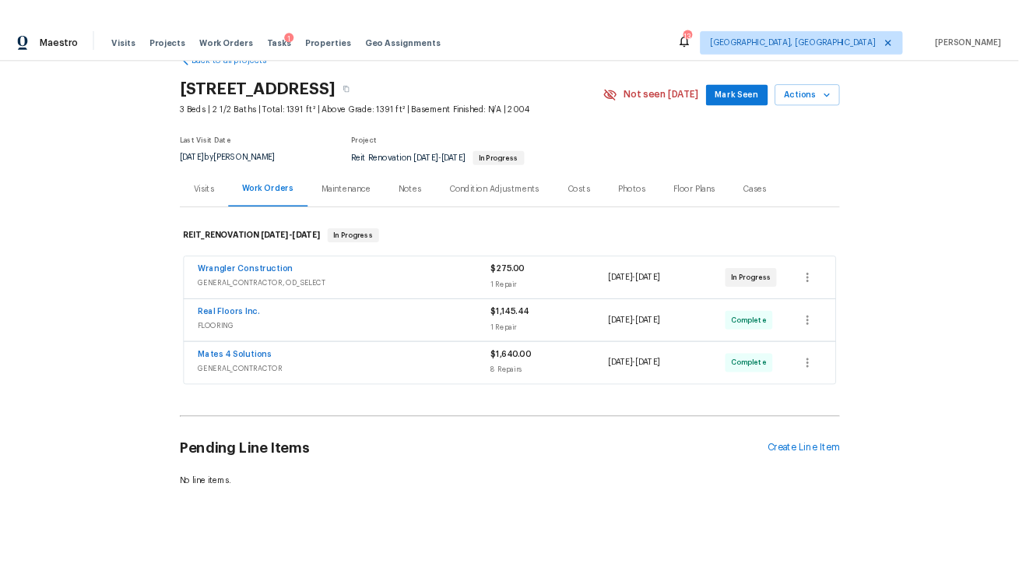
scroll to position [45, 0]
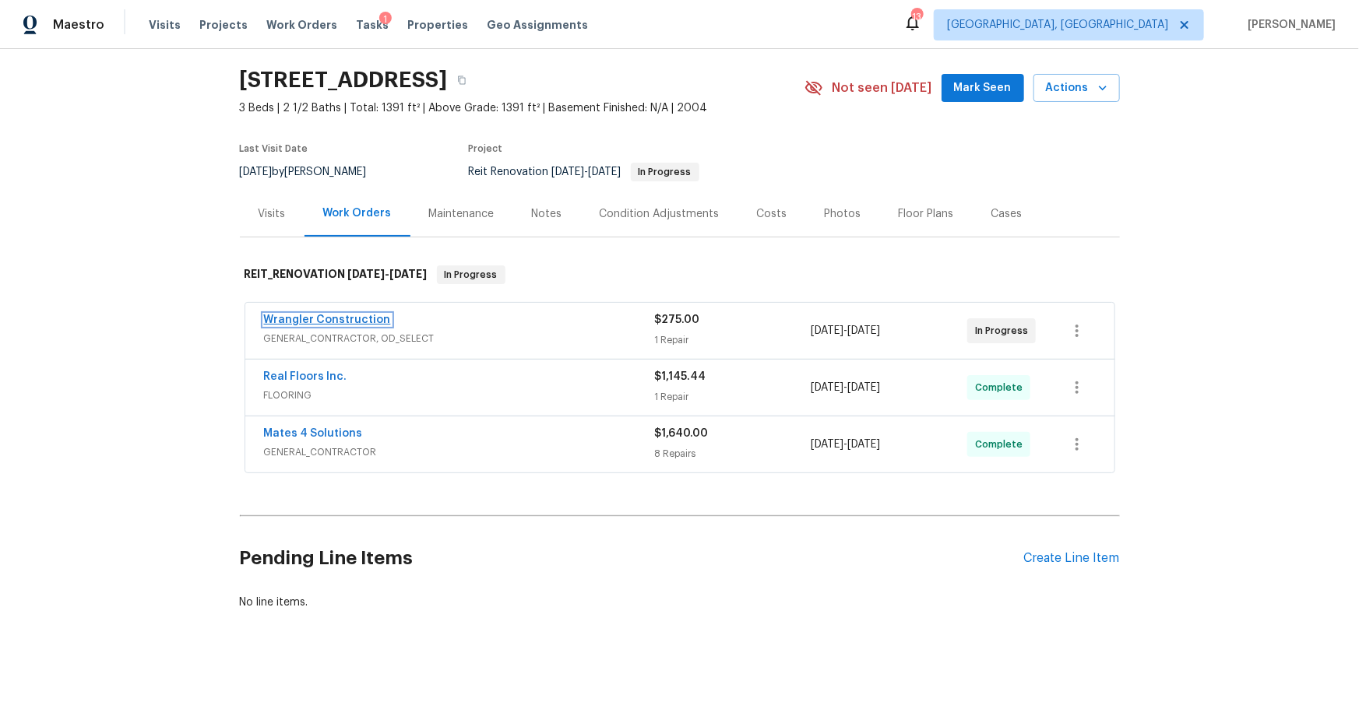
click at [333, 324] on link "Wrangler Construction" at bounding box center [327, 320] width 127 height 11
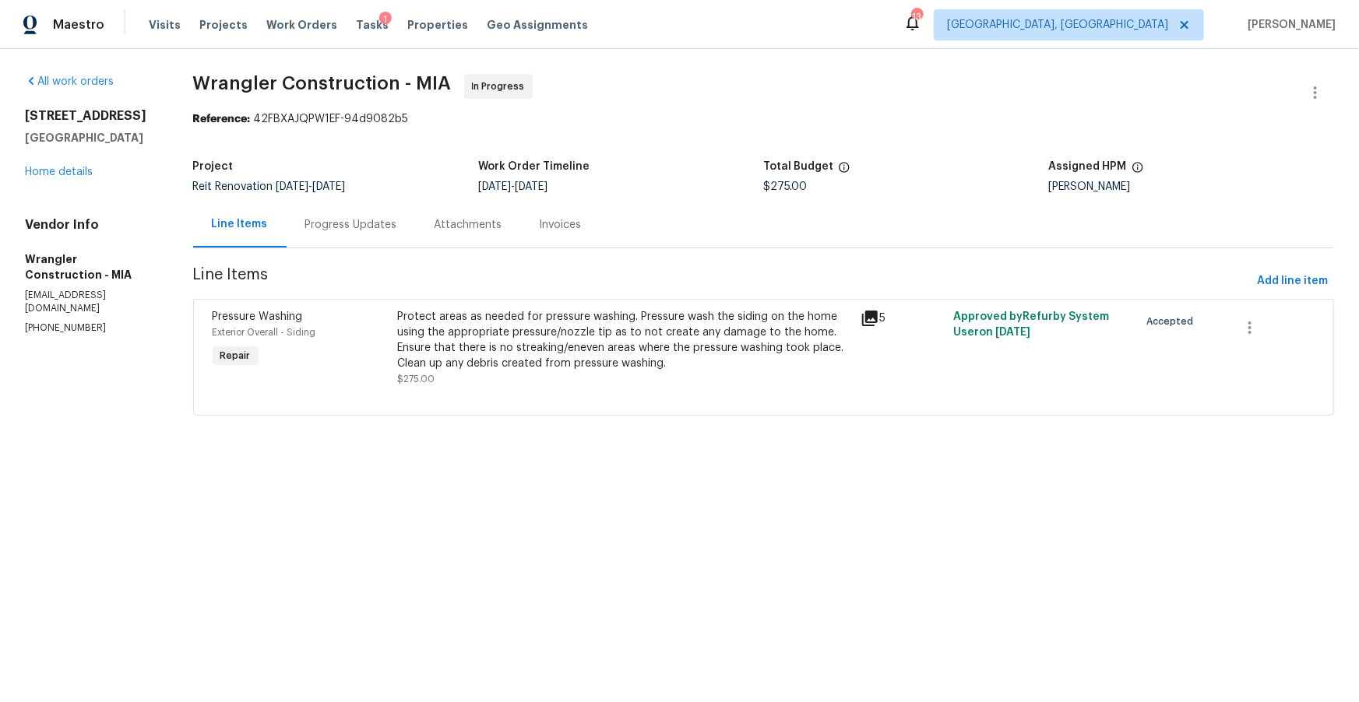
click at [526, 320] on div "Protect areas as needed for pressure washing. Pressure wash the siding on the h…" at bounding box center [624, 340] width 454 height 62
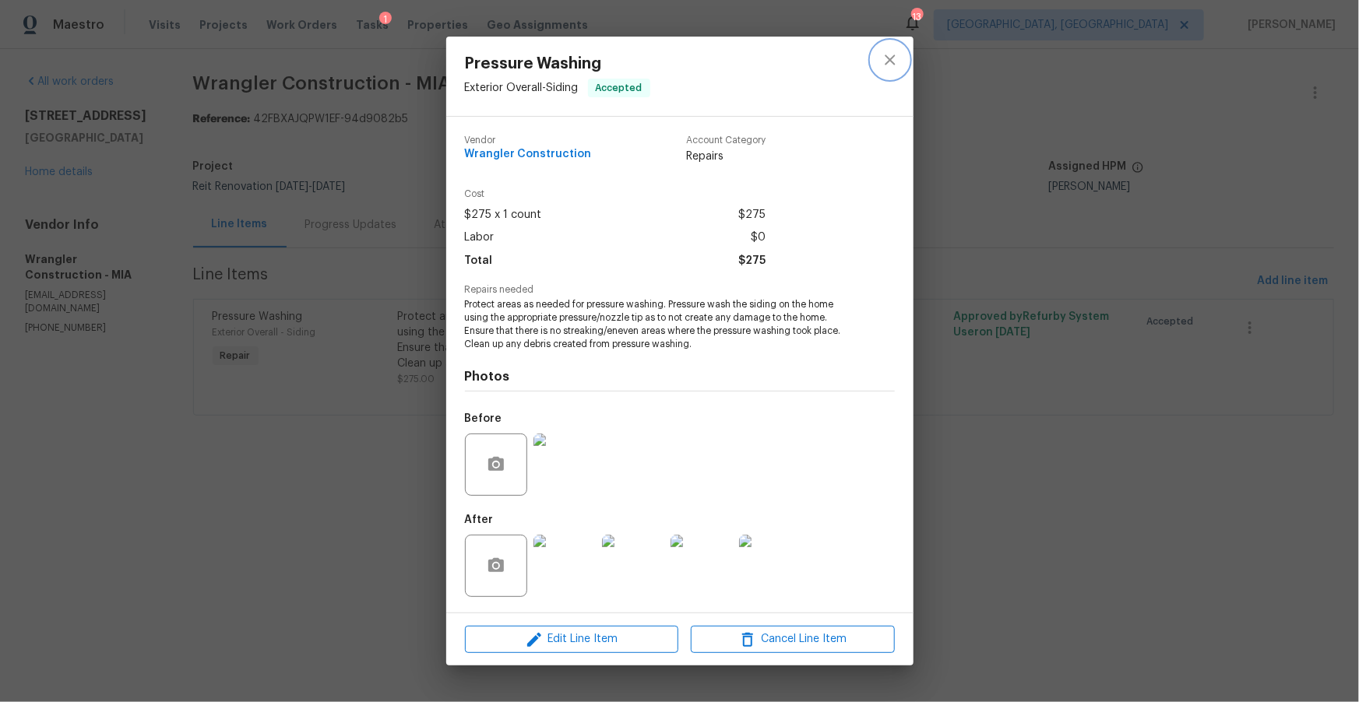
click at [879, 62] on button "close" at bounding box center [889, 59] width 37 height 37
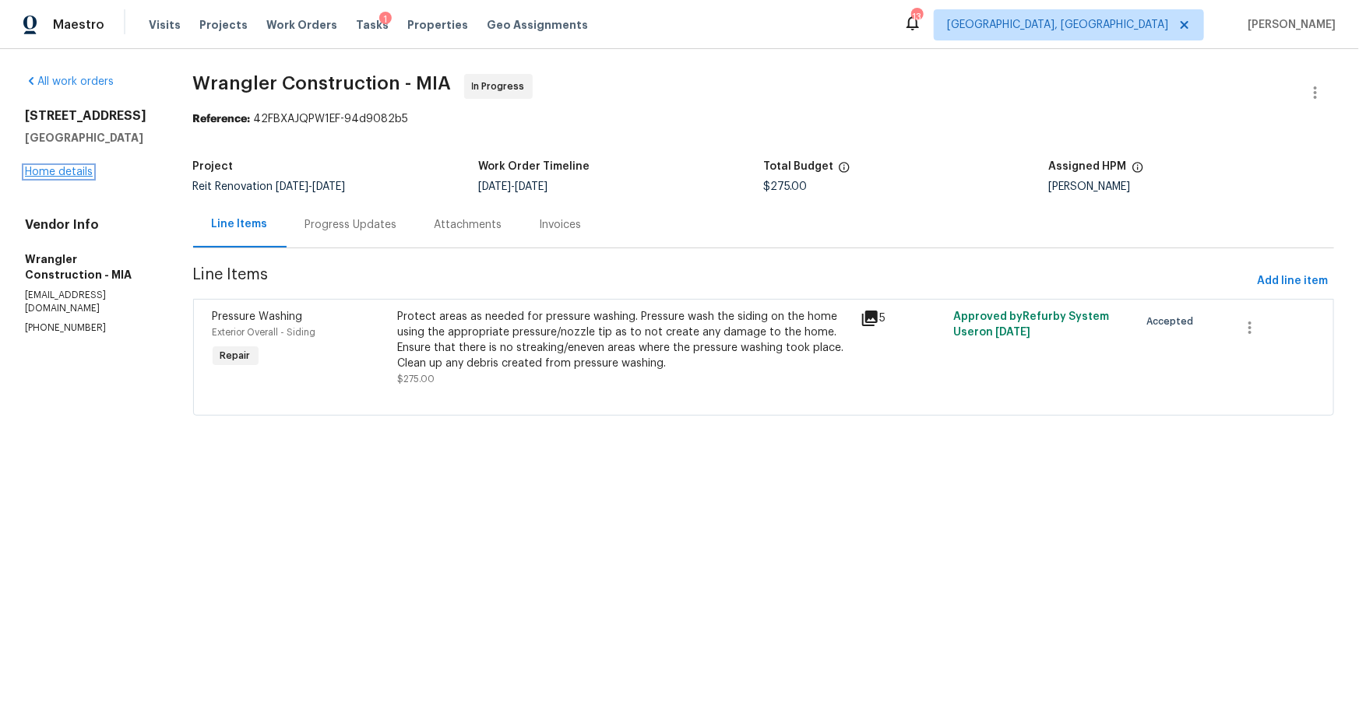
click at [72, 178] on link "Home details" at bounding box center [59, 172] width 68 height 11
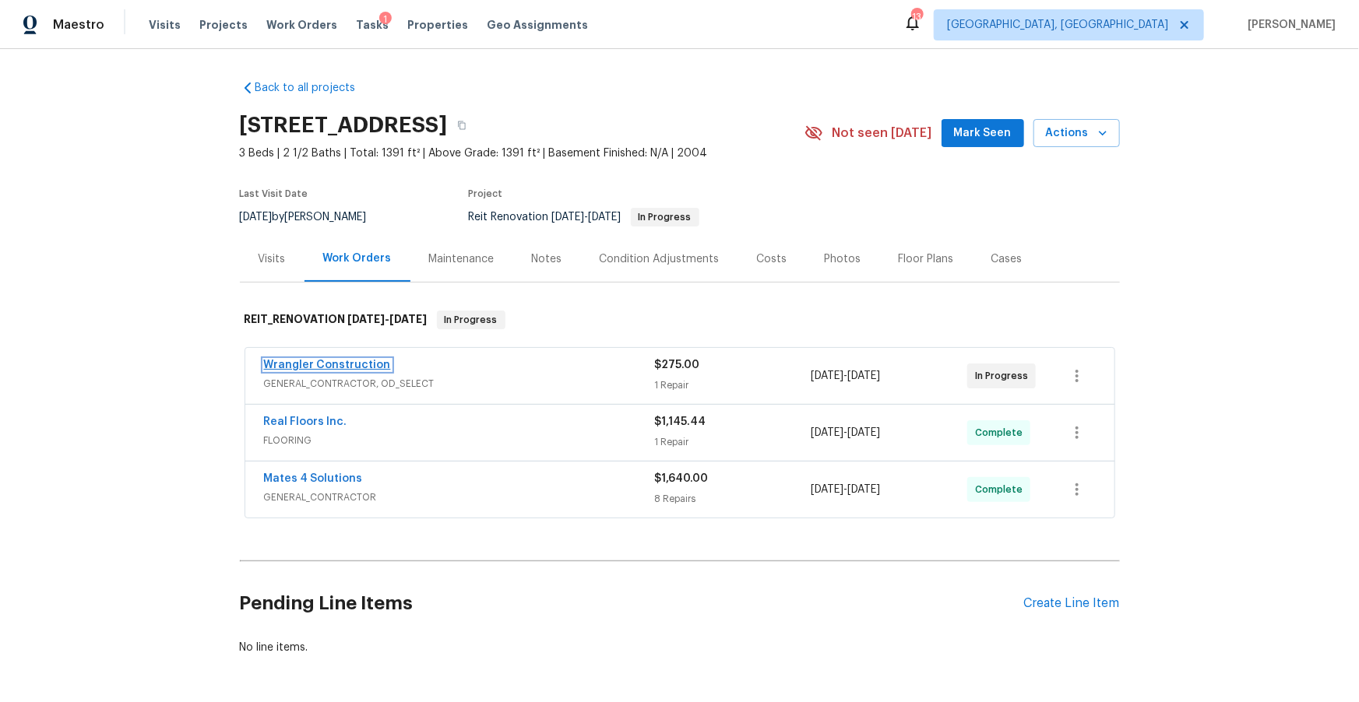
click at [347, 361] on link "Wrangler Construction" at bounding box center [327, 365] width 127 height 11
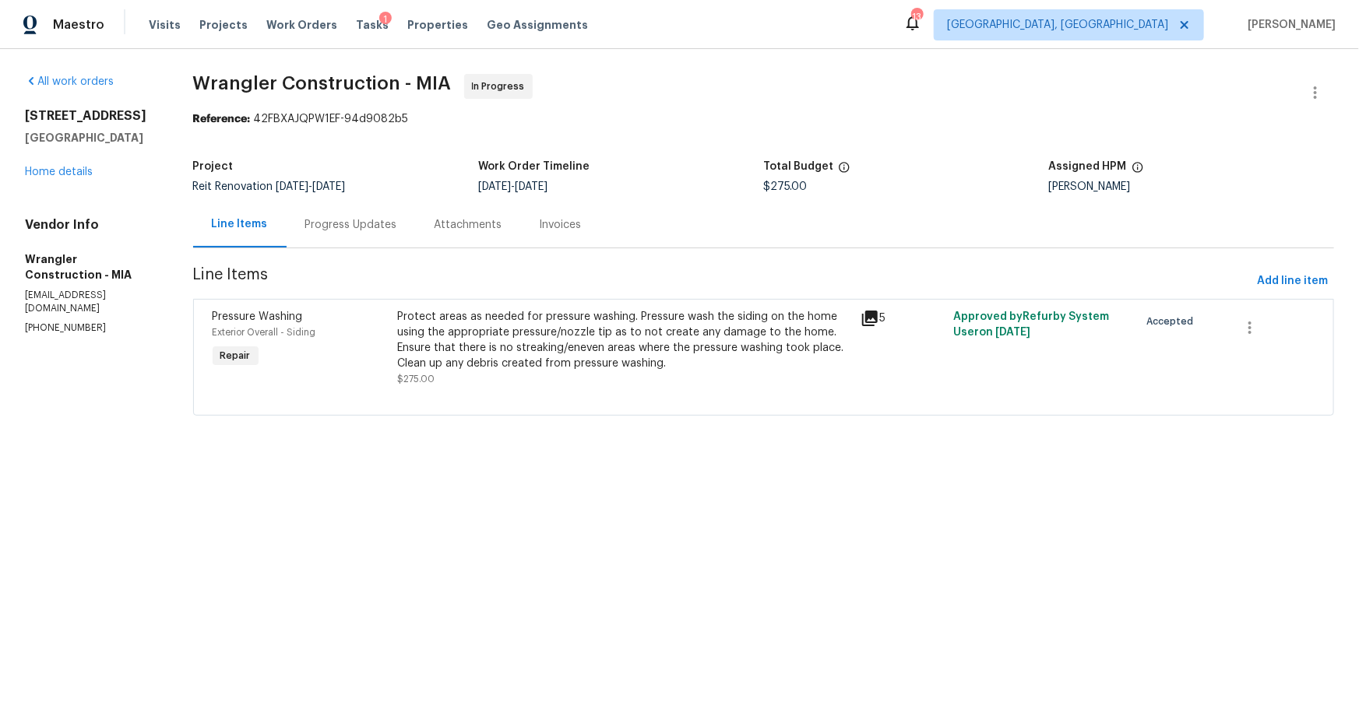
click at [548, 353] on div "Protect areas as needed for pressure washing. Pressure wash the siding on the h…" at bounding box center [624, 340] width 454 height 62
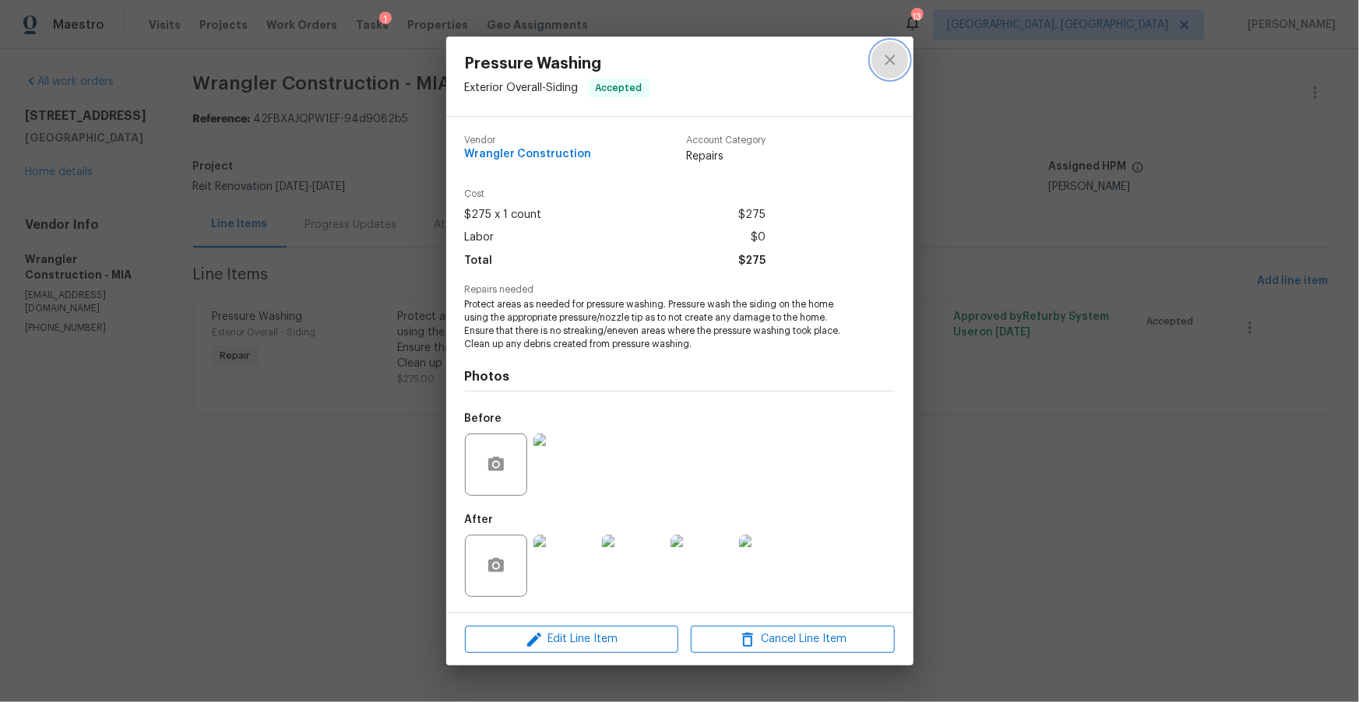
click at [895, 60] on icon "close" at bounding box center [890, 60] width 19 height 19
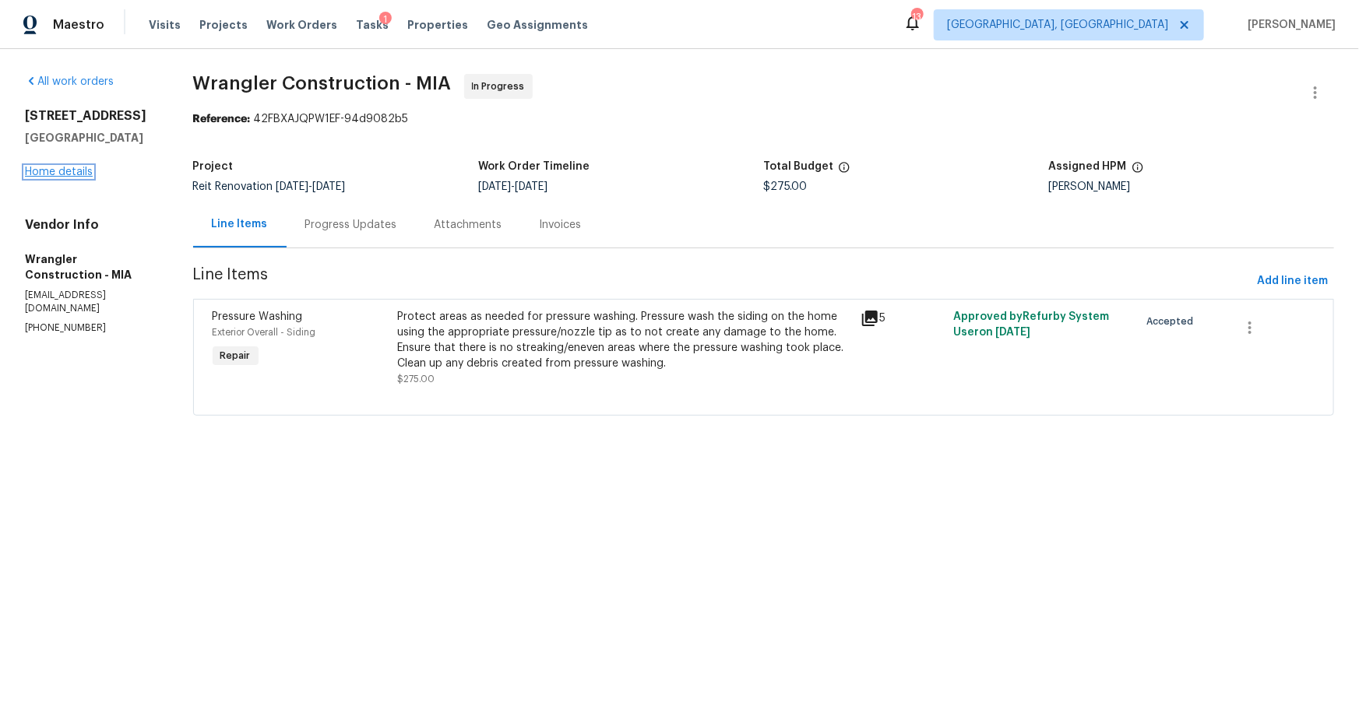
click at [68, 178] on link "Home details" at bounding box center [59, 172] width 68 height 11
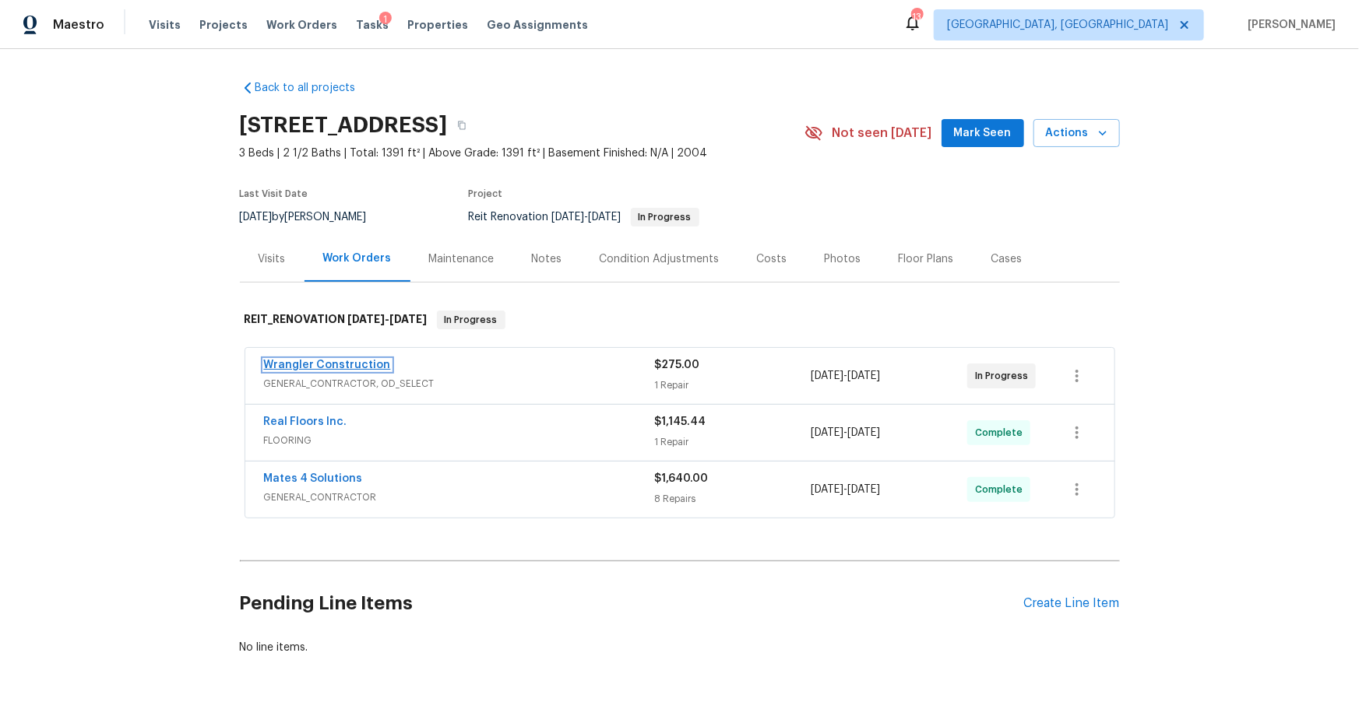
click at [349, 369] on link "Wrangler Construction" at bounding box center [327, 365] width 127 height 11
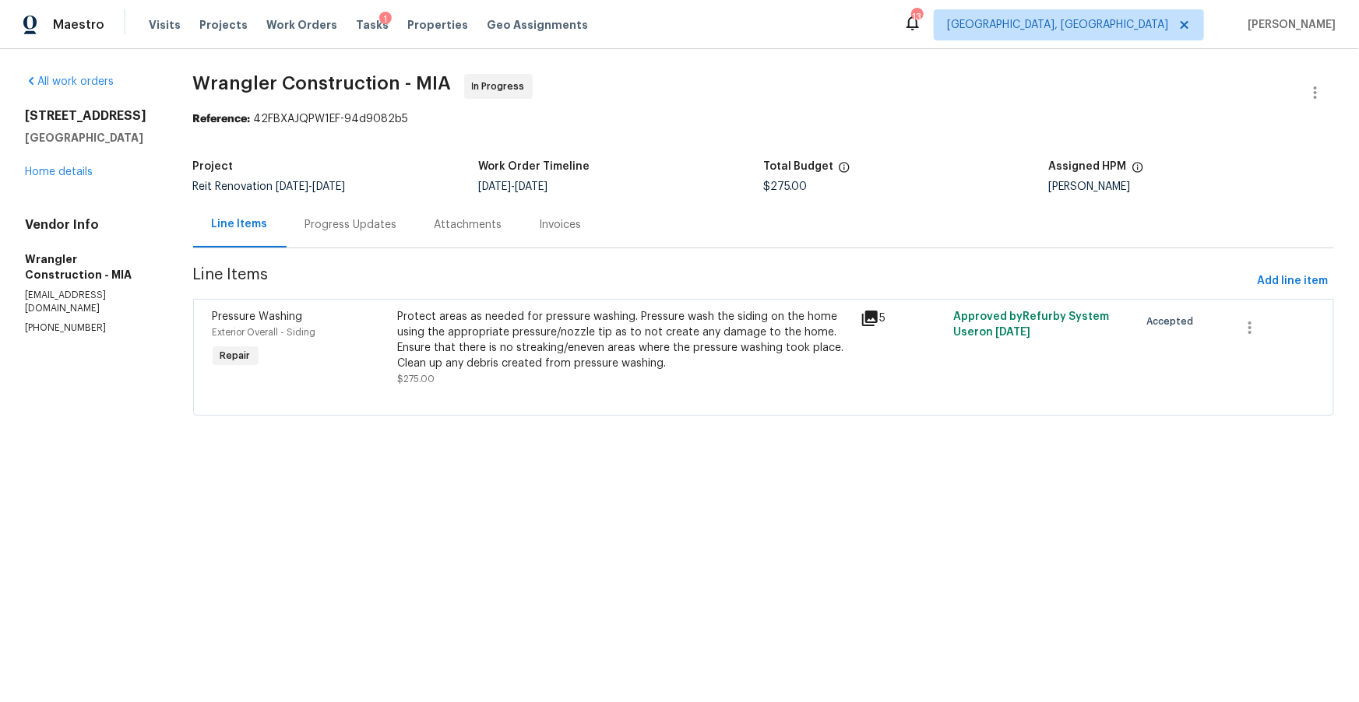
click at [495, 307] on div "Protect areas as needed for pressure washing. Pressure wash the siding on the h…" at bounding box center [623, 347] width 463 height 87
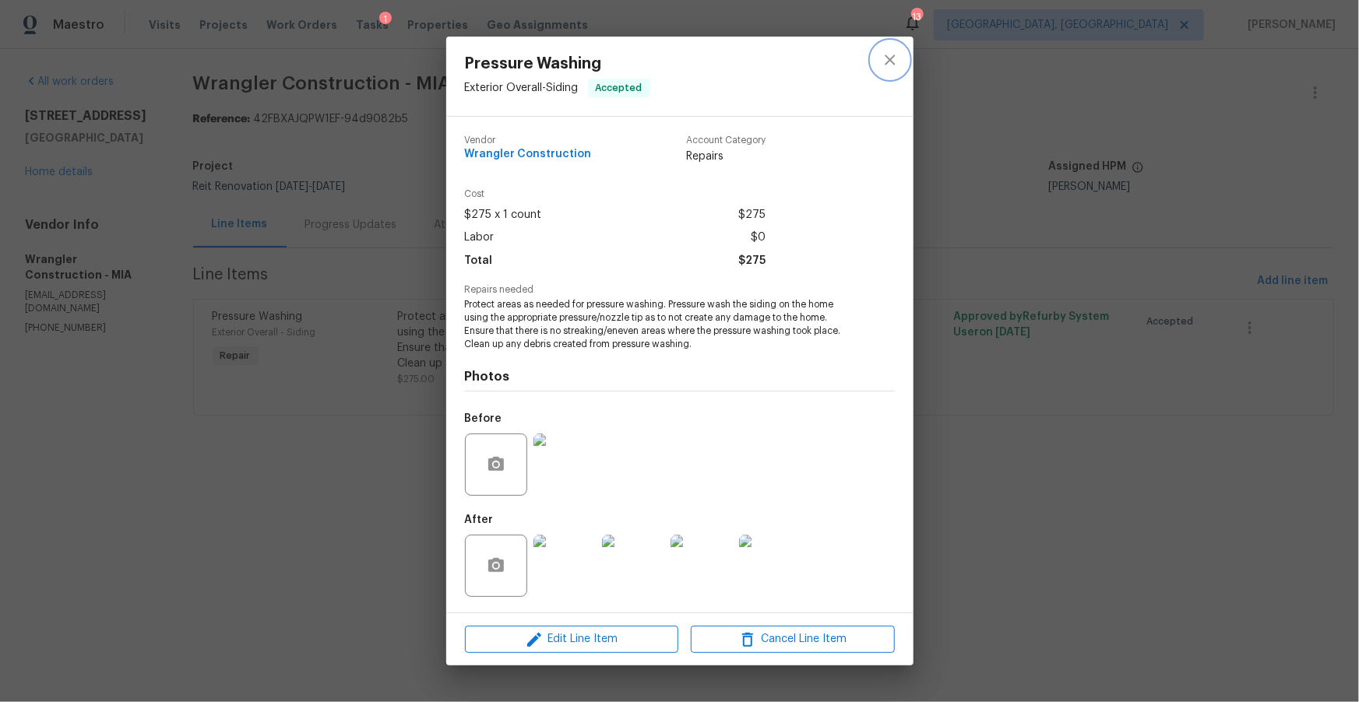
click at [885, 64] on icon "close" at bounding box center [890, 60] width 19 height 19
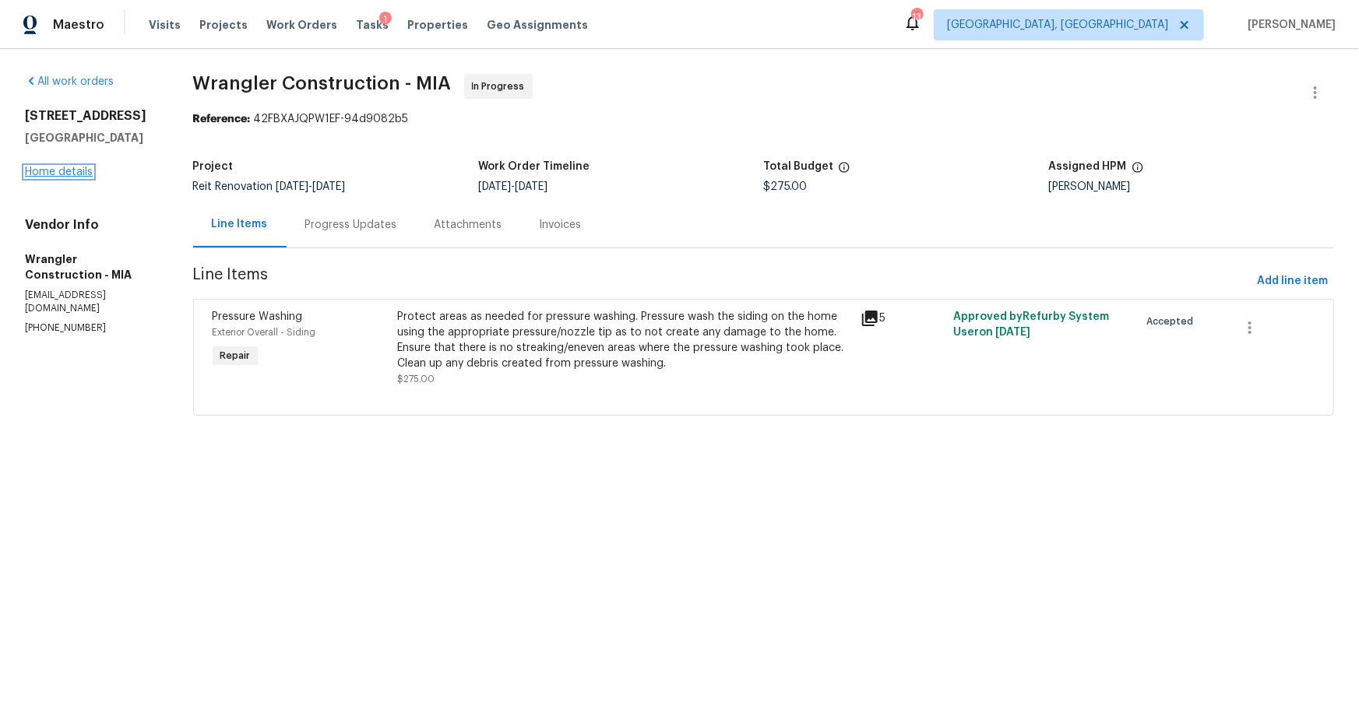
click at [73, 178] on link "Home details" at bounding box center [59, 172] width 68 height 11
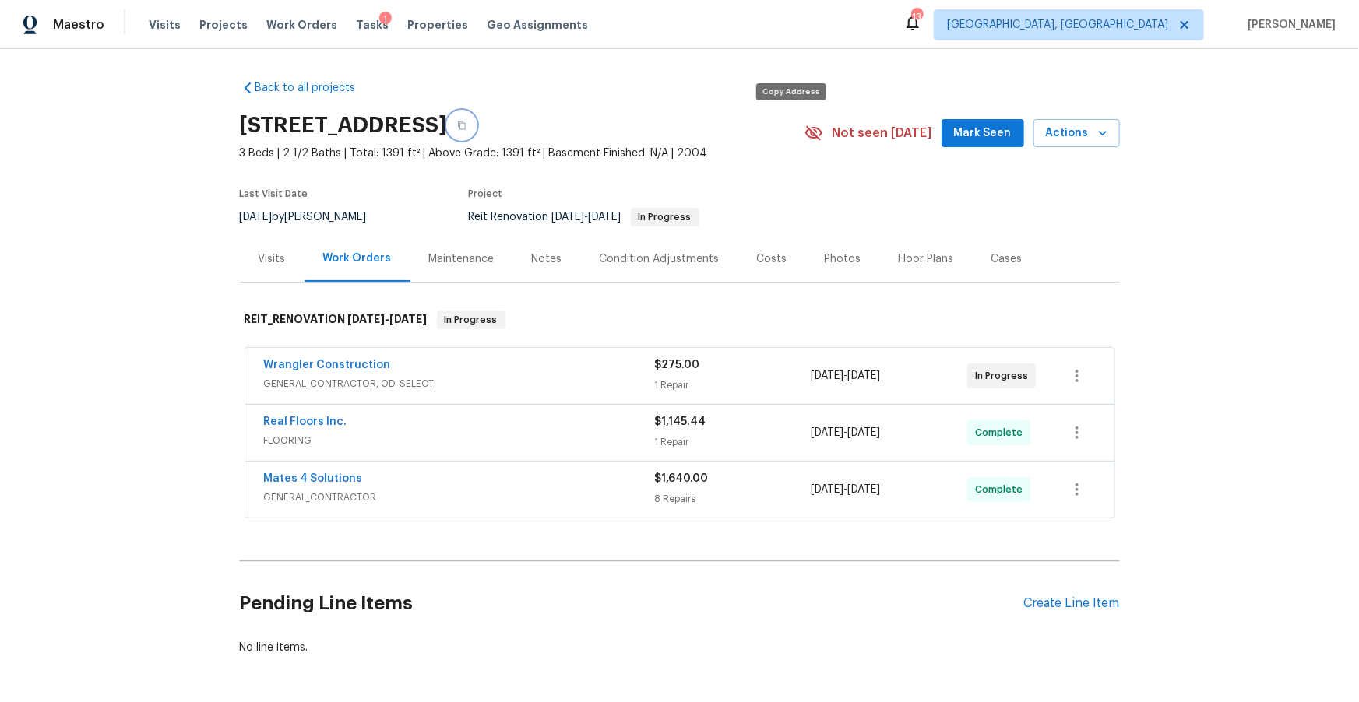
click at [476, 125] on button "button" at bounding box center [462, 125] width 28 height 28
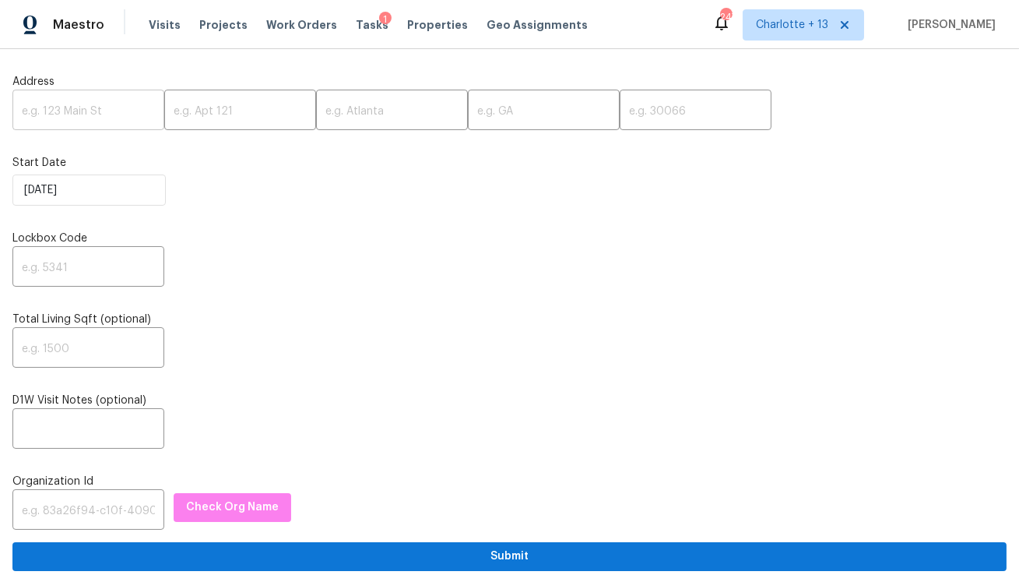
click at [60, 113] on input "text" at bounding box center [88, 111] width 152 height 37
paste input "[STREET_ADDRESS]"
click at [125, 111] on input "[STREET_ADDRESS]" at bounding box center [88, 111] width 152 height 37
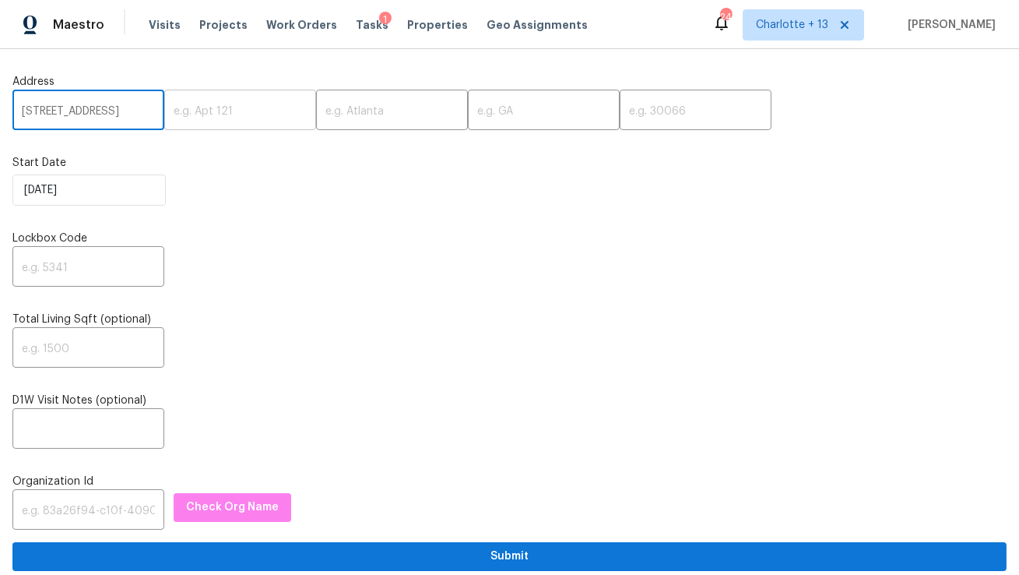
scroll to position [0, 109]
type input "[STREET_ADDRESS]"
click at [620, 114] on input "text" at bounding box center [696, 111] width 152 height 37
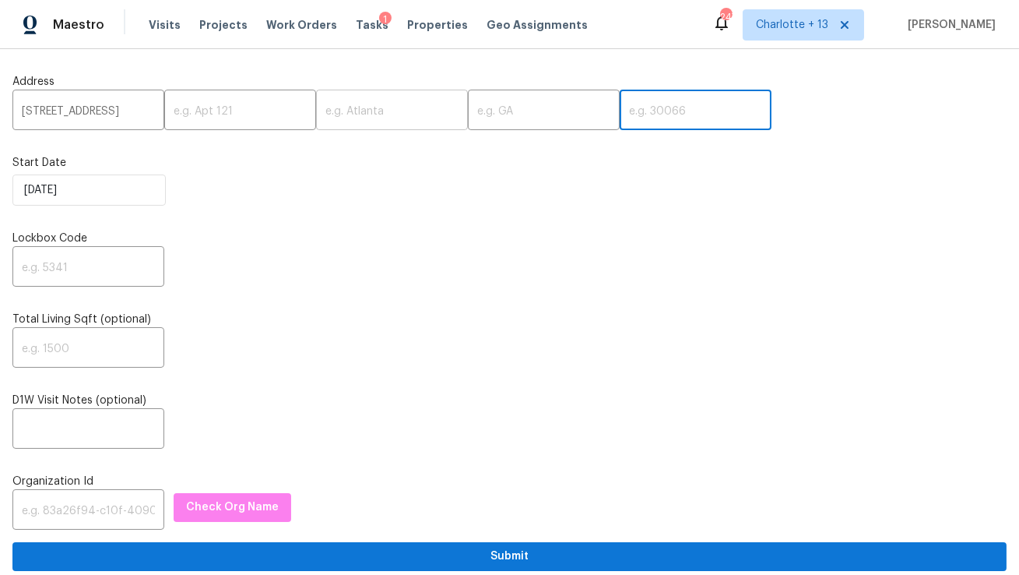
paste input "33312"
type input "33312"
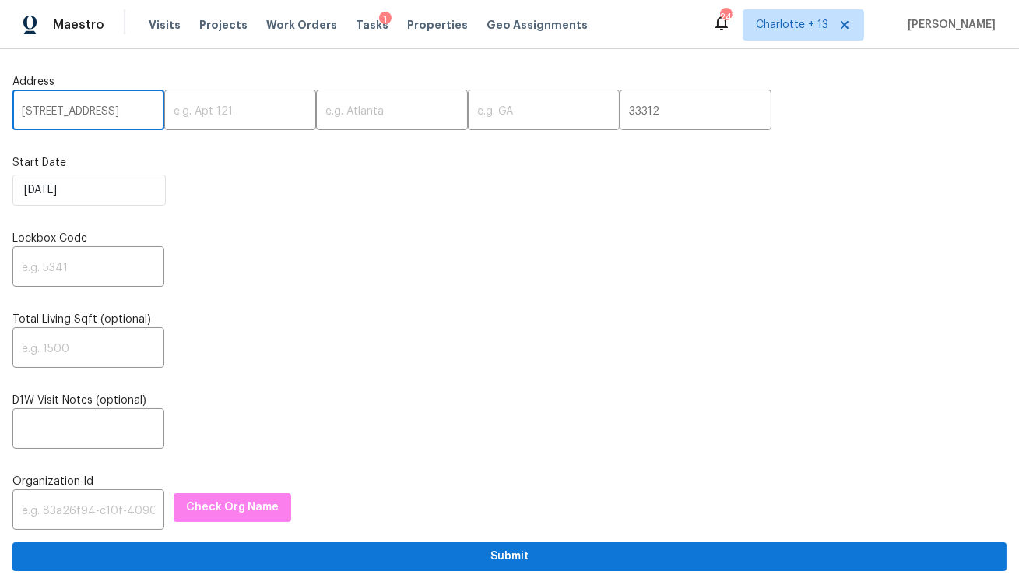
drag, startPoint x: 122, startPoint y: 109, endPoint x: 79, endPoint y: 117, distance: 44.3
click at [79, 117] on input "[STREET_ADDRESS]" at bounding box center [88, 111] width 152 height 37
